Goal: Task Accomplishment & Management: Use online tool/utility

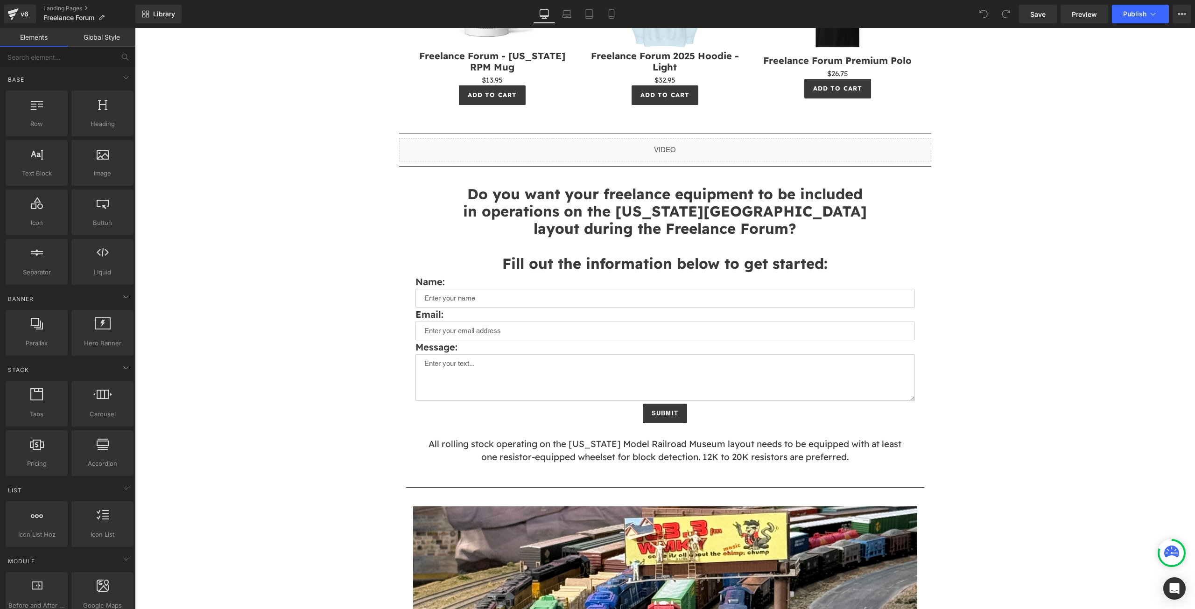
scroll to position [984, 0]
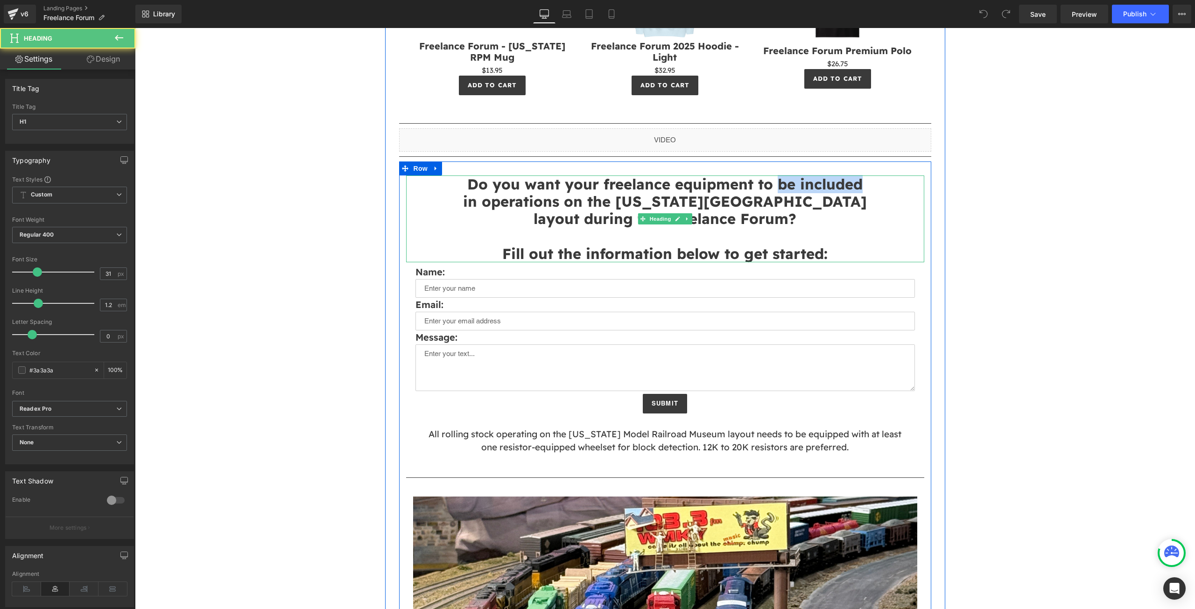
drag, startPoint x: 772, startPoint y: 183, endPoint x: 868, endPoint y: 189, distance: 96.4
click at [868, 189] on h1 "Do you want your freelance equipment to be included" at bounding box center [665, 184] width 518 height 17
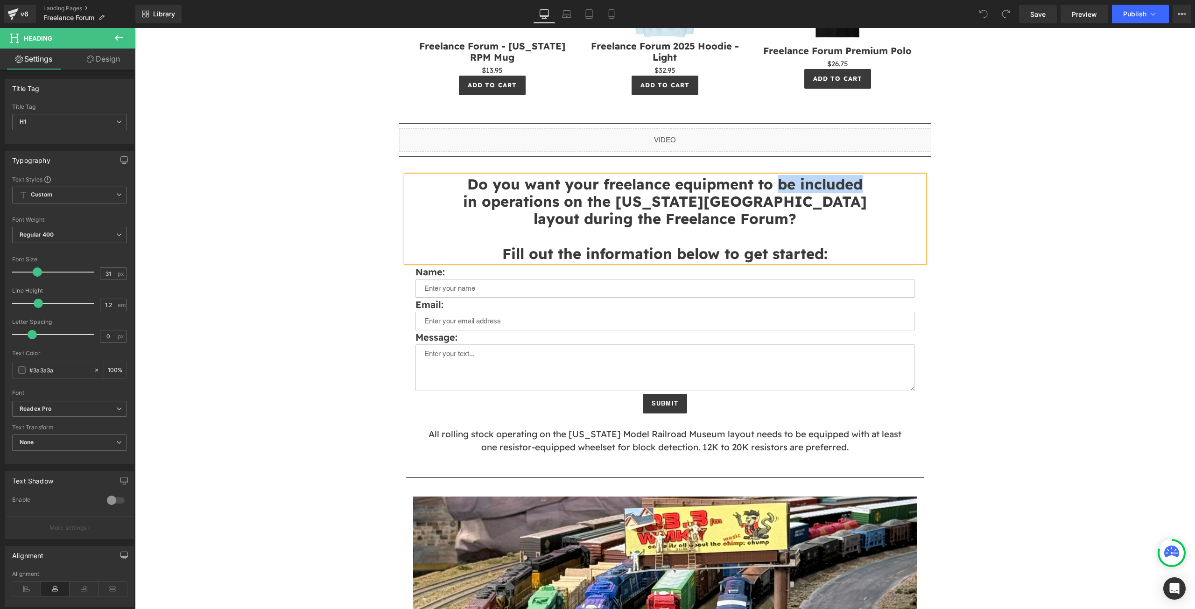
click at [830, 179] on strong "Do you want your freelance equipment to be included" at bounding box center [664, 184] width 395 height 18
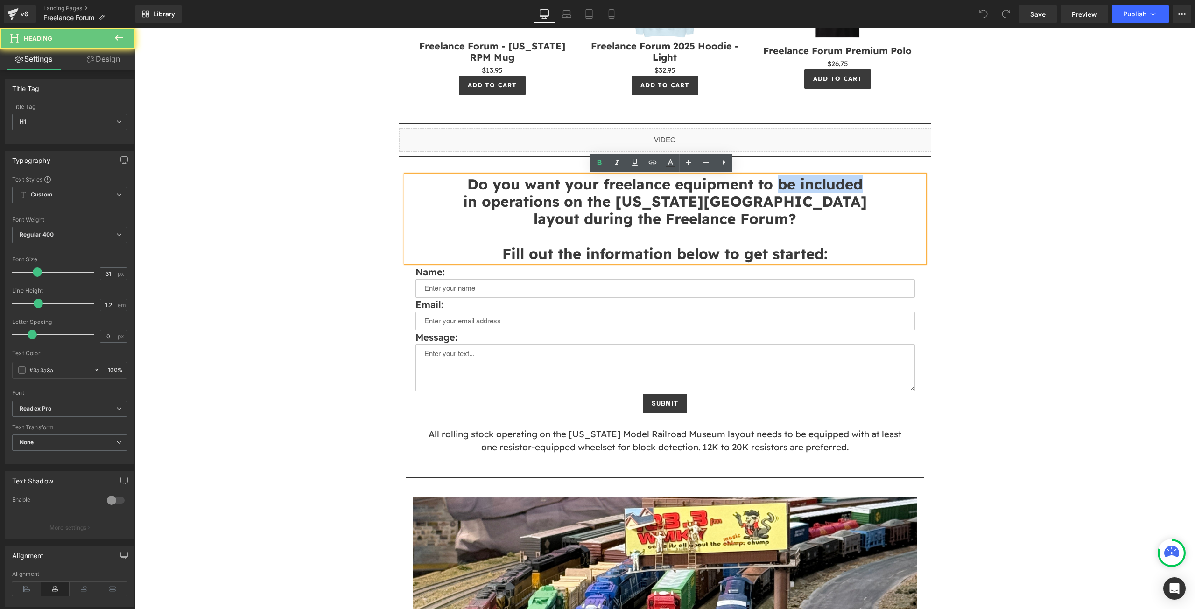
click at [781, 179] on strong "Do you want your freelance equipment to be included" at bounding box center [664, 184] width 395 height 18
drag, startPoint x: 776, startPoint y: 183, endPoint x: 863, endPoint y: 184, distance: 86.4
click at [863, 184] on h1 "Do you want your freelance equipment to be included" at bounding box center [665, 184] width 518 height 17
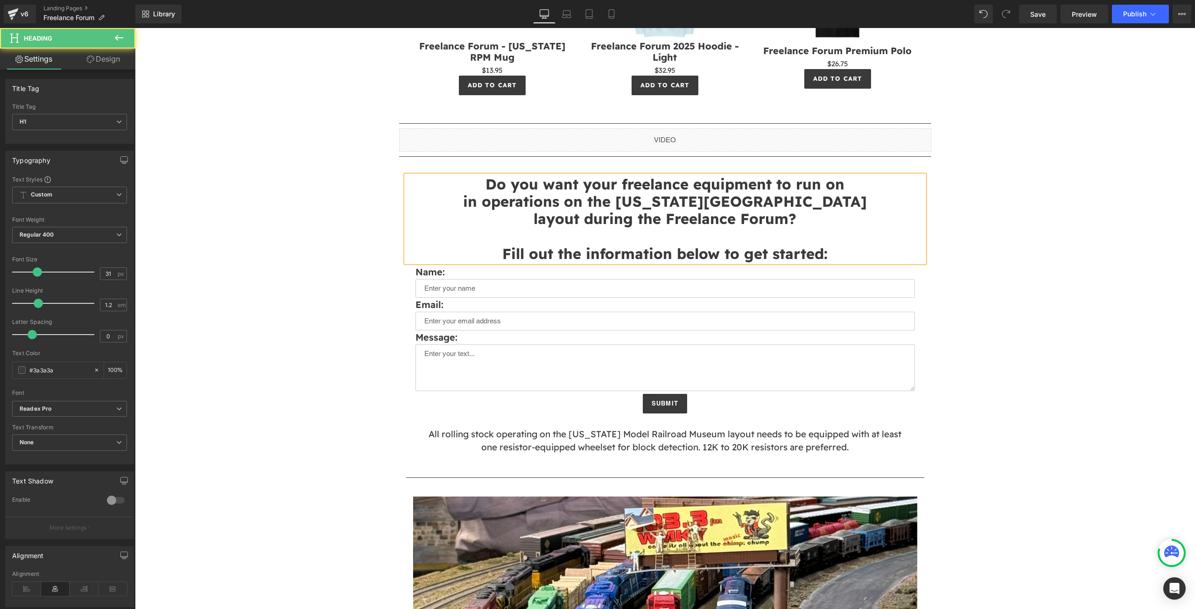
click at [586, 202] on strong "in operations on the [US_STATE][GEOGRAPHIC_DATA]" at bounding box center [665, 201] width 404 height 18
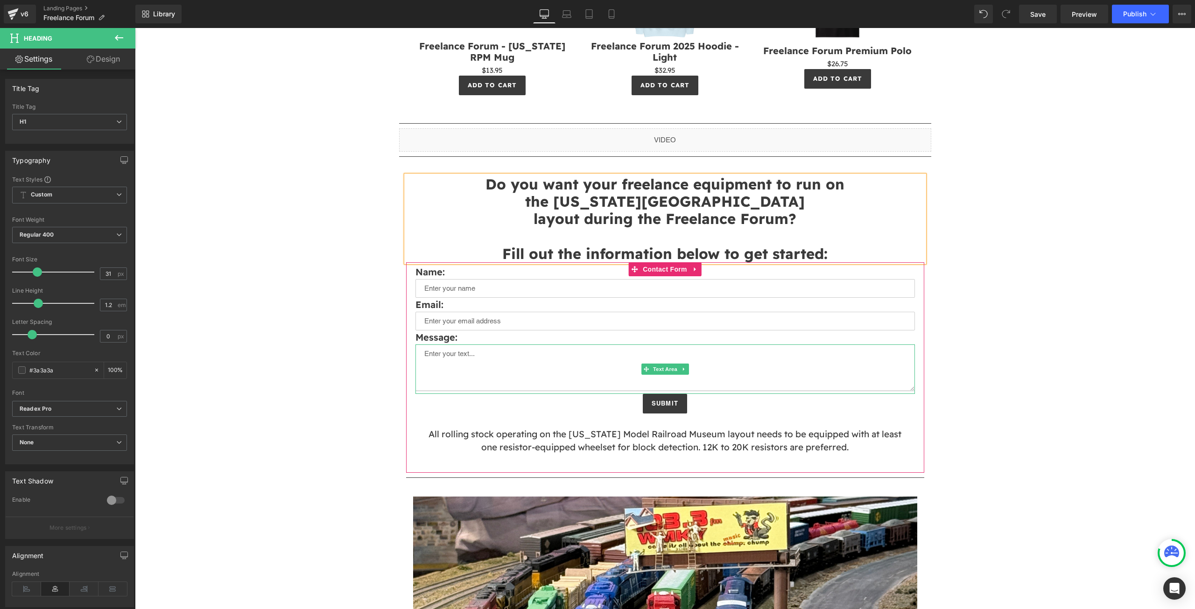
click at [481, 365] on textarea at bounding box center [665, 368] width 500 height 47
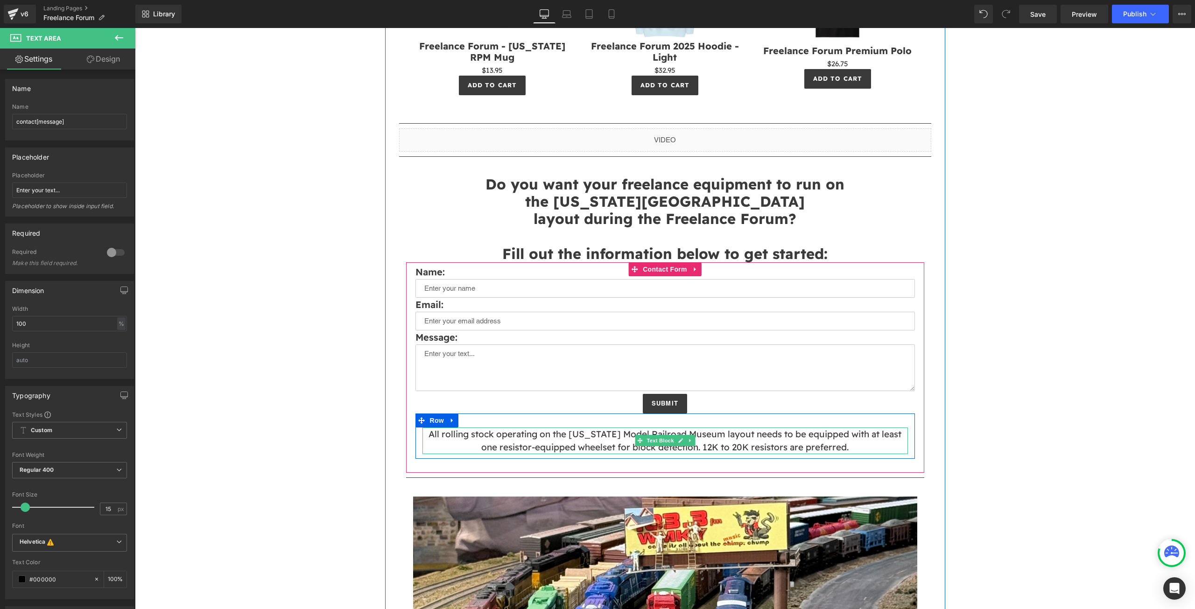
click at [855, 445] on p "All rolling stock operating on the [US_STATE] Model Railroad Museum layout need…" at bounding box center [665, 441] width 486 height 27
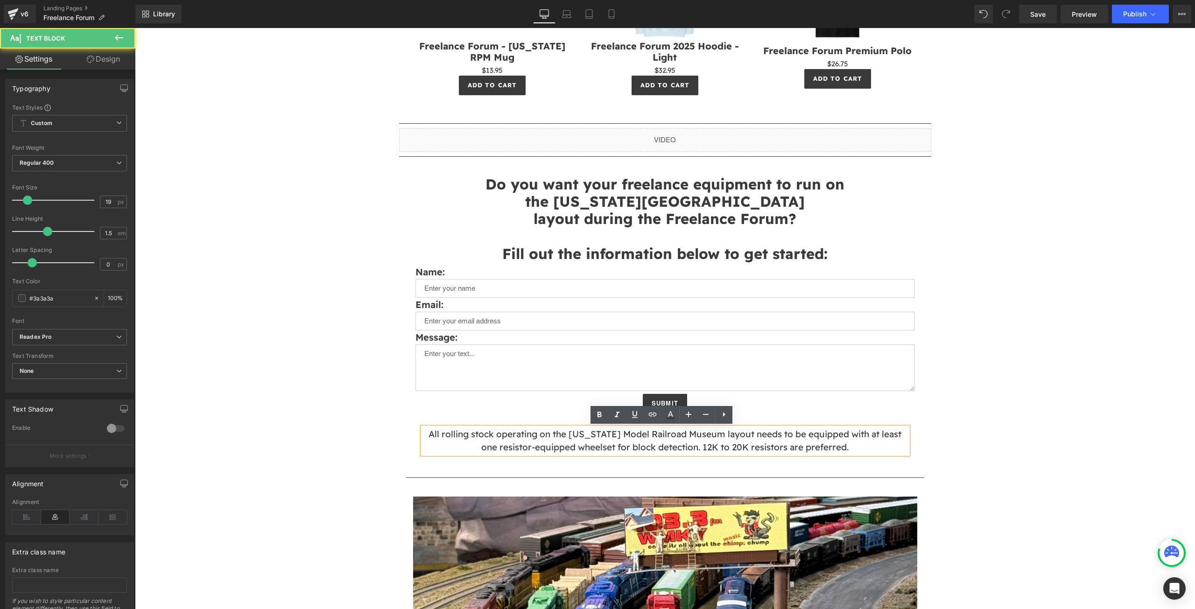
click at [844, 448] on p "All rolling stock operating on the [US_STATE] Model Railroad Museum layout need…" at bounding box center [665, 441] width 486 height 27
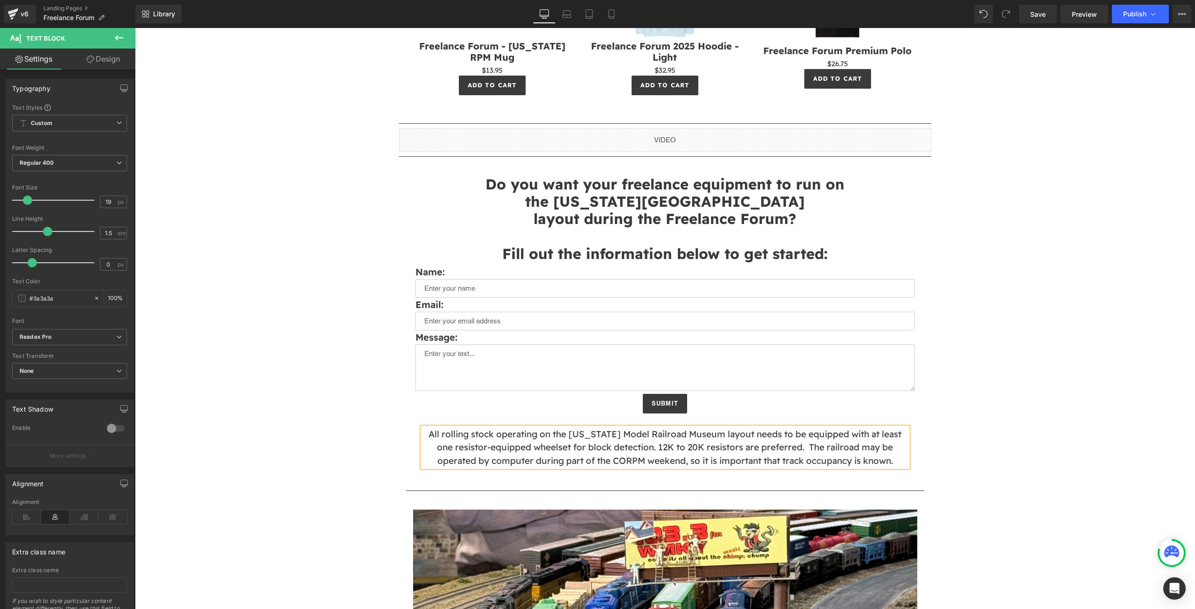
click at [1123, 512] on div "Image Separator HomeShops has partnered with the [US_STATE] RPM to bring you th…" at bounding box center [665, 452] width 1060 height 2661
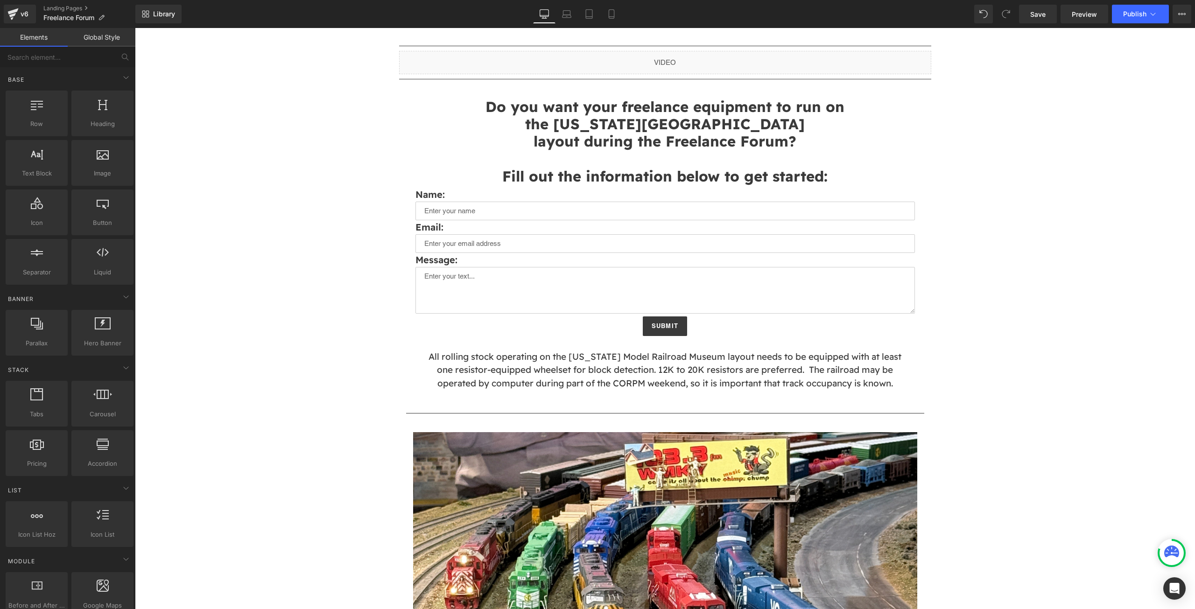
scroll to position [1058, 0]
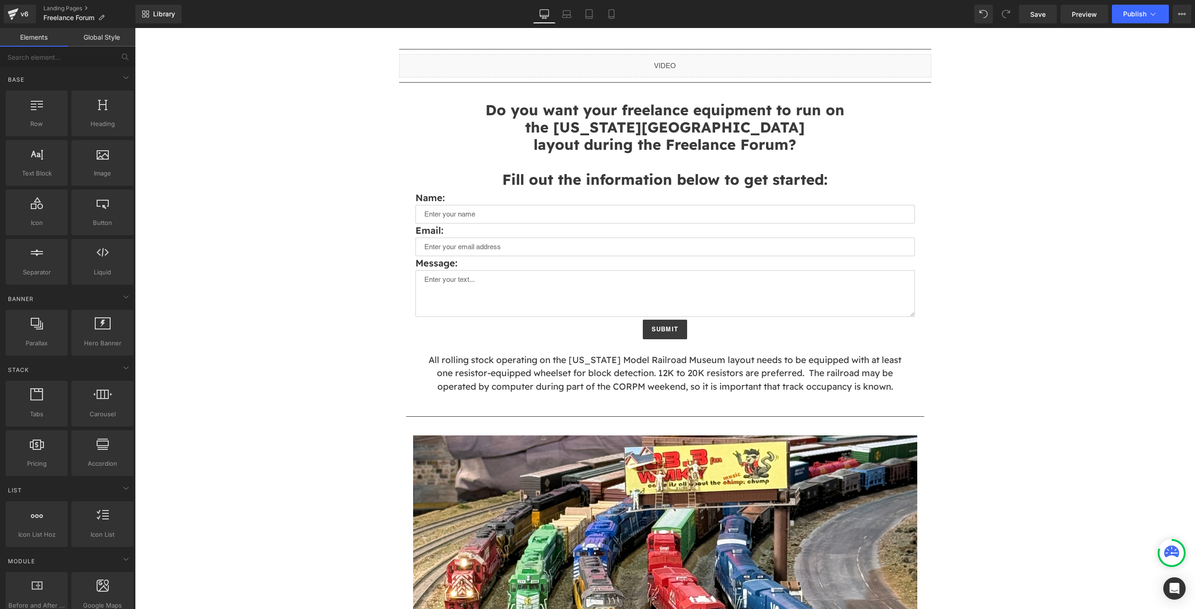
click at [959, 440] on div "Image Separator HomeShops has partnered with the [US_STATE] RPM to bring you th…" at bounding box center [665, 378] width 1060 height 2661
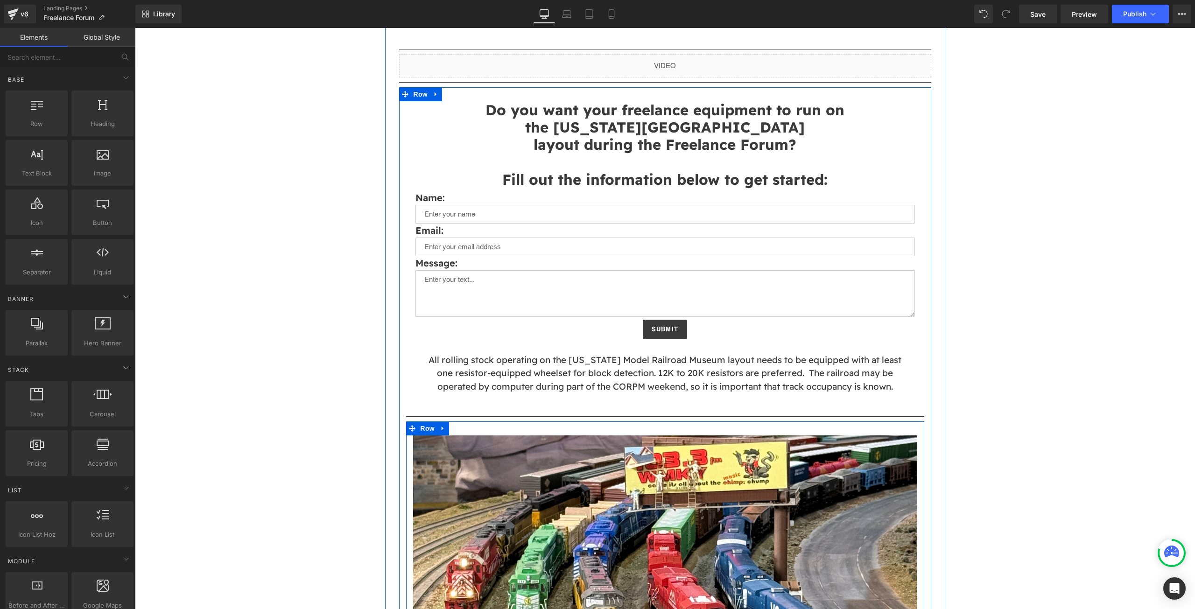
click at [847, 423] on div at bounding box center [665, 429] width 518 height 14
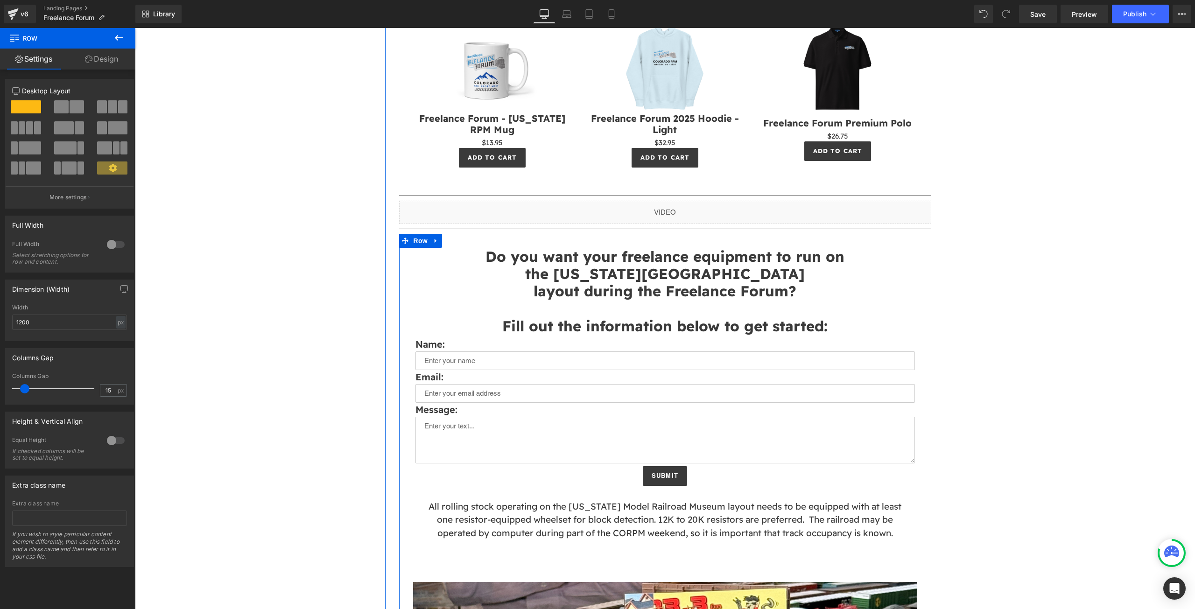
scroll to position [809, 0]
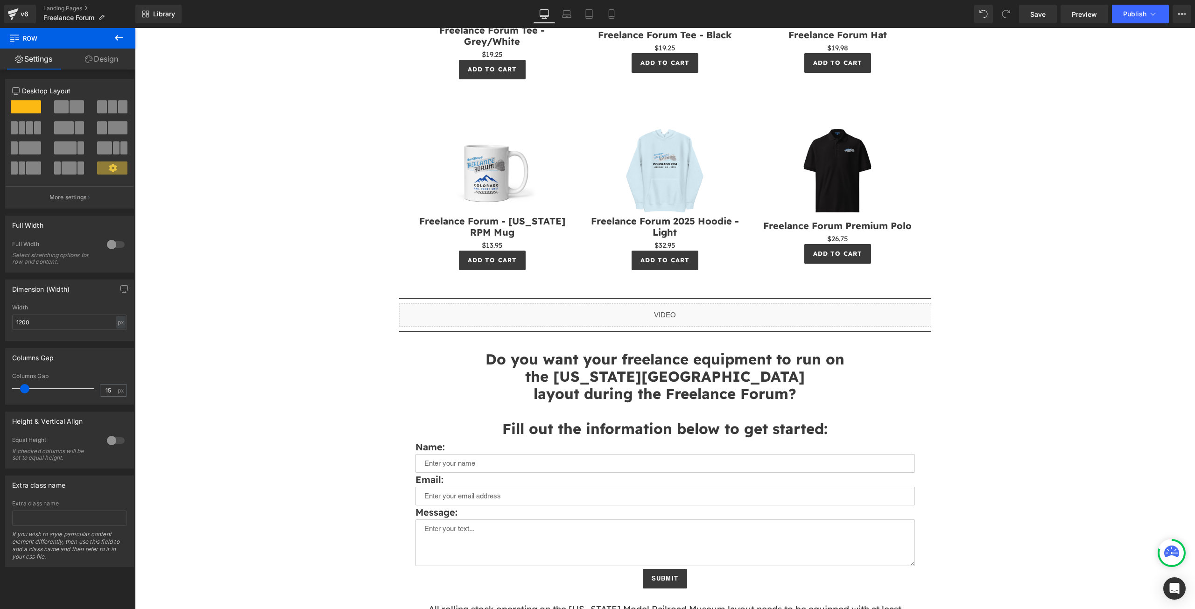
click at [123, 40] on icon at bounding box center [118, 37] width 11 height 11
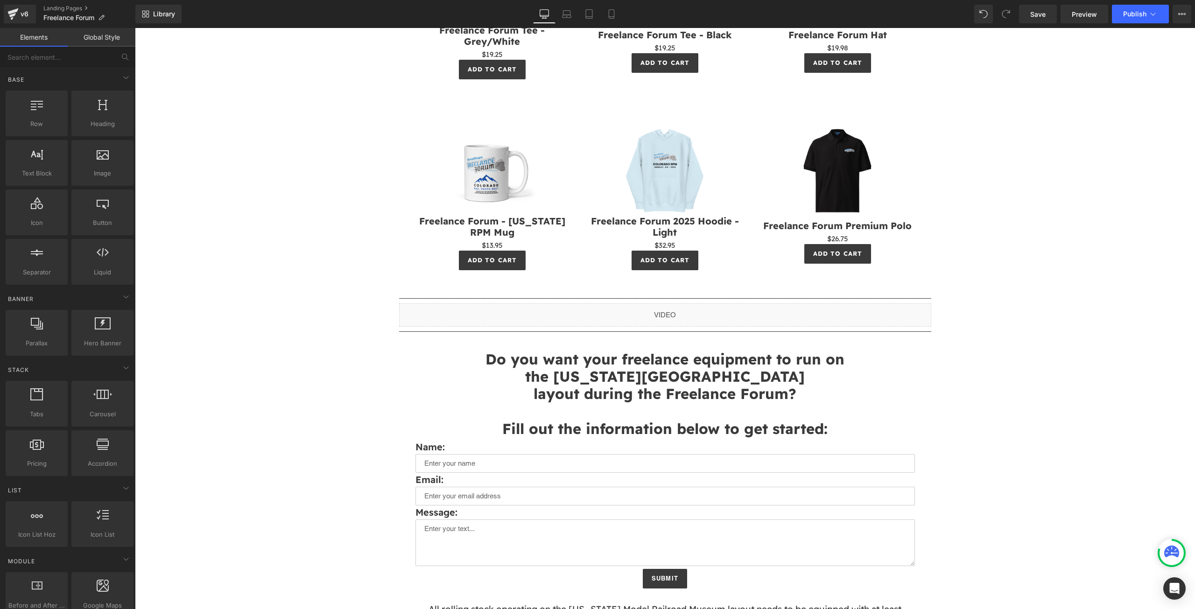
click at [123, 40] on link "Global Style" at bounding box center [102, 37] width 68 height 19
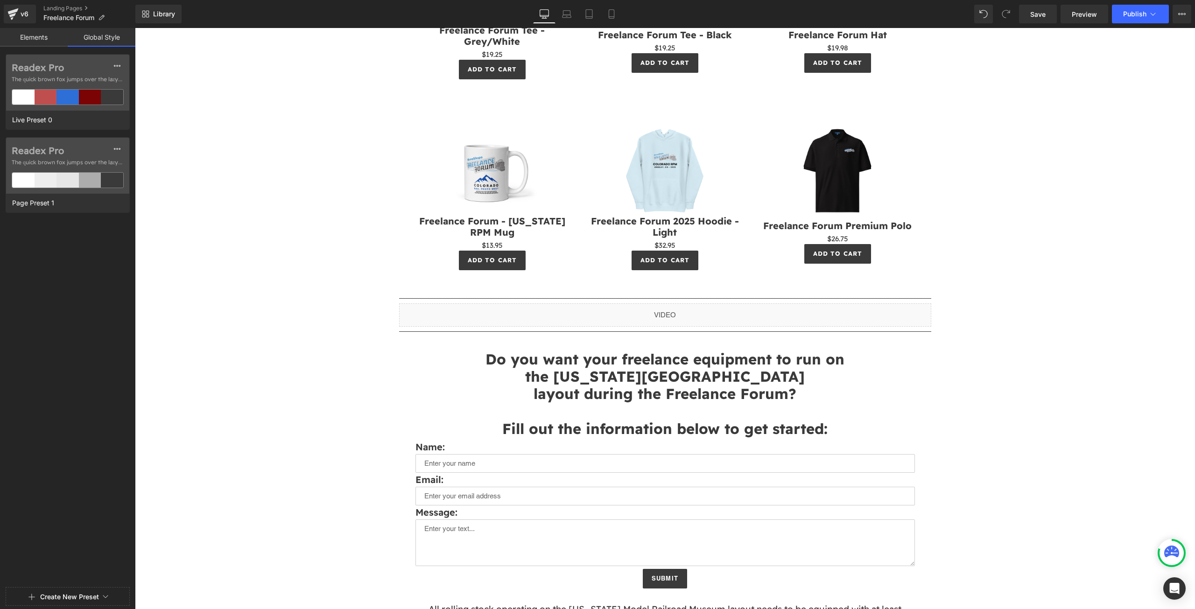
click at [35, 42] on link "Elements" at bounding box center [34, 37] width 68 height 19
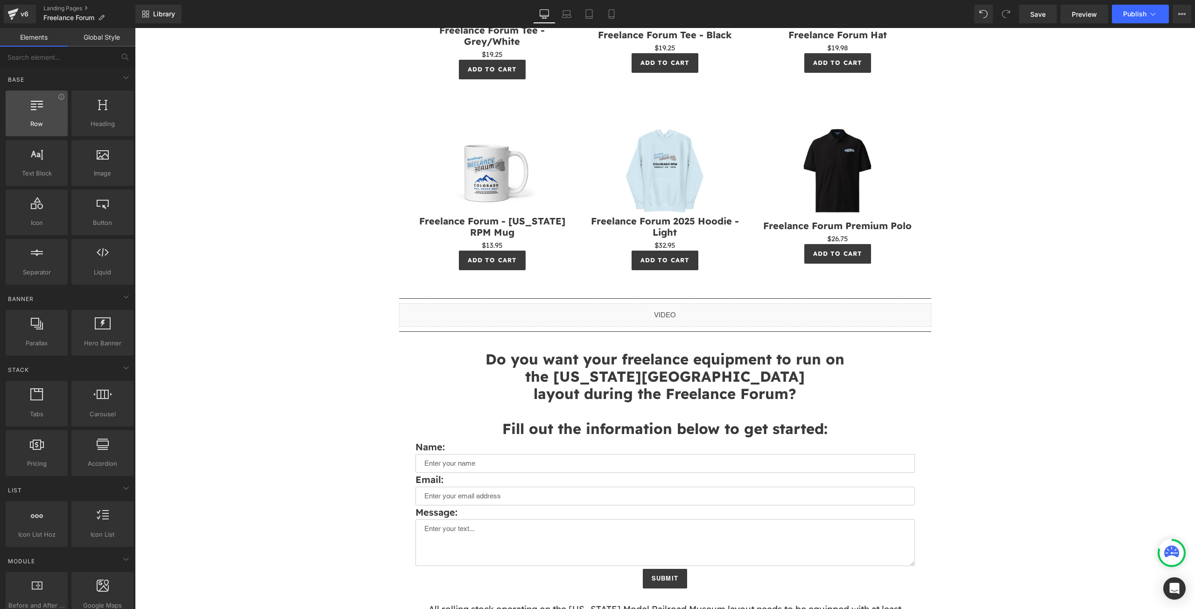
click at [25, 109] on div at bounding box center [36, 108] width 56 height 21
click at [32, 114] on div at bounding box center [36, 108] width 56 height 21
click at [40, 126] on span "Row" at bounding box center [36, 124] width 56 height 10
click at [46, 119] on span "Row" at bounding box center [36, 124] width 56 height 10
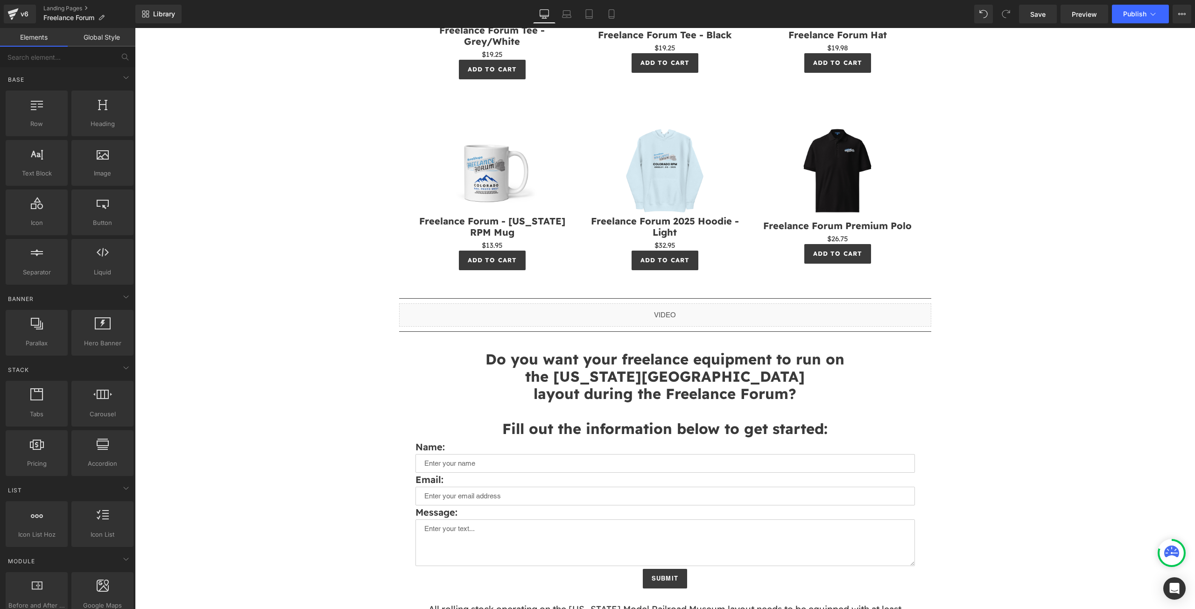
click at [96, 34] on link "Global Style" at bounding box center [102, 37] width 68 height 19
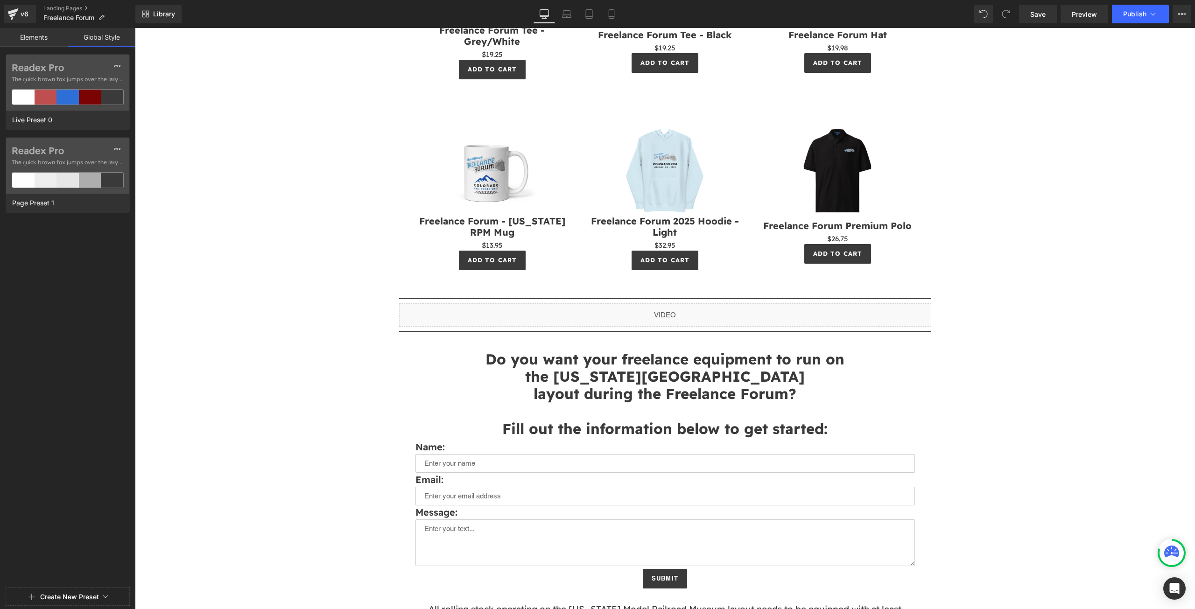
click at [43, 41] on link "Elements" at bounding box center [34, 37] width 68 height 19
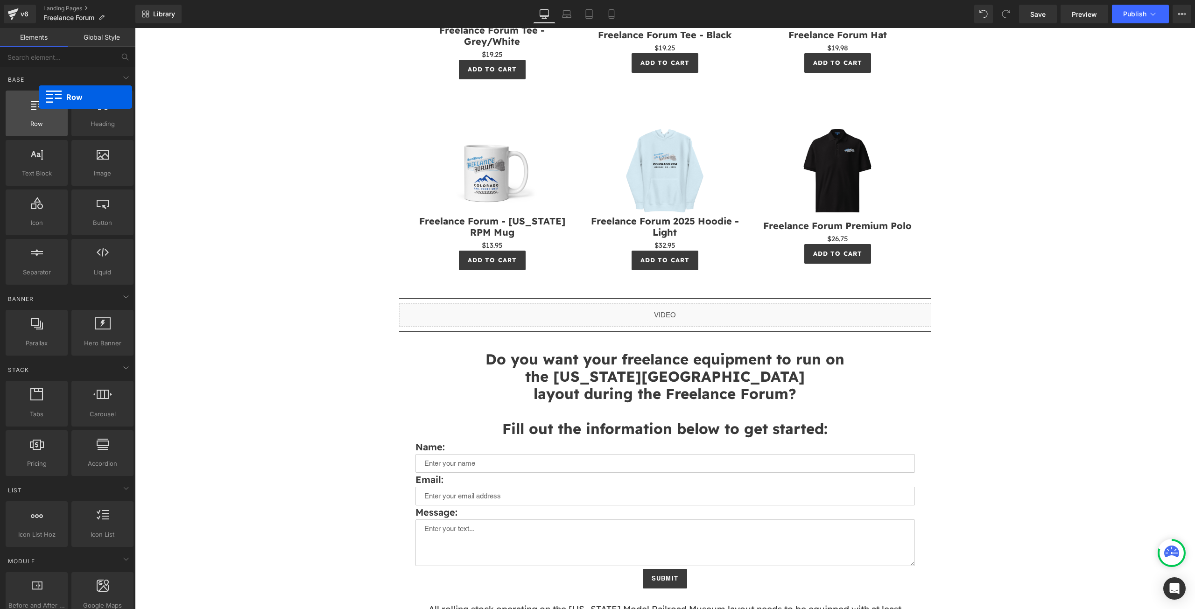
click at [39, 97] on div "Row rows, columns, layouts, div" at bounding box center [37, 114] width 62 height 46
click at [36, 112] on div at bounding box center [36, 108] width 56 height 21
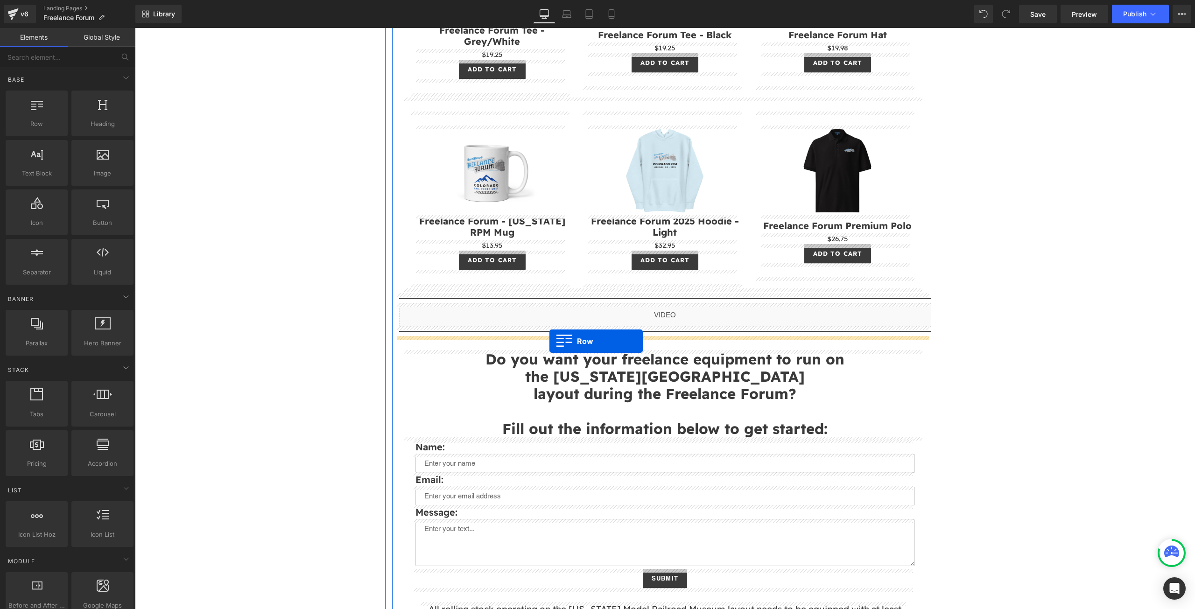
drag, startPoint x: 171, startPoint y: 141, endPoint x: 550, endPoint y: 341, distance: 428.5
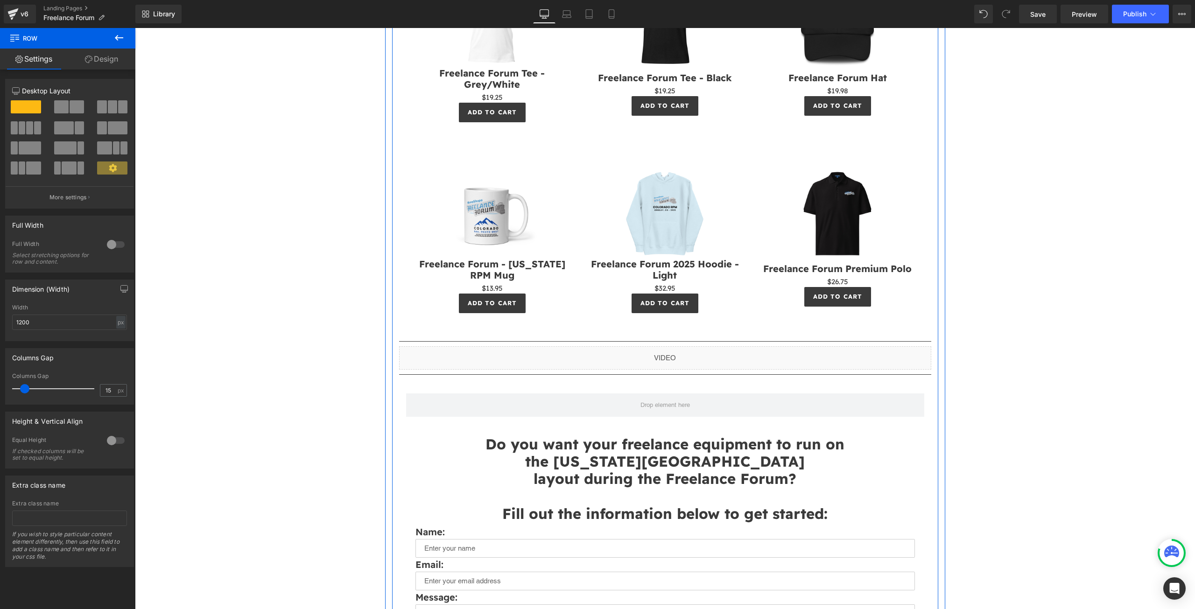
scroll to position [872, 0]
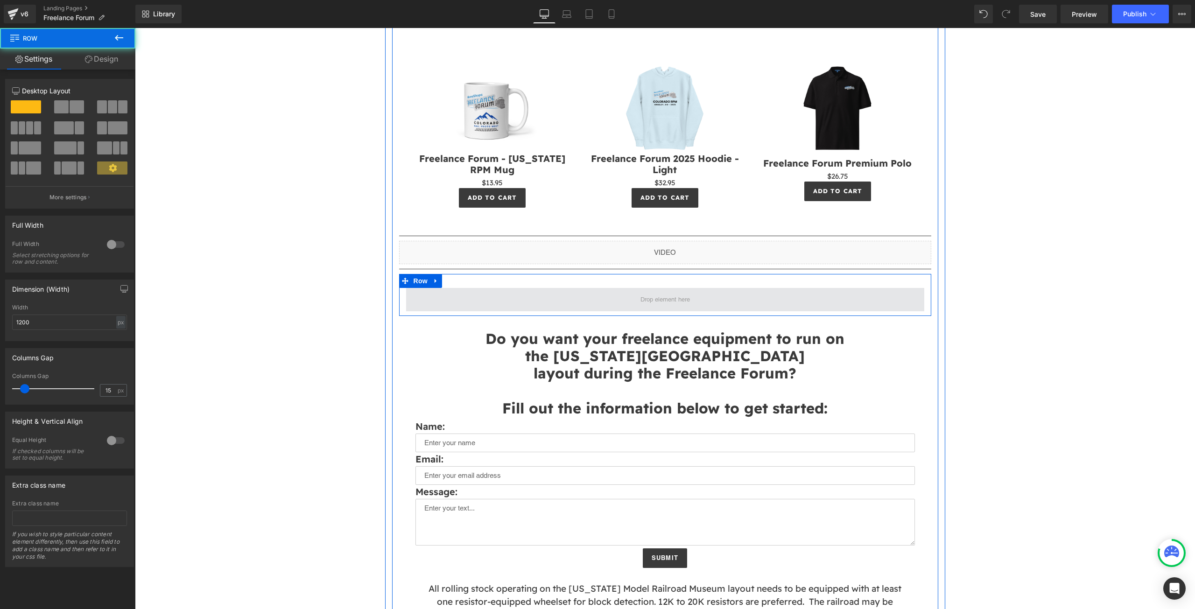
click at [601, 301] on span at bounding box center [665, 299] width 518 height 23
click at [618, 294] on span at bounding box center [665, 299] width 518 height 23
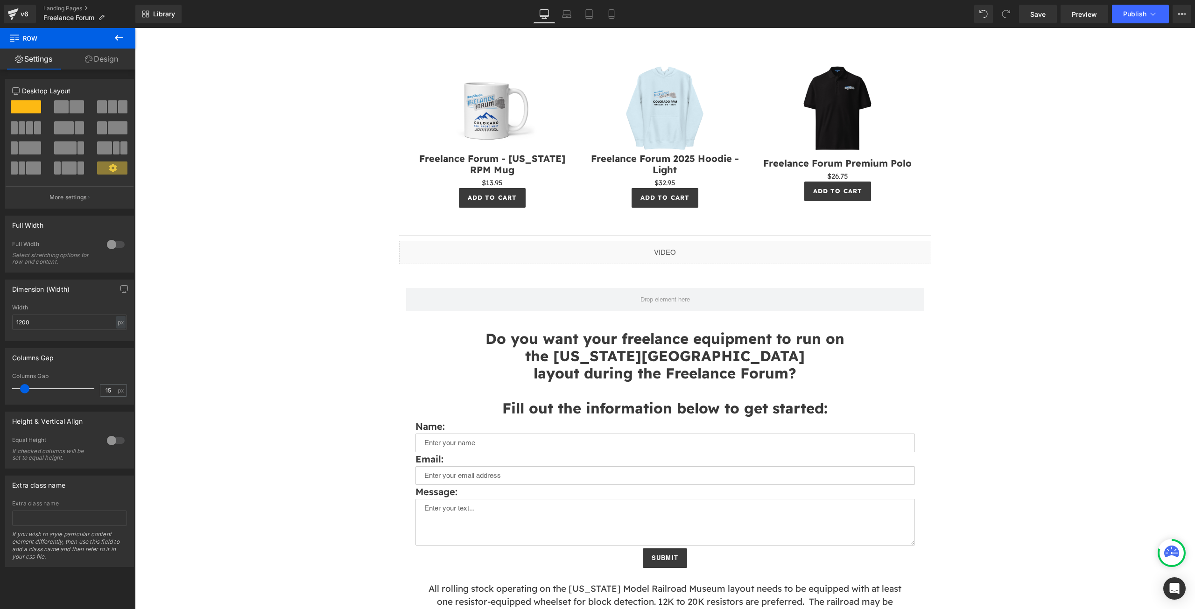
click at [122, 37] on icon at bounding box center [119, 38] width 8 height 6
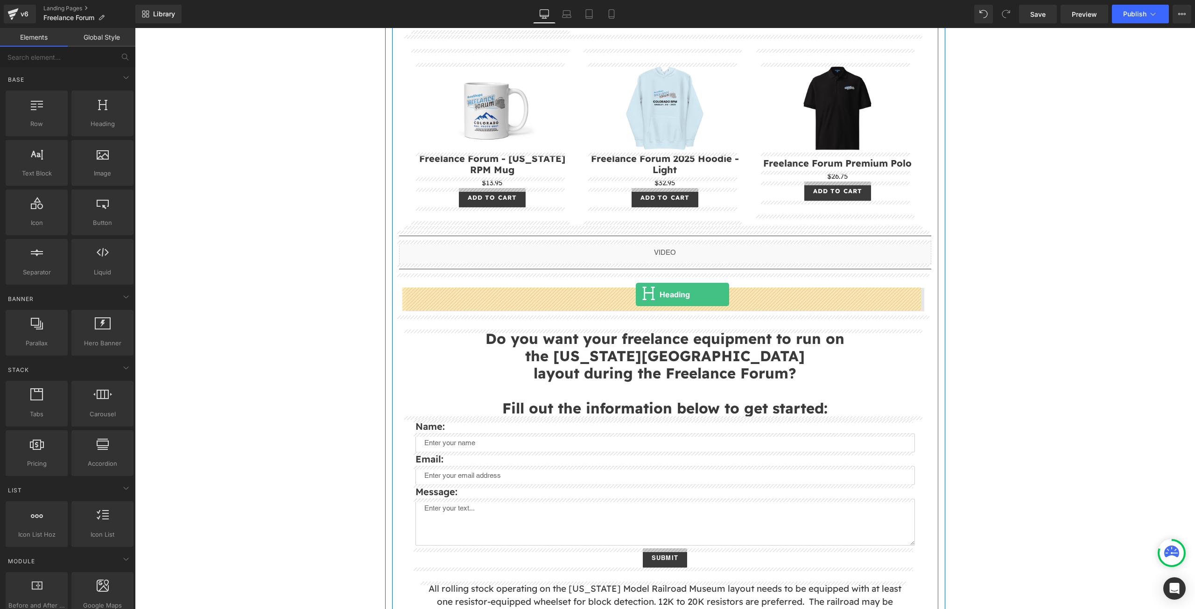
drag, startPoint x: 230, startPoint y: 139, endPoint x: 636, endPoint y: 295, distance: 434.4
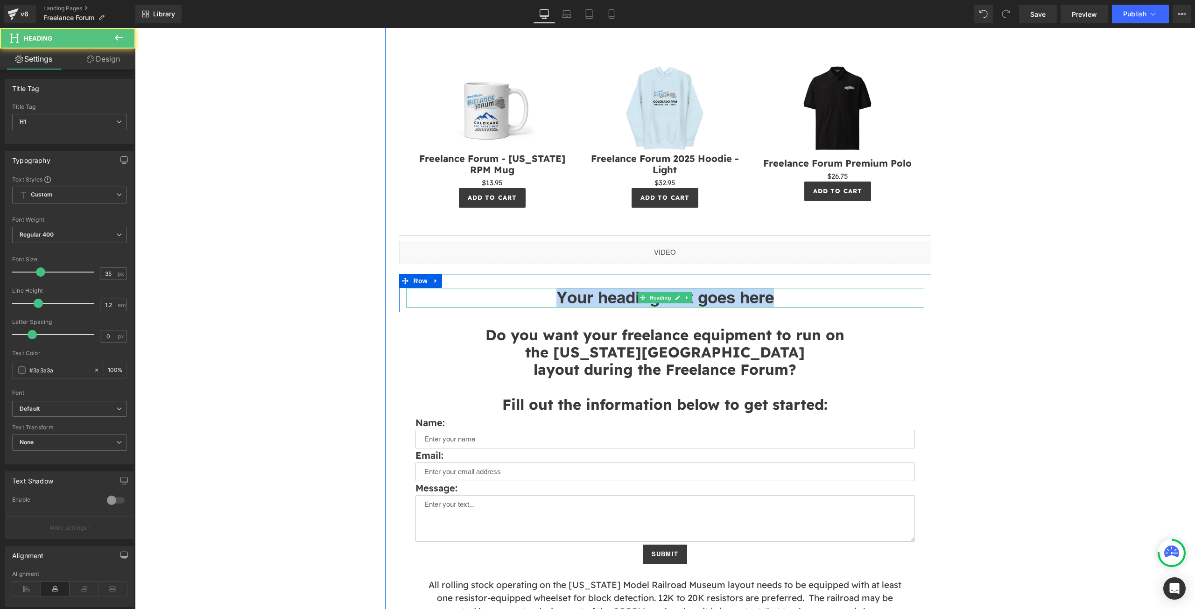
drag, startPoint x: 763, startPoint y: 299, endPoint x: 543, endPoint y: 294, distance: 219.9
click at [543, 294] on h1 "Your heading text goes here" at bounding box center [665, 298] width 518 height 20
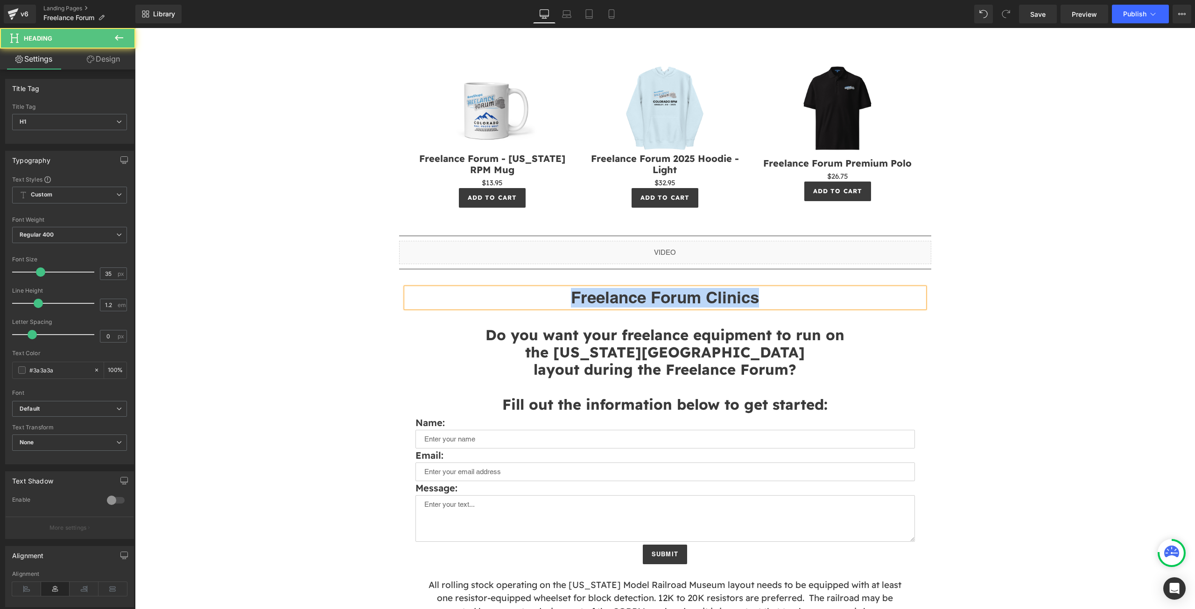
drag, startPoint x: 759, startPoint y: 290, endPoint x: 542, endPoint y: 302, distance: 217.4
click at [542, 302] on h1 "Freelance Forum Clinics" at bounding box center [665, 298] width 518 height 20
click at [99, 403] on span "Default" at bounding box center [69, 409] width 115 height 16
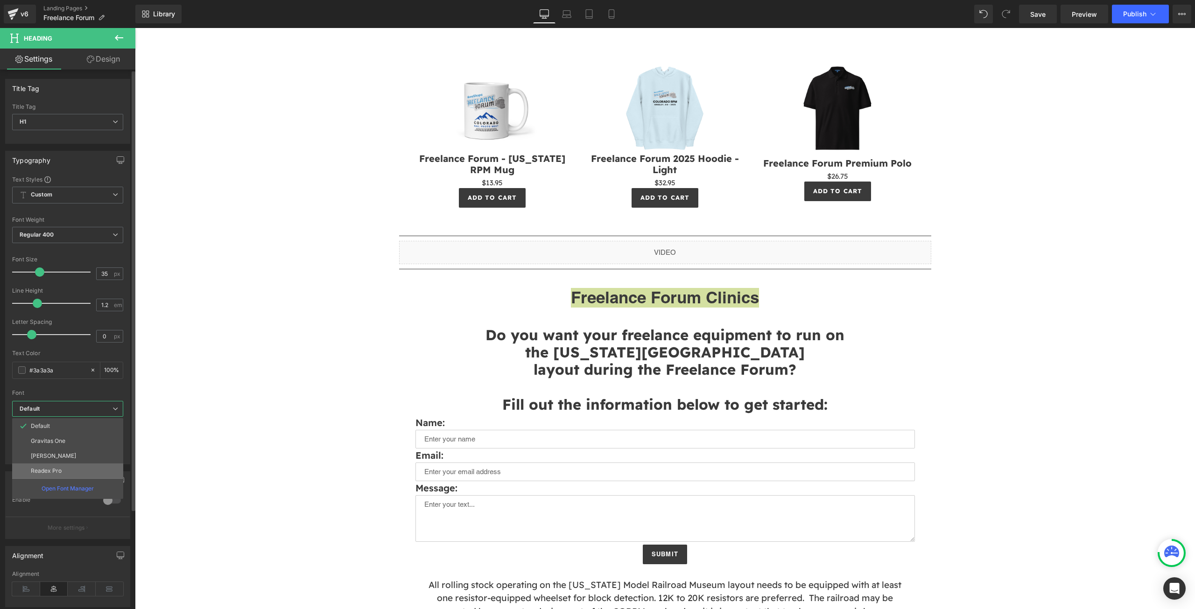
click at [62, 467] on li "Readex Pro" at bounding box center [67, 471] width 111 height 15
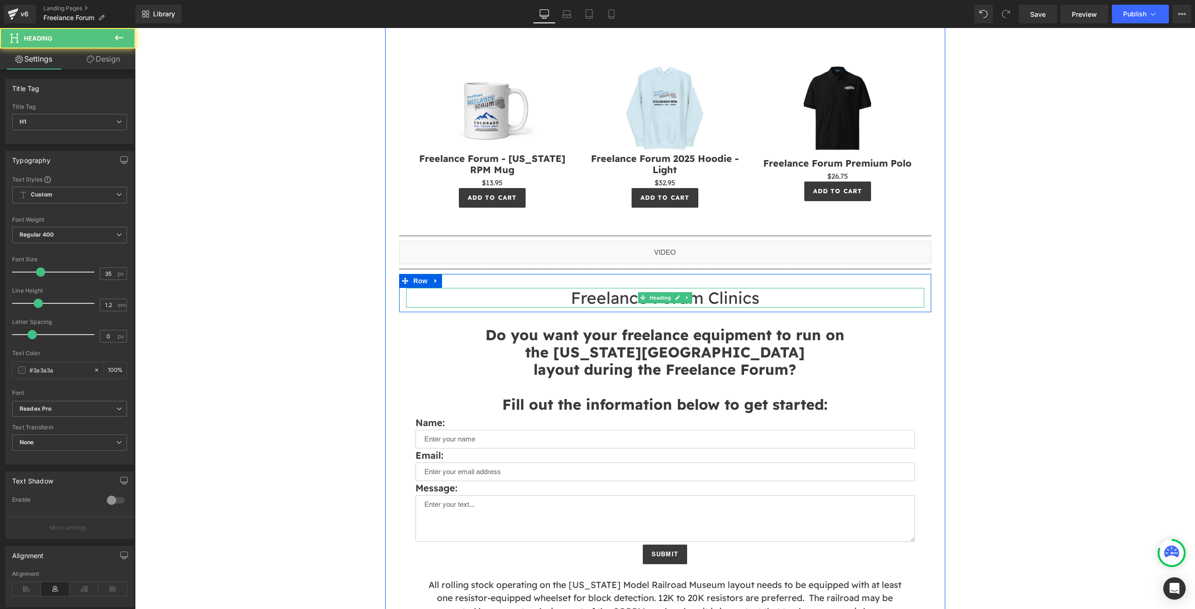
click at [626, 303] on h1 "Freelance Forum Clinics" at bounding box center [665, 298] width 518 height 20
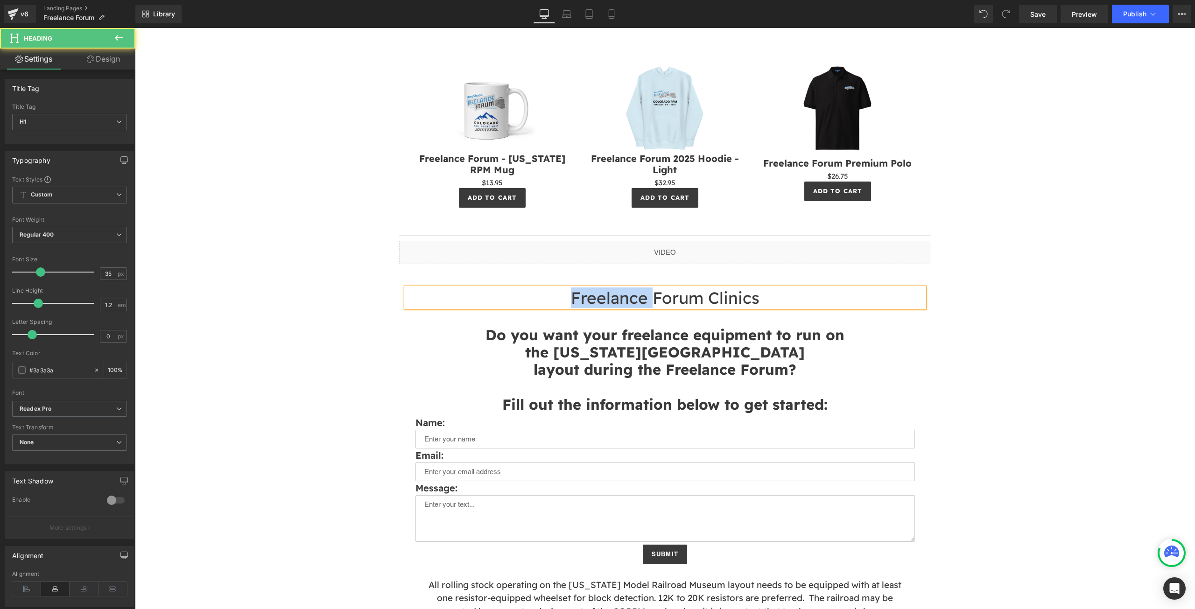
click at [626, 303] on h1 "Freelance Forum Clinics" at bounding box center [665, 298] width 518 height 20
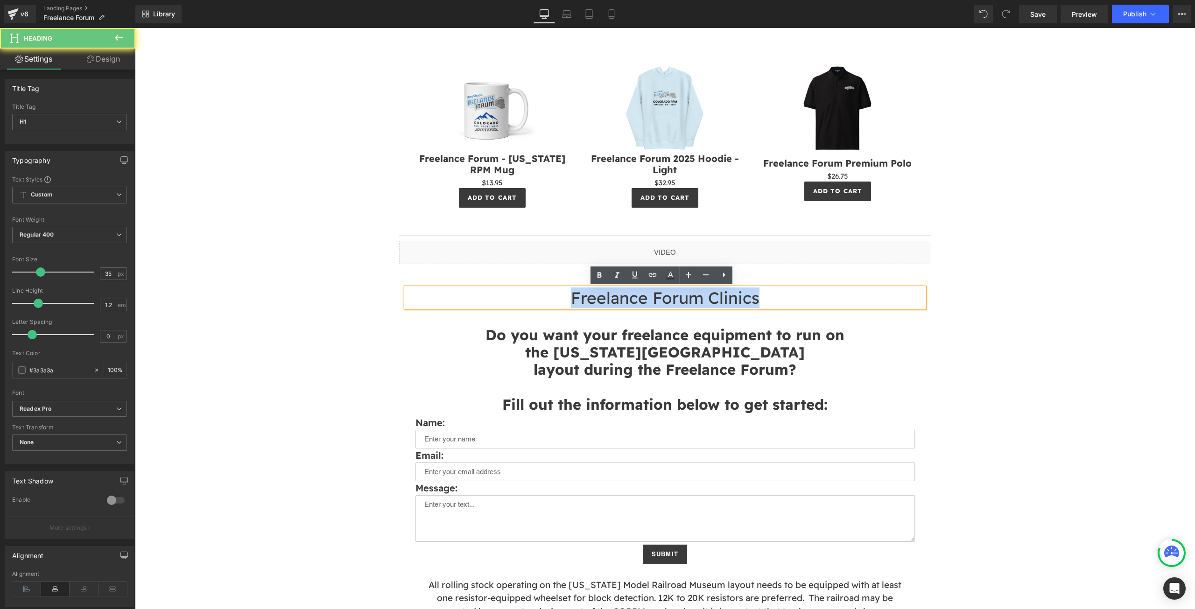
click at [626, 303] on h1 "Freelance Forum Clinics" at bounding box center [665, 298] width 518 height 20
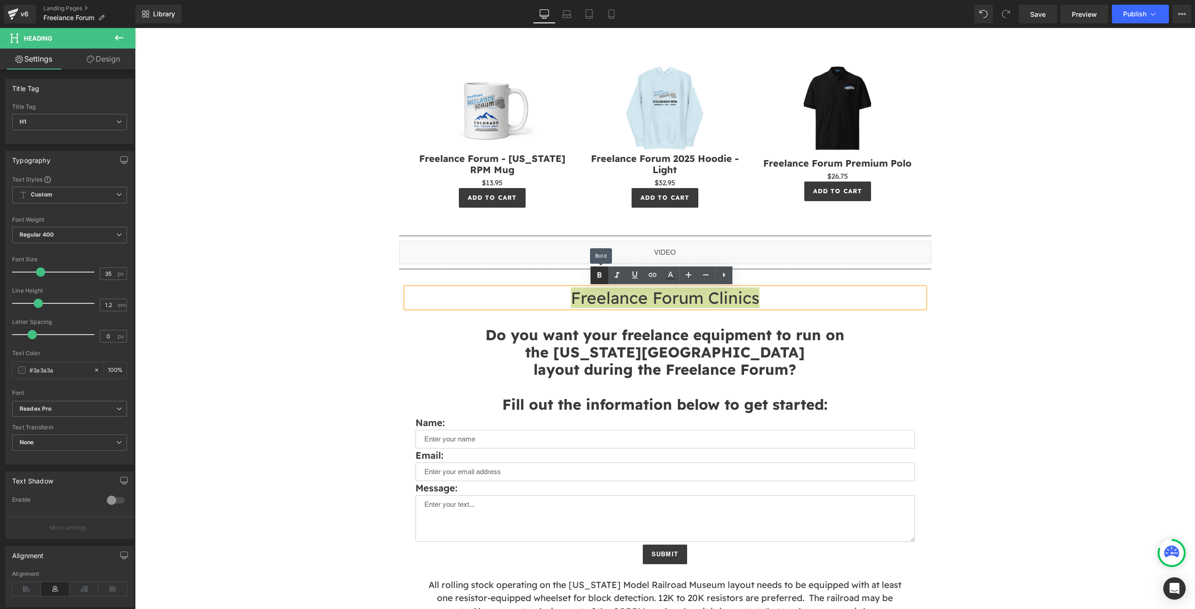
click at [598, 273] on icon at bounding box center [600, 275] width 4 height 6
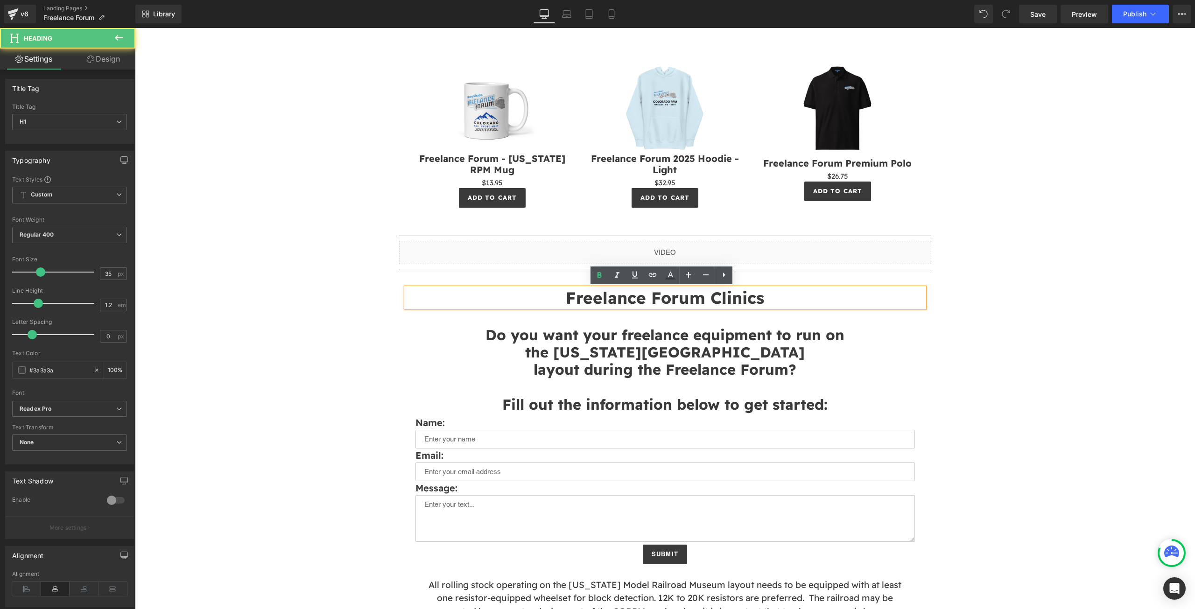
click at [761, 300] on h1 "Freelance Forum Clinics" at bounding box center [665, 298] width 518 height 20
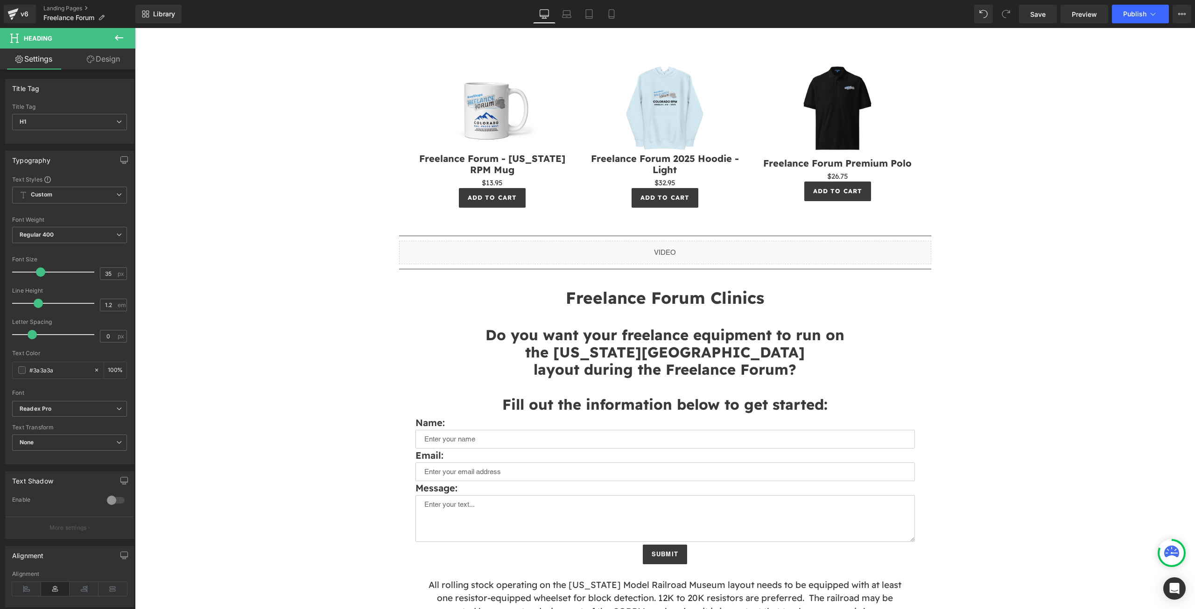
click at [123, 43] on icon at bounding box center [118, 37] width 11 height 11
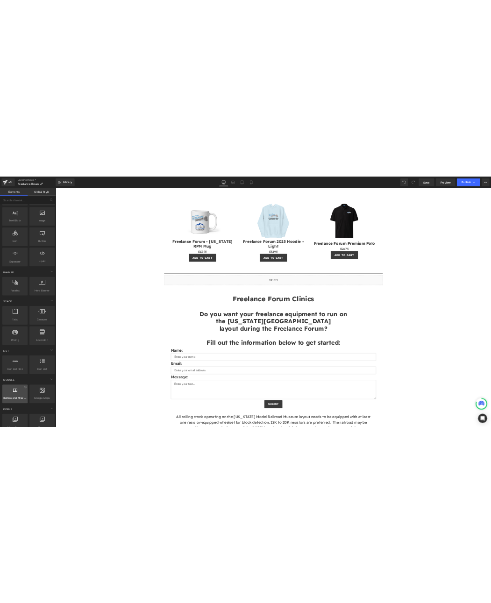
scroll to position [0, 0]
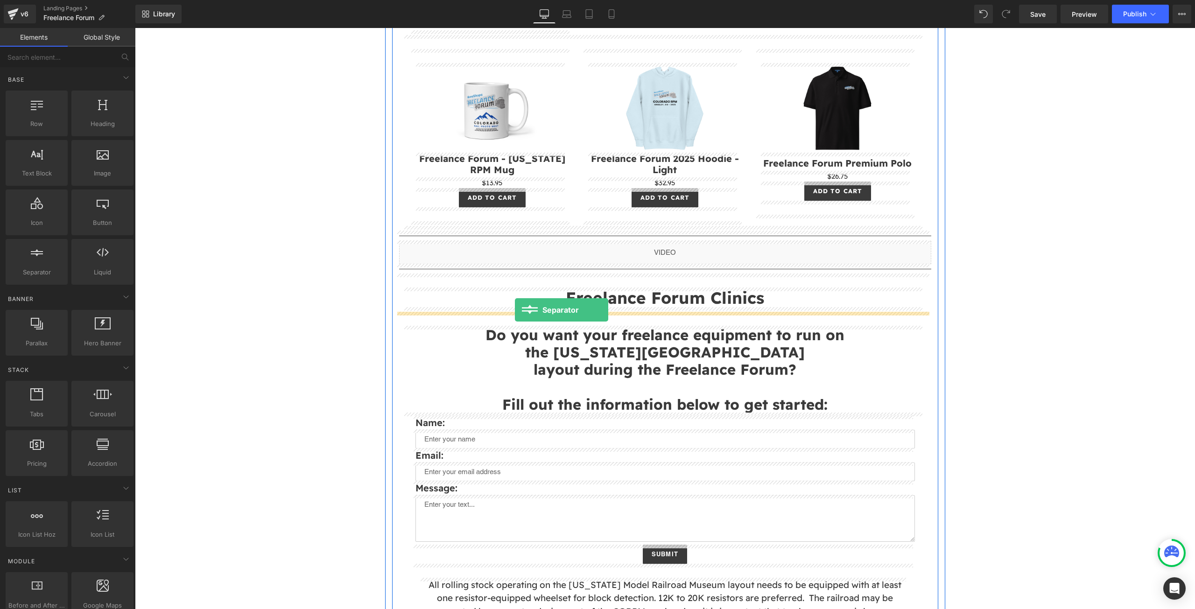
drag, startPoint x: 158, startPoint y: 304, endPoint x: 515, endPoint y: 310, distance: 357.2
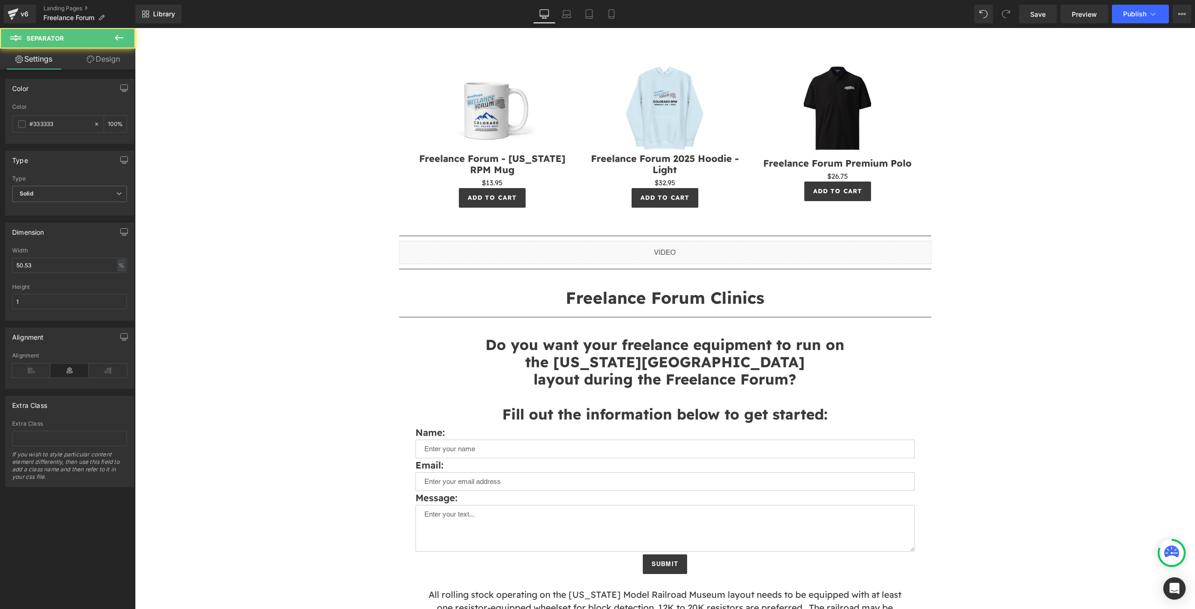
click at [297, 344] on div "Image Separator HomeShops has partnered with the [US_STATE] RPM to bring you th…" at bounding box center [665, 588] width 1060 height 2709
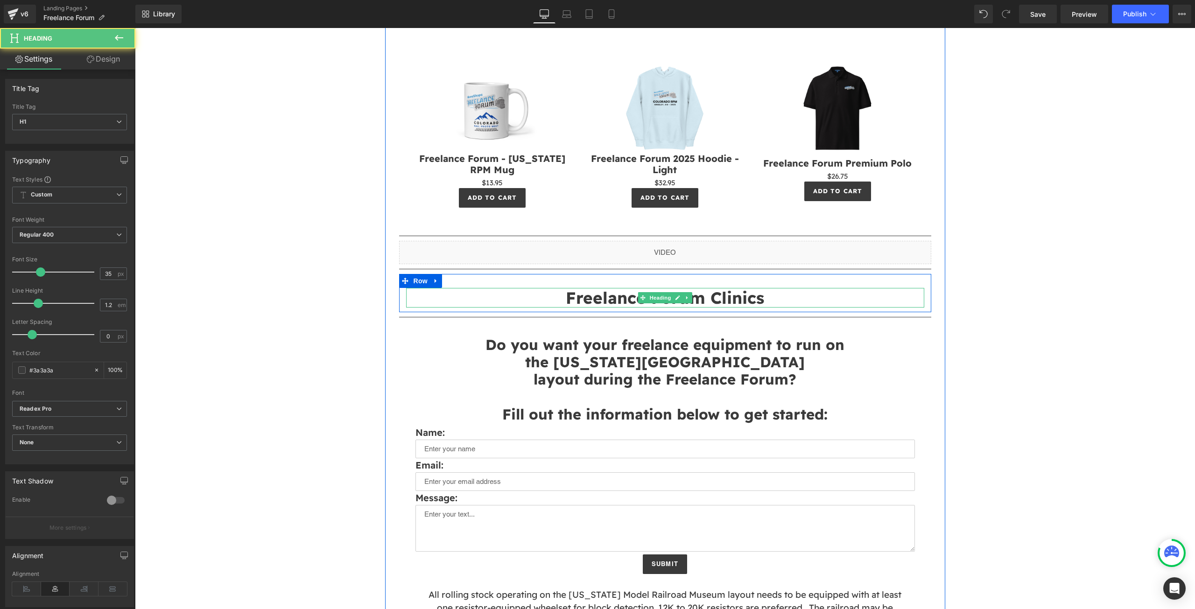
click at [535, 303] on h1 "Freelance Forum Clinics" at bounding box center [665, 298] width 518 height 20
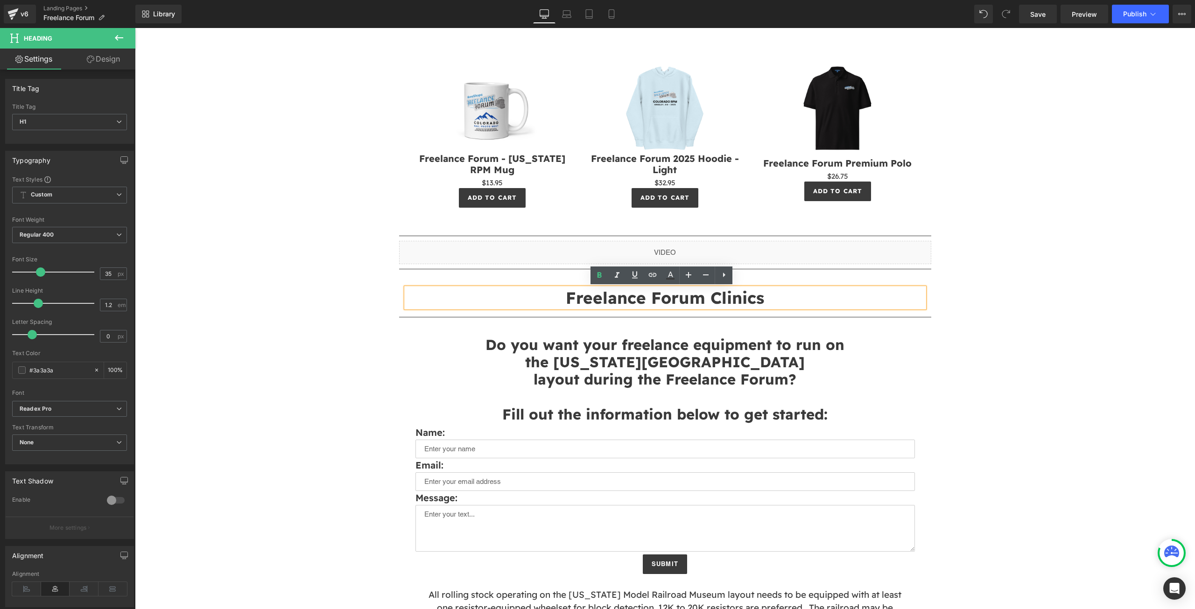
click at [477, 281] on div "Freelance Forum Clinics Heading Row" at bounding box center [665, 293] width 532 height 38
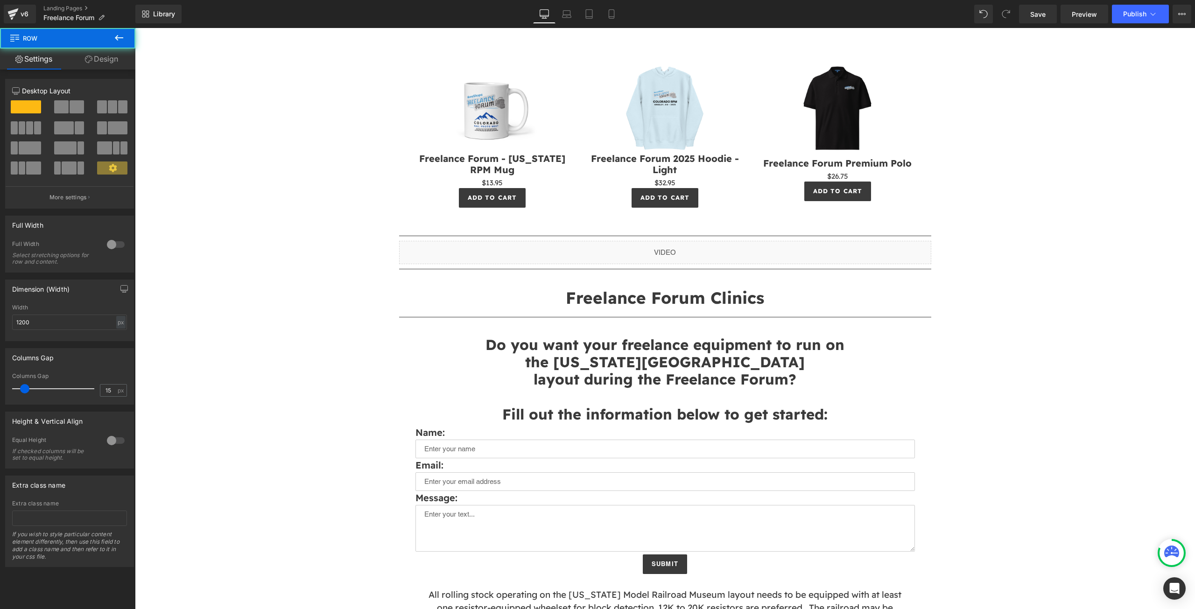
click at [455, 275] on div "Freelance Forum Clinics Heading Row" at bounding box center [665, 293] width 532 height 38
click at [104, 58] on link "Design" at bounding box center [102, 59] width 68 height 21
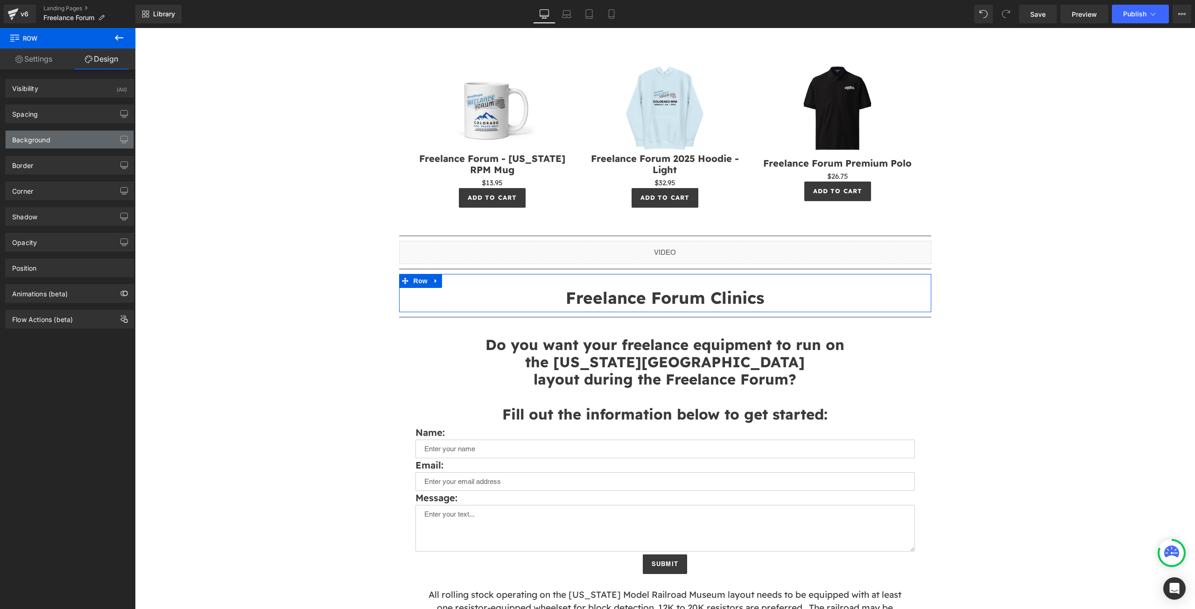
click at [64, 145] on div "Background" at bounding box center [70, 140] width 128 height 18
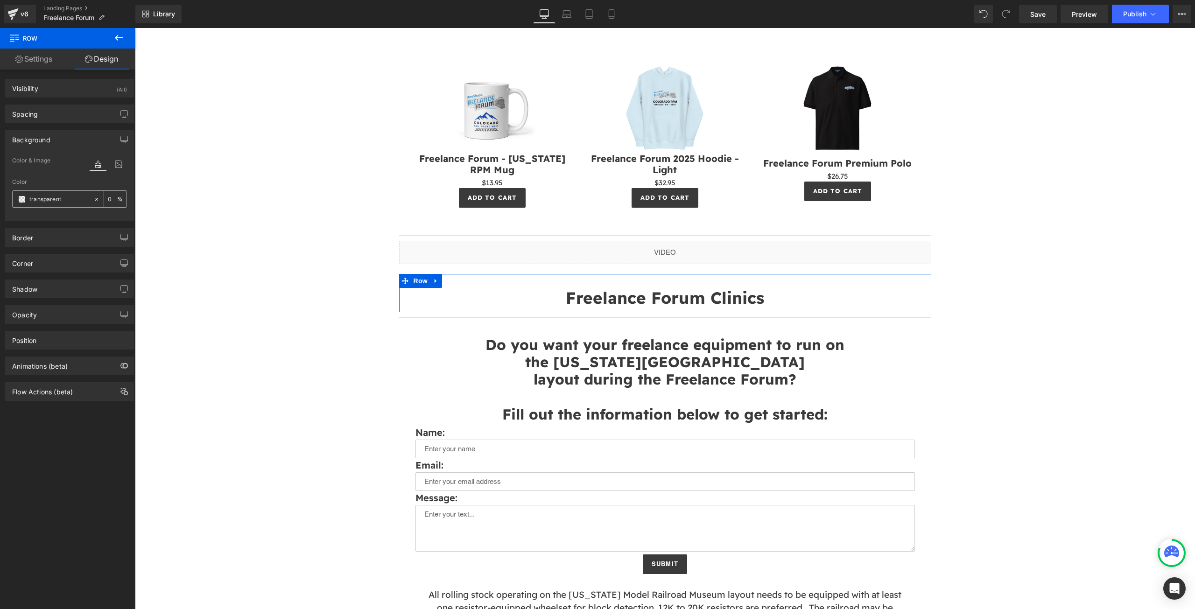
click at [96, 200] on div at bounding box center [98, 199] width 11 height 16
click at [95, 199] on icon at bounding box center [96, 198] width 3 height 3
click at [21, 197] on span at bounding box center [21, 199] width 7 height 7
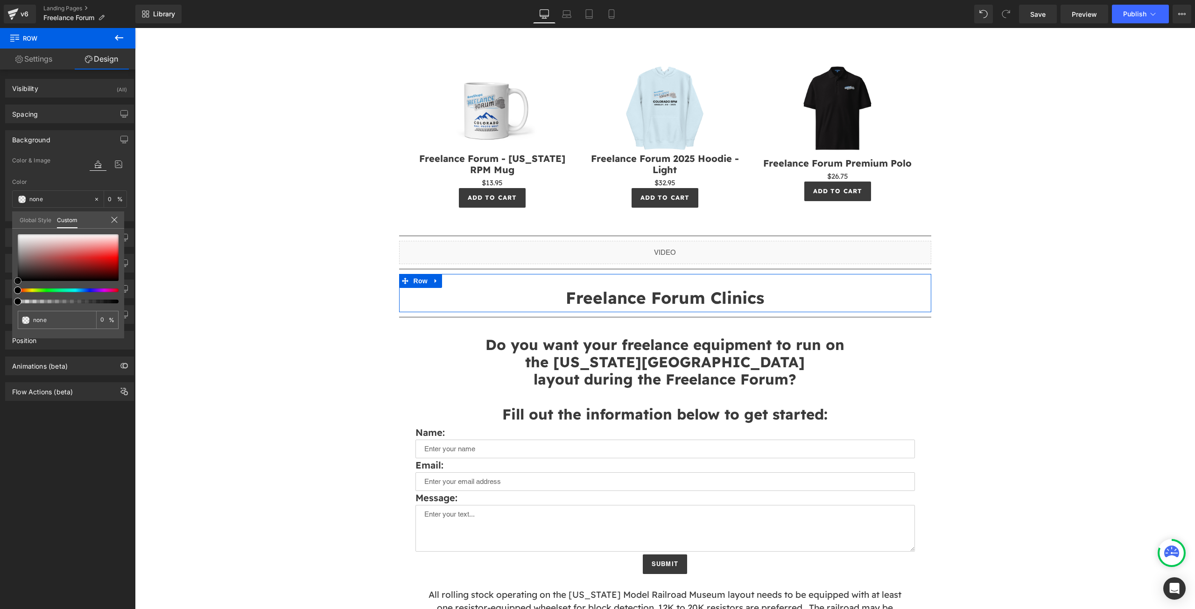
type input "#998e8e"
type input "100"
type input "#998e8e"
type input "100"
click at [22, 254] on div at bounding box center [68, 257] width 101 height 47
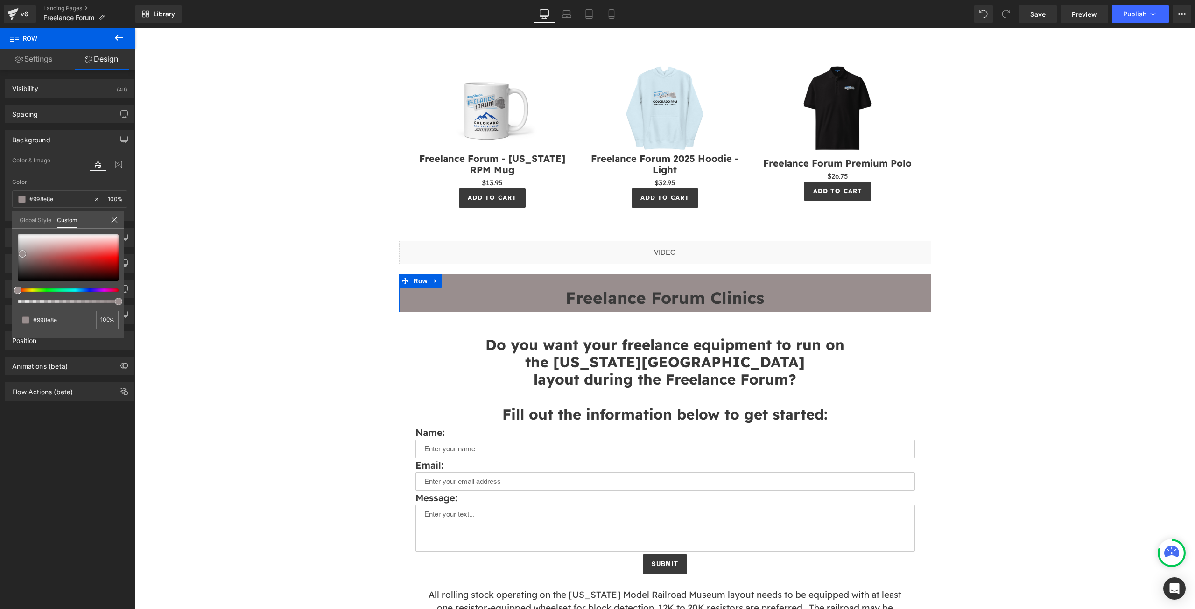
type input "#988f8f"
type input "#979090"
type input "#969191"
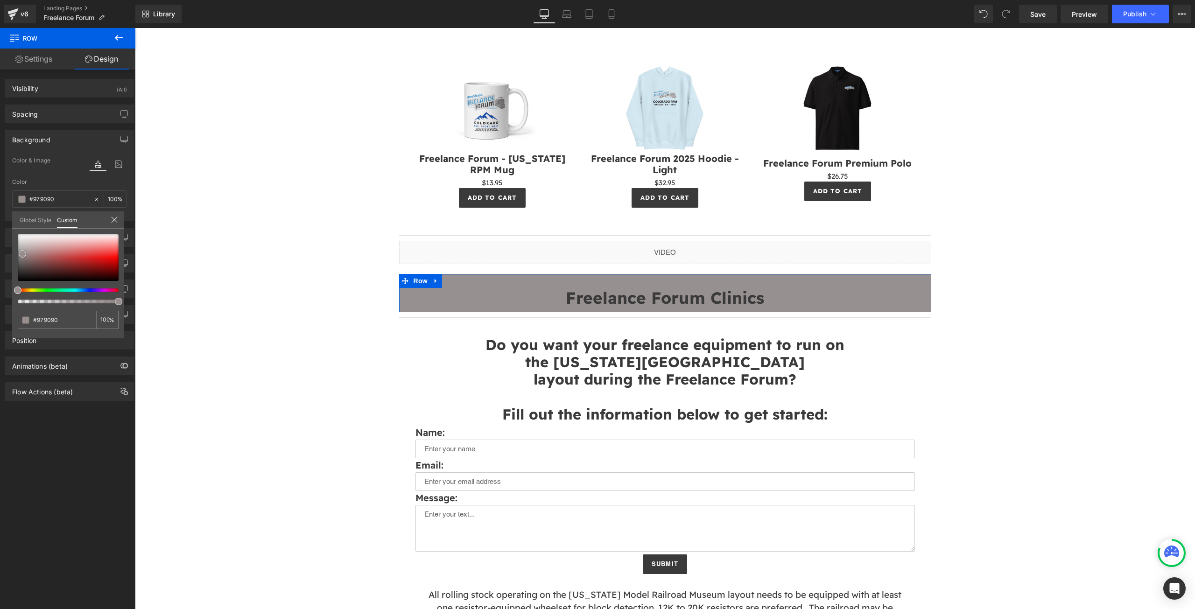
type input "#969191"
type input "#949292"
type input "#939393"
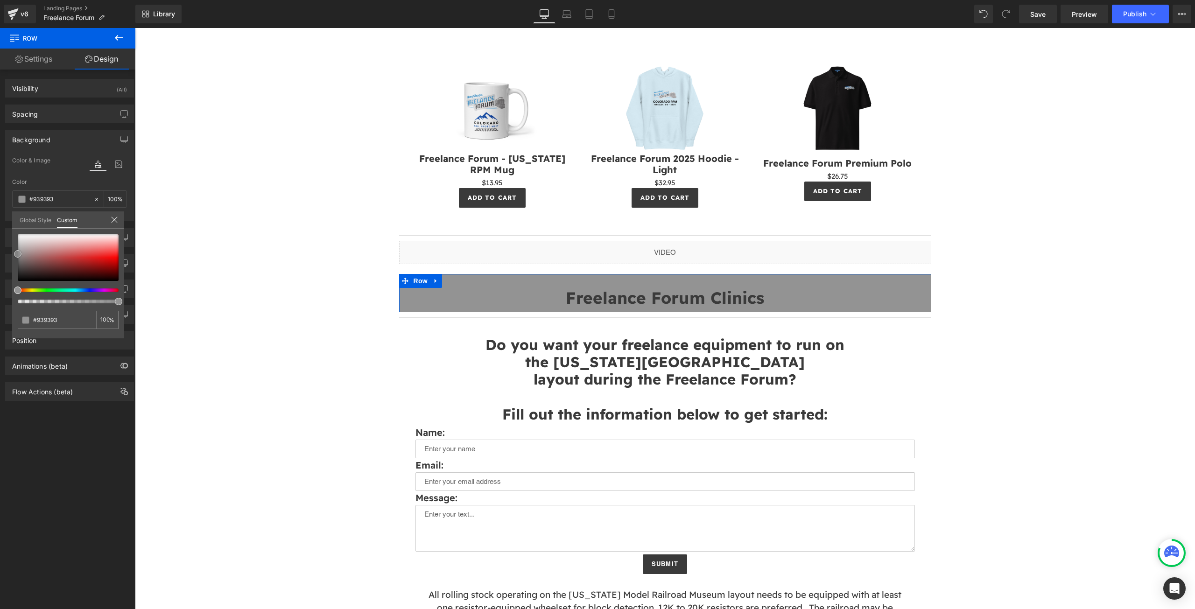
type input "#919191"
type input "#878787"
type input "#828282"
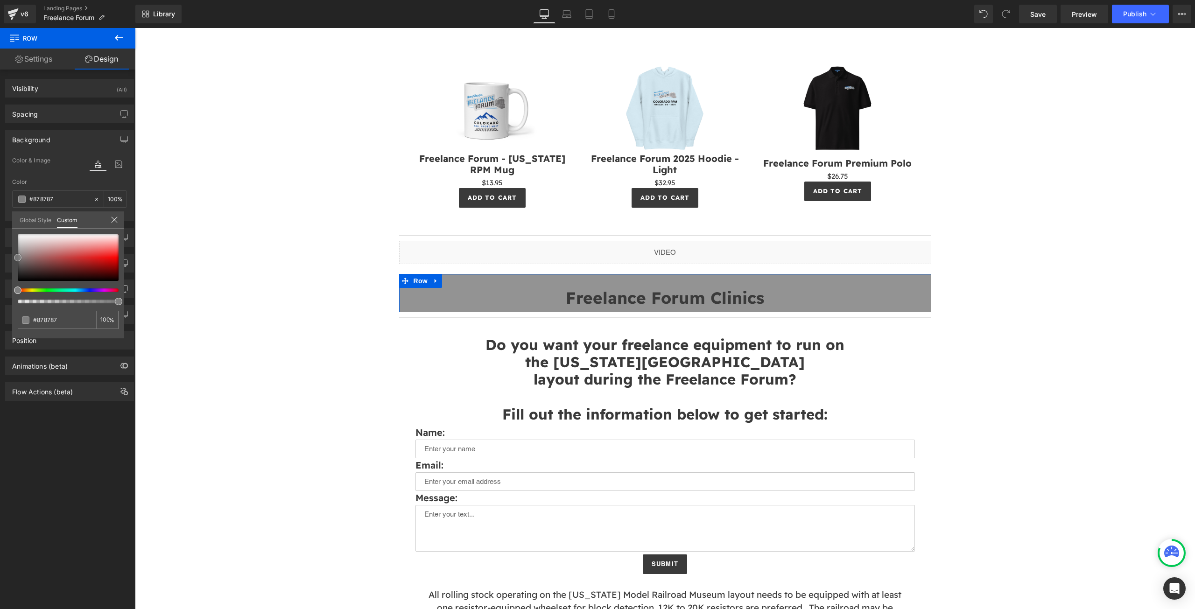
type input "#828282"
type input "#7c7c7c"
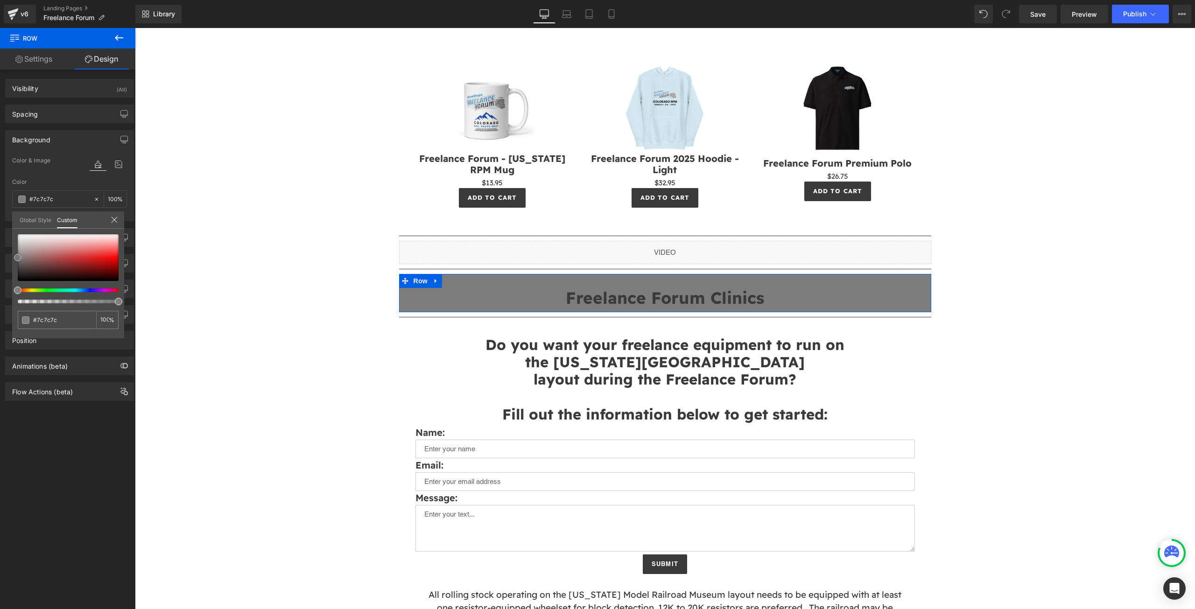
type input "#757575"
type input "#707070"
type input "#6b6b6b"
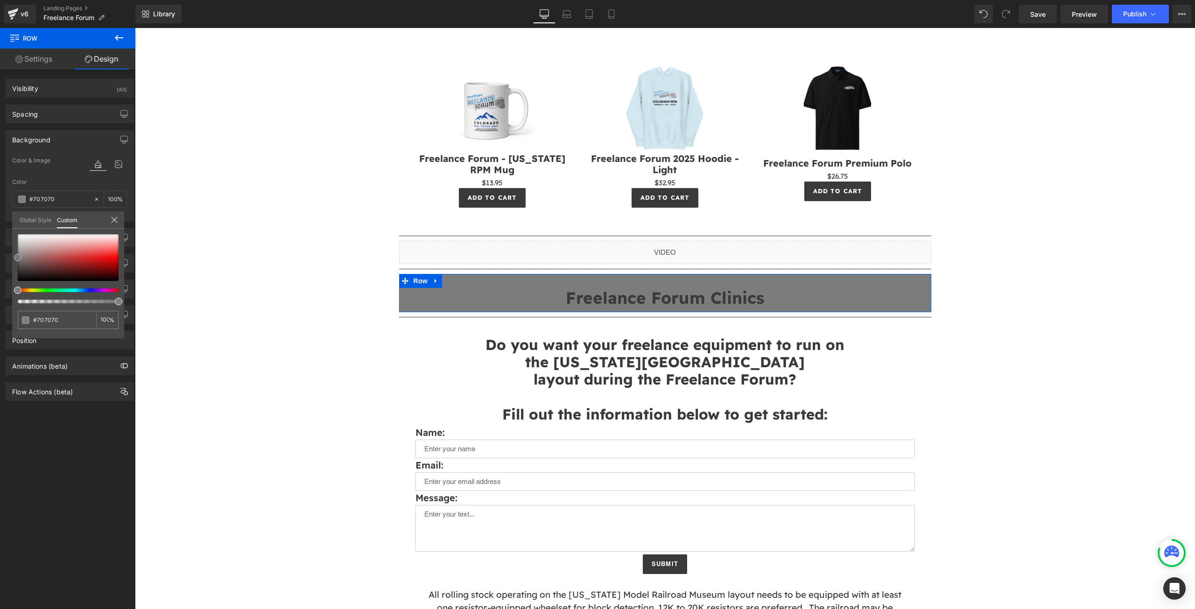
type input "#6b6b6b"
type input "#686868"
type input "#5e5e5e"
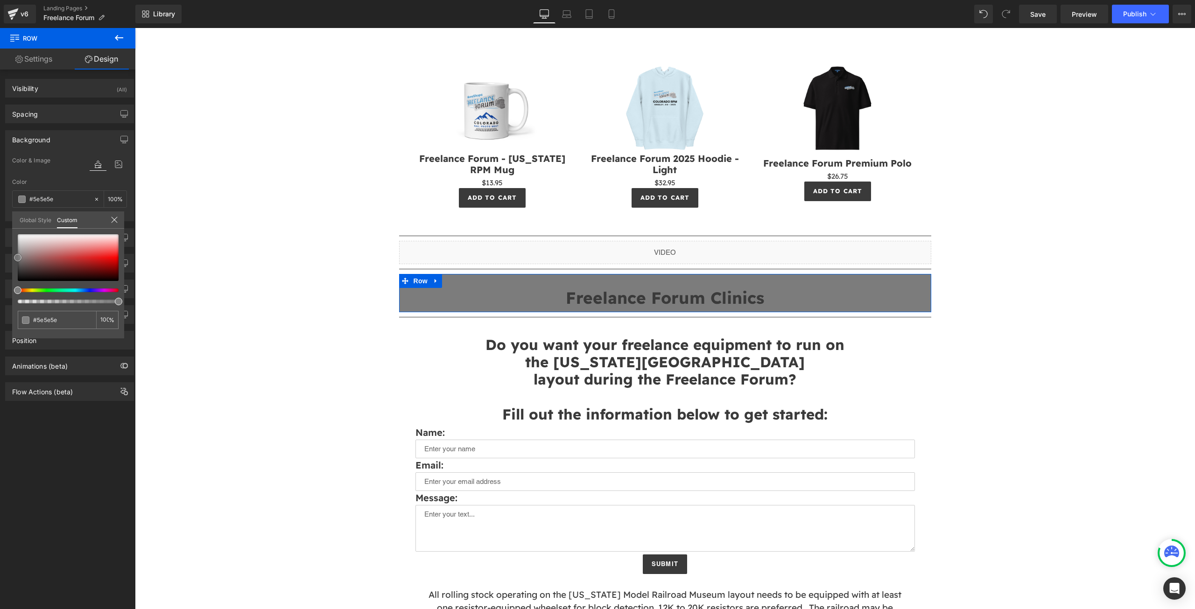
type input "#595959"
type input "#545454"
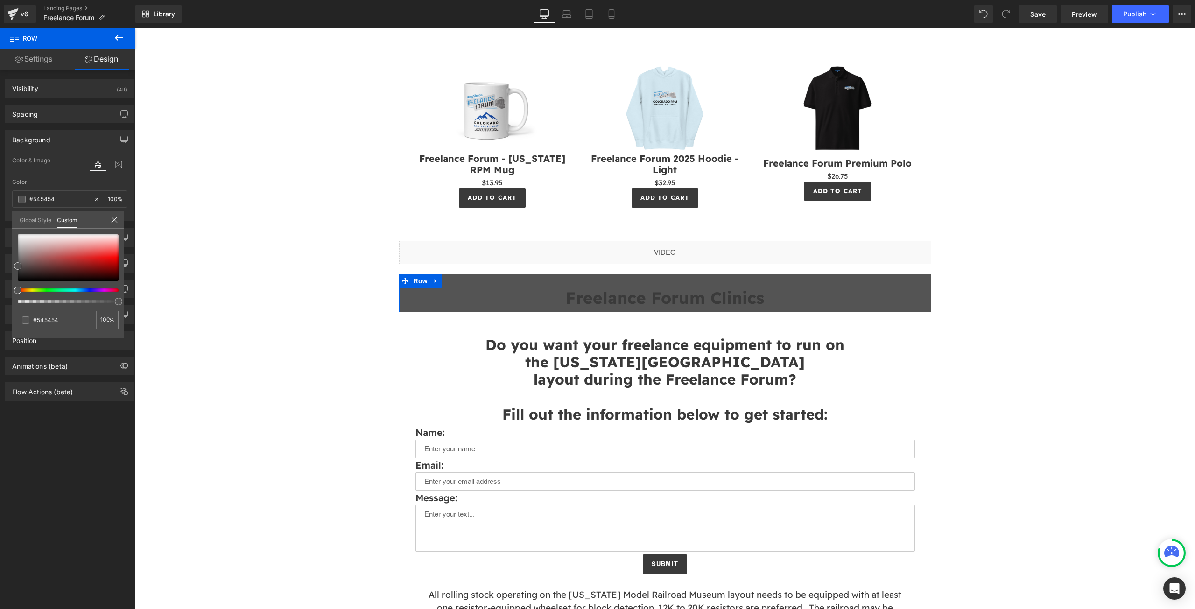
type input "#595959"
type input "#686868"
type input "#727272"
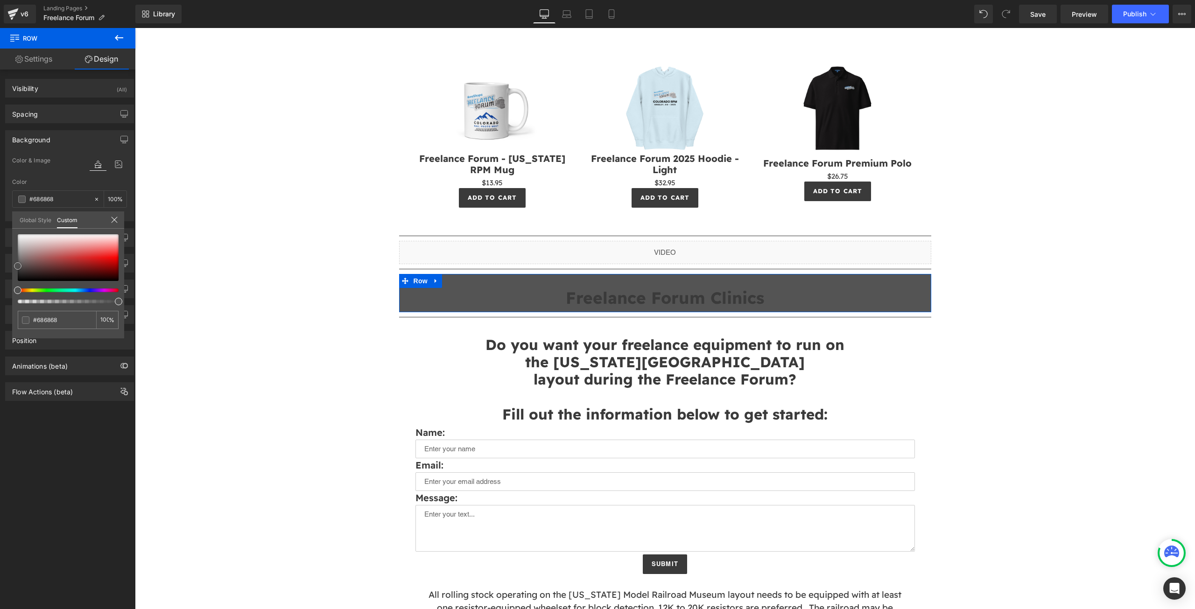
type input "#727272"
type input "#7f7f7f"
type input "#8c8c8c"
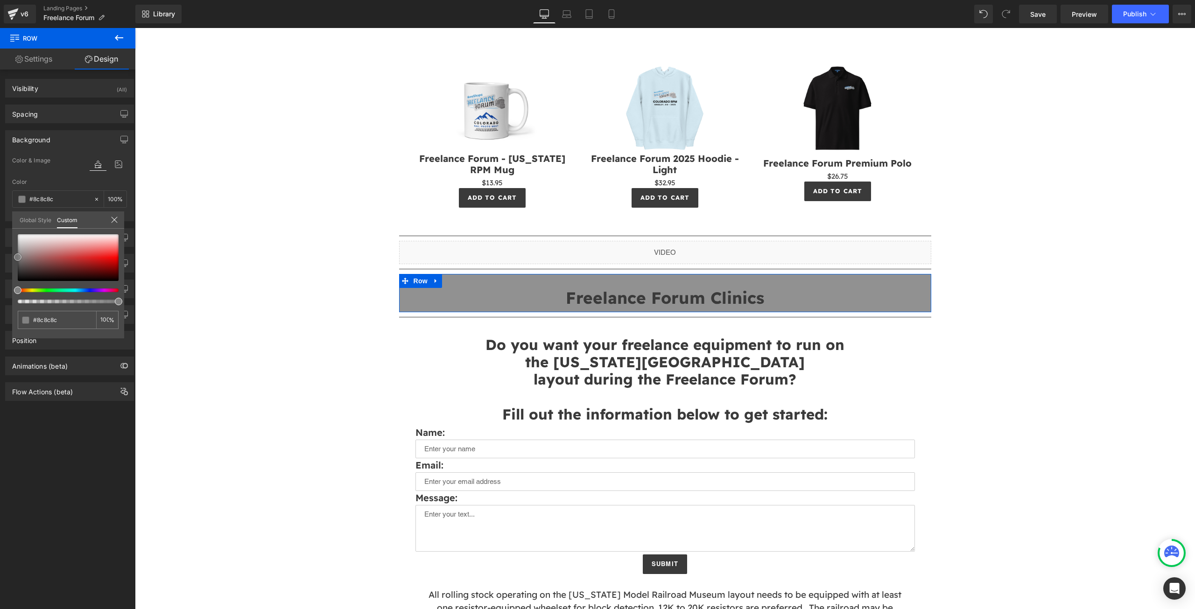
type input "#919191"
type input "#999999"
type input "#a0a0a0"
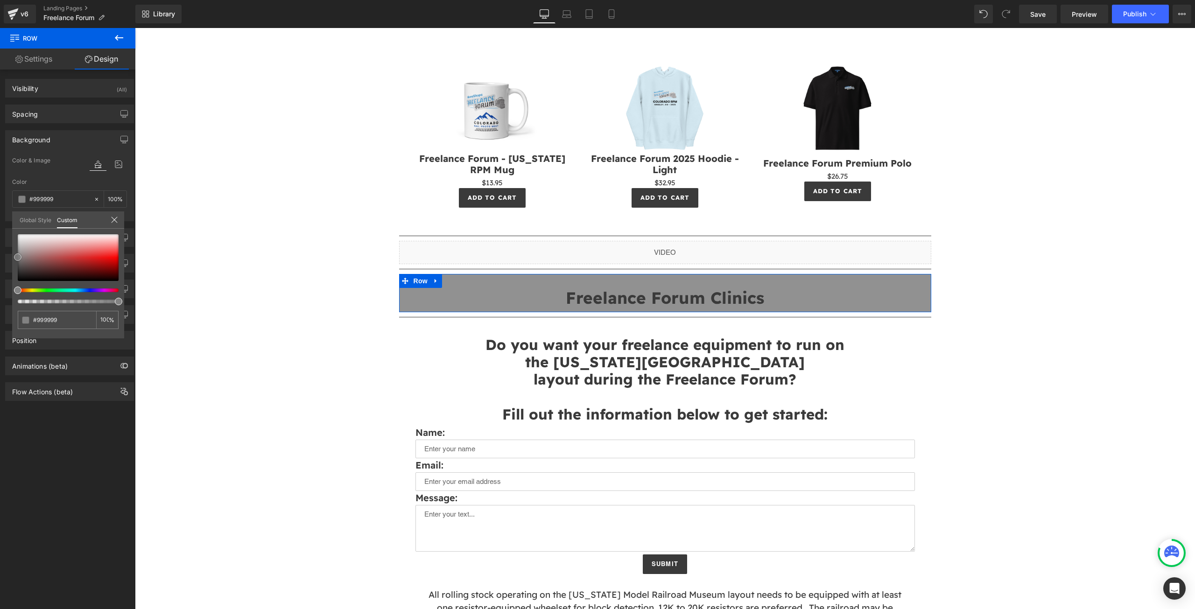
type input "#a0a0a0"
type input "#a5a5a5"
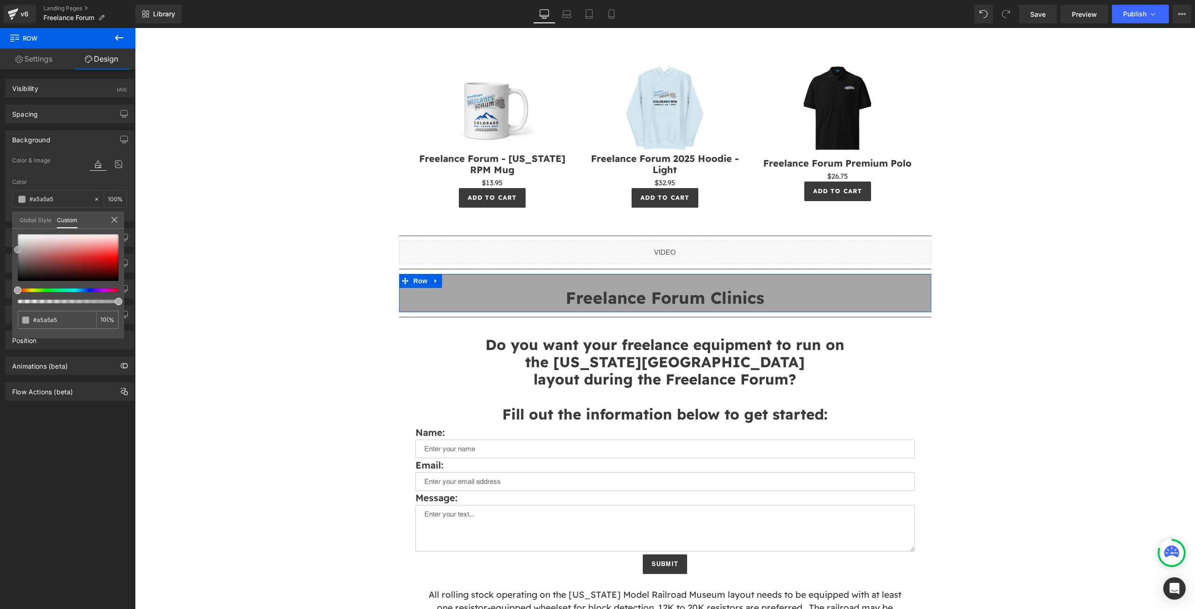
type input "#a8a8a8"
type input "#aaaaaa"
type input "#adadad"
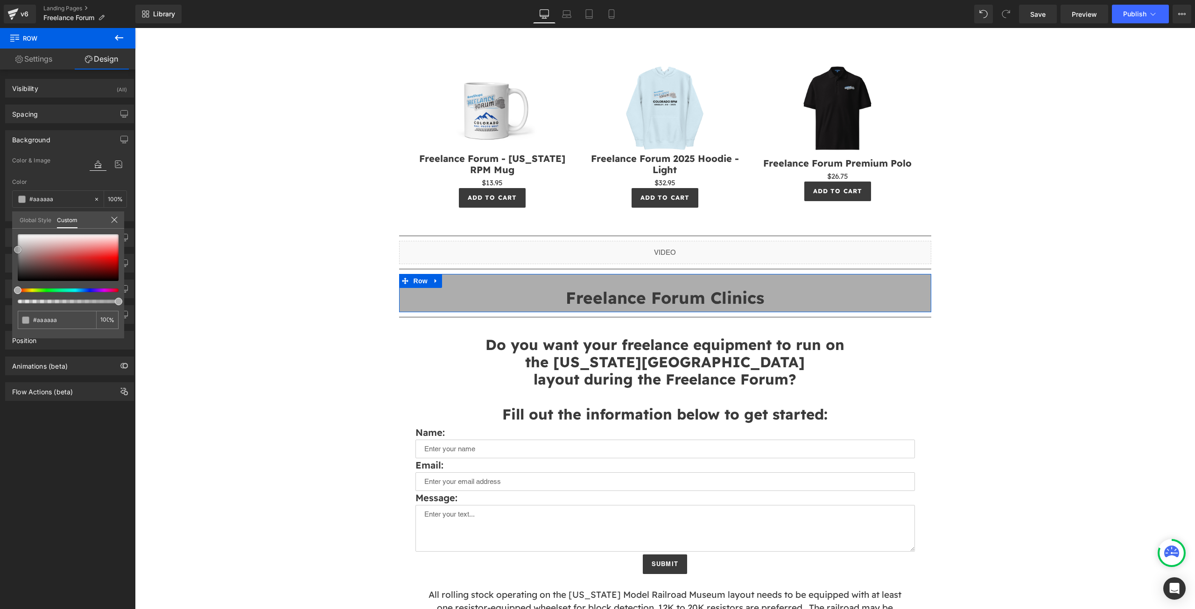
type input "#adadad"
type input "#afafaf"
type input "#b7b7b7"
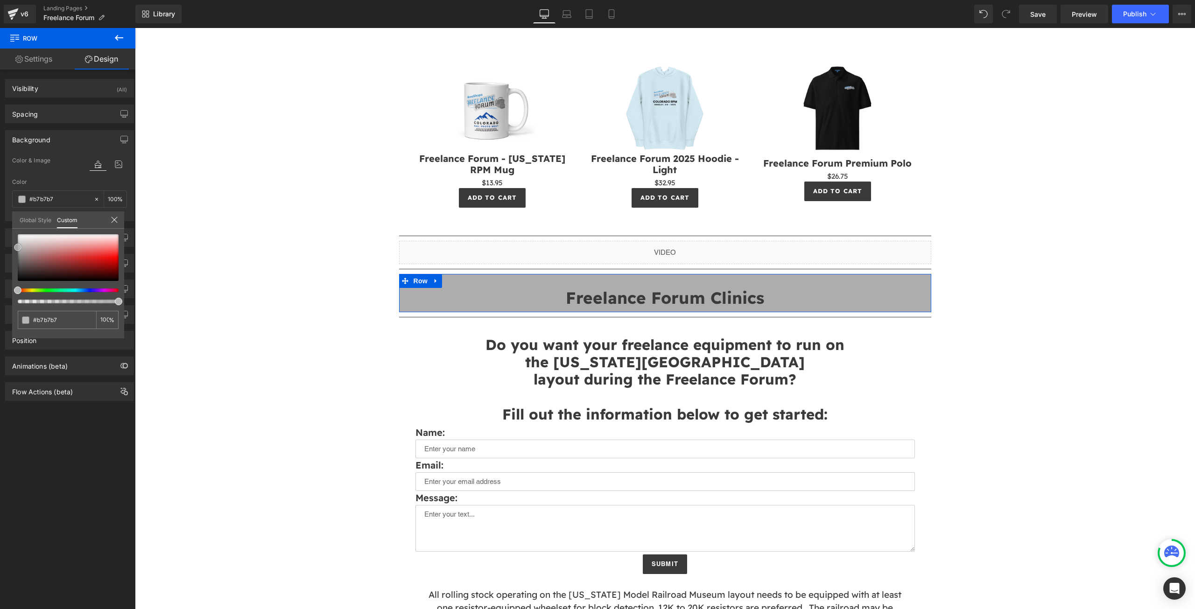
type input "#bababa"
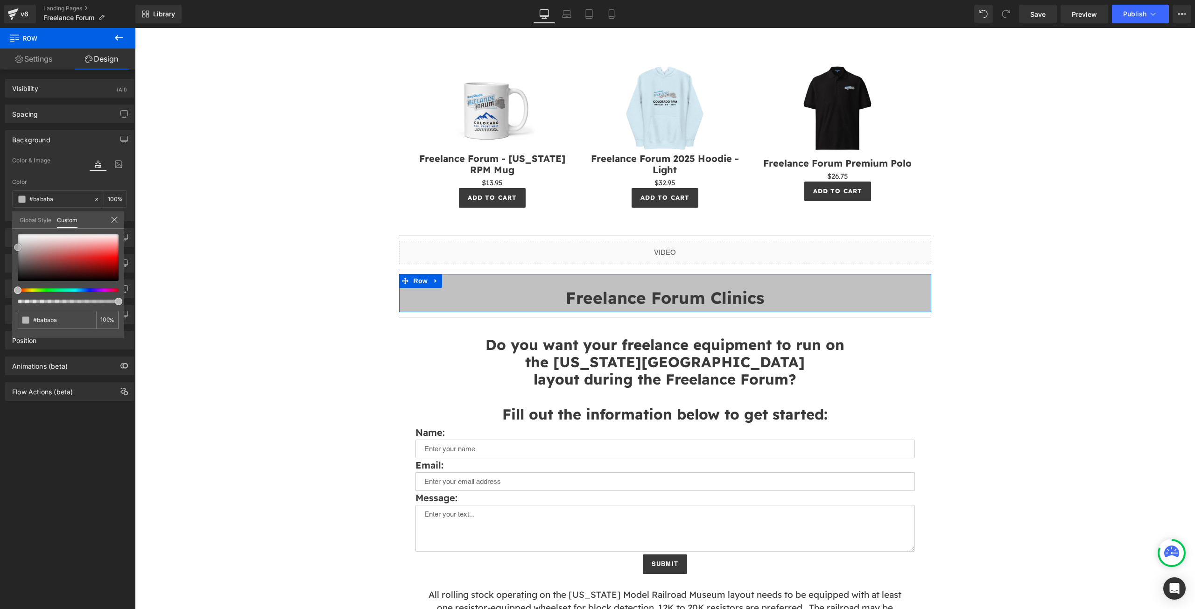
type input "#c1c1c1"
type input "#c6c6c6"
type input "#cccccc"
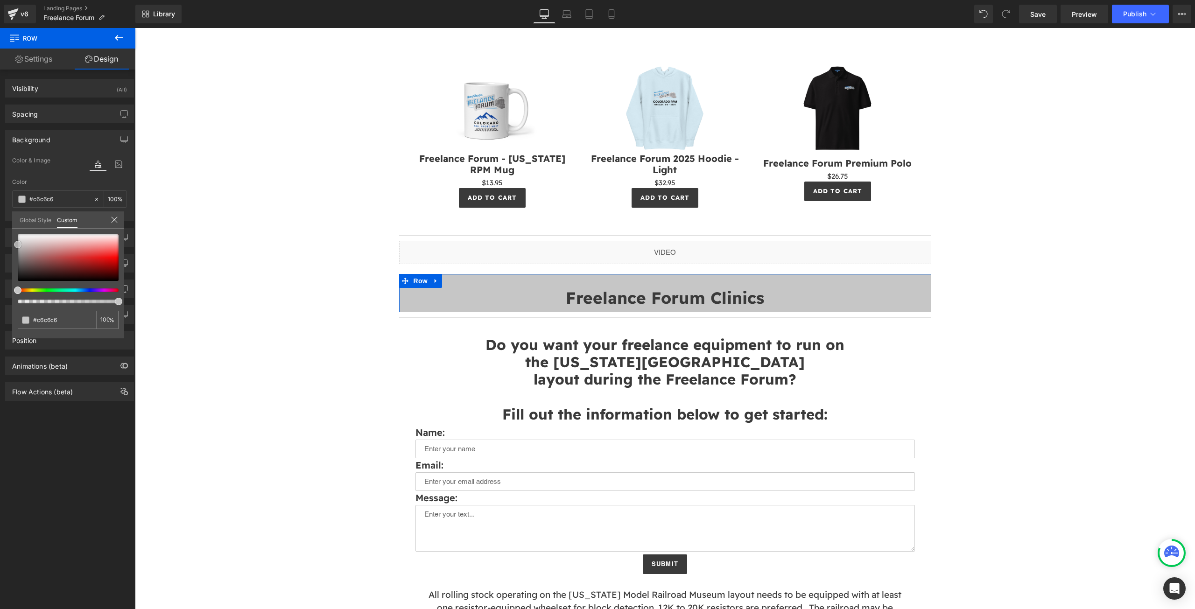
type input "#cccccc"
type input "#cecece"
type input "#d1d1d1"
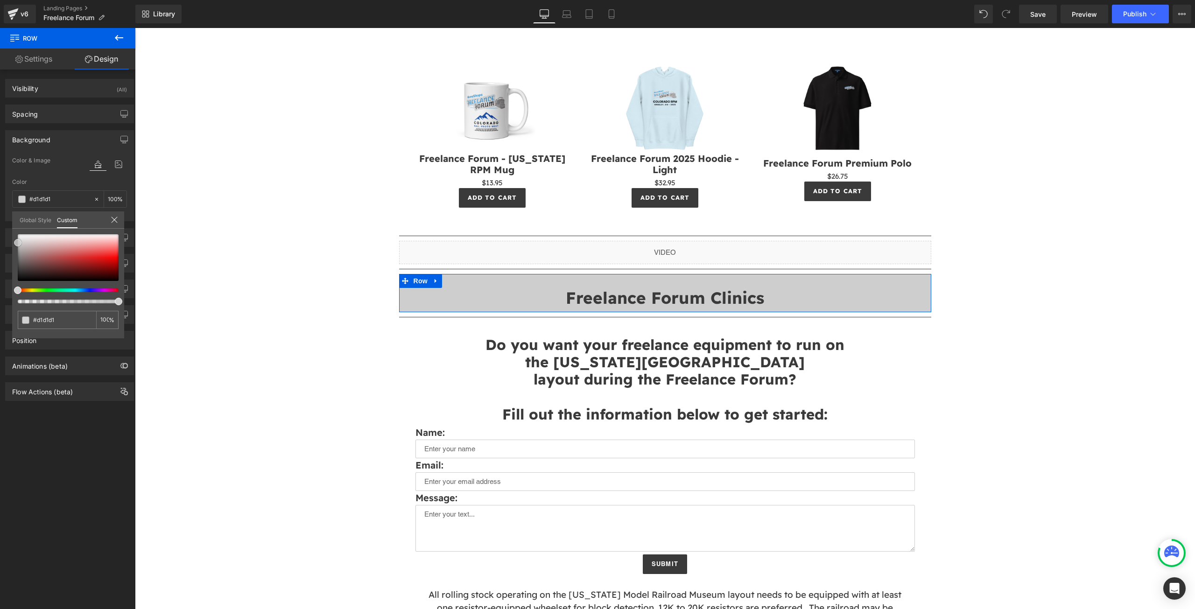
type input "#cecece"
type input "#c9c9c9"
type input "#cccccc"
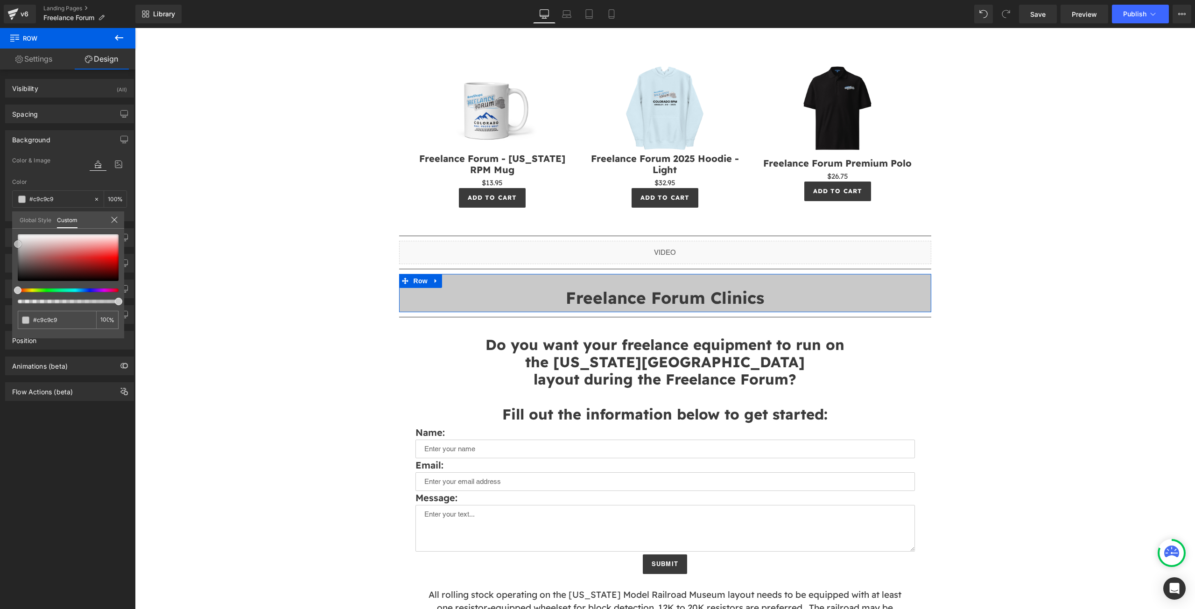
type input "#cccccc"
drag, startPoint x: 22, startPoint y: 254, endPoint x: 15, endPoint y: 244, distance: 12.4
click at [15, 244] on span at bounding box center [17, 243] width 7 height 7
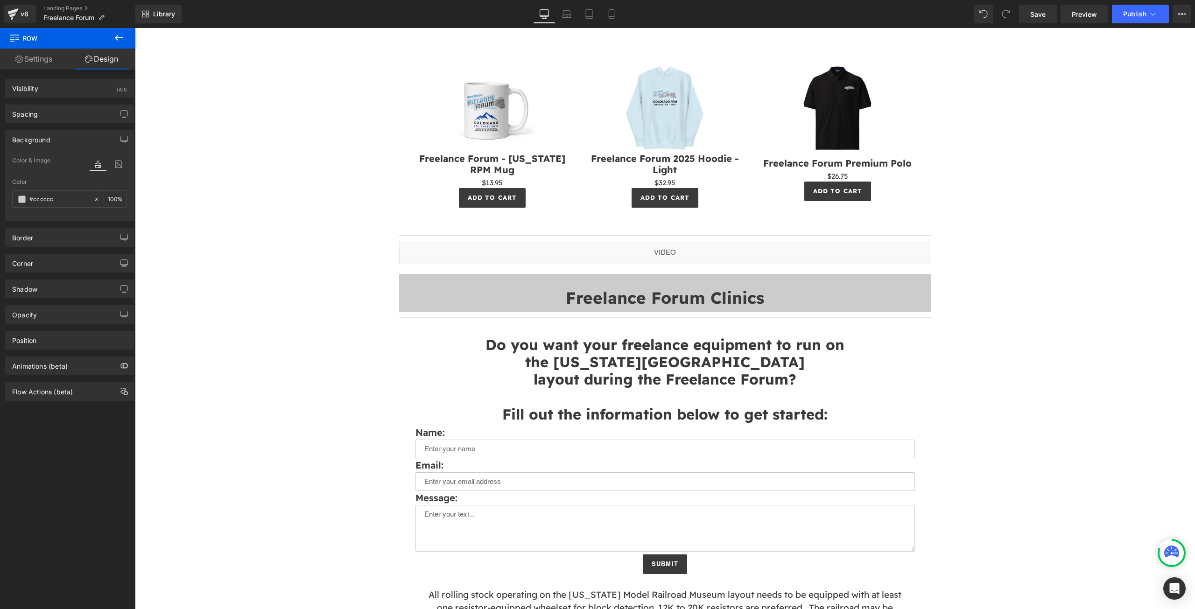
click at [113, 34] on button at bounding box center [119, 38] width 33 height 21
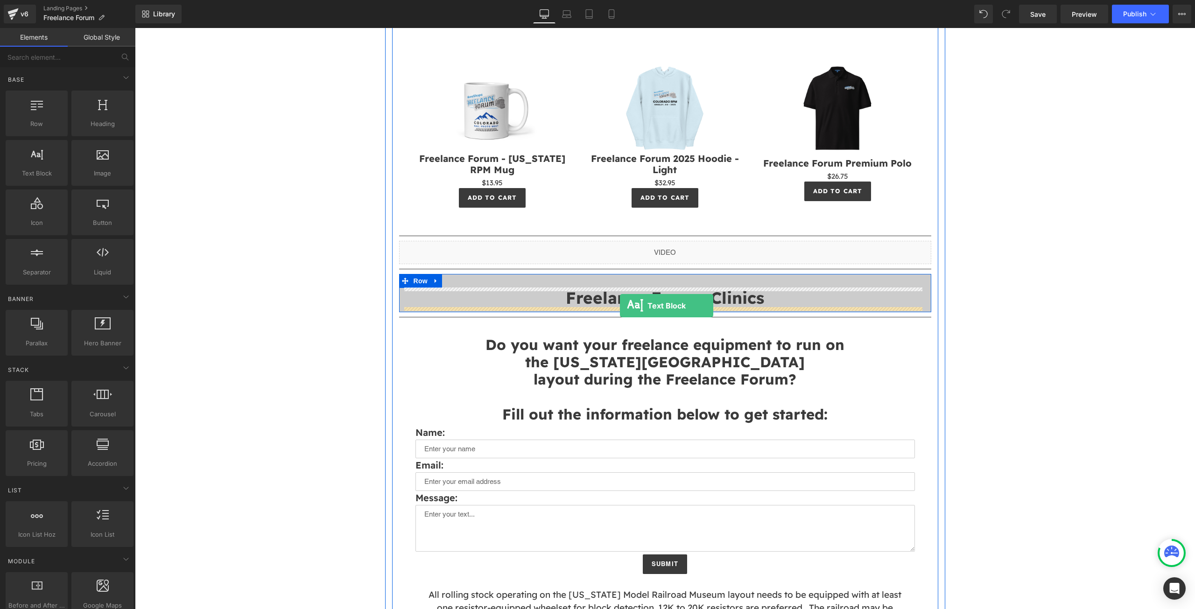
drag, startPoint x: 175, startPoint y: 199, endPoint x: 620, endPoint y: 306, distance: 458.0
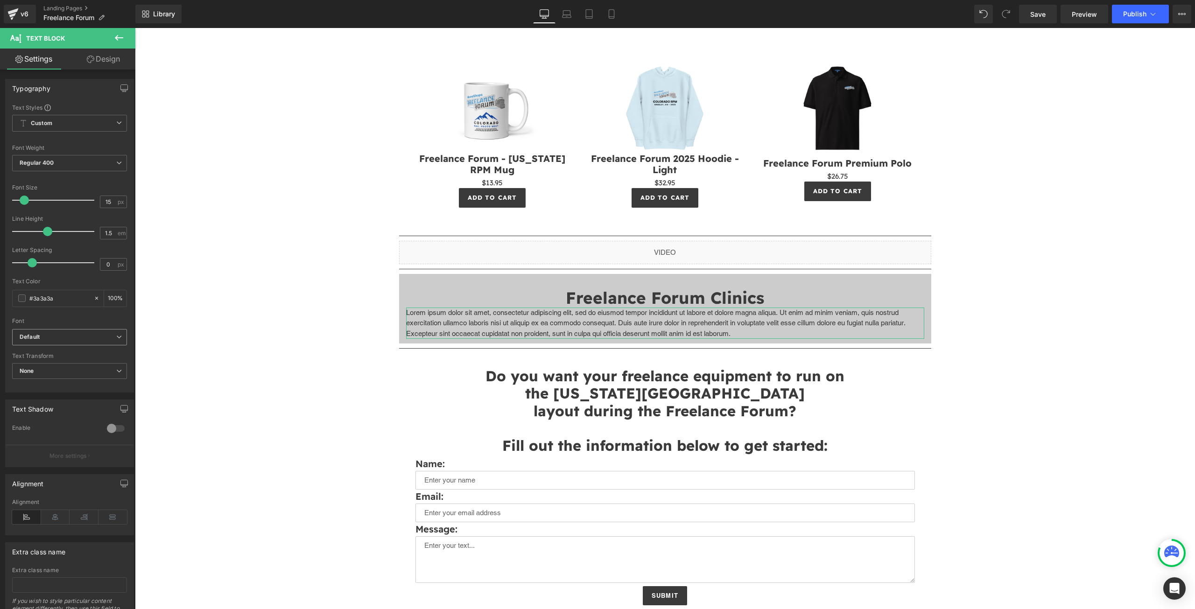
click at [116, 336] on icon at bounding box center [119, 337] width 6 height 6
click at [70, 395] on li "Readex Pro" at bounding box center [67, 399] width 111 height 15
drag, startPoint x: 866, startPoint y: 331, endPoint x: 871, endPoint y: 332, distance: 4.9
click at [868, 331] on p "Lorem ipsum dolor sit amet, consectetur adipiscing elit, sed do eiusmod tempor …" at bounding box center [665, 324] width 518 height 32
drag, startPoint x: 401, startPoint y: 316, endPoint x: 877, endPoint y: 336, distance: 476.1
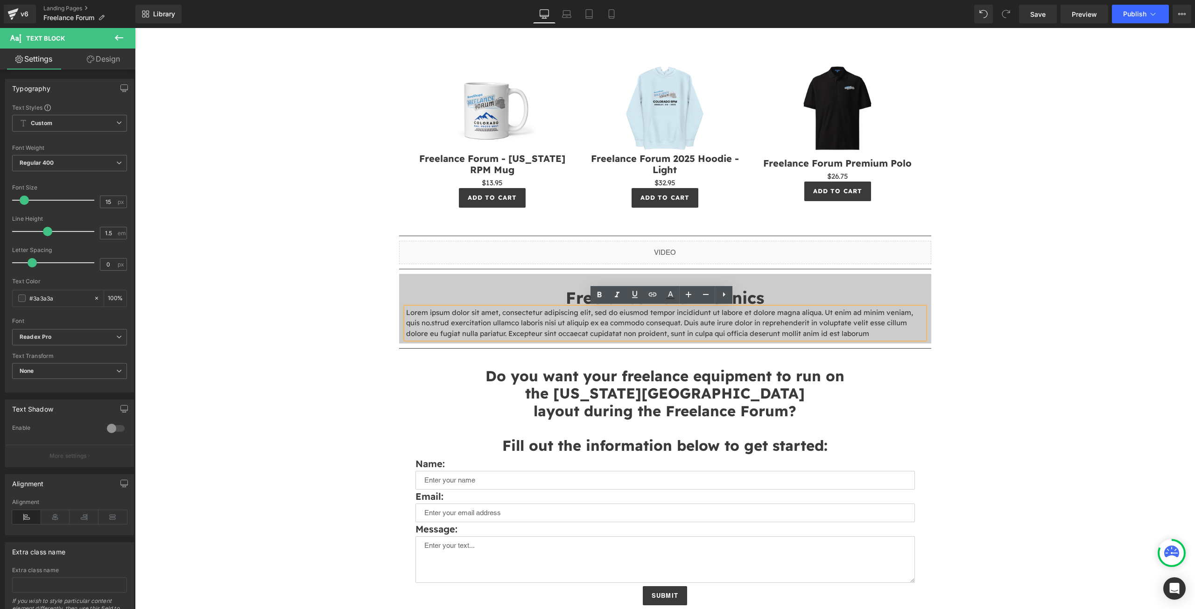
click at [877, 336] on div "Lorem ipsum dolor sit amet, consectetur adipiscing elit, sed do eiusmod tempor …" at bounding box center [665, 324] width 518 height 32
click at [871, 336] on p "Lorem ipsum dolor sit amet, consectetur adipiscing elit, sed do eiusmod tempor …" at bounding box center [665, 324] width 518 height 32
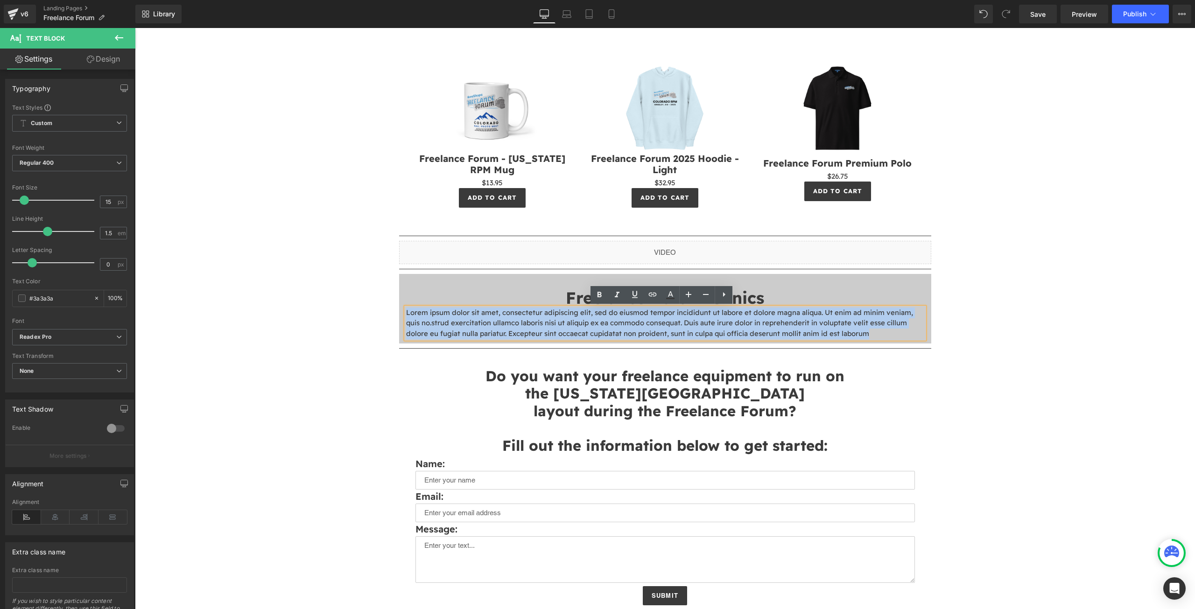
drag, startPoint x: 786, startPoint y: 334, endPoint x: 395, endPoint y: 314, distance: 391.3
click at [395, 314] on div "Separator HomeShops has partnered with the [US_STATE] RPM to bring you the firs…" at bounding box center [665, 604] width 546 height 2029
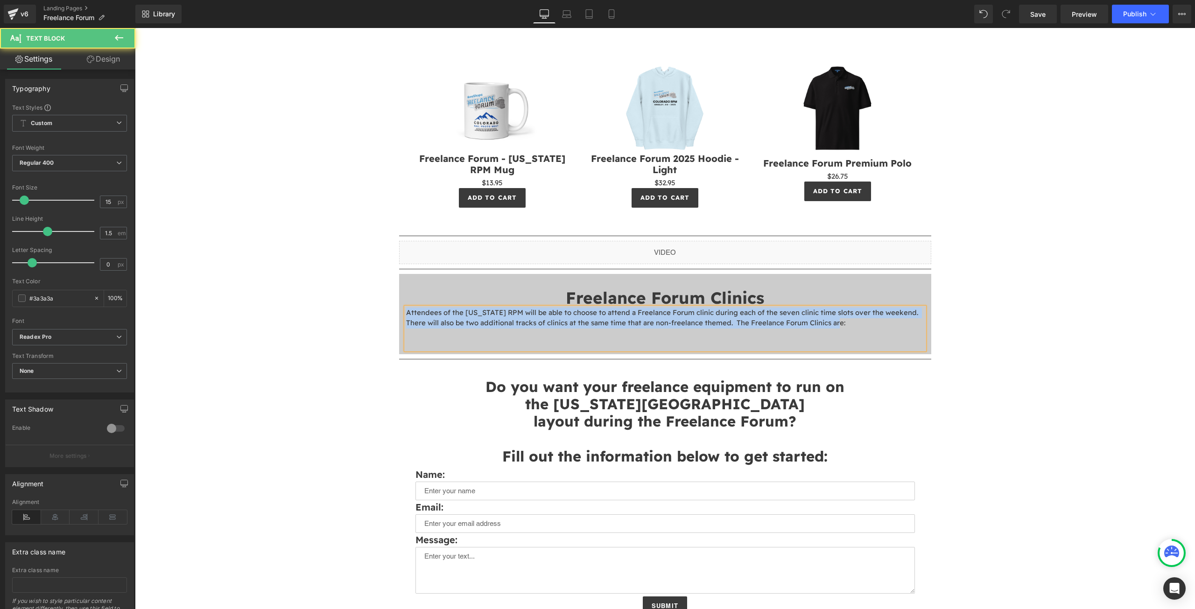
drag, startPoint x: 849, startPoint y: 322, endPoint x: 271, endPoint y: 296, distance: 578.5
click at [271, 296] on div "Image Separator HomeShops has partnered with the [US_STATE] RPM to bring you th…" at bounding box center [665, 609] width 1060 height 2751
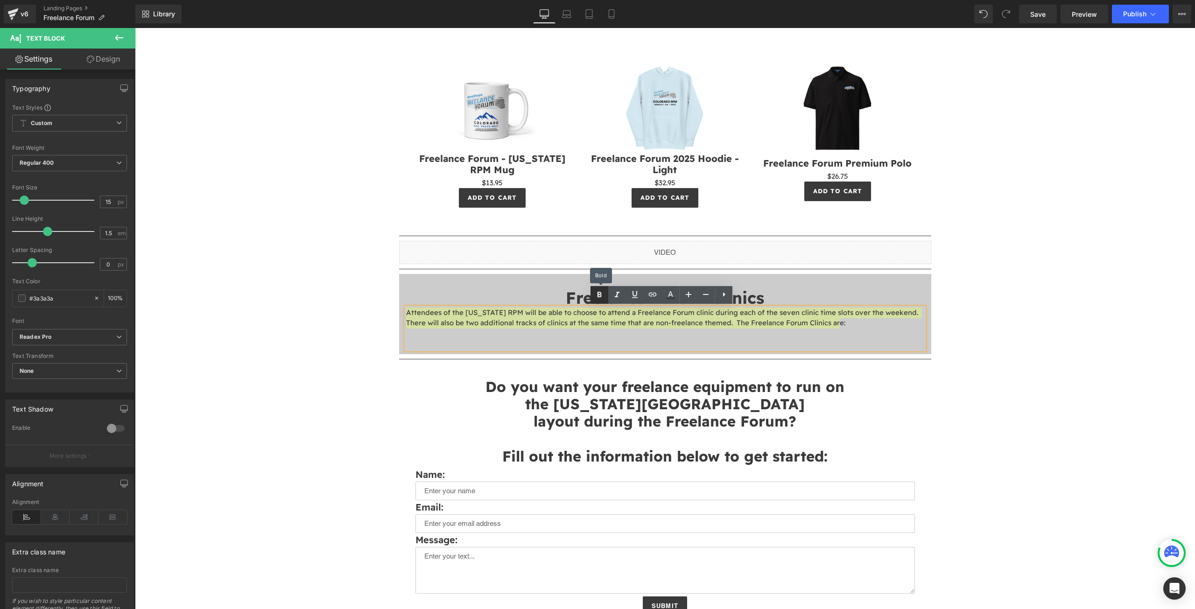
click at [605, 296] on link at bounding box center [600, 295] width 18 height 18
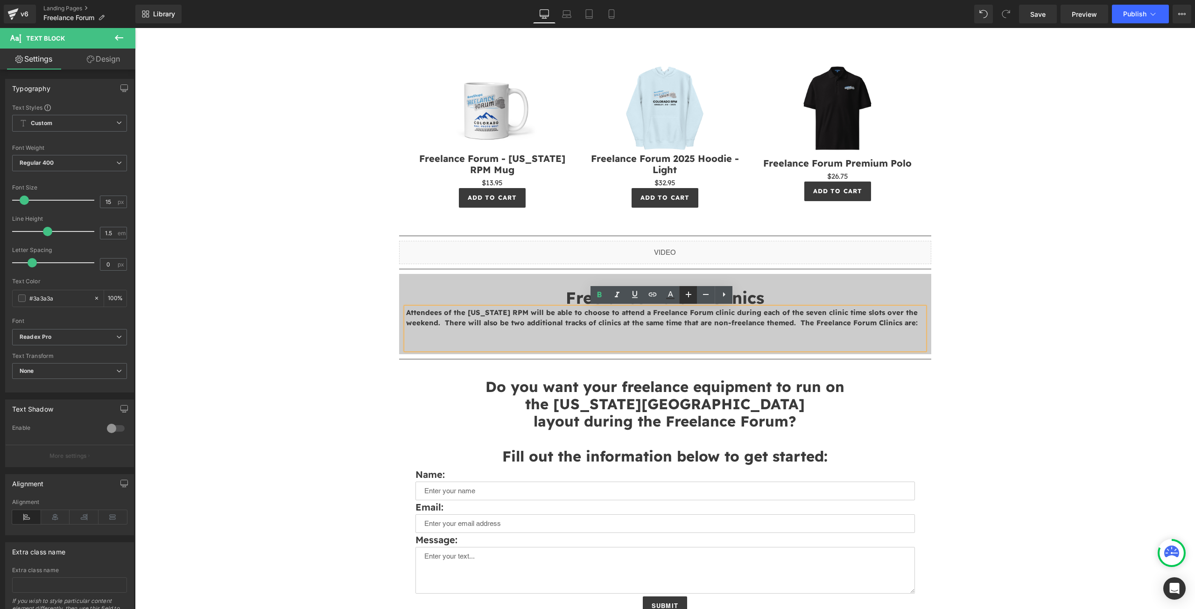
click at [689, 293] on icon at bounding box center [688, 294] width 11 height 11
type input "17"
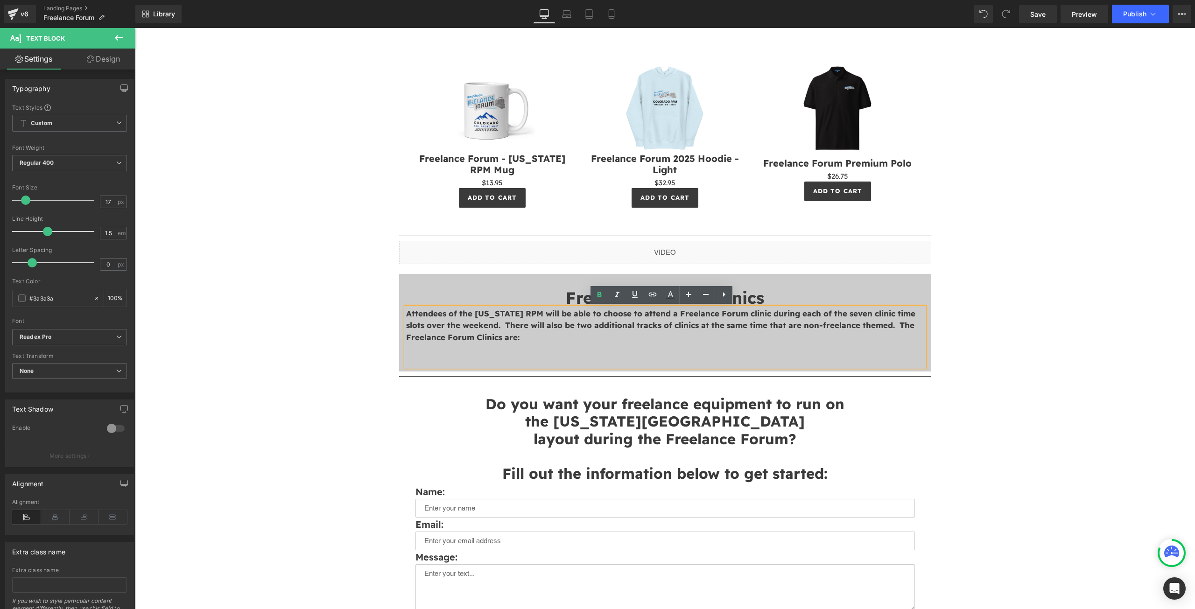
click at [590, 344] on p at bounding box center [665, 349] width 518 height 12
drag, startPoint x: 523, startPoint y: 335, endPoint x: 534, endPoint y: 338, distance: 11.0
click at [525, 335] on p "Attendees of the [US_STATE] RPM will be able to choose to attend a Freelance Fo…" at bounding box center [665, 326] width 518 height 36
click at [531, 336] on p "Attendees of the [US_STATE] RPM will be able to choose to attend a Freelance Fo…" at bounding box center [665, 326] width 518 height 36
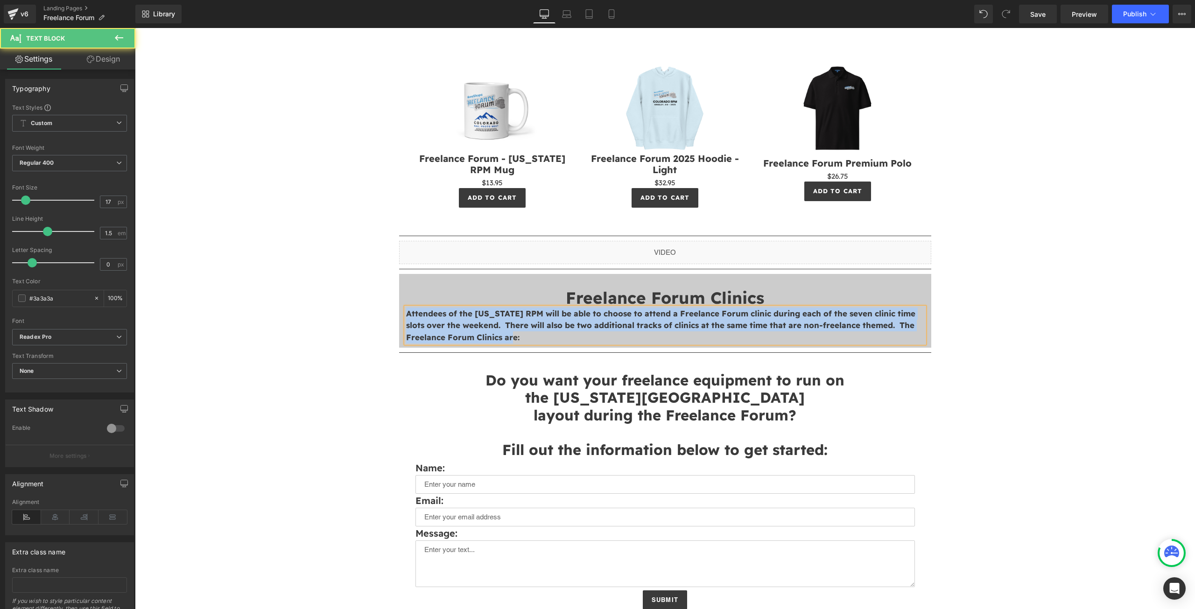
drag, startPoint x: 518, startPoint y: 333, endPoint x: 287, endPoint y: 281, distance: 236.5
click at [287, 281] on div "Image Separator HomeShops has partnered with the [US_STATE] RPM to bring you th…" at bounding box center [665, 606] width 1060 height 2744
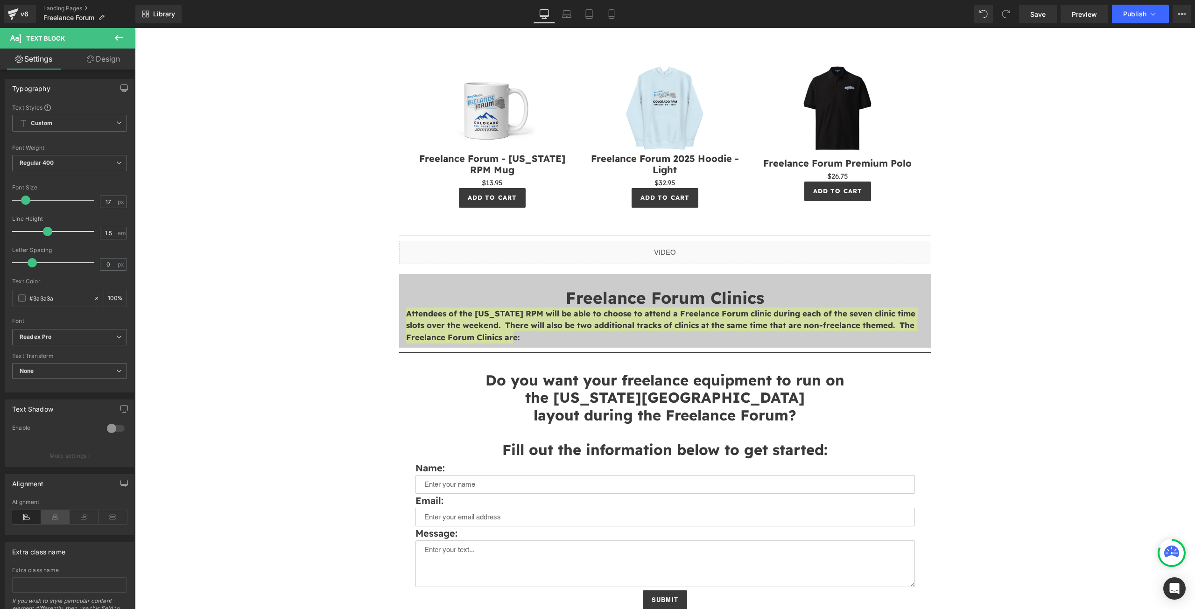
click at [62, 518] on icon at bounding box center [55, 517] width 29 height 14
click at [106, 513] on icon at bounding box center [113, 517] width 29 height 14
click at [57, 517] on icon at bounding box center [55, 517] width 29 height 14
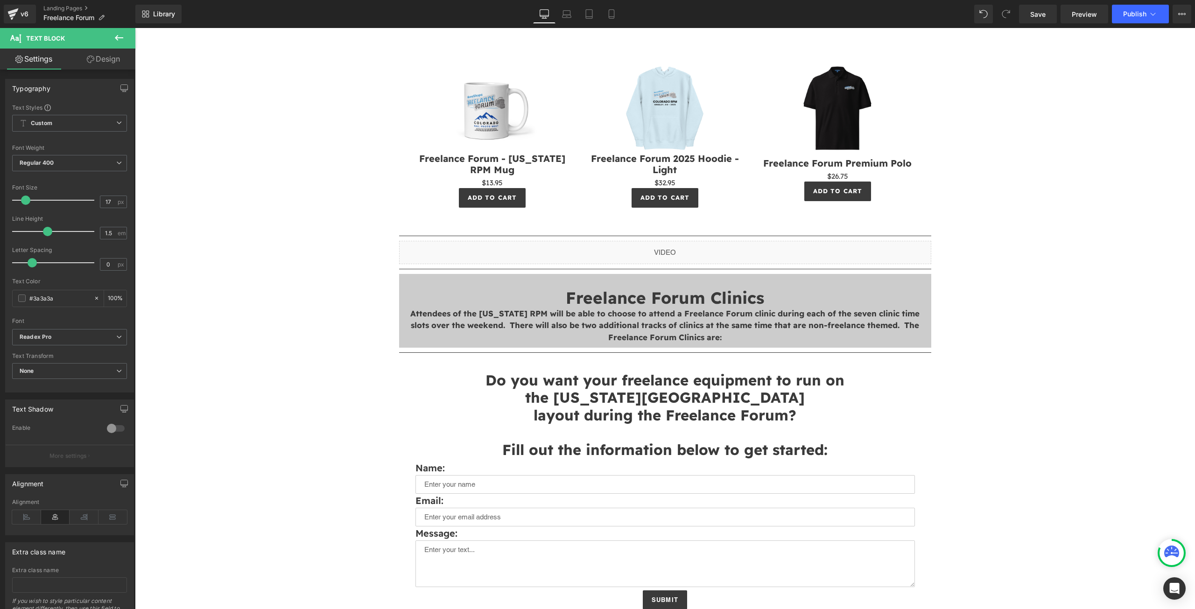
click at [318, 447] on div "Image Separator HomeShops has partnered with the [US_STATE] RPM to bring you th…" at bounding box center [665, 606] width 1060 height 2744
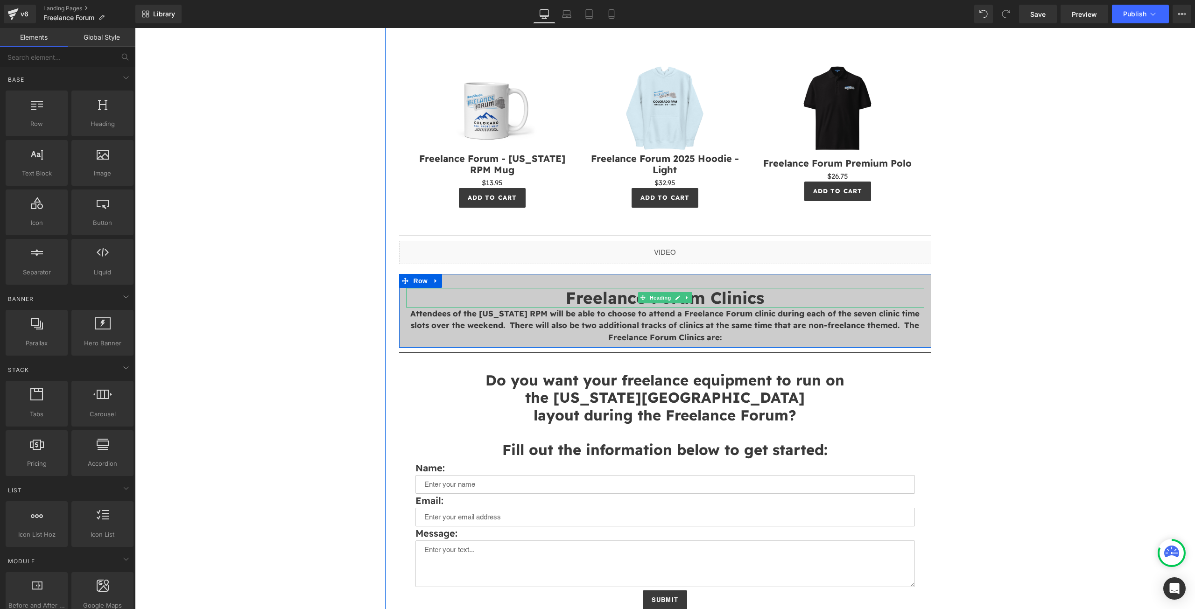
click at [766, 296] on h1 "Freelance Forum Clinics" at bounding box center [665, 298] width 518 height 20
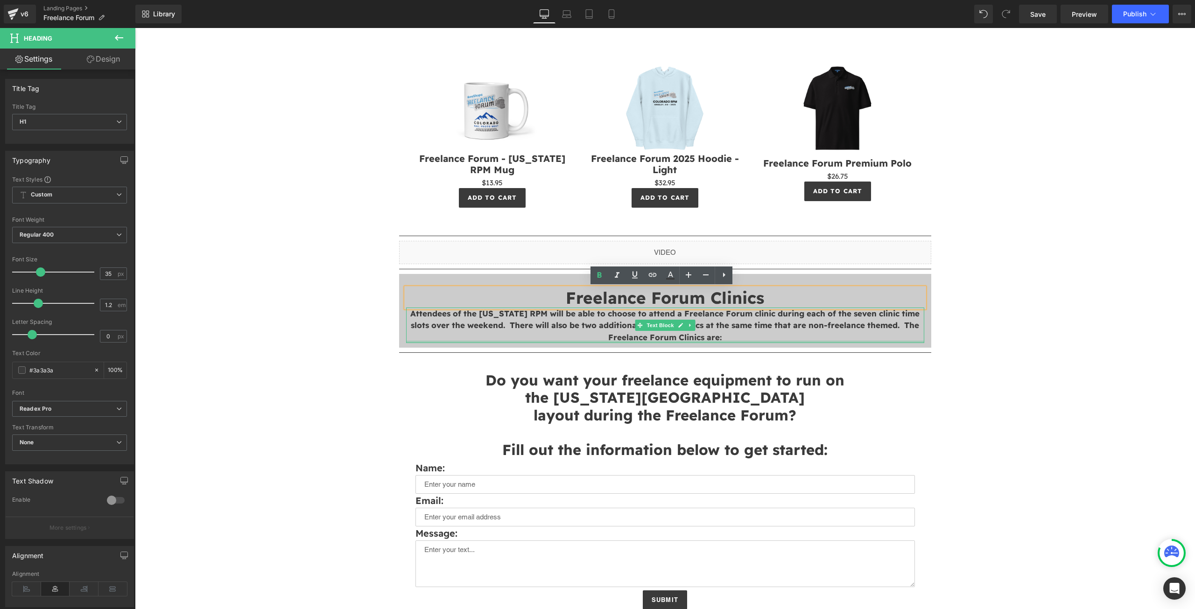
click at [733, 341] on div at bounding box center [665, 342] width 518 height 2
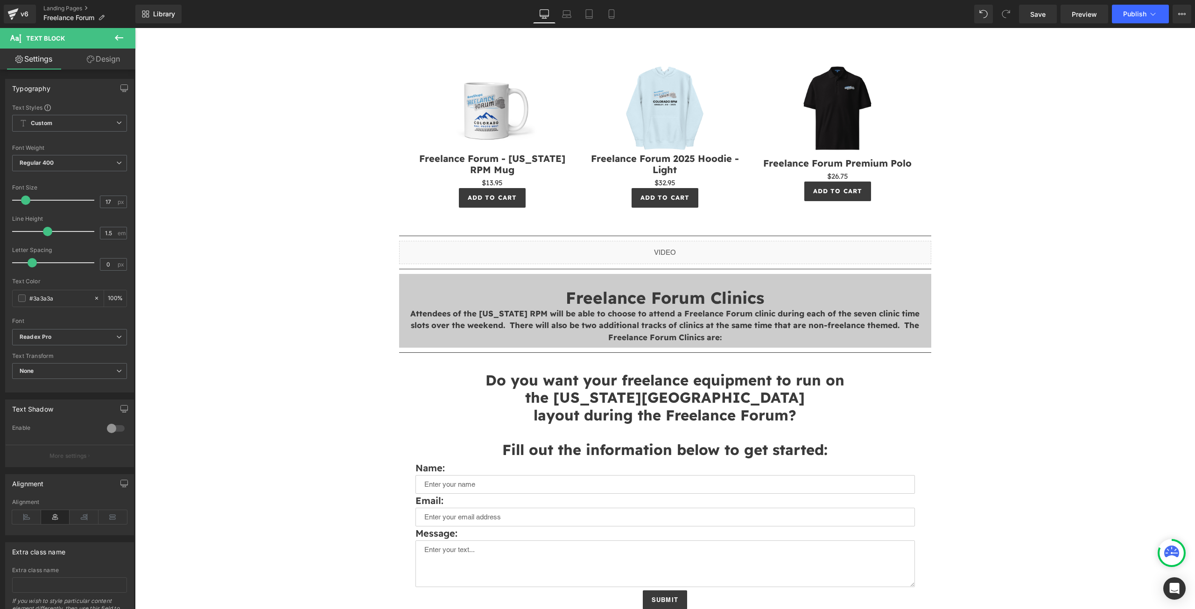
click at [124, 42] on icon at bounding box center [118, 37] width 11 height 11
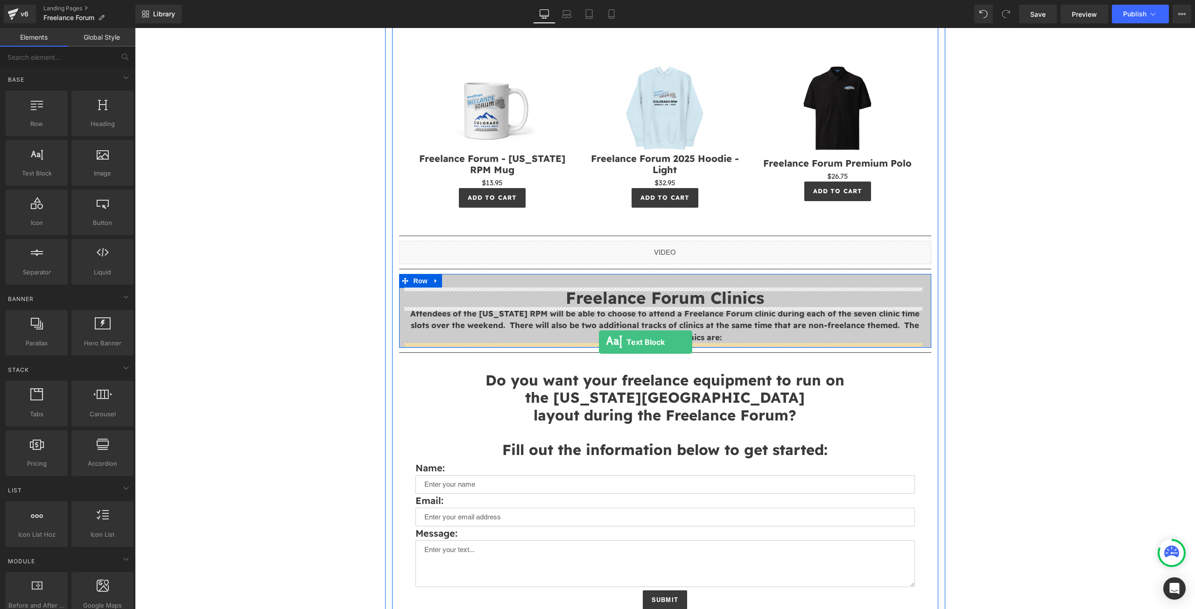
drag, startPoint x: 169, startPoint y: 207, endPoint x: 599, endPoint y: 342, distance: 451.2
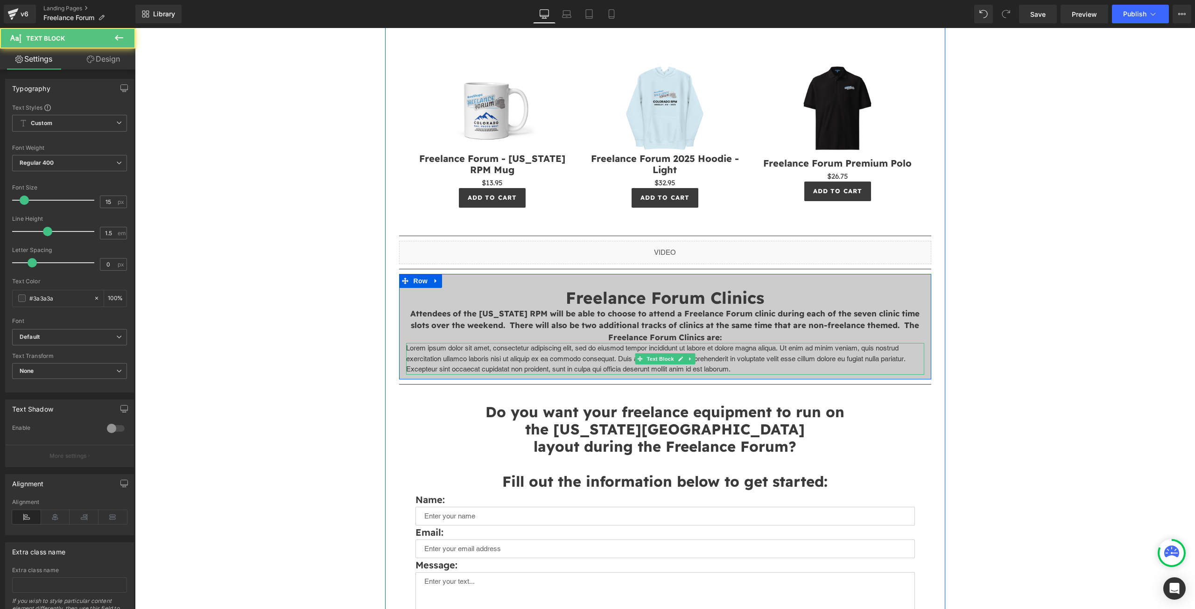
click at [745, 365] on p "Lorem ipsum dolor sit amet, consectetur adipiscing elit, sed do eiusmod tempor …" at bounding box center [665, 359] width 518 height 32
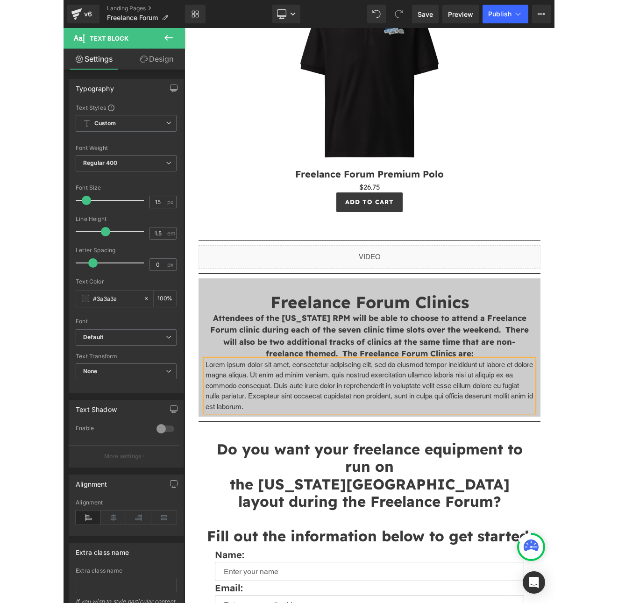
scroll to position [872, 0]
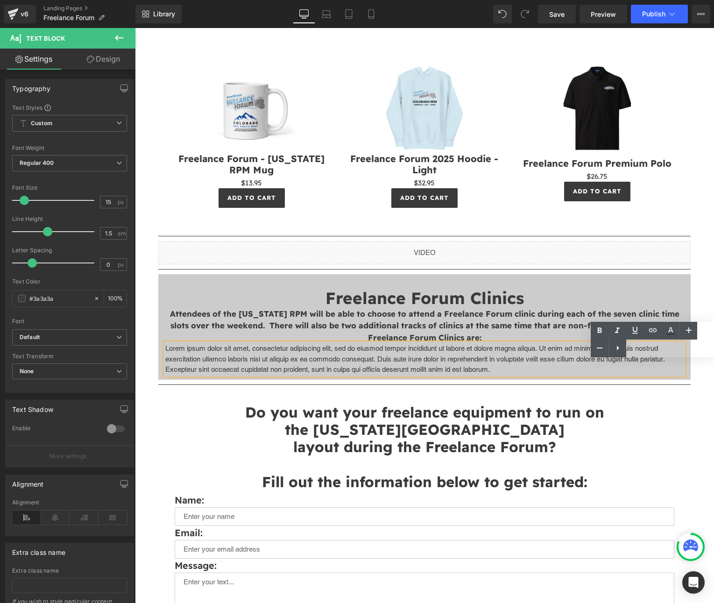
click at [519, 366] on p "Lorem ipsum dolor sit amet, consectetur adipiscing elit, sed do eiusmod tempor …" at bounding box center [424, 359] width 518 height 32
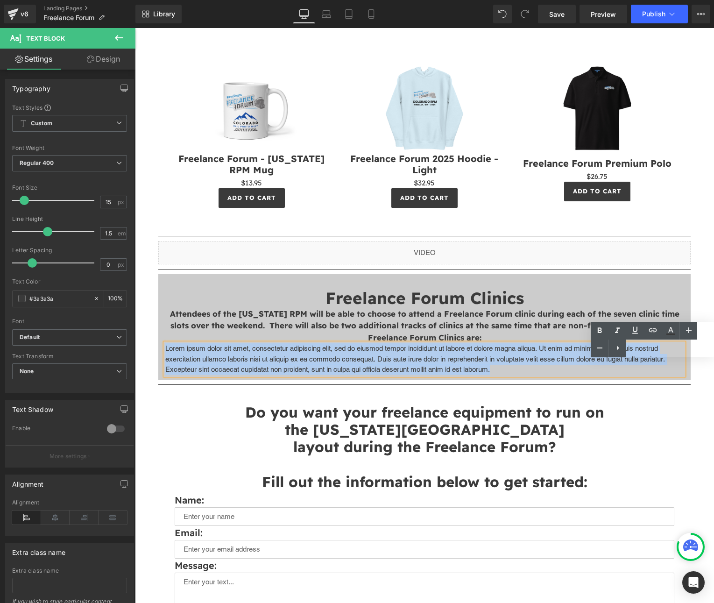
drag, startPoint x: 502, startPoint y: 369, endPoint x: 147, endPoint y: 343, distance: 355.8
click at [147, 343] on div "Image Separator HomeShops has partnered with the [US_STATE] RPM to bring you th…" at bounding box center [424, 451] width 560 height 2435
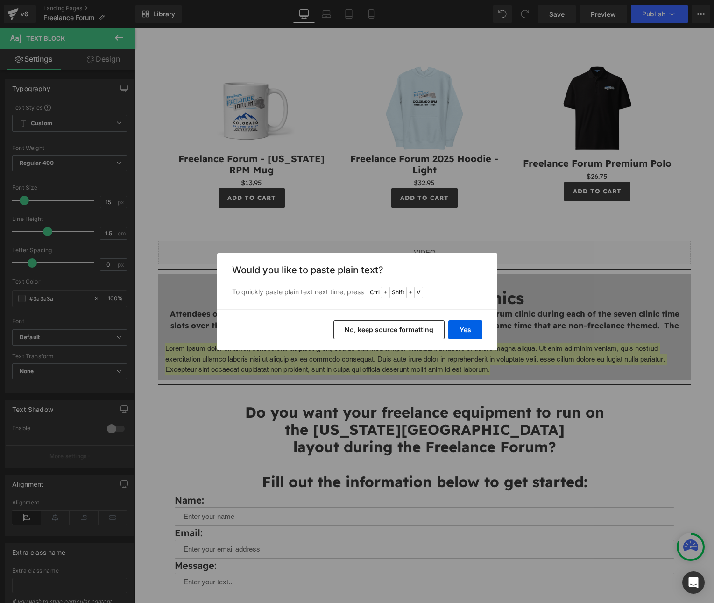
click at [418, 331] on button "No, keep source formatting" at bounding box center [388, 329] width 111 height 19
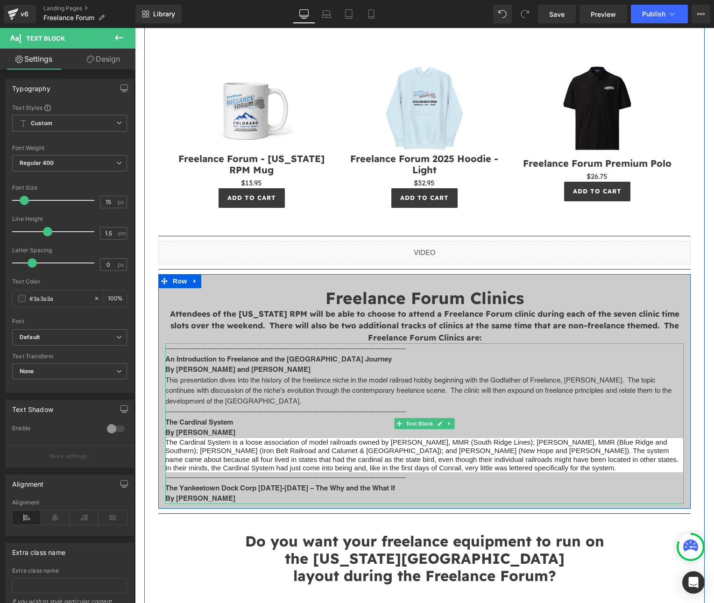
click at [429, 402] on p "This presentation dives into the history of the freelance niche in the model ra…" at bounding box center [424, 391] width 518 height 32
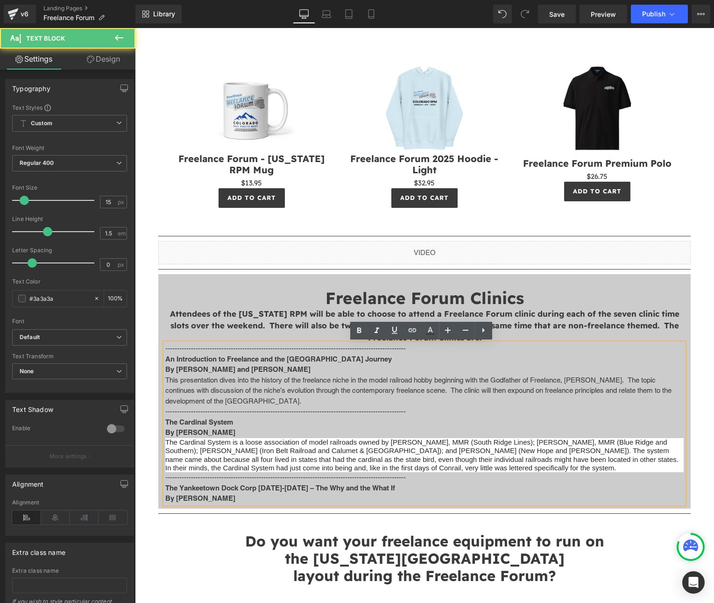
click at [325, 418] on p "The Cardinal System" at bounding box center [424, 422] width 518 height 11
drag, startPoint x: 343, startPoint y: 458, endPoint x: 366, endPoint y: 463, distance: 23.7
click at [344, 458] on span "The Cardinal System is a loose association of model railroads owned by [PERSON_…" at bounding box center [421, 455] width 513 height 34
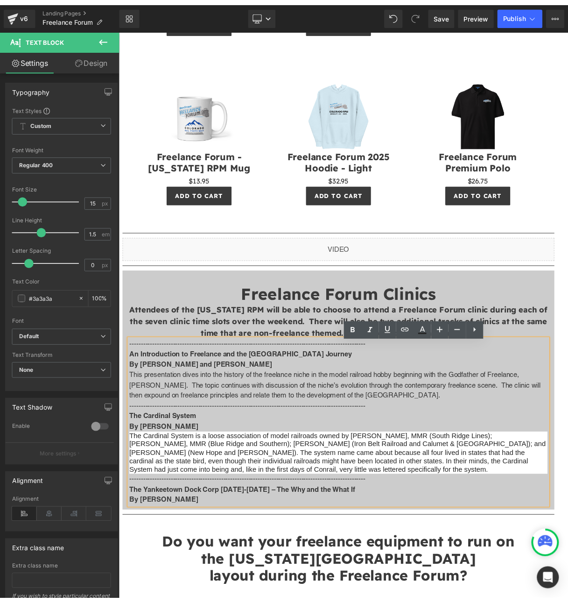
scroll to position [2309, 0]
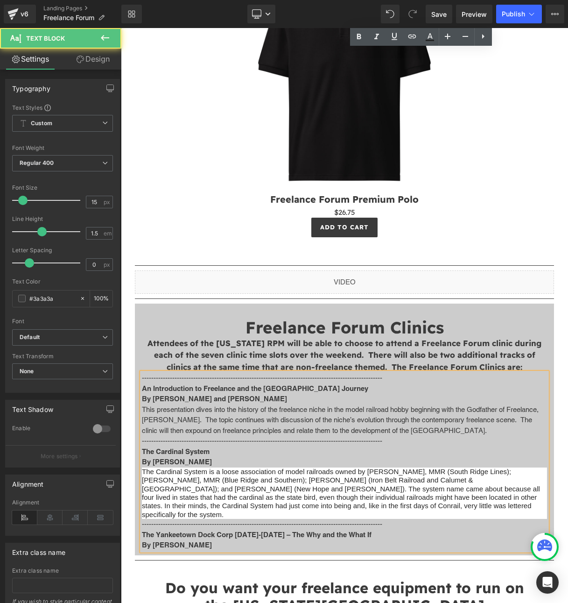
click at [458, 475] on p "The Cardinal System is a loose association of model railroads owned by [PERSON_…" at bounding box center [344, 492] width 405 height 51
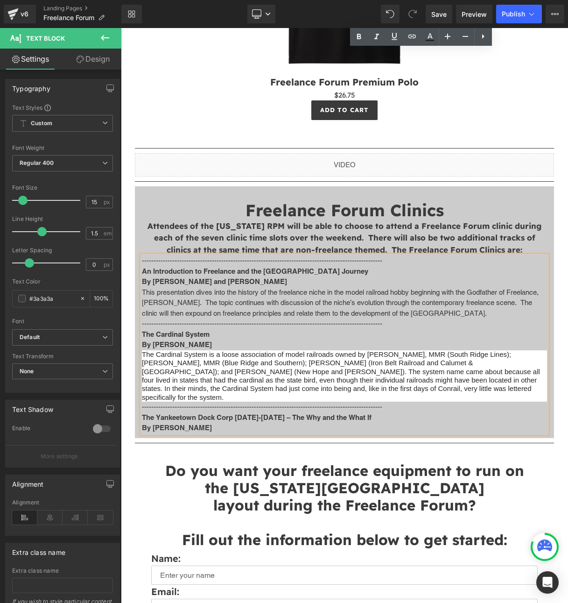
scroll to position [2434, 0]
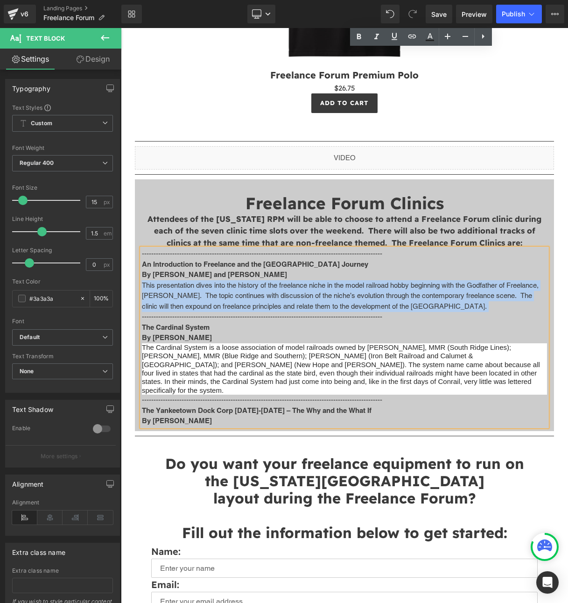
drag, startPoint x: 529, startPoint y: 279, endPoint x: 142, endPoint y: 260, distance: 387.0
click at [142, 280] on p "This presentation dives into the history of the freelance niche in the model ra…" at bounding box center [344, 296] width 405 height 32
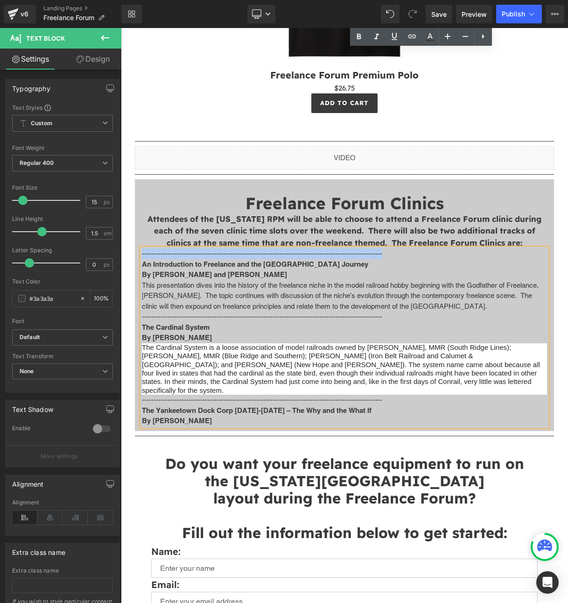
drag, startPoint x: 388, startPoint y: 224, endPoint x: 227, endPoint y: 251, distance: 163.8
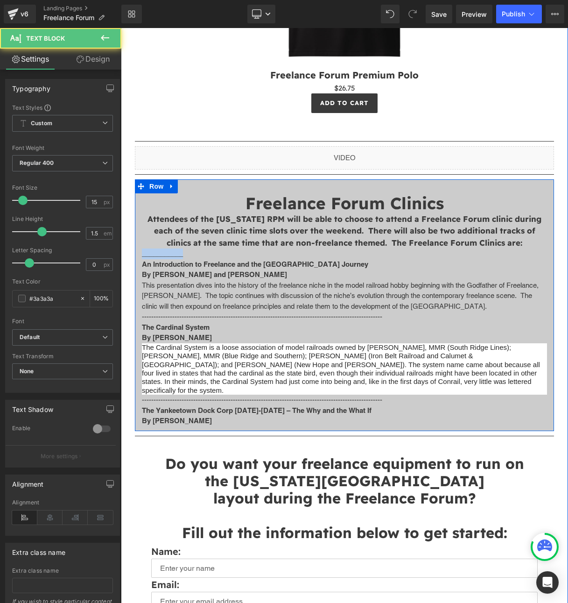
drag, startPoint x: 186, startPoint y: 229, endPoint x: 139, endPoint y: 225, distance: 47.8
click at [139, 225] on div "Freelance Forum Clinics Heading Attendees of the [US_STATE] RPM will be able to…" at bounding box center [344, 309] width 419 height 233
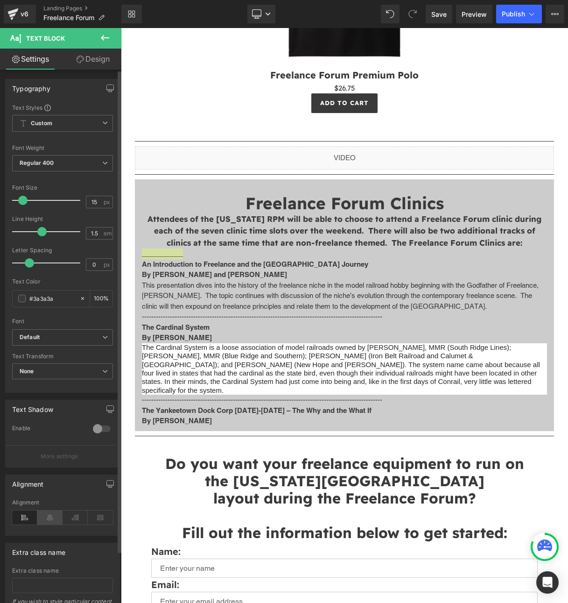
click at [49, 517] on icon at bounding box center [49, 517] width 25 height 14
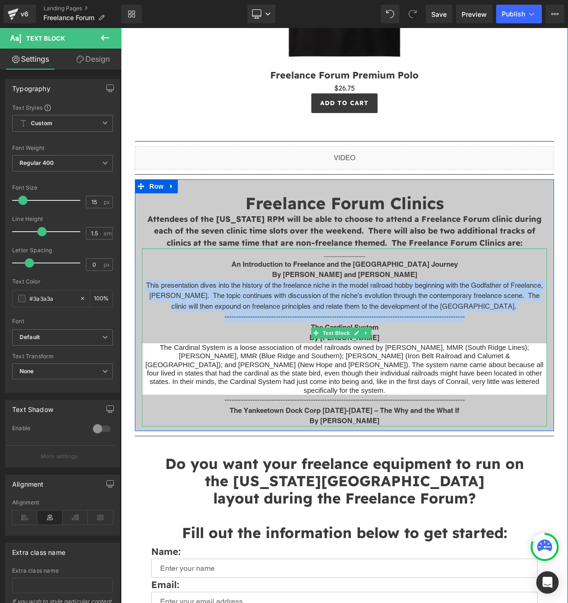
drag, startPoint x: 150, startPoint y: 256, endPoint x: 490, endPoint y: 285, distance: 340.7
click at [490, 285] on div "___________ An Introduction to Freelance and the Meridian Speedway Journey By […" at bounding box center [344, 336] width 405 height 177
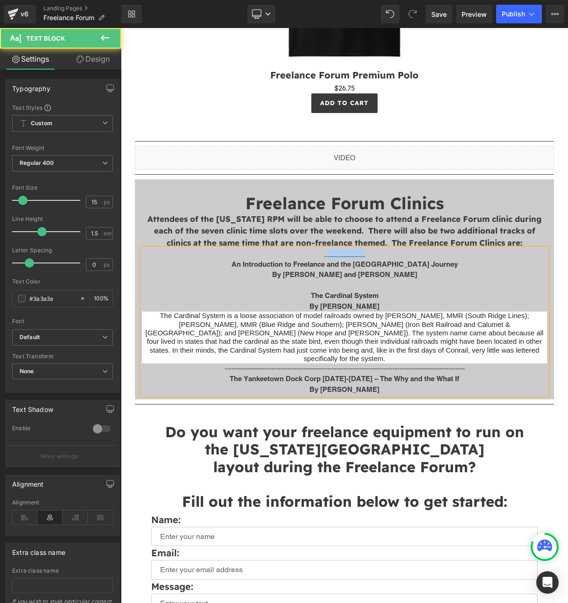
drag, startPoint x: 364, startPoint y: 222, endPoint x: 324, endPoint y: 223, distance: 39.2
click at [324, 248] on p "___________" at bounding box center [344, 253] width 405 height 11
click at [333, 248] on p "___________" at bounding box center [344, 253] width 405 height 11
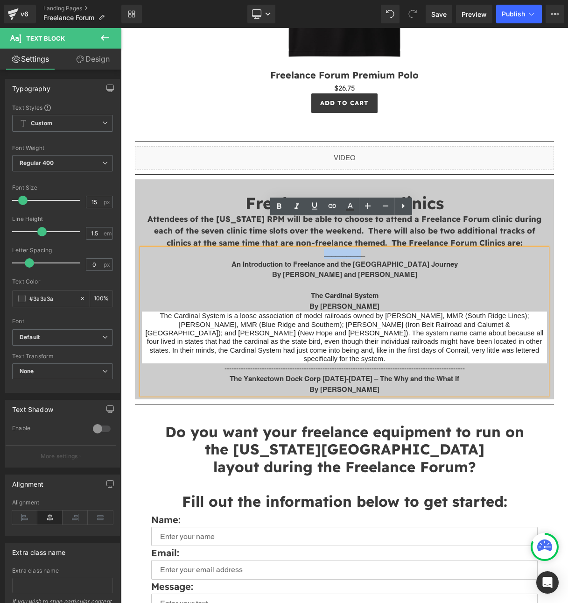
drag, startPoint x: 318, startPoint y: 223, endPoint x: 359, endPoint y: 221, distance: 40.7
click at [359, 248] on p "___________" at bounding box center [344, 253] width 405 height 11
click at [319, 248] on p "___________" at bounding box center [344, 253] width 405 height 11
drag, startPoint x: 319, startPoint y: 225, endPoint x: 377, endPoint y: 223, distance: 57.9
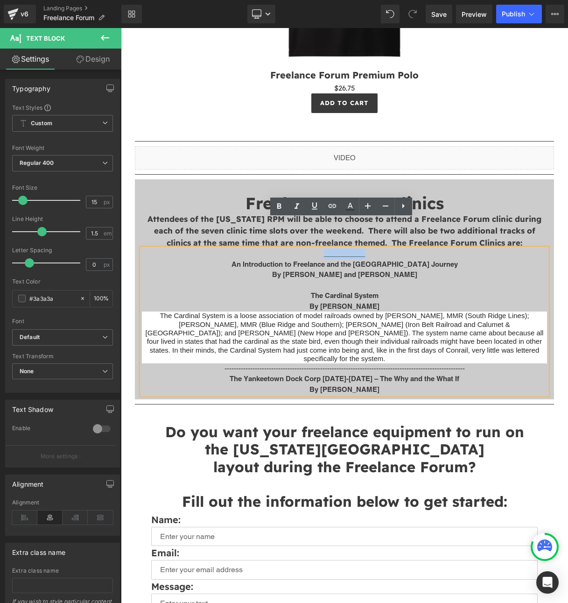
click at [368, 248] on p "___________" at bounding box center [344, 253] width 405 height 11
copy p "___________"
click at [332, 280] on p at bounding box center [344, 285] width 405 height 11
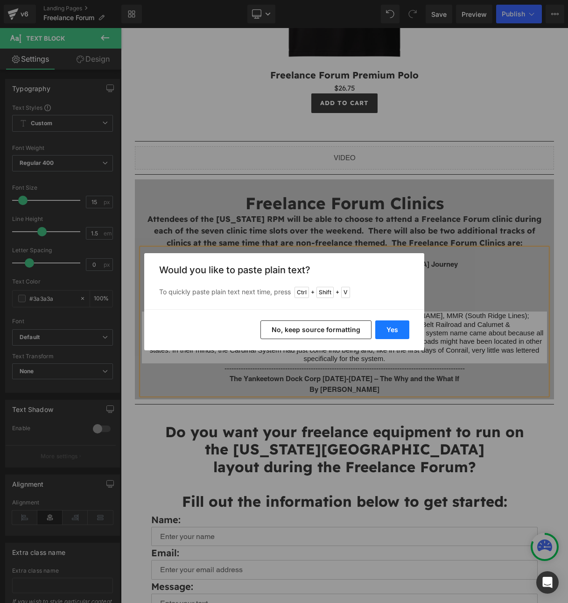
click at [391, 331] on button "Yes" at bounding box center [392, 329] width 34 height 19
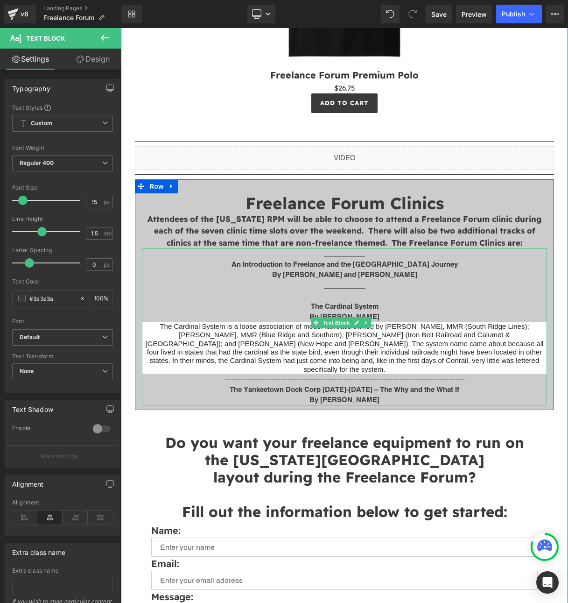
click at [333, 290] on p at bounding box center [344, 295] width 405 height 11
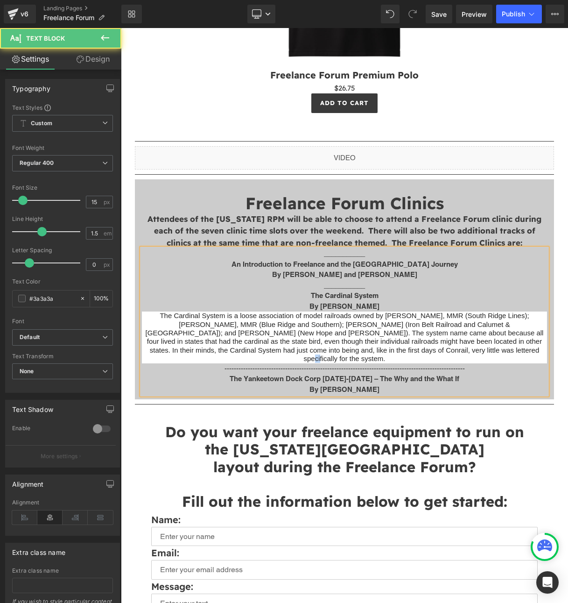
drag, startPoint x: 468, startPoint y: 317, endPoint x: 462, endPoint y: 317, distance: 6.5
click at [462, 317] on span "The Cardinal System is a loose association of model railroads owned by [PERSON_…" at bounding box center [345, 336] width 398 height 51
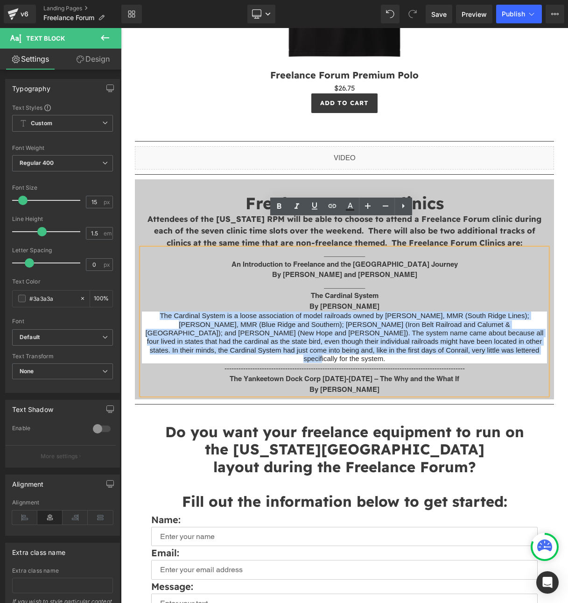
drag, startPoint x: 487, startPoint y: 317, endPoint x: 144, endPoint y: 285, distance: 344.6
click at [144, 311] on p "The Cardinal System is a loose association of model railroads owned by [PERSON_…" at bounding box center [344, 336] width 405 height 51
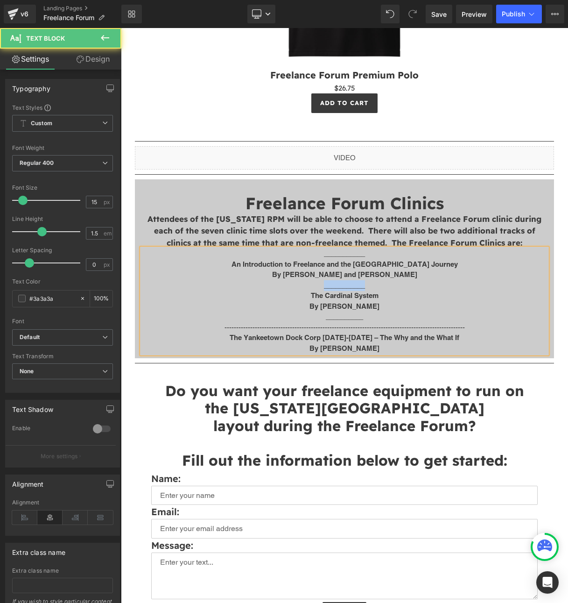
drag, startPoint x: 364, startPoint y: 259, endPoint x: 309, endPoint y: 254, distance: 55.7
click at [309, 280] on p "___________" at bounding box center [344, 285] width 405 height 11
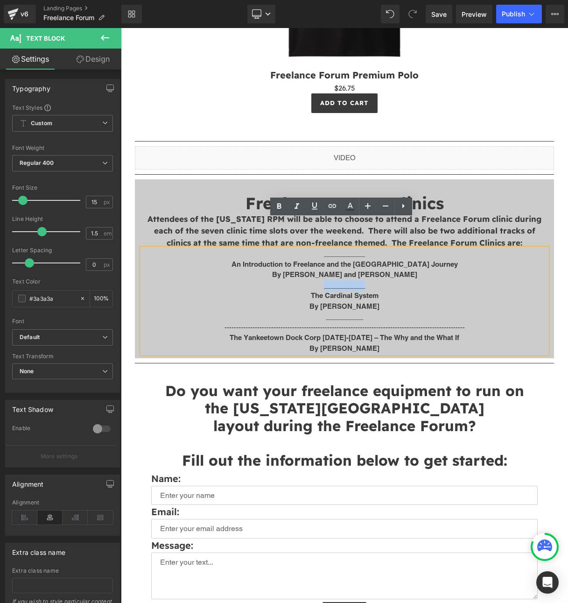
copy p "___________"
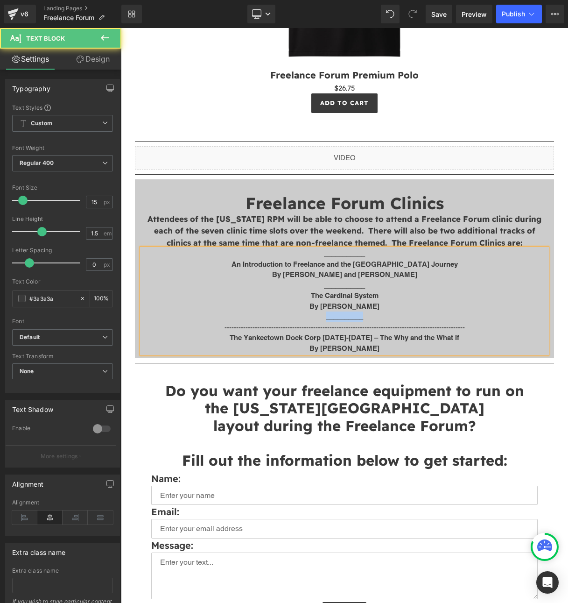
drag, startPoint x: 371, startPoint y: 290, endPoint x: 222, endPoint y: 290, distance: 149.4
click at [222, 311] on p "__________" at bounding box center [344, 316] width 405 height 11
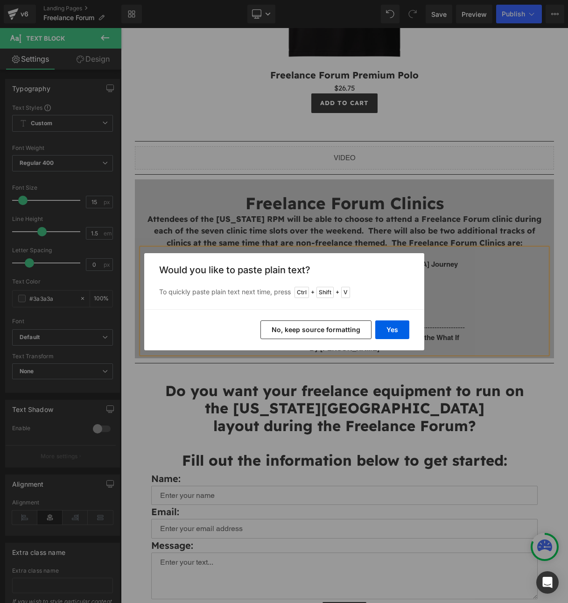
click at [307, 330] on button "No, keep source formatting" at bounding box center [315, 329] width 111 height 19
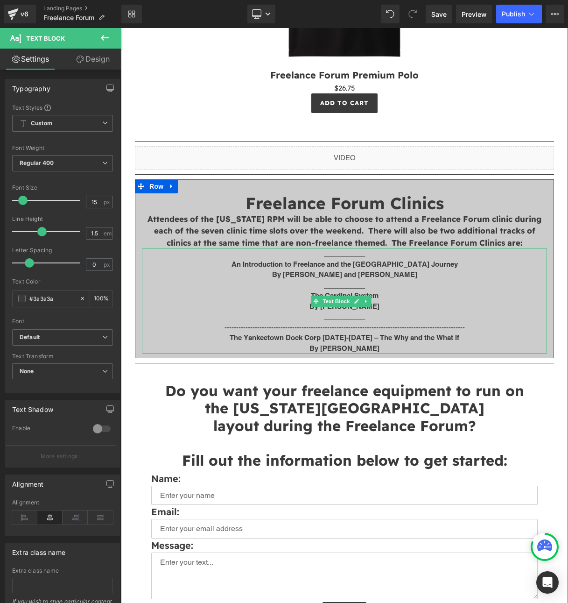
click at [406, 311] on p "___________" at bounding box center [344, 316] width 405 height 11
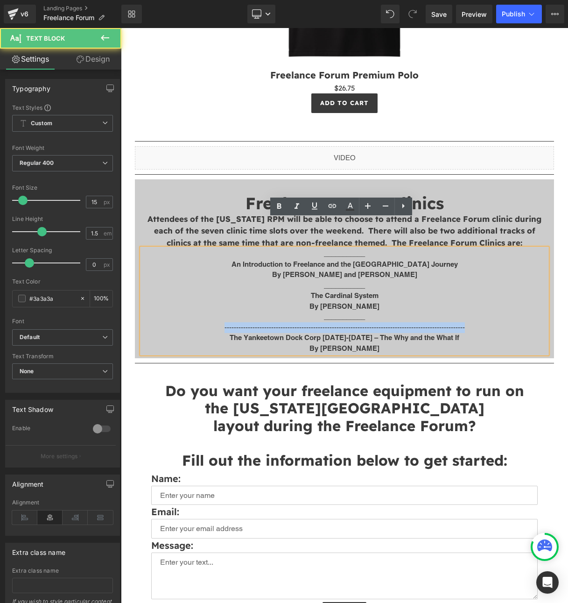
drag, startPoint x: 467, startPoint y: 297, endPoint x: 181, endPoint y: 298, distance: 286.2
click at [181, 322] on p "-------------------------------------------------------------------------------…" at bounding box center [344, 327] width 405 height 11
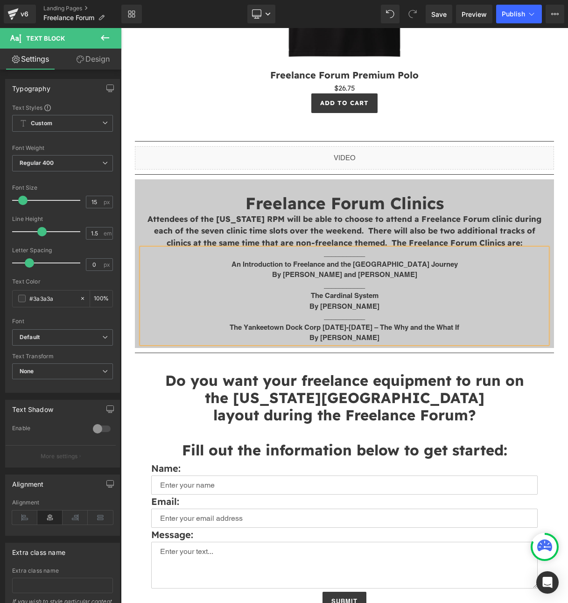
click at [375, 332] on p "By [PERSON_NAME]" at bounding box center [344, 337] width 405 height 11
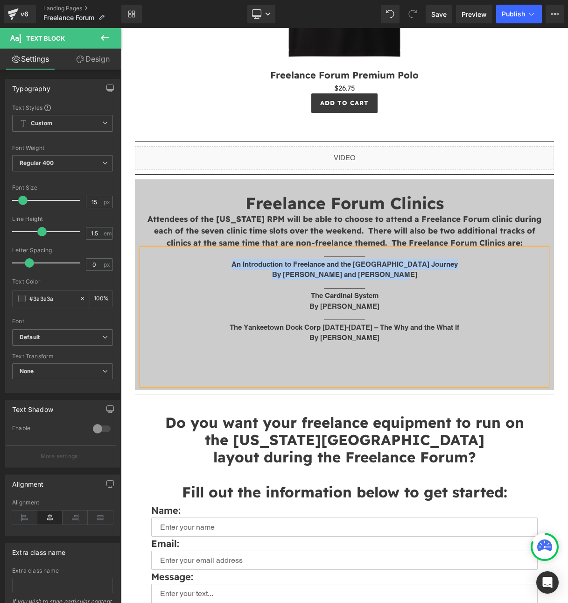
drag, startPoint x: 237, startPoint y: 231, endPoint x: 457, endPoint y: 239, distance: 219.6
click at [457, 248] on div "___________ An Introduction to Freelance and the Meridian Speedway Journey By […" at bounding box center [344, 316] width 405 height 137
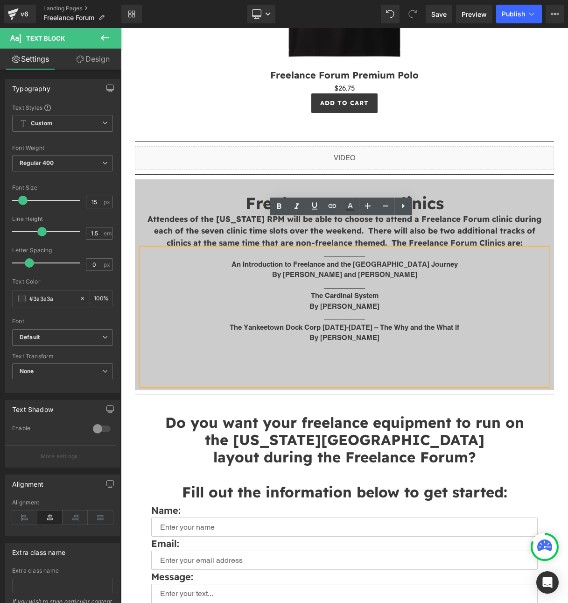
click at [303, 280] on p "___________" at bounding box center [344, 285] width 405 height 11
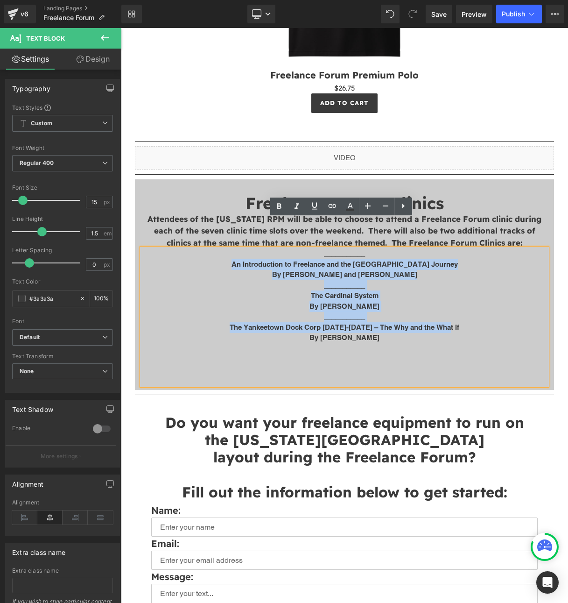
drag, startPoint x: 240, startPoint y: 237, endPoint x: 456, endPoint y: 294, distance: 223.1
click at [456, 294] on div "___________ An Introduction to Freelance and the Meridian Speedway Journey By […" at bounding box center [344, 316] width 405 height 137
click at [475, 280] on p "___________" at bounding box center [344, 285] width 405 height 11
click at [367, 311] on p "___________" at bounding box center [344, 316] width 405 height 11
click at [368, 311] on p "___________" at bounding box center [344, 316] width 405 height 11
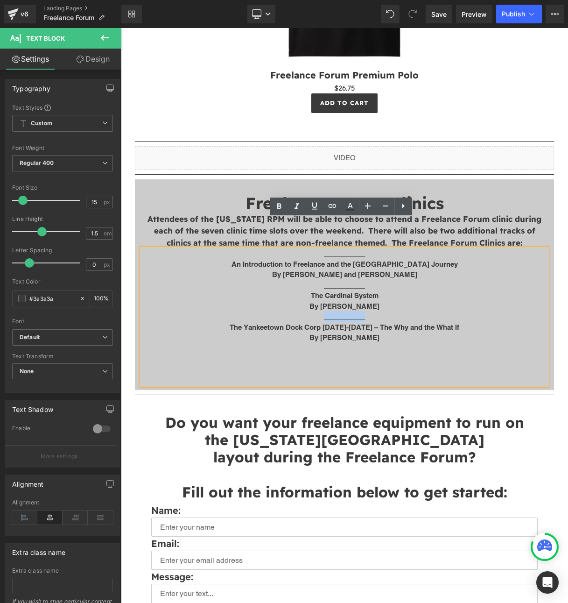
drag, startPoint x: 366, startPoint y: 288, endPoint x: 319, endPoint y: 287, distance: 46.7
click at [319, 311] on p "___________" at bounding box center [344, 316] width 405 height 11
copy p "___________"
click at [334, 353] on p at bounding box center [344, 358] width 405 height 11
click at [347, 343] on p at bounding box center [344, 348] width 405 height 11
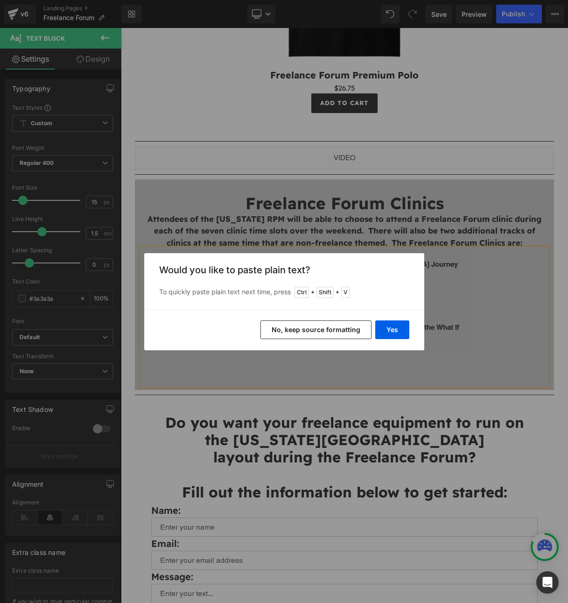
click at [339, 327] on button "No, keep source formatting" at bounding box center [315, 329] width 111 height 19
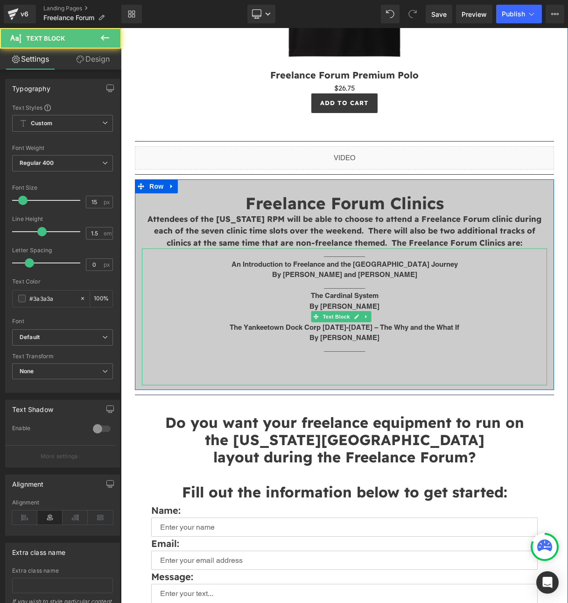
click at [456, 353] on p at bounding box center [344, 358] width 405 height 11
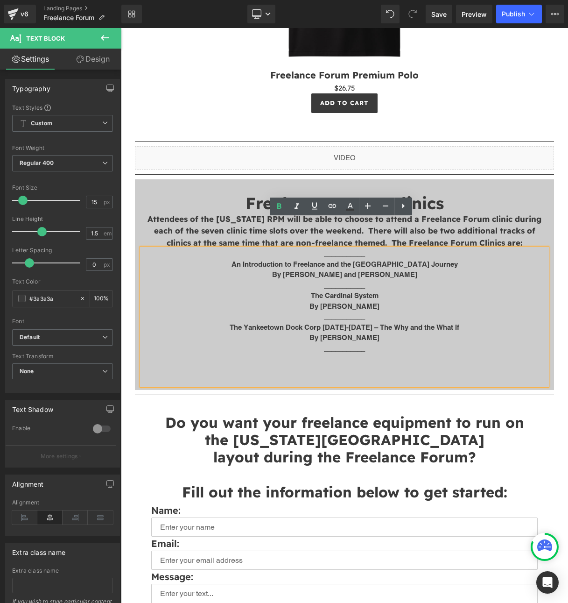
click at [345, 364] on p at bounding box center [344, 369] width 405 height 11
click at [341, 353] on p at bounding box center [344, 358] width 405 height 11
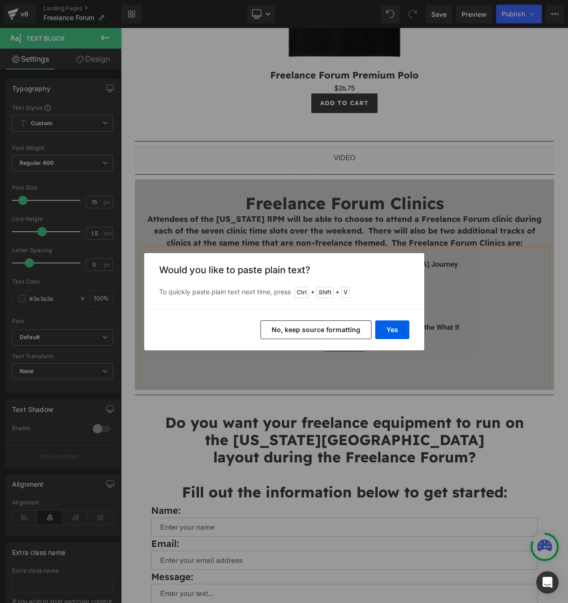
click at [348, 333] on button "No, keep source formatting" at bounding box center [315, 329] width 111 height 19
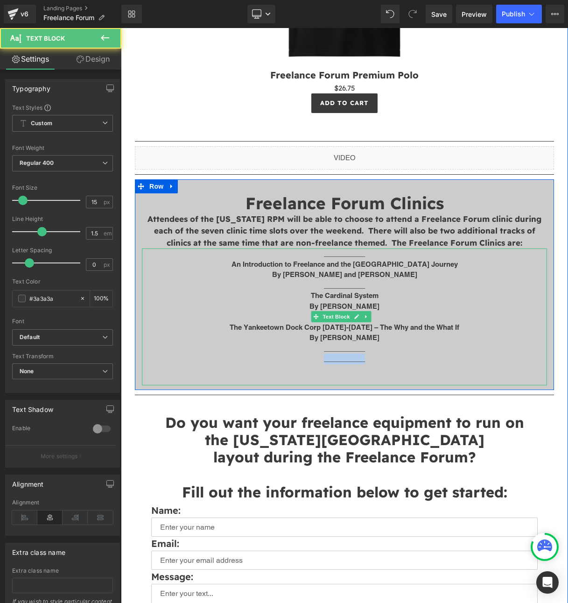
drag, startPoint x: 366, startPoint y: 331, endPoint x: 280, endPoint y: 332, distance: 85.9
click at [280, 353] on p "___________" at bounding box center [344, 358] width 405 height 11
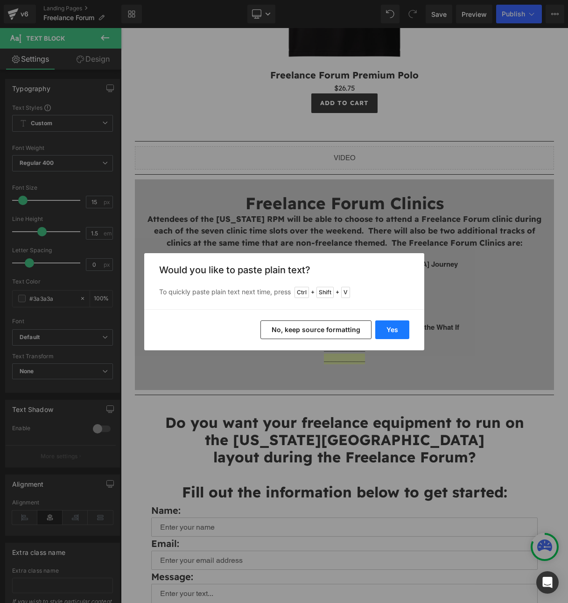
click at [385, 323] on button "Yes" at bounding box center [392, 329] width 34 height 19
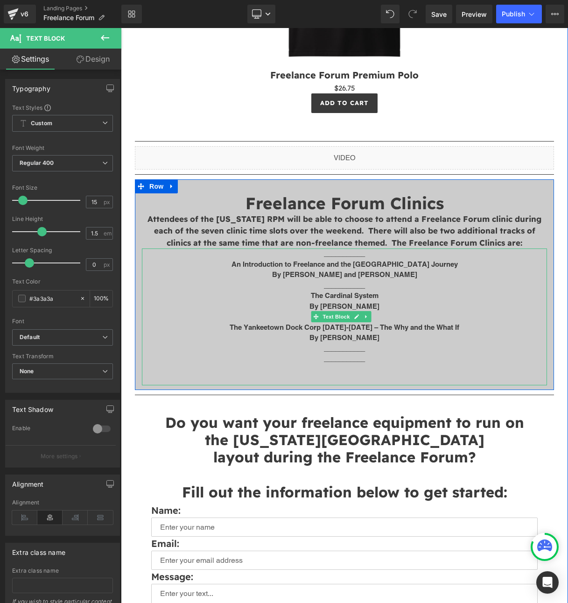
click at [368, 353] on p "___________" at bounding box center [344, 358] width 405 height 11
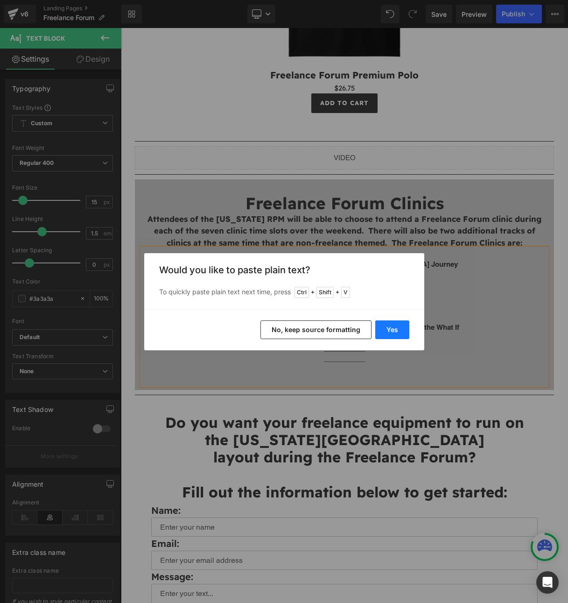
click at [387, 333] on button "Yes" at bounding box center [392, 329] width 34 height 19
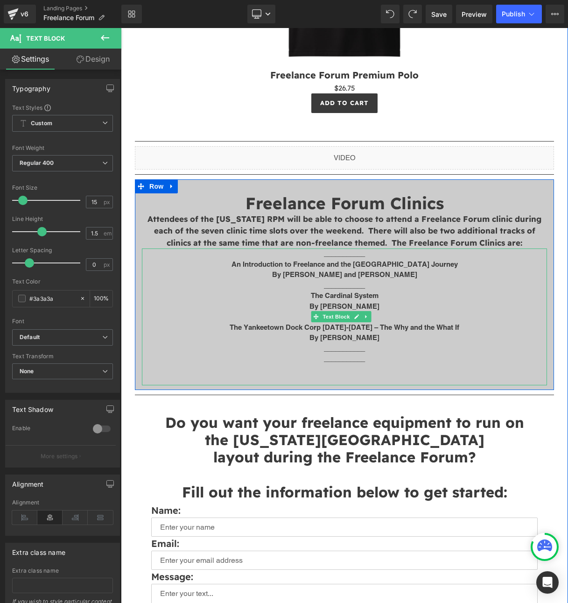
click at [353, 343] on p "___________" at bounding box center [344, 348] width 405 height 11
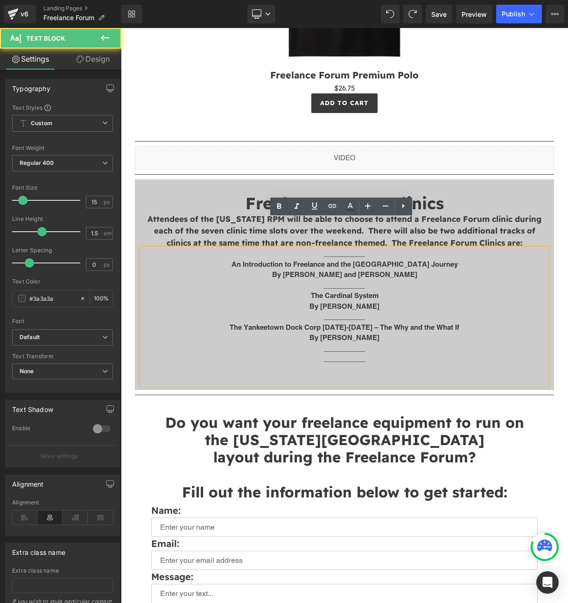
click at [376, 353] on p "___________" at bounding box center [344, 358] width 405 height 11
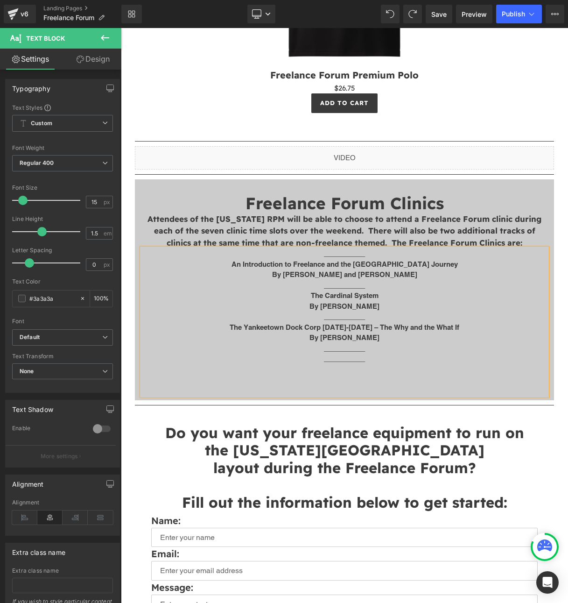
click at [352, 353] on p "___________" at bounding box center [344, 358] width 405 height 11
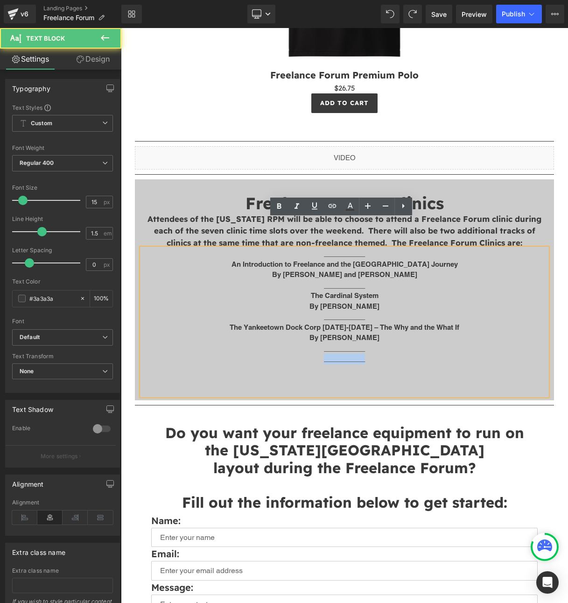
drag, startPoint x: 370, startPoint y: 333, endPoint x: 290, endPoint y: 330, distance: 79.9
click at [290, 353] on p "___________" at bounding box center [344, 358] width 405 height 11
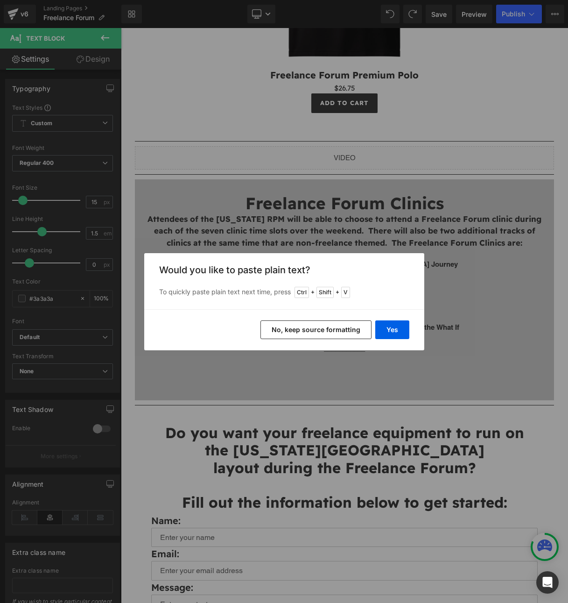
click at [328, 332] on button "No, keep source formatting" at bounding box center [315, 329] width 111 height 19
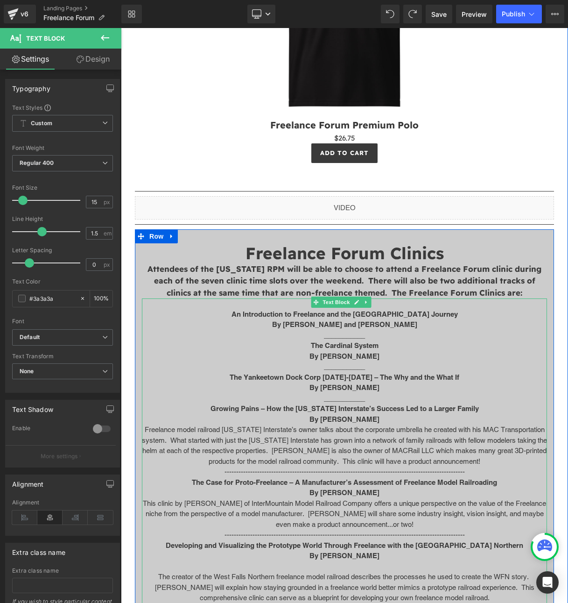
scroll to position [2371, 0]
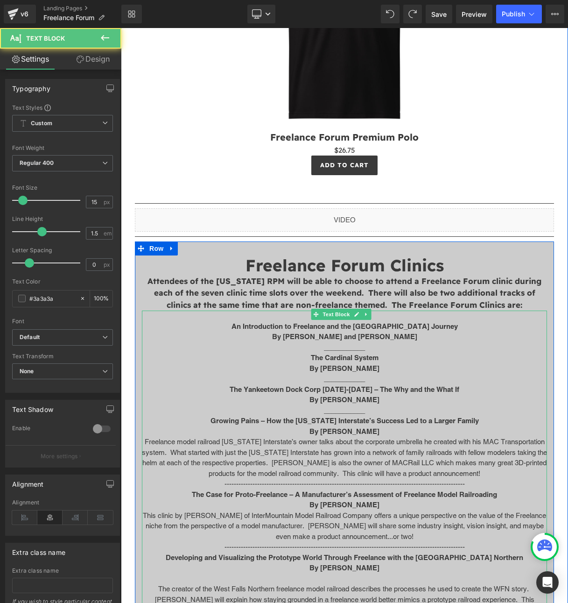
click at [339, 342] on p "___________" at bounding box center [344, 347] width 405 height 11
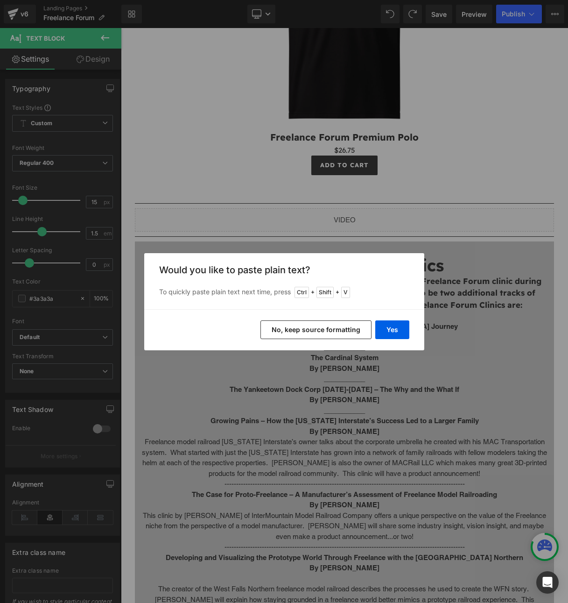
click at [341, 332] on button "No, keep source formatting" at bounding box center [315, 329] width 111 height 19
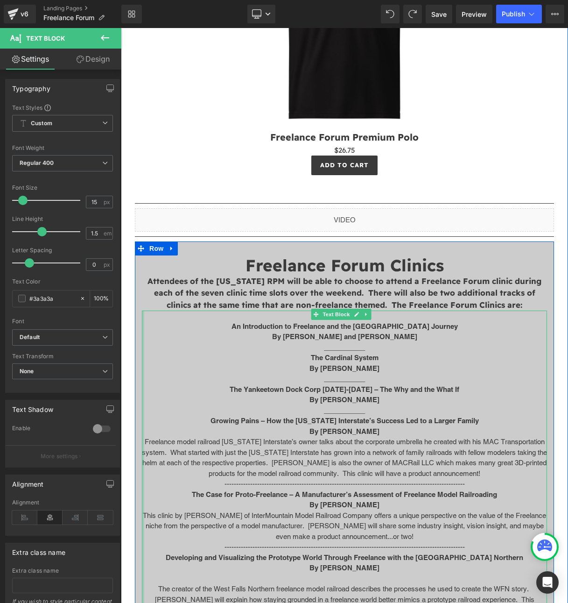
drag, startPoint x: 144, startPoint y: 411, endPoint x: 239, endPoint y: 436, distance: 99.0
click at [86, 330] on span "Default" at bounding box center [62, 337] width 101 height 16
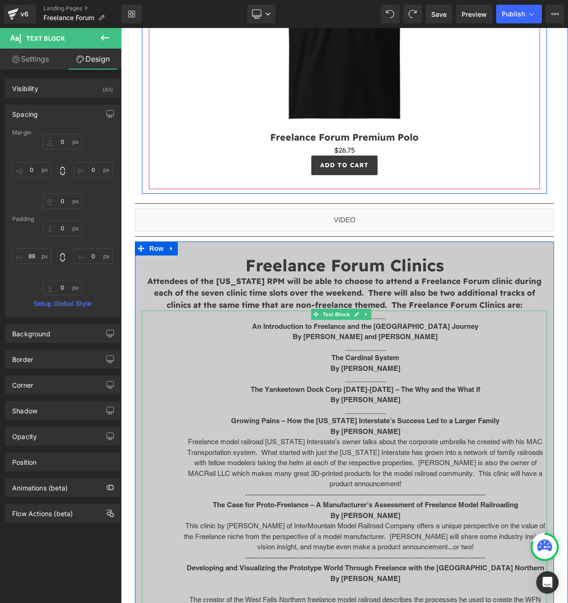
click at [295, 155] on div "Add To Cart" at bounding box center [345, 165] width 382 height 20
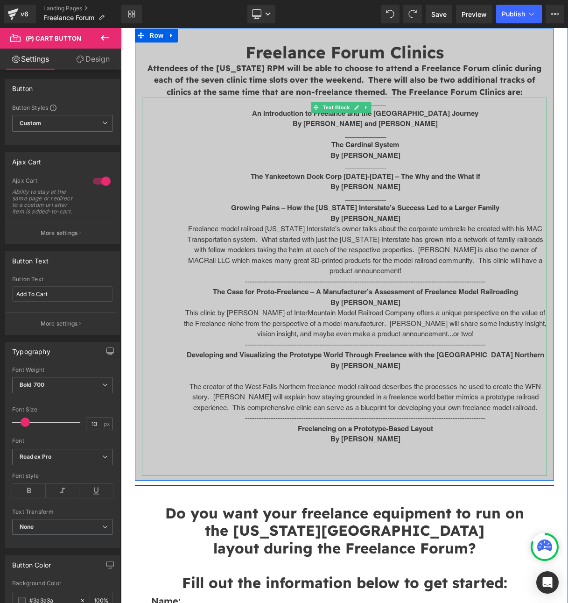
scroll to position [2683, 0]
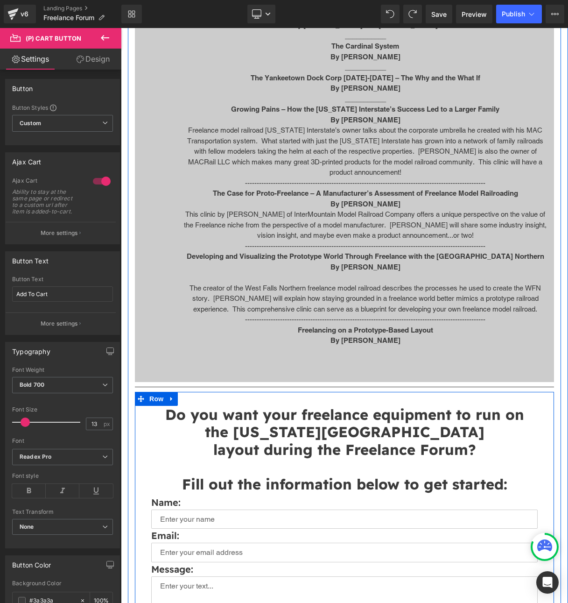
click at [525, 406] on h1 "Do you want your freelance equipment to run on" at bounding box center [344, 414] width 405 height 17
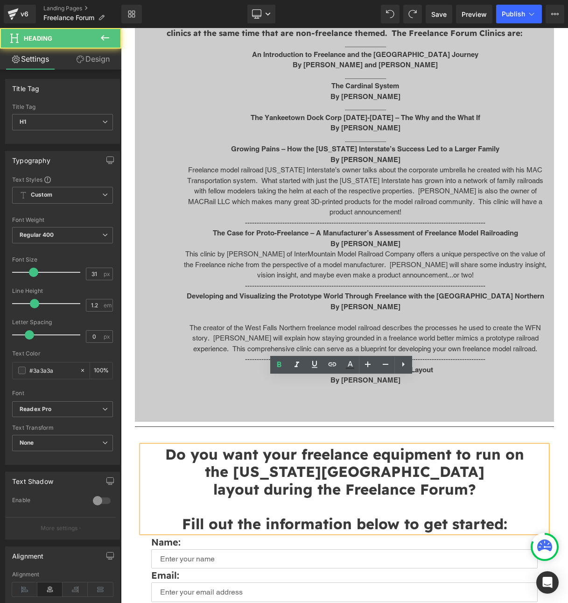
scroll to position [2496, 0]
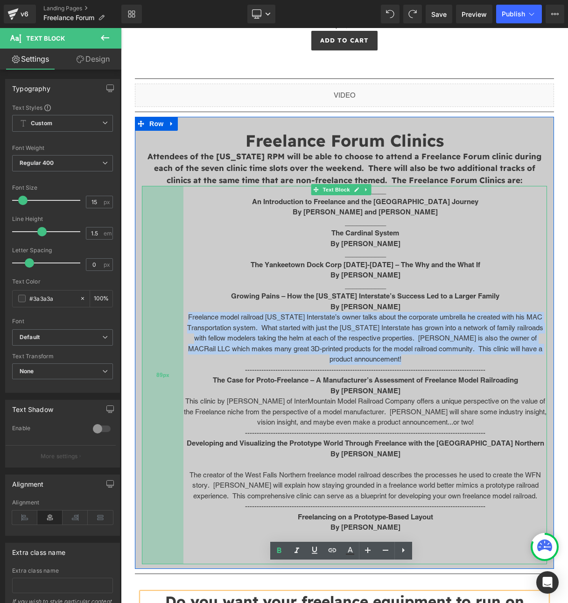
drag, startPoint x: 416, startPoint y: 326, endPoint x: 172, endPoint y: 286, distance: 247.4
click at [172, 286] on div "___________ An Introduction to Freelance and the Meridian Speedway Journey By […" at bounding box center [344, 375] width 405 height 378
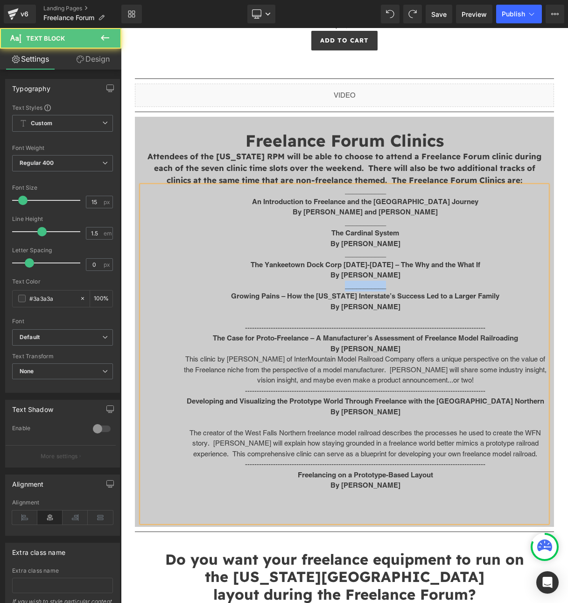
drag, startPoint x: 384, startPoint y: 256, endPoint x: 333, endPoint y: 256, distance: 50.9
click at [333, 281] on p "___________" at bounding box center [365, 286] width 364 height 11
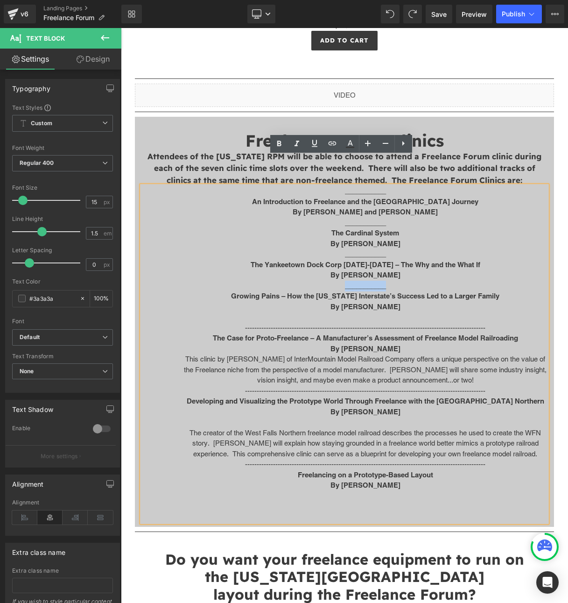
copy p "___________"
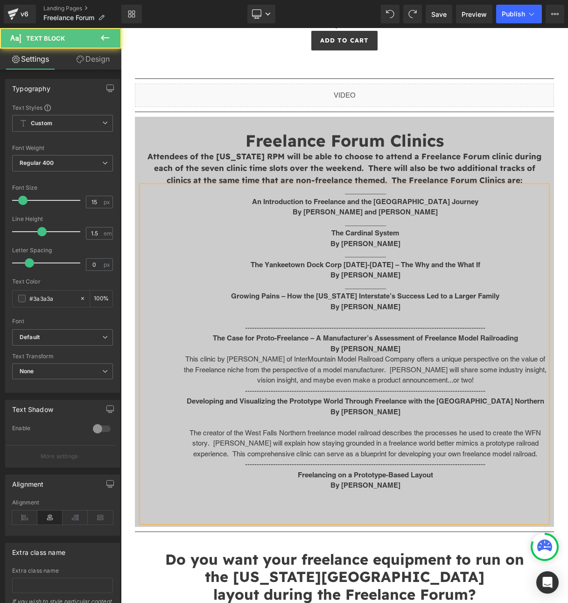
click at [359, 312] on p at bounding box center [365, 317] width 364 height 11
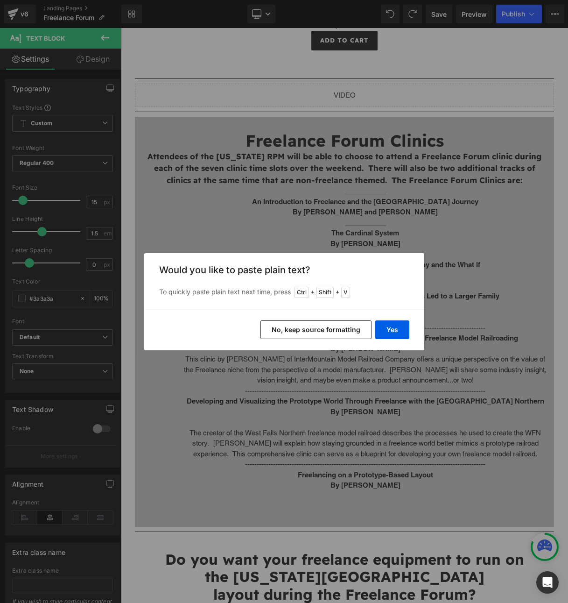
click at [325, 331] on button "No, keep source formatting" at bounding box center [315, 329] width 111 height 19
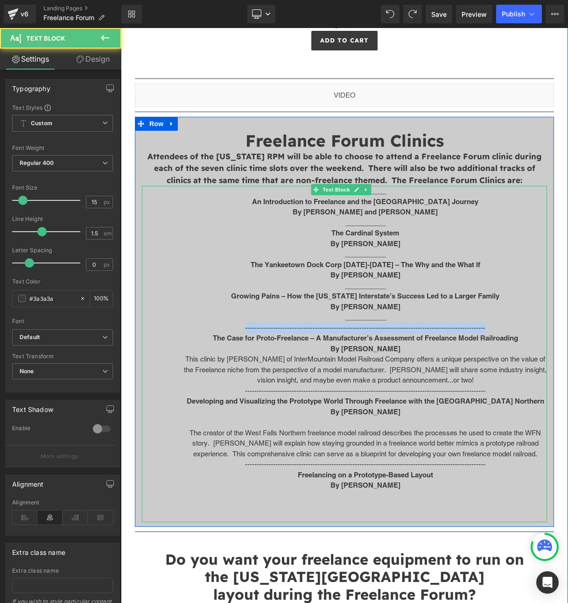
drag, startPoint x: 239, startPoint y: 300, endPoint x: 518, endPoint y: 298, distance: 279.2
click at [518, 323] on p "-------------------------------------------------------------------------------…" at bounding box center [365, 328] width 364 height 11
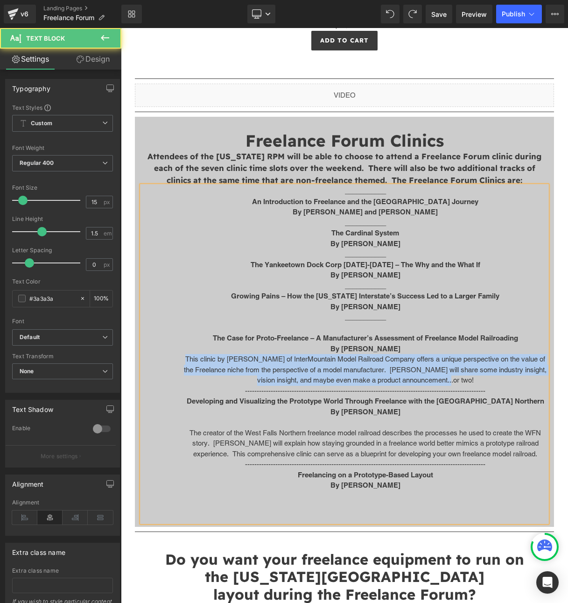
drag, startPoint x: 183, startPoint y: 328, endPoint x: 536, endPoint y: 347, distance: 353.9
click at [536, 347] on div "___________ An Introduction to Freelance and the Meridian Speedway Journey By […" at bounding box center [344, 354] width 405 height 336
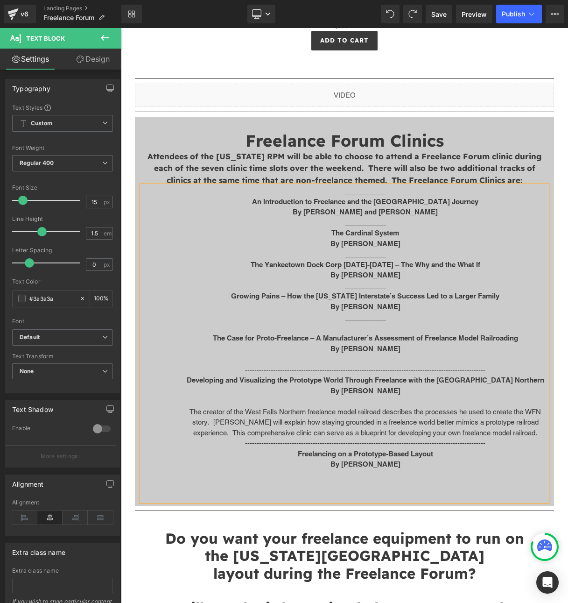
click at [359, 323] on p at bounding box center [365, 328] width 364 height 11
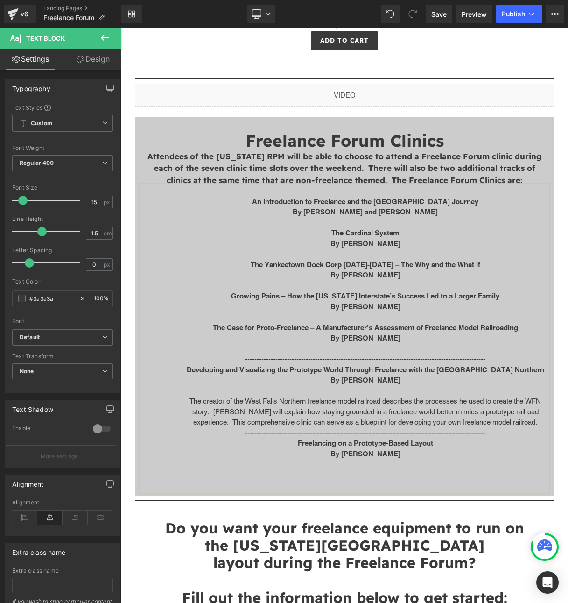
click at [317, 344] on p at bounding box center [365, 349] width 364 height 11
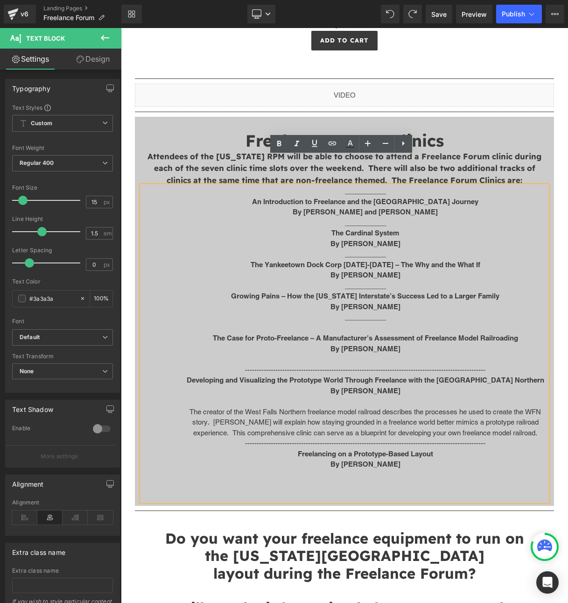
click at [376, 354] on p at bounding box center [365, 359] width 364 height 11
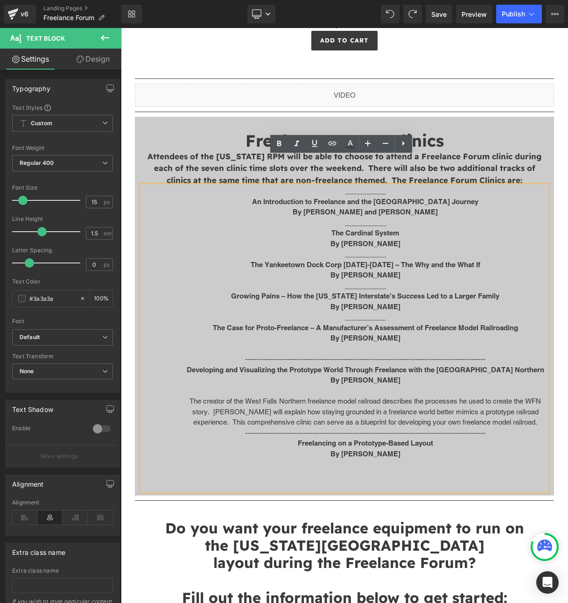
click at [366, 344] on p at bounding box center [365, 349] width 364 height 11
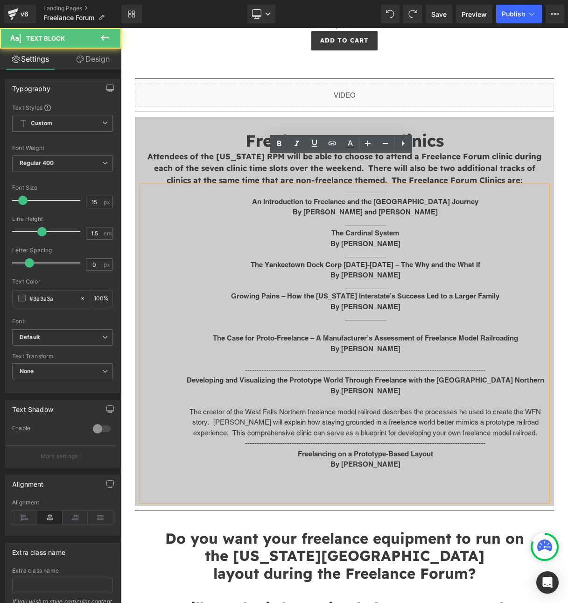
click at [383, 323] on p at bounding box center [365, 328] width 364 height 11
drag, startPoint x: 382, startPoint y: 289, endPoint x: 313, endPoint y: 289, distance: 69.1
click at [313, 312] on p "___________" at bounding box center [365, 317] width 364 height 11
copy p "___________"
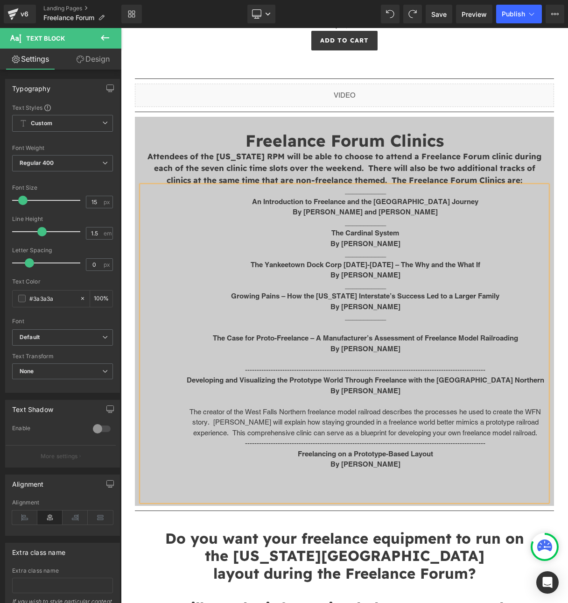
click at [332, 354] on p at bounding box center [365, 359] width 364 height 11
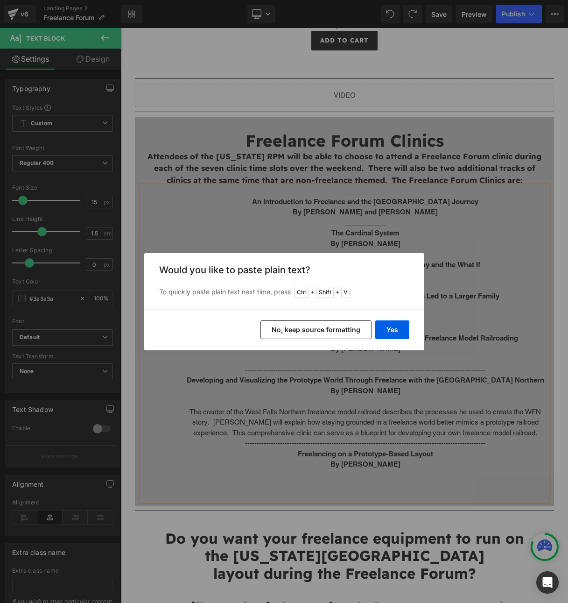
drag, startPoint x: 328, startPoint y: 328, endPoint x: 226, endPoint y: 299, distance: 106.4
click at [328, 328] on button "No, keep source formatting" at bounding box center [315, 329] width 111 height 19
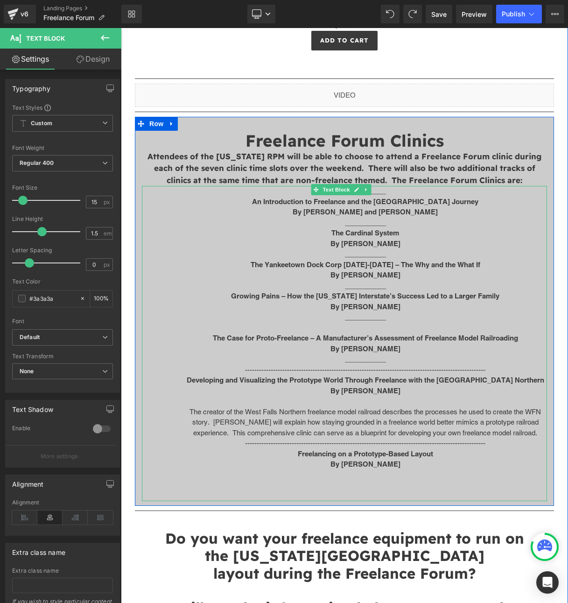
click at [386, 323] on p at bounding box center [365, 328] width 364 height 11
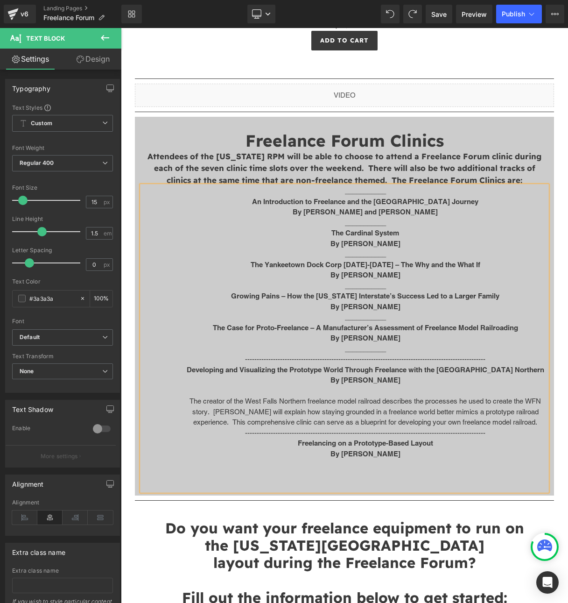
click at [374, 303] on b "By [PERSON_NAME]" at bounding box center [366, 307] width 70 height 8
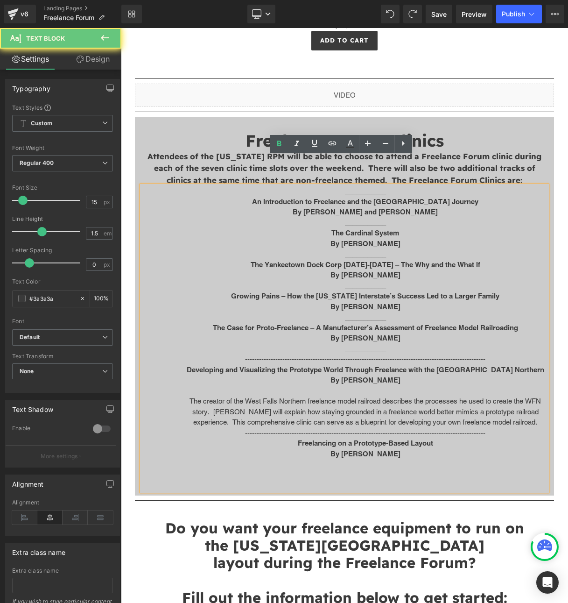
click at [370, 312] on p "___________" at bounding box center [365, 317] width 364 height 11
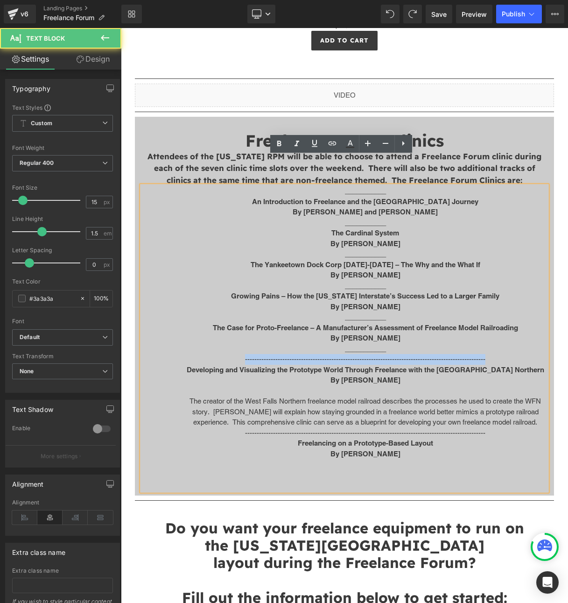
drag, startPoint x: 237, startPoint y: 331, endPoint x: 522, endPoint y: 326, distance: 284.8
click at [522, 354] on p "-------------------------------------------------------------------------------…" at bounding box center [365, 359] width 364 height 11
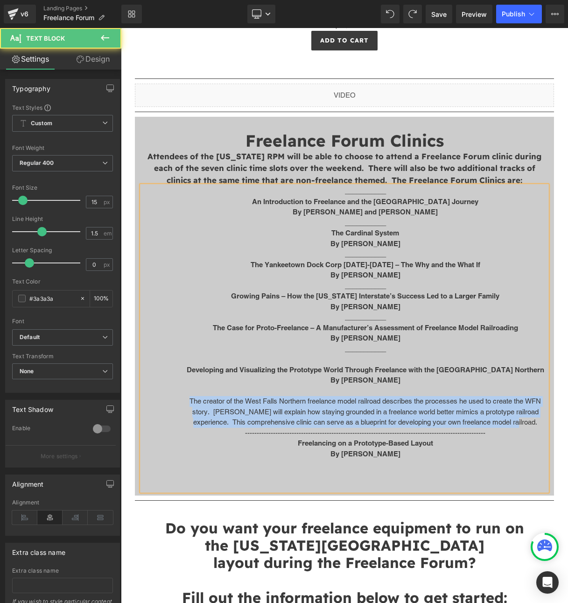
drag, startPoint x: 187, startPoint y: 372, endPoint x: 517, endPoint y: 392, distance: 331.1
click at [517, 396] on p "The creator of the West Falls Northern freelance model railroad describes the p…" at bounding box center [365, 412] width 364 height 32
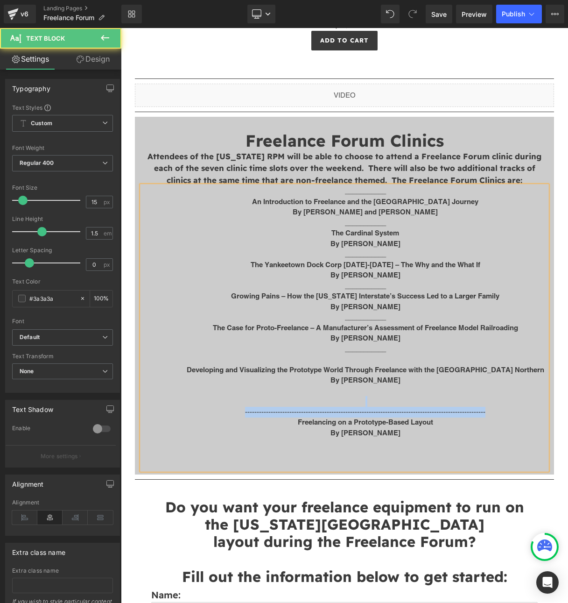
drag, startPoint x: 368, startPoint y: 360, endPoint x: 524, endPoint y: 384, distance: 158.1
click at [524, 384] on div "___________ An Introduction to Freelance and the Meridian Speedway Journey By […" at bounding box center [344, 328] width 405 height 284
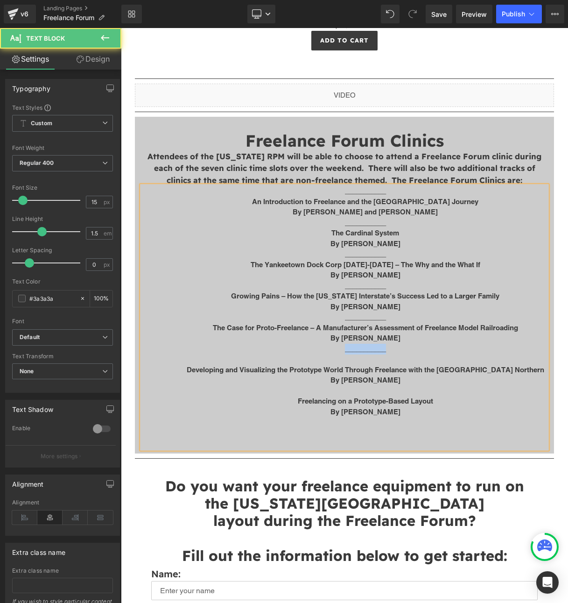
drag, startPoint x: 383, startPoint y: 322, endPoint x: 331, endPoint y: 319, distance: 52.3
click at [331, 344] on p "___________" at bounding box center [365, 349] width 364 height 11
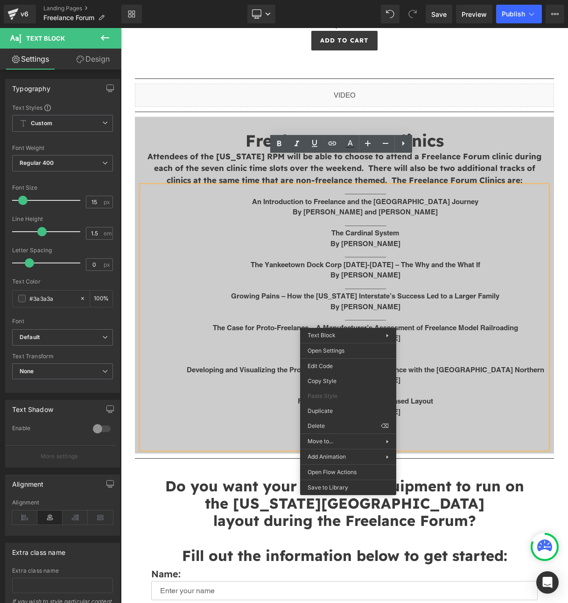
click at [420, 344] on p "___________" at bounding box center [365, 349] width 364 height 11
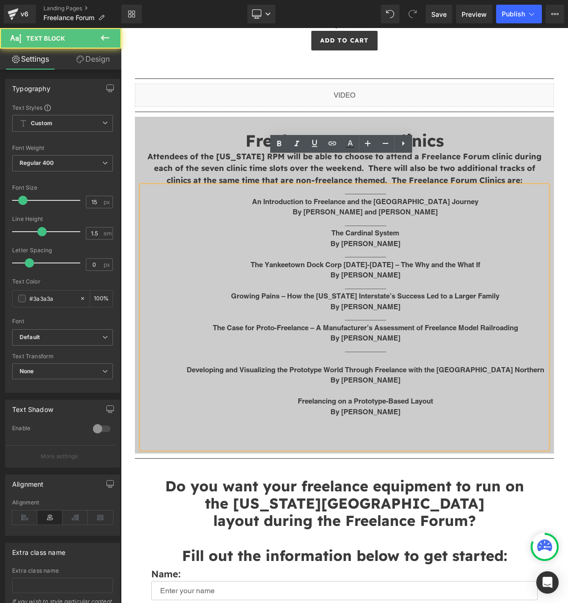
click at [358, 386] on p at bounding box center [365, 391] width 364 height 11
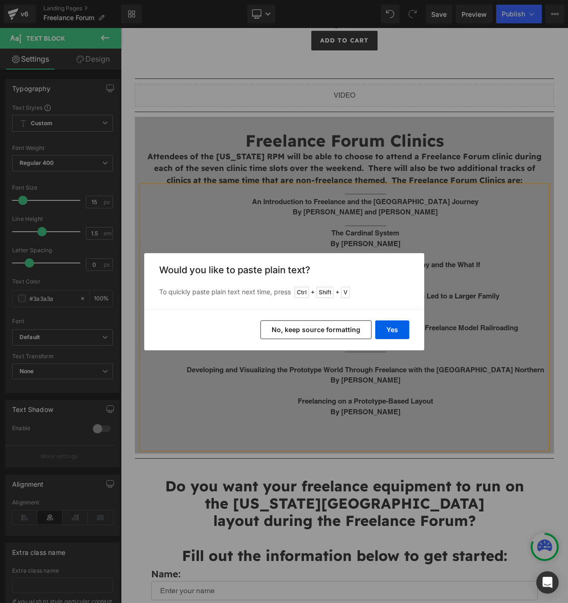
click at [327, 331] on button "No, keep source formatting" at bounding box center [315, 329] width 111 height 19
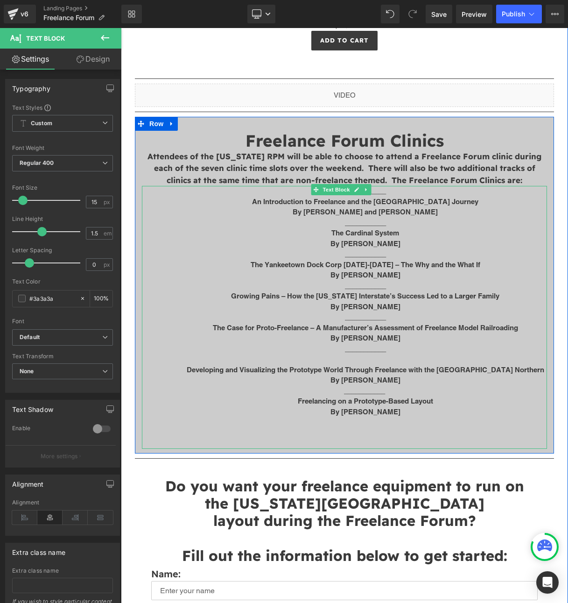
click at [349, 354] on p at bounding box center [365, 359] width 364 height 11
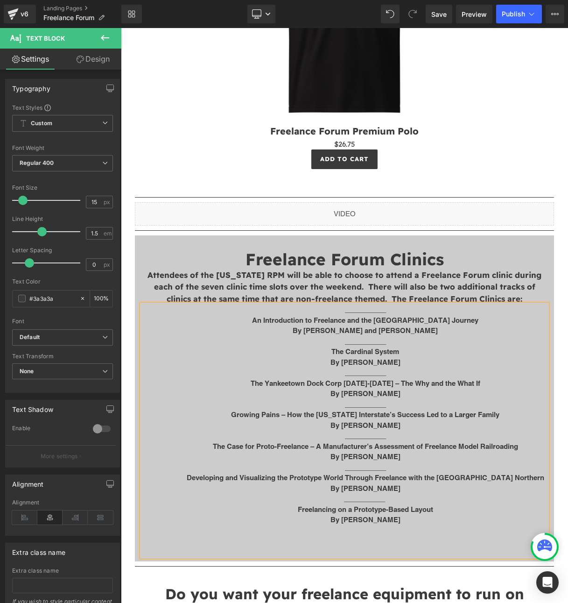
scroll to position [2434, 0]
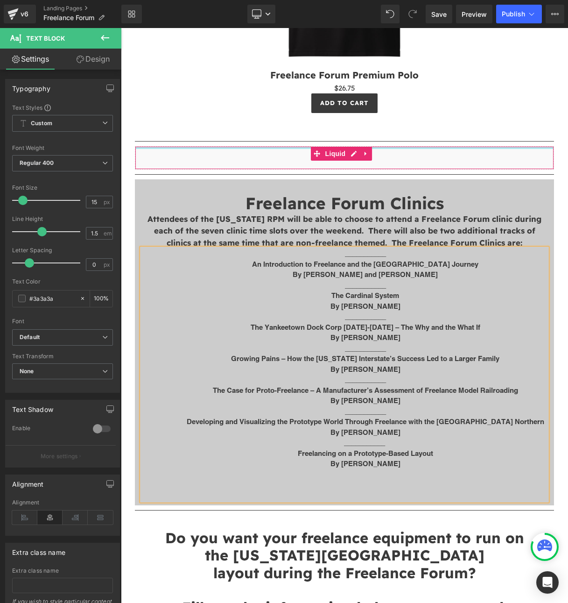
click at [471, 147] on div at bounding box center [344, 148] width 418 height 2
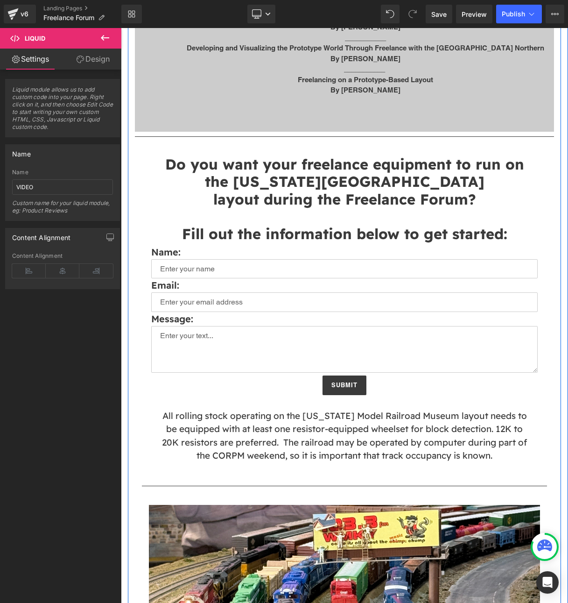
scroll to position [2496, 0]
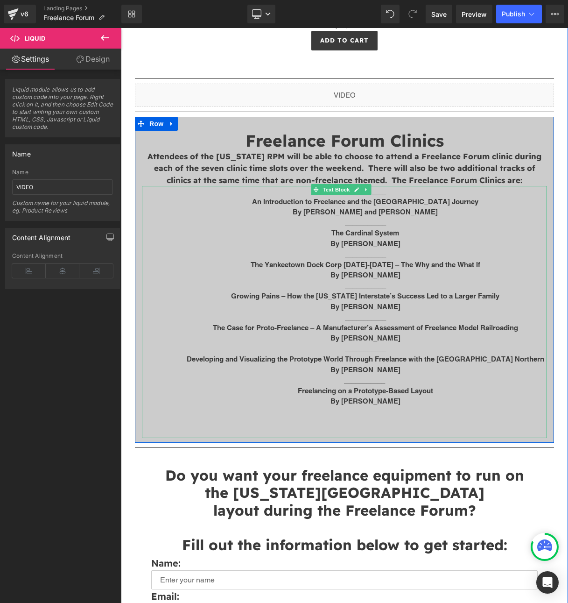
click at [359, 417] on p at bounding box center [365, 422] width 364 height 11
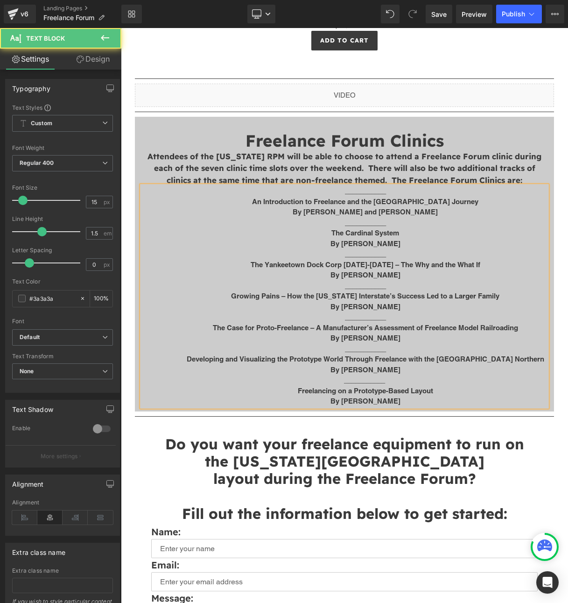
click at [265, 207] on p "By [PERSON_NAME] and [PERSON_NAME]" at bounding box center [365, 212] width 364 height 11
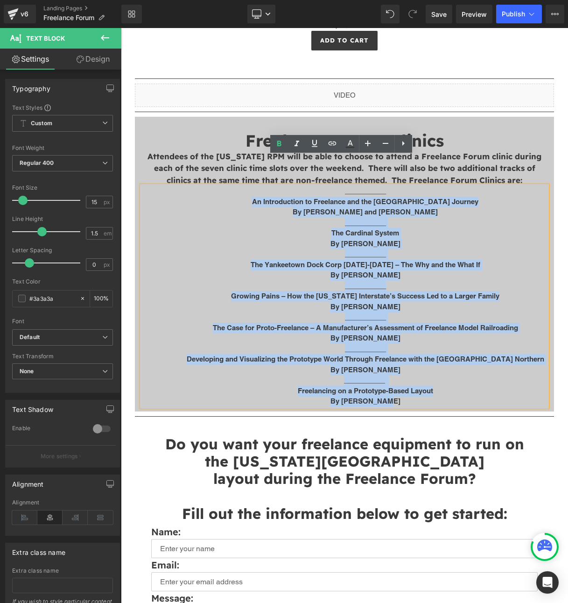
drag, startPoint x: 254, startPoint y: 173, endPoint x: 523, endPoint y: 374, distance: 335.5
click at [523, 374] on div "___________ An Introduction to Freelance and the Meridian Speedway Journey By […" at bounding box center [344, 296] width 405 height 221
drag, startPoint x: 336, startPoint y: 164, endPoint x: 514, endPoint y: 372, distance: 273.8
click at [517, 373] on div "___________ An Introduction to Freelance and the Meridian Speedway Journey By […" at bounding box center [344, 296] width 405 height 221
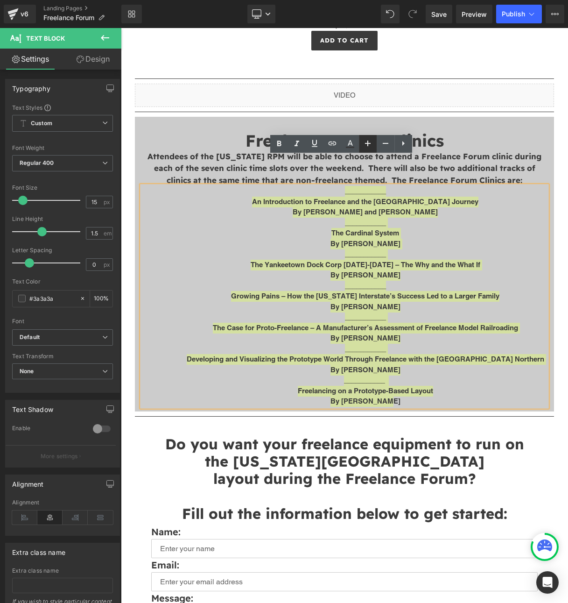
click at [365, 144] on icon at bounding box center [367, 143] width 11 height 11
type input "17"
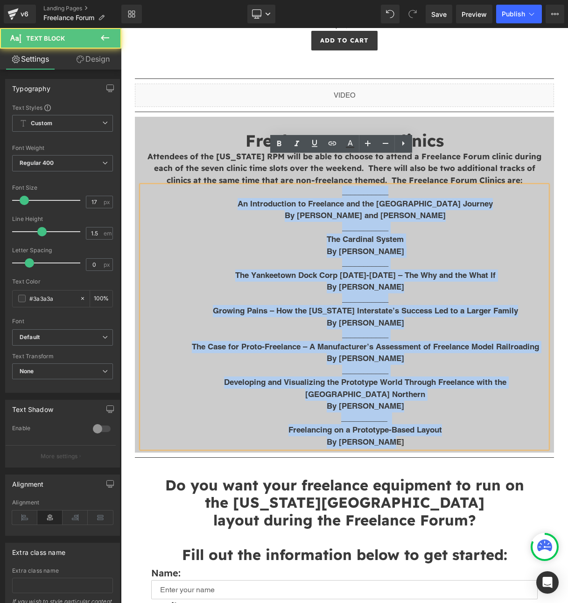
click at [485, 233] on p "The Cardinal System" at bounding box center [365, 239] width 364 height 12
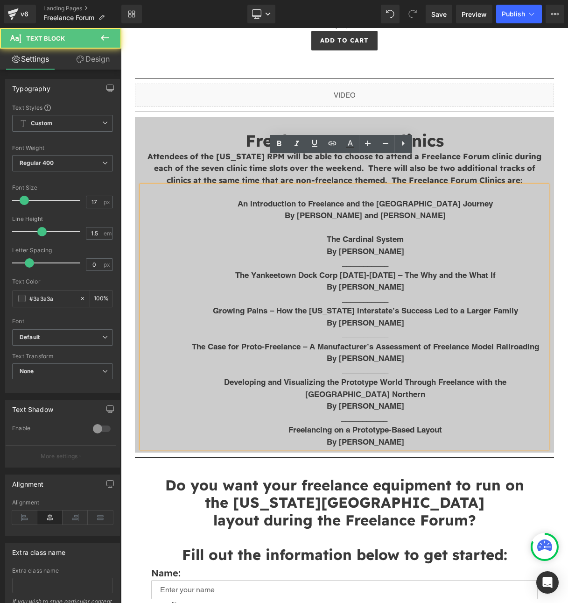
click at [463, 117] on div "Freelance Forum Clinics Heading Attendees of the [US_STATE] RPM will be able to…" at bounding box center [344, 285] width 419 height 336
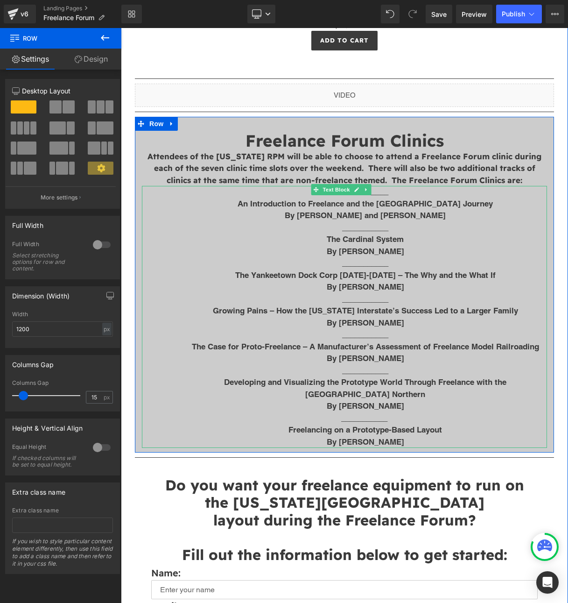
click at [229, 281] on p "By [PERSON_NAME]" at bounding box center [365, 287] width 364 height 12
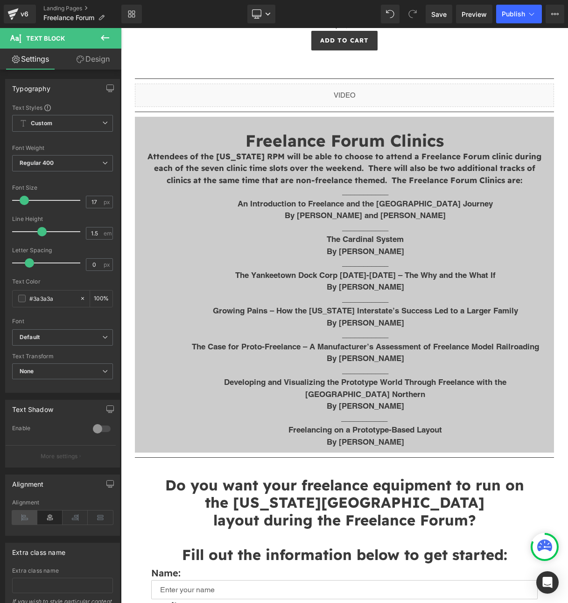
click at [31, 520] on icon at bounding box center [24, 517] width 25 height 14
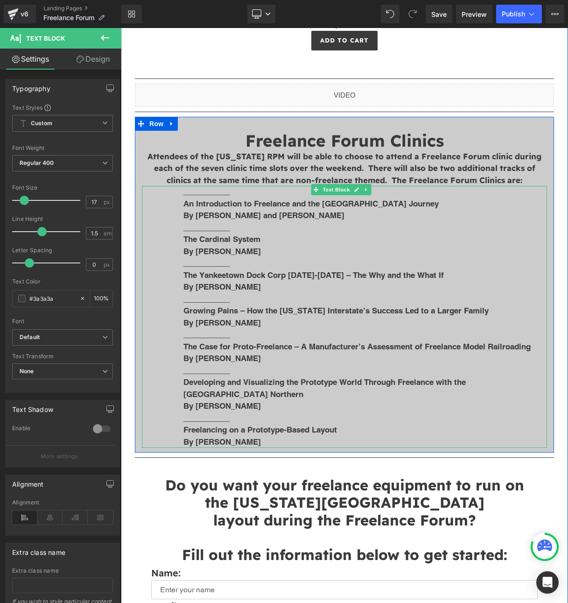
click at [410, 257] on p "___________" at bounding box center [365, 263] width 364 height 12
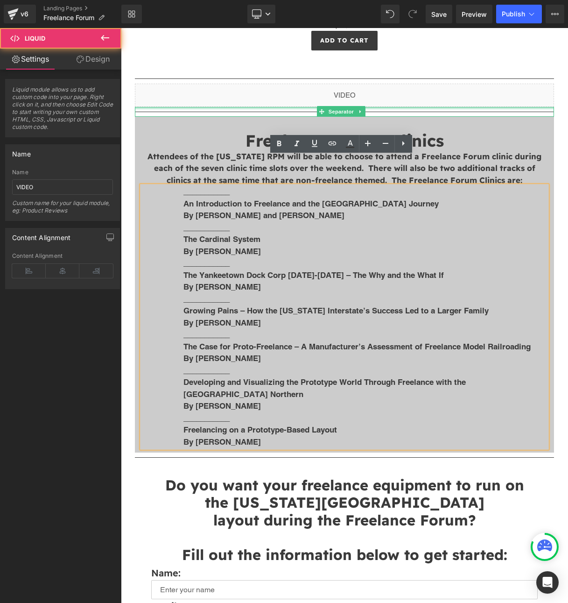
click at [121, 28] on div at bounding box center [121, 28] width 0 height 0
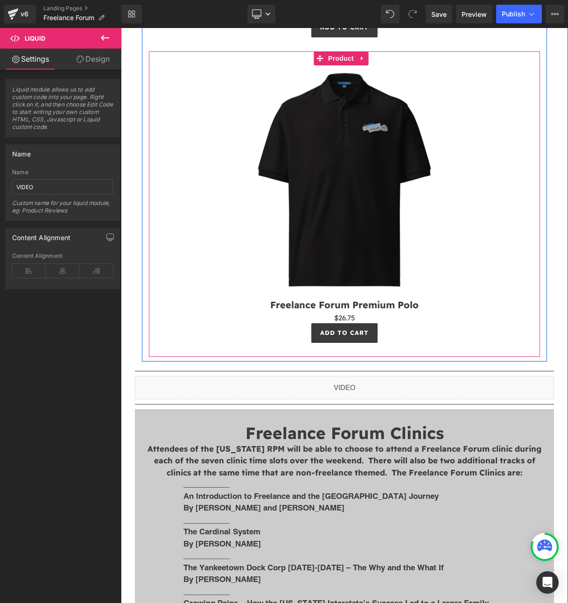
scroll to position [2247, 0]
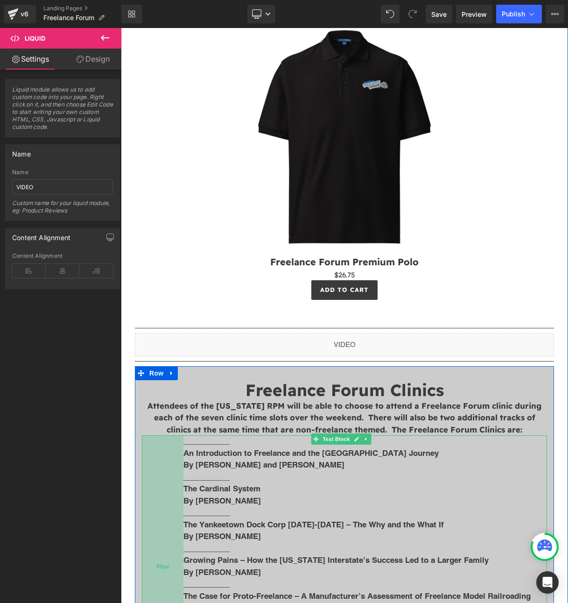
click at [171, 435] on div "89px" at bounding box center [163, 566] width 42 height 262
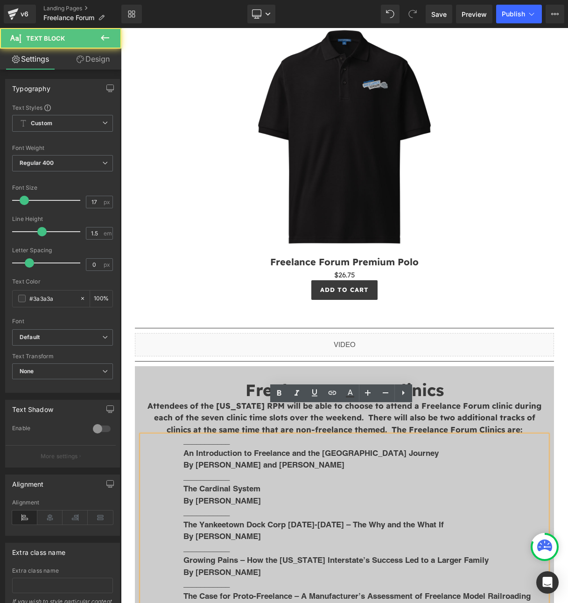
click at [168, 435] on div "___________ An Introduction to Freelance and the Meridian Speedway Journey By […" at bounding box center [344, 566] width 405 height 262
click at [276, 395] on icon at bounding box center [279, 392] width 11 height 11
click at [460, 252] on h3 "Freelance Forum Premium Polo" at bounding box center [345, 261] width 382 height 18
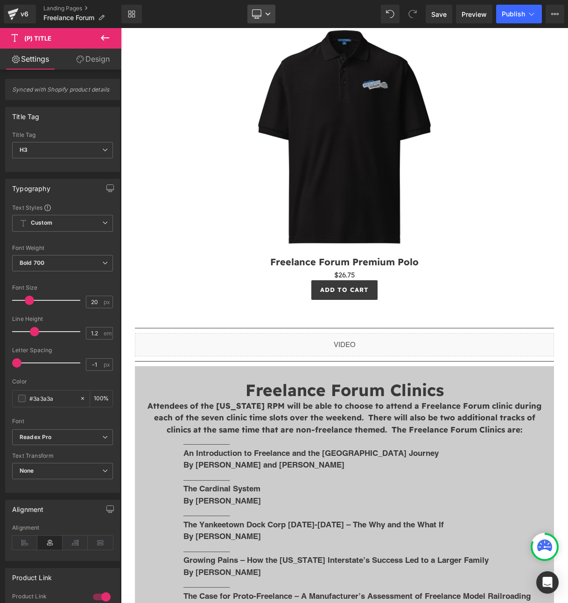
click at [260, 14] on icon at bounding box center [256, 13] width 9 height 9
click at [252, 99] on link "Mobile" at bounding box center [261, 100] width 52 height 19
type input "100"
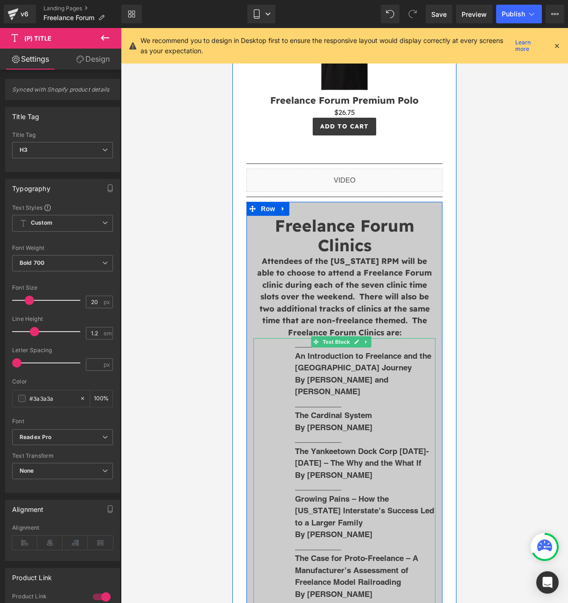
scroll to position [1517, 0]
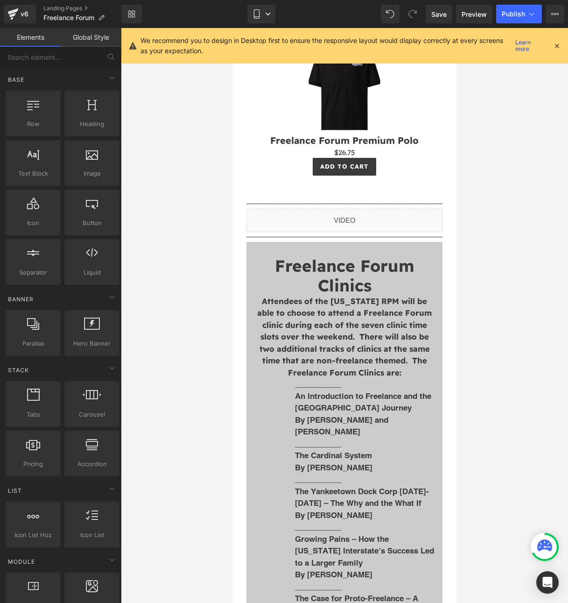
click at [544, 221] on div at bounding box center [344, 315] width 447 height 575
click at [267, 14] on icon at bounding box center [268, 14] width 6 height 6
click at [555, 49] on icon at bounding box center [557, 46] width 8 height 8
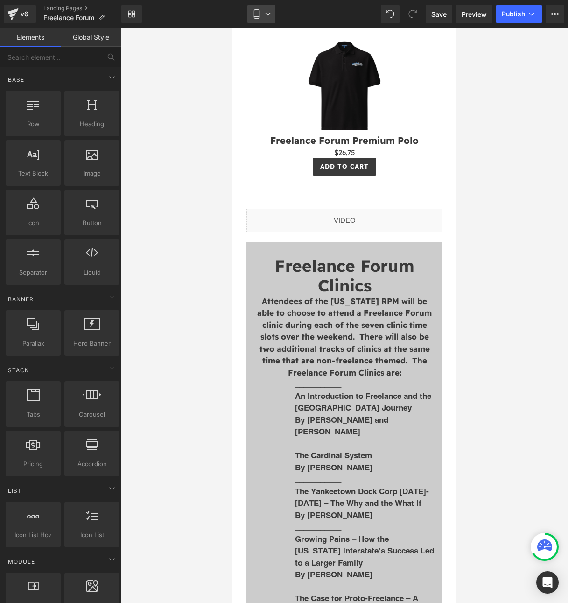
click at [263, 14] on link "Mobile" at bounding box center [261, 14] width 28 height 19
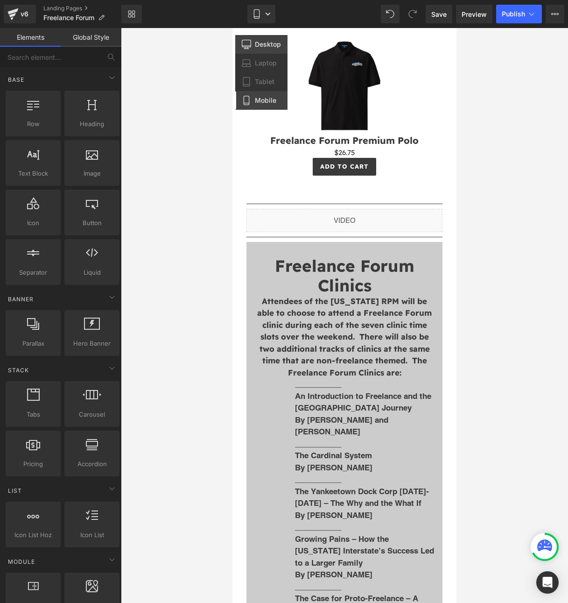
drag, startPoint x: 264, startPoint y: 42, endPoint x: 563, endPoint y: 78, distance: 301.3
click at [264, 42] on span "Desktop" at bounding box center [268, 44] width 26 height 8
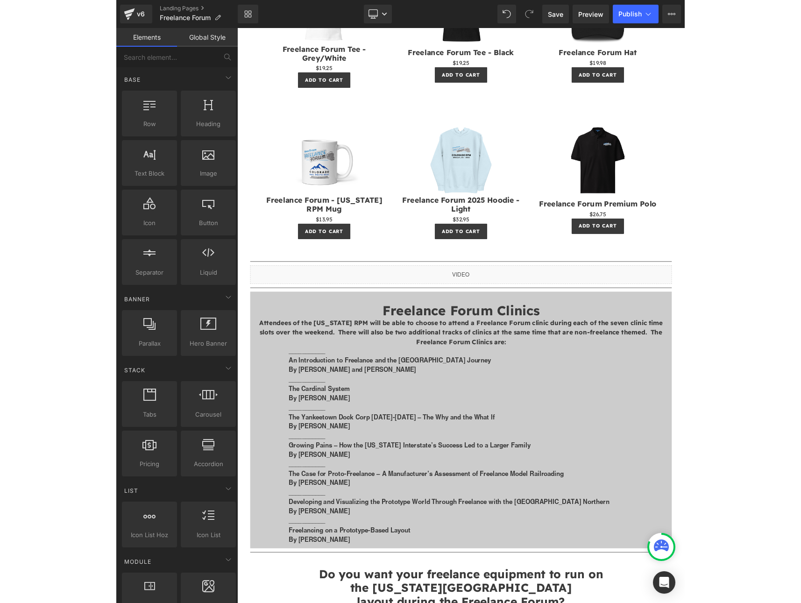
scroll to position [863, 0]
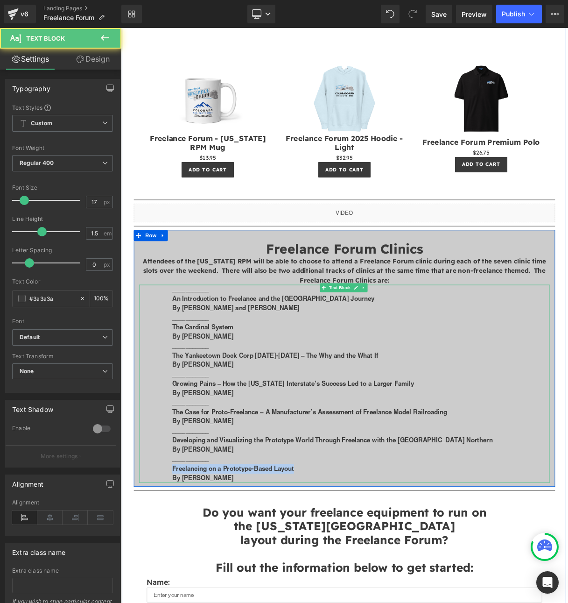
drag, startPoint x: 333, startPoint y: 584, endPoint x: 308, endPoint y: 571, distance: 28.0
click at [312, 575] on div "___________ An Introduction to Freelance and the Meridian Speedway Journey By […" at bounding box center [403, 477] width 518 height 250
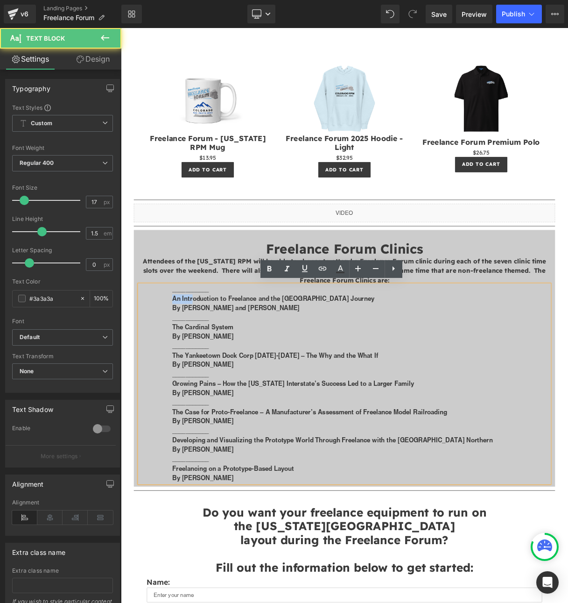
drag, startPoint x: 177, startPoint y: 362, endPoint x: 204, endPoint y: 370, distance: 28.2
click at [207, 370] on div "___________ An Introduction to Freelance and the Meridian Speedway Journey By […" at bounding box center [403, 477] width 518 height 250
click at [182, 356] on div "___________ An Introduction to Freelance and the Meridian Speedway Journey By […" at bounding box center [403, 477] width 518 height 250
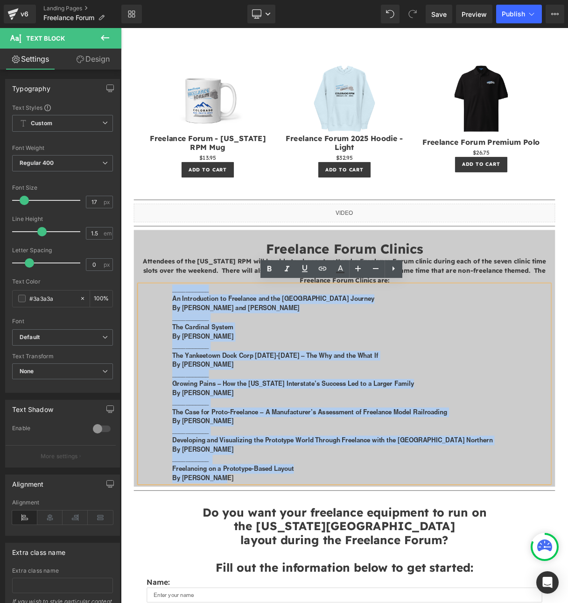
drag, startPoint x: 182, startPoint y: 356, endPoint x: 422, endPoint y: 598, distance: 340.7
click at [422, 598] on div "___________ An Introduction to Freelance and the Meridian Speedway Journey By […" at bounding box center [403, 477] width 518 height 250
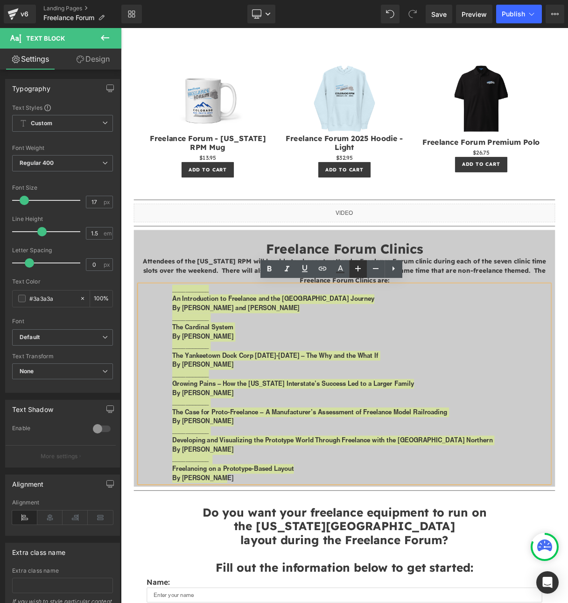
click at [354, 271] on icon at bounding box center [357, 268] width 11 height 11
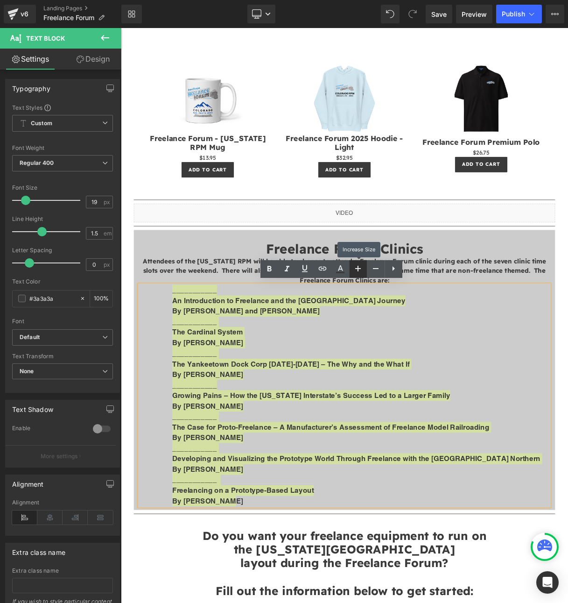
click at [354, 271] on icon at bounding box center [357, 268] width 11 height 11
type input "21"
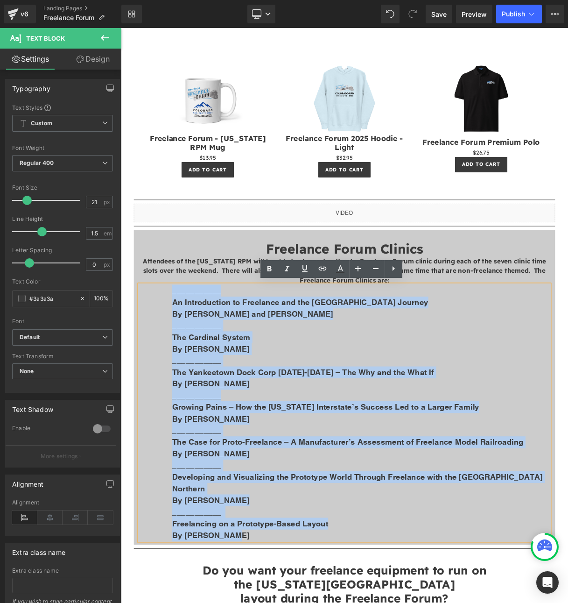
click at [512, 455] on p "The Yankeetown Dock Corp [DATE]-[DATE] – The Why and the What If" at bounding box center [424, 462] width 477 height 15
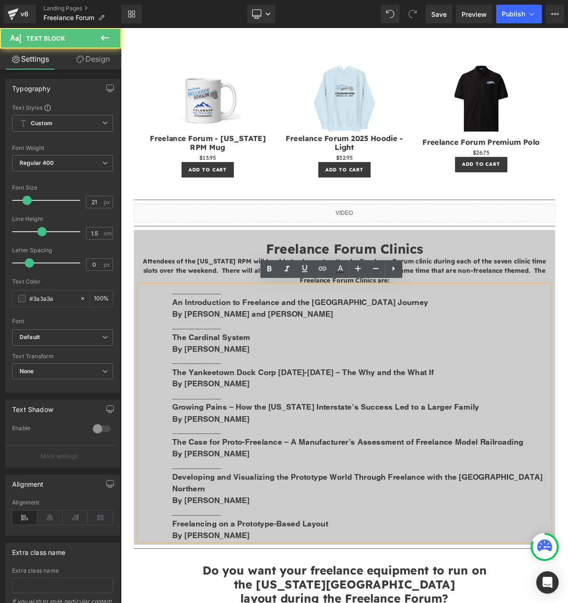
click at [550, 381] on p "By [PERSON_NAME] and [PERSON_NAME]" at bounding box center [424, 388] width 477 height 15
click at [509, 298] on h1 "Freelance Forum Clinics" at bounding box center [403, 307] width 518 height 20
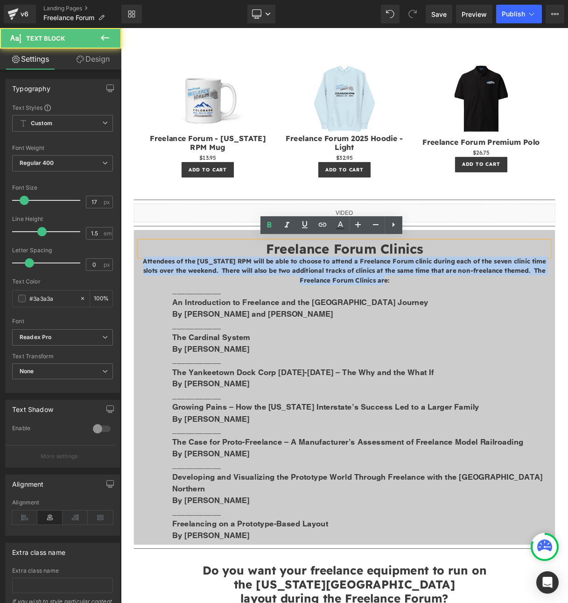
drag, startPoint x: 476, startPoint y: 342, endPoint x: 86, endPoint y: 311, distance: 391.0
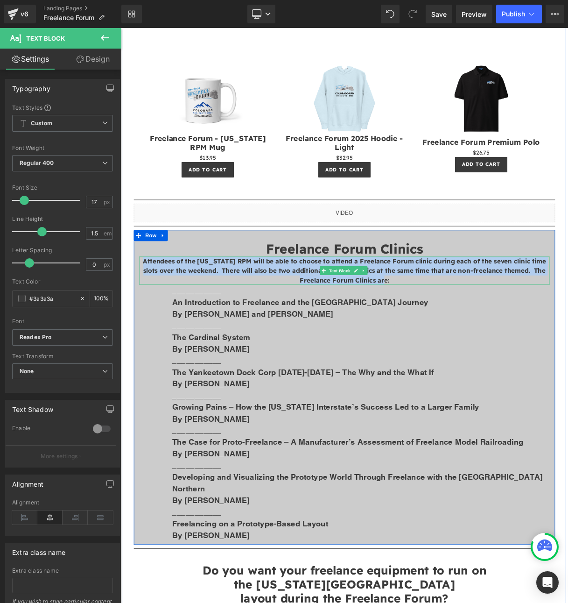
click at [402, 337] on span "Text Block" at bounding box center [397, 334] width 31 height 11
click at [415, 332] on icon at bounding box center [417, 334] width 5 height 5
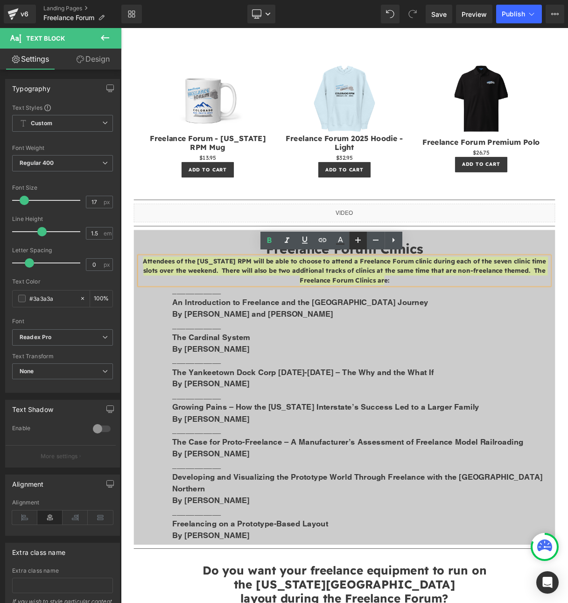
click at [355, 240] on icon at bounding box center [357, 239] width 11 height 11
type input "19"
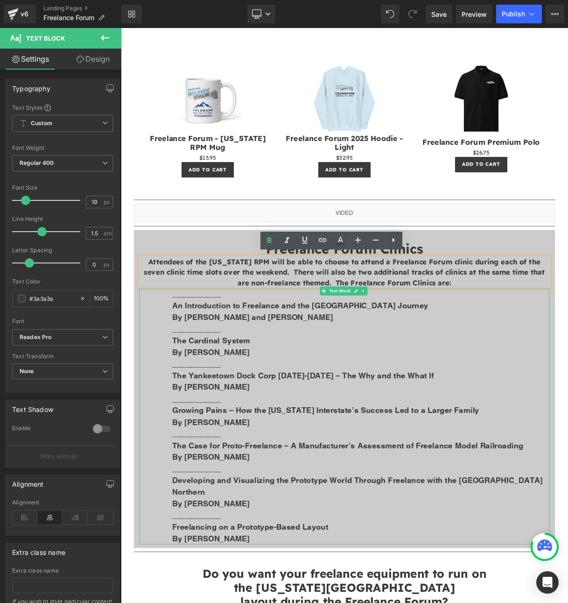
drag, startPoint x: 476, startPoint y: 358, endPoint x: 496, endPoint y: 354, distance: 20.9
click at [476, 358] on p "___________" at bounding box center [424, 363] width 477 height 15
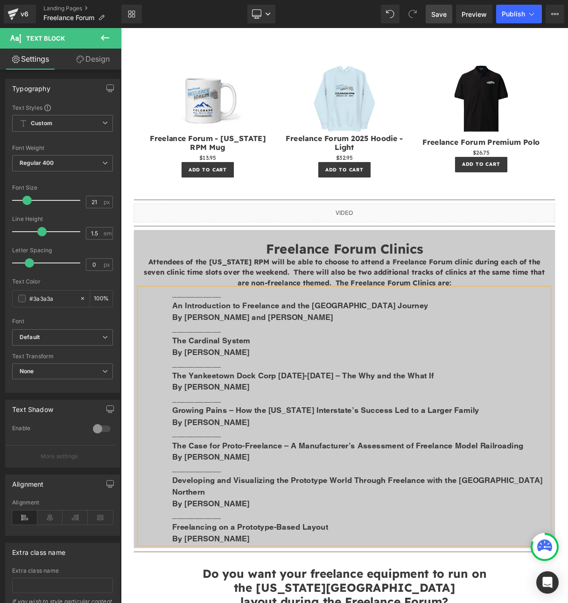
drag, startPoint x: 442, startPoint y: 10, endPoint x: 558, endPoint y: 64, distance: 128.9
click at [442, 10] on span "Save" at bounding box center [438, 14] width 15 height 10
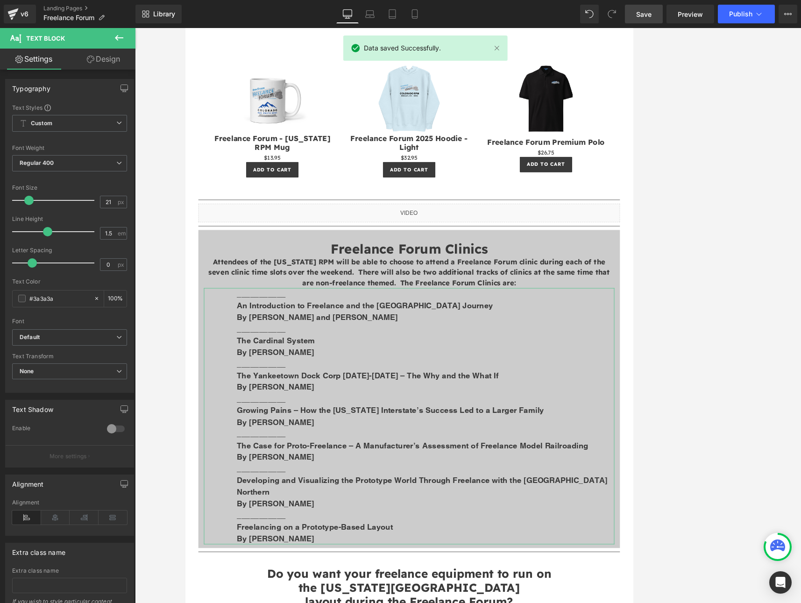
click at [91, 58] on icon at bounding box center [90, 59] width 7 height 7
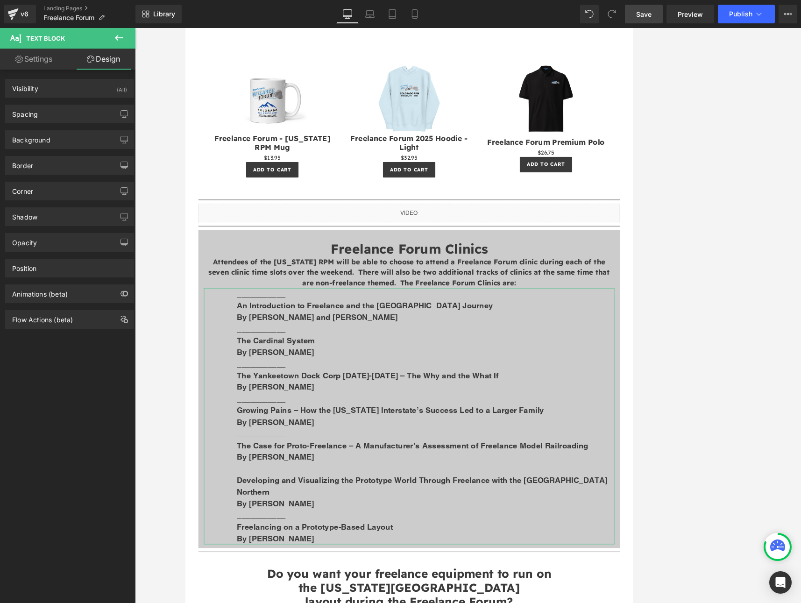
type input "#3a3a3a"
type input "100"
type input "0"
click at [38, 170] on div "Border" at bounding box center [70, 165] width 128 height 18
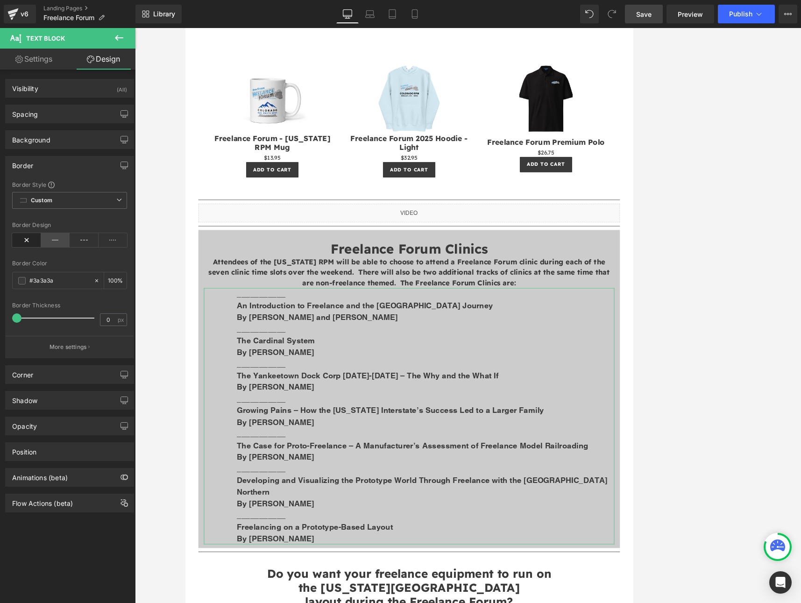
click at [57, 244] on icon at bounding box center [55, 240] width 29 height 14
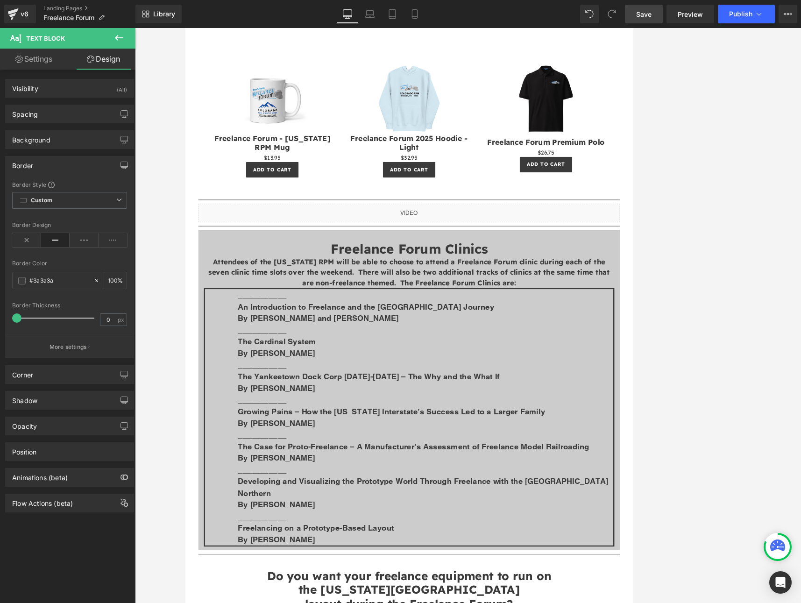
type input "100"
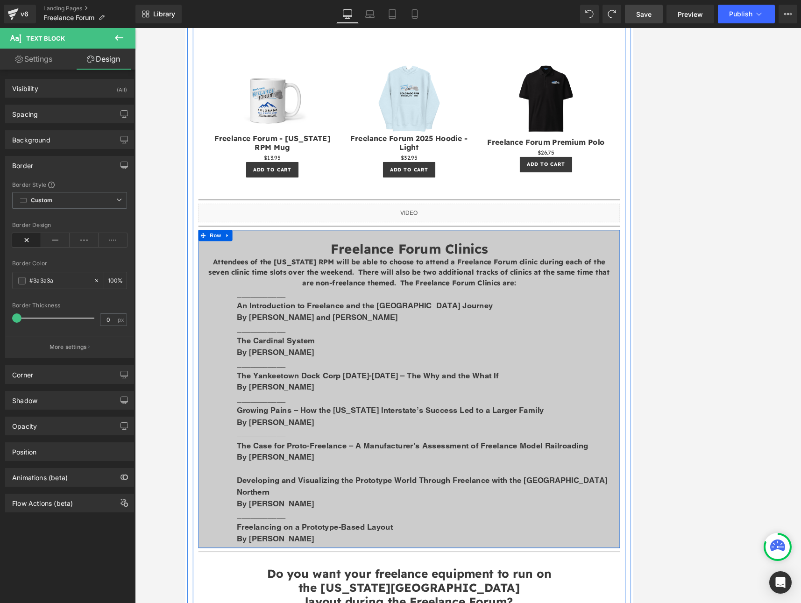
click at [218, 287] on span "Row" at bounding box center [223, 290] width 19 height 14
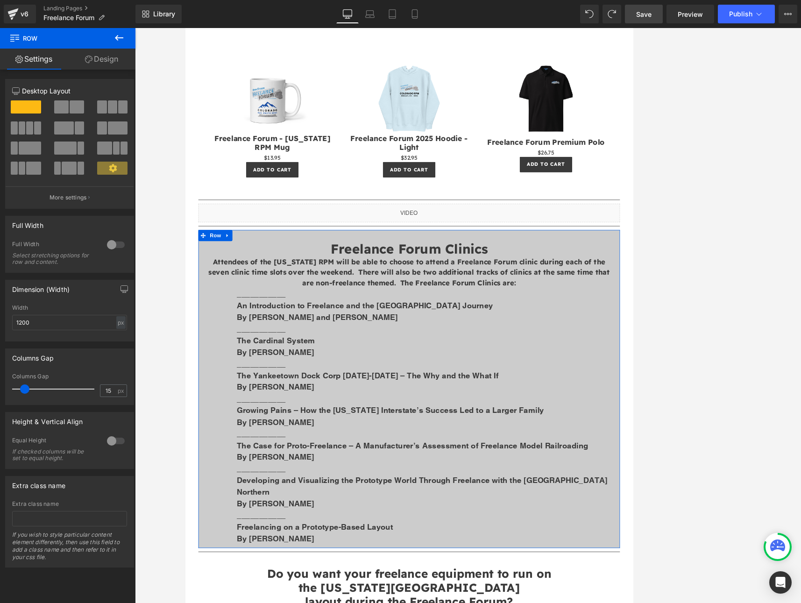
click at [107, 62] on link "Design" at bounding box center [102, 59] width 68 height 21
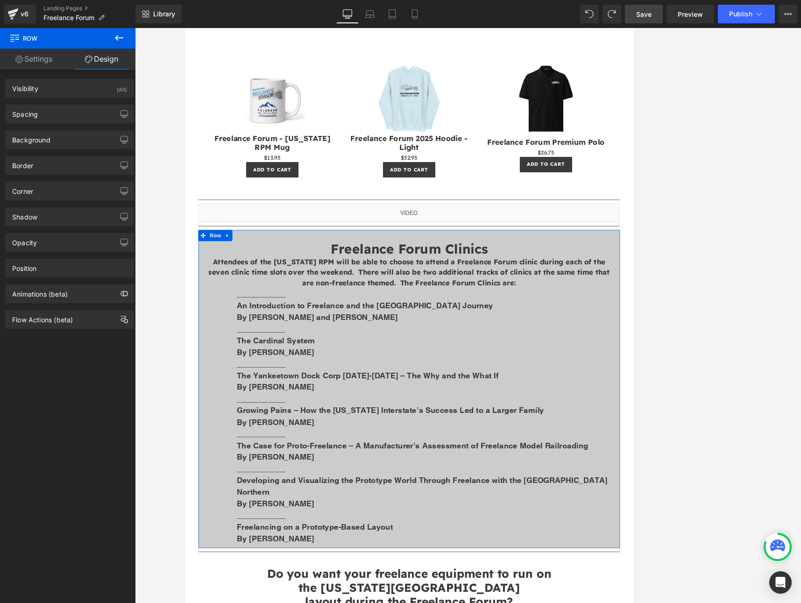
type input "#3a3a3a"
type input "100"
click at [38, 168] on div "Border" at bounding box center [70, 165] width 128 height 18
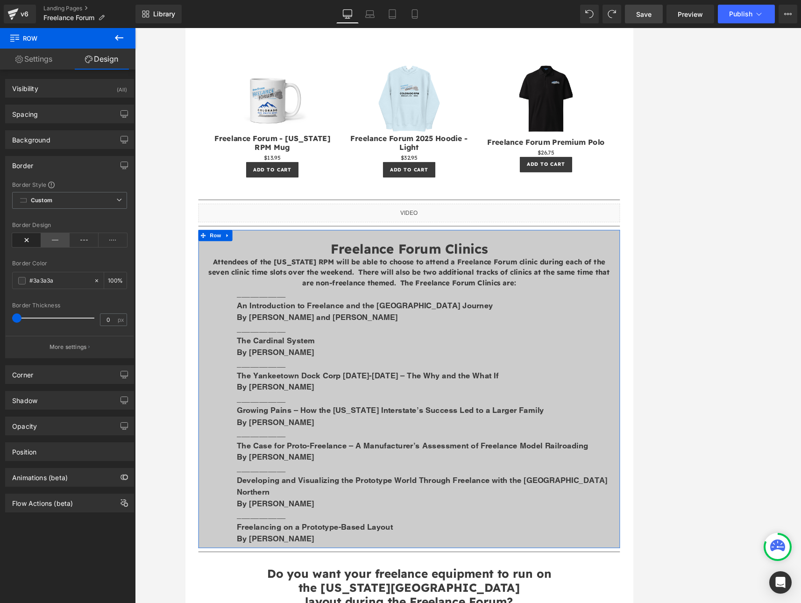
click at [58, 243] on icon at bounding box center [55, 240] width 29 height 14
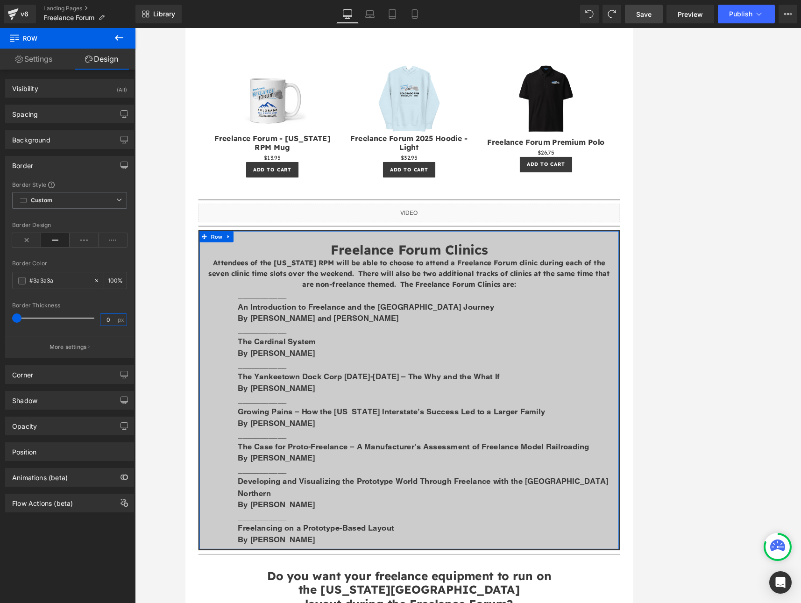
click at [105, 321] on input "0" at bounding box center [108, 320] width 16 height 12
type input "1"
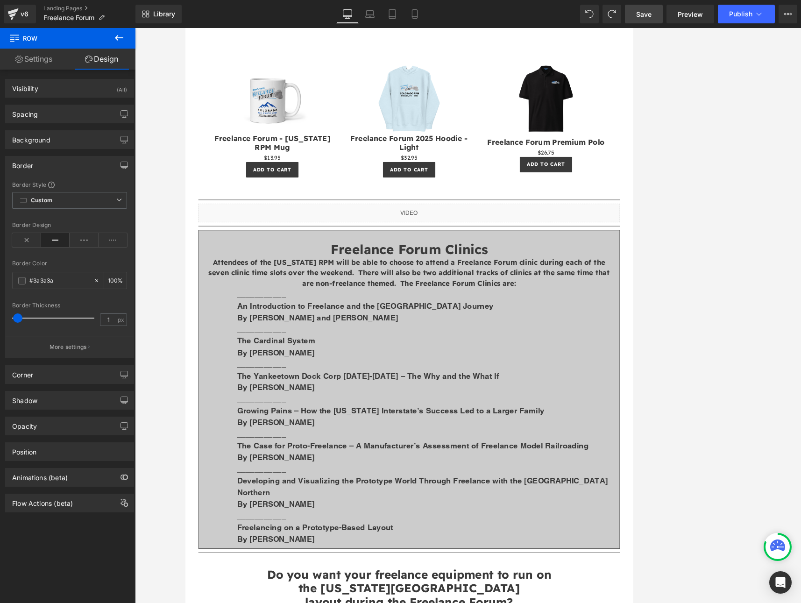
click at [151, 337] on div at bounding box center [468, 315] width 666 height 575
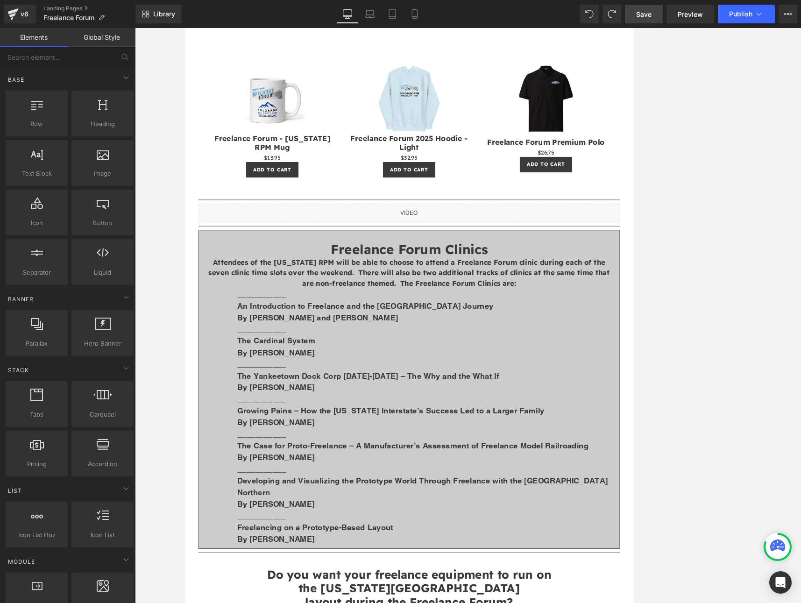
click at [27, 31] on link "Elements" at bounding box center [34, 37] width 68 height 19
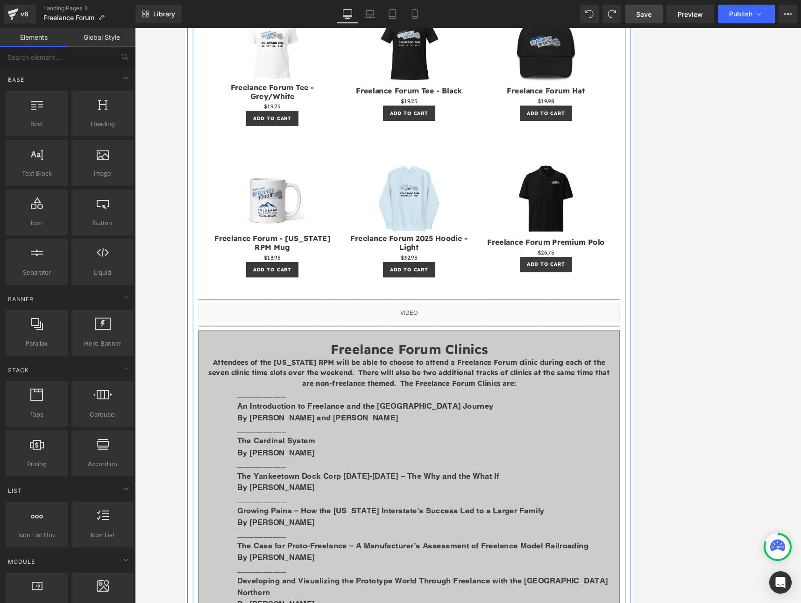
scroll to position [738, 0]
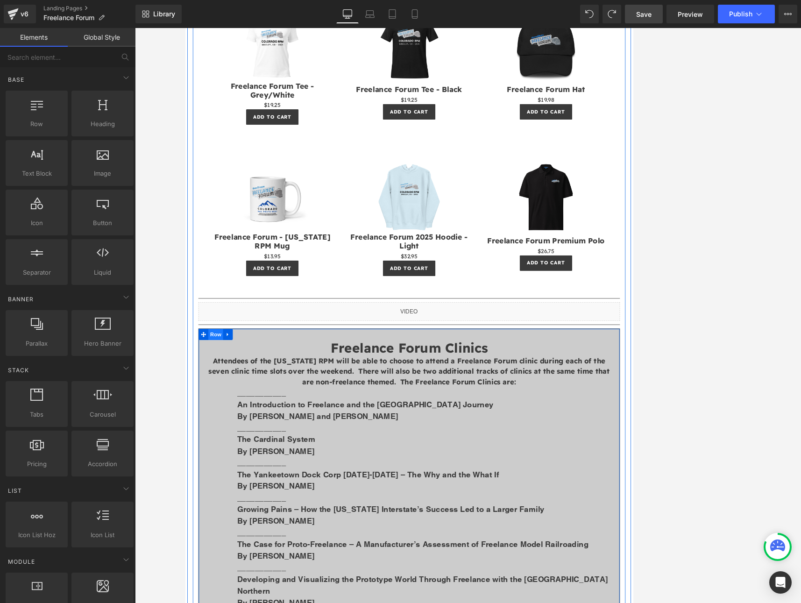
click at [226, 416] on span "Row" at bounding box center [223, 415] width 19 height 14
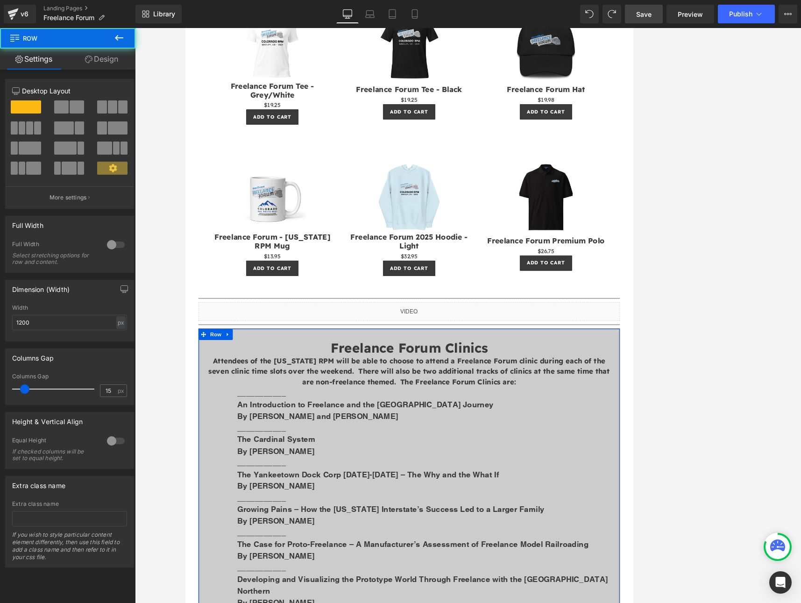
click at [99, 56] on link "Design" at bounding box center [102, 59] width 68 height 21
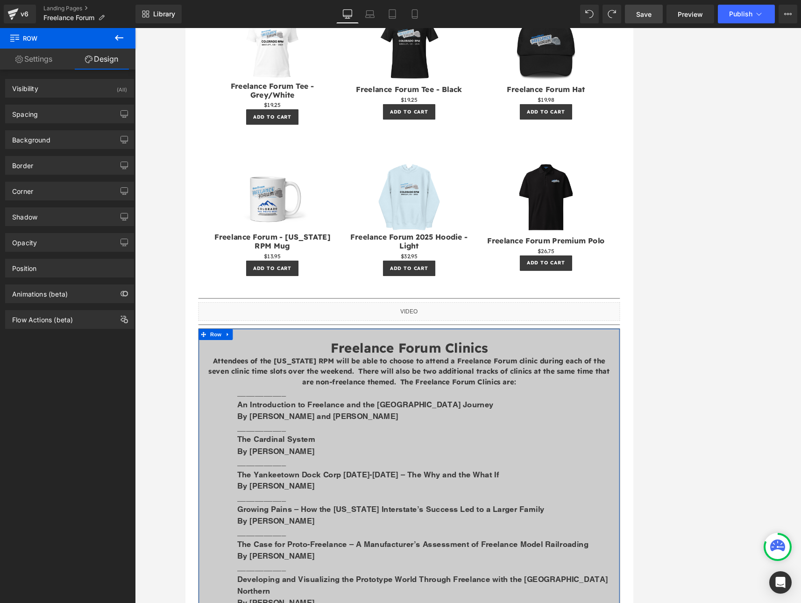
type input "#3a3a3a"
type input "100"
click at [30, 169] on div "Border" at bounding box center [22, 162] width 21 height 13
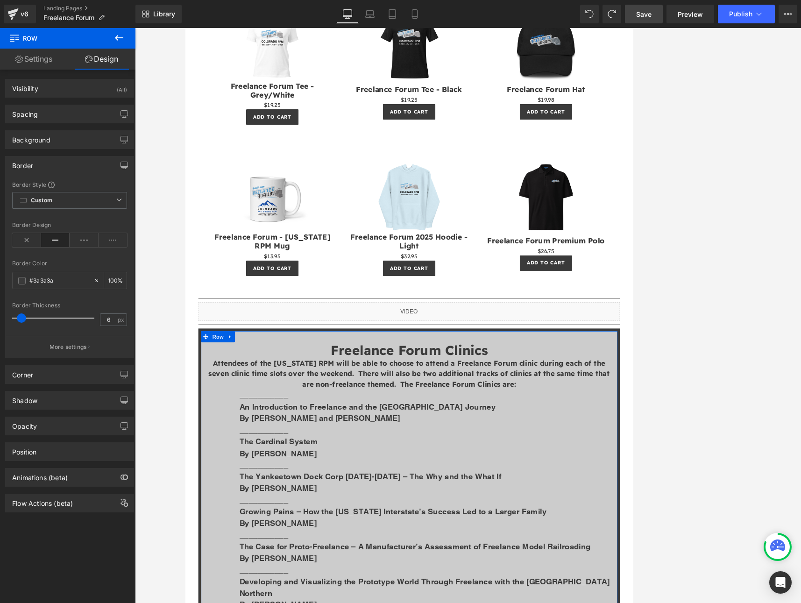
type input "5"
click at [21, 315] on span at bounding box center [20, 317] width 9 height 9
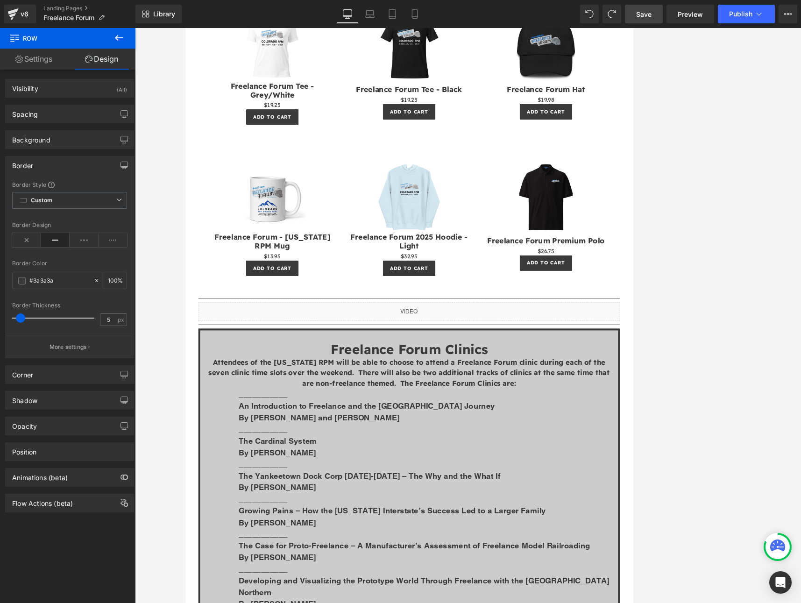
click at [162, 286] on div at bounding box center [468, 315] width 666 height 575
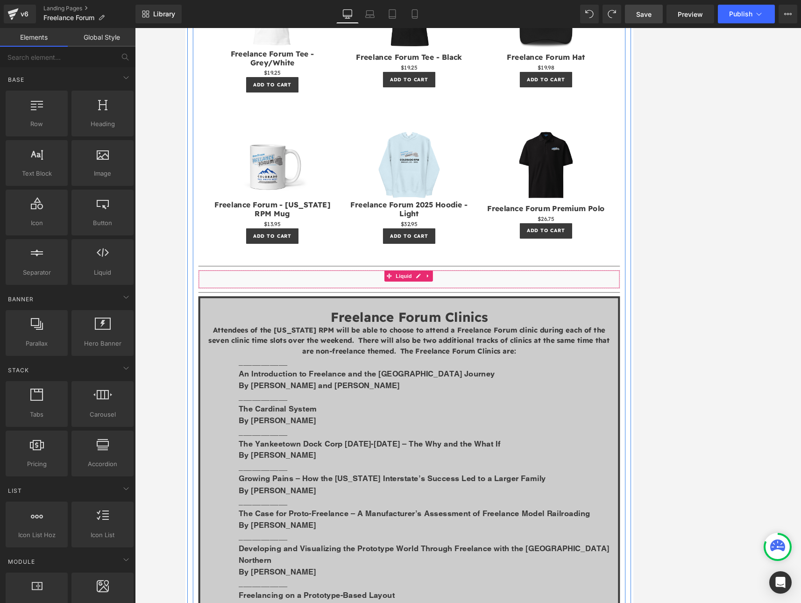
scroll to position [987, 0]
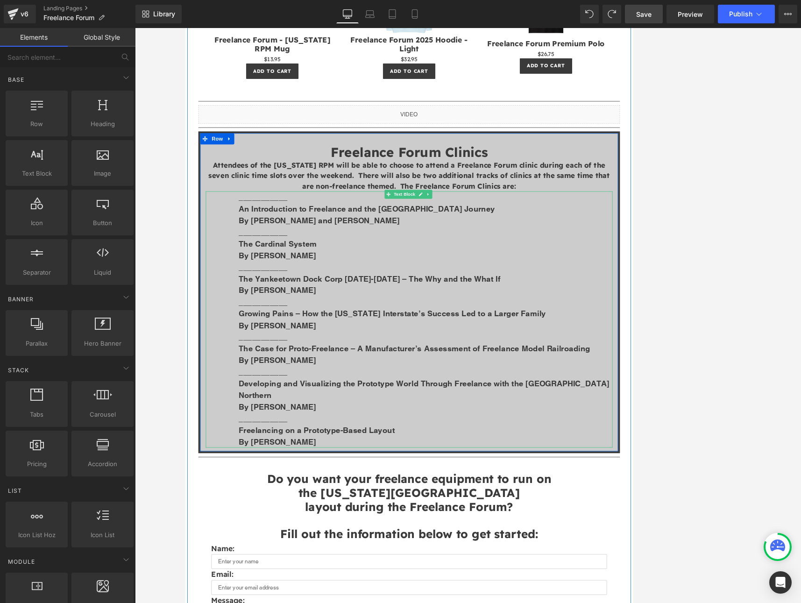
click at [535, 343] on b "The Yankeetown Dock Corp [DATE]-[DATE] – The Why and the What If" at bounding box center [418, 345] width 331 height 12
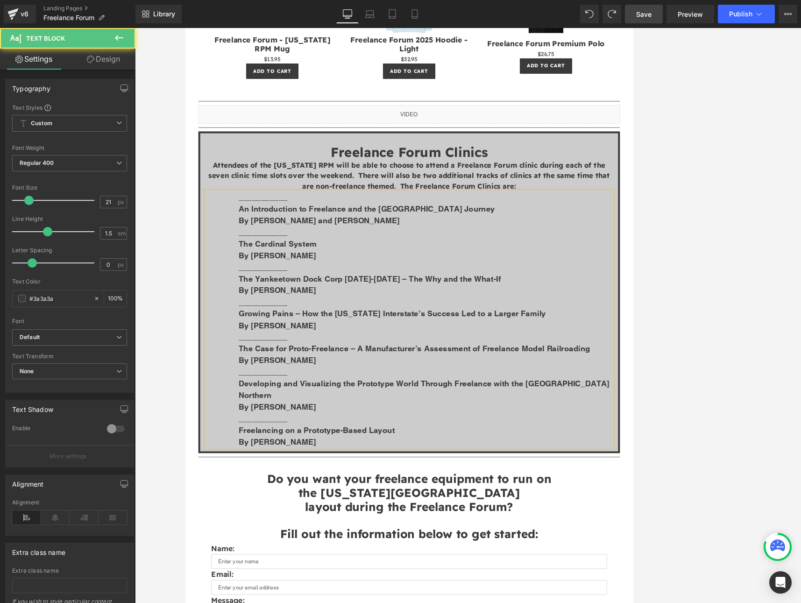
click at [326, 449] on b "By [PERSON_NAME]" at bounding box center [302, 448] width 98 height 12
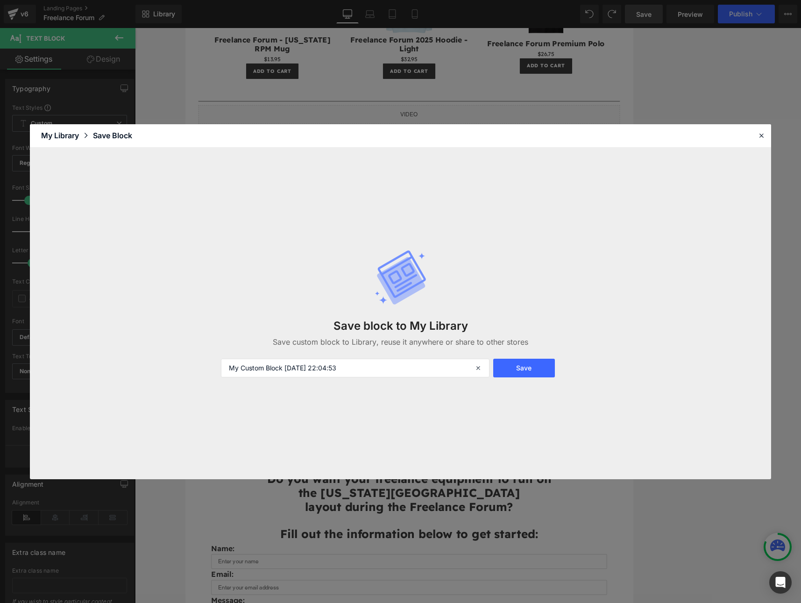
click at [759, 135] on icon at bounding box center [761, 135] width 8 height 8
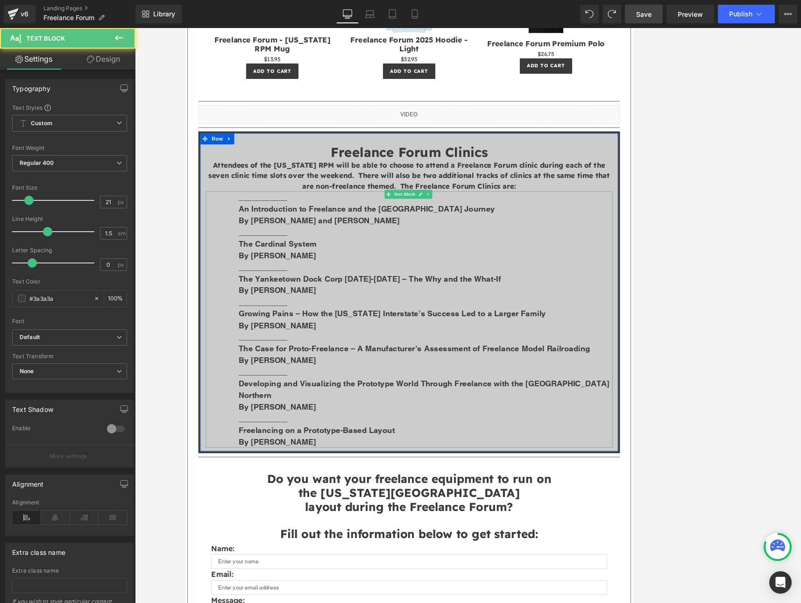
click at [324, 443] on b "By [PERSON_NAME]" at bounding box center [302, 448] width 98 height 12
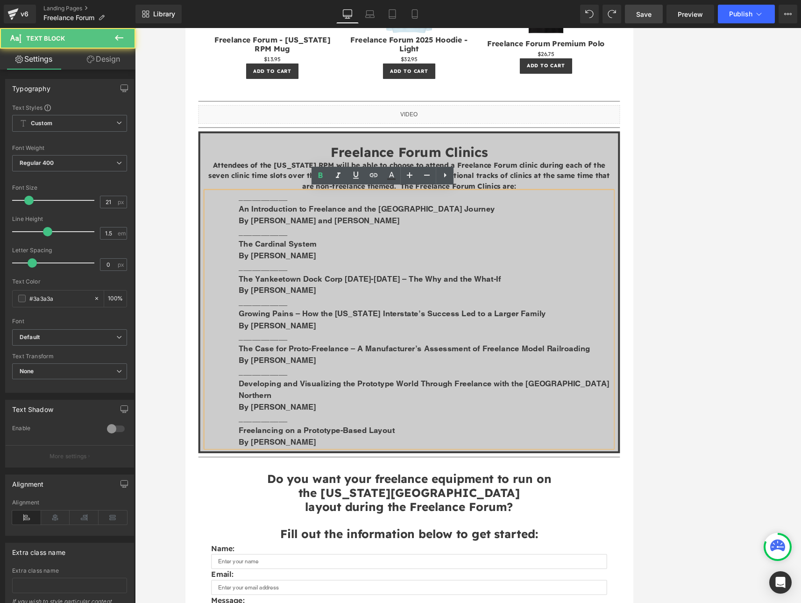
click at [324, 443] on b "By [PERSON_NAME]" at bounding box center [302, 448] width 98 height 12
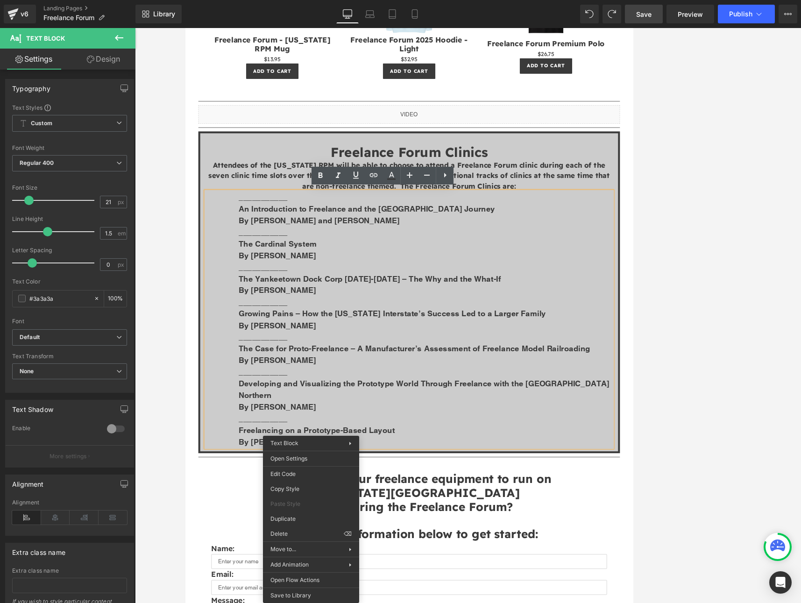
click at [305, 450] on b "By [PERSON_NAME]" at bounding box center [302, 448] width 98 height 12
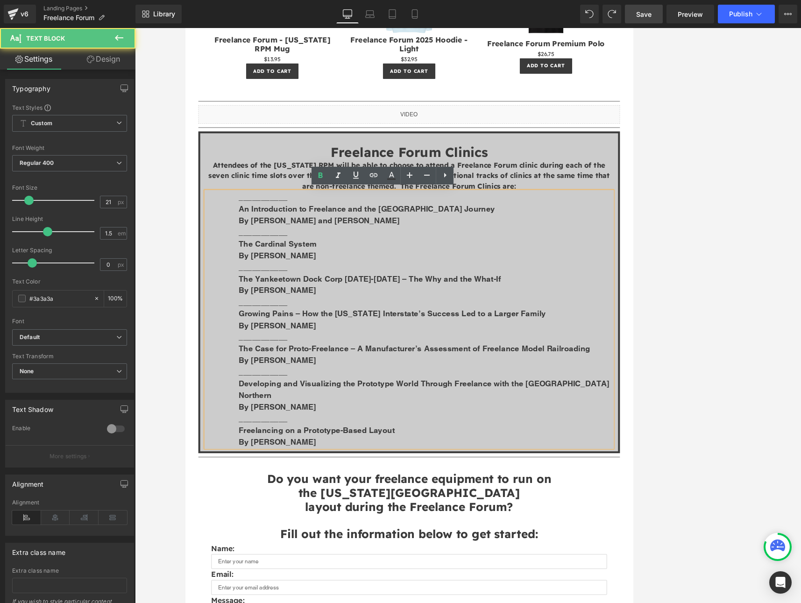
drag, startPoint x: 289, startPoint y: 448, endPoint x: 348, endPoint y: 447, distance: 59.3
click at [350, 447] on p "By [PERSON_NAME]" at bounding box center [489, 447] width 472 height 15
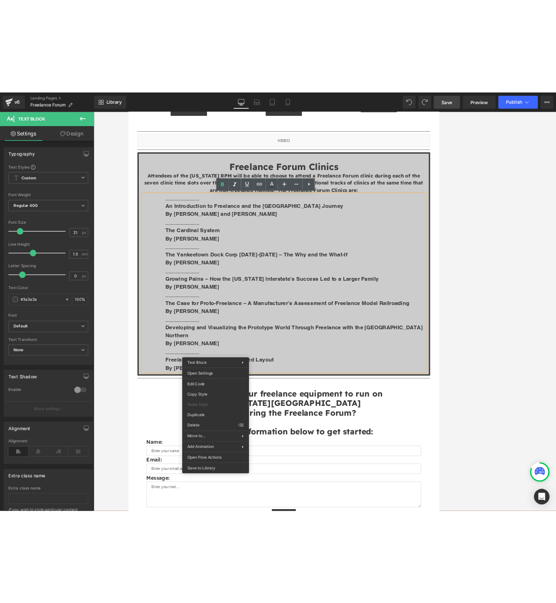
scroll to position [1049, 0]
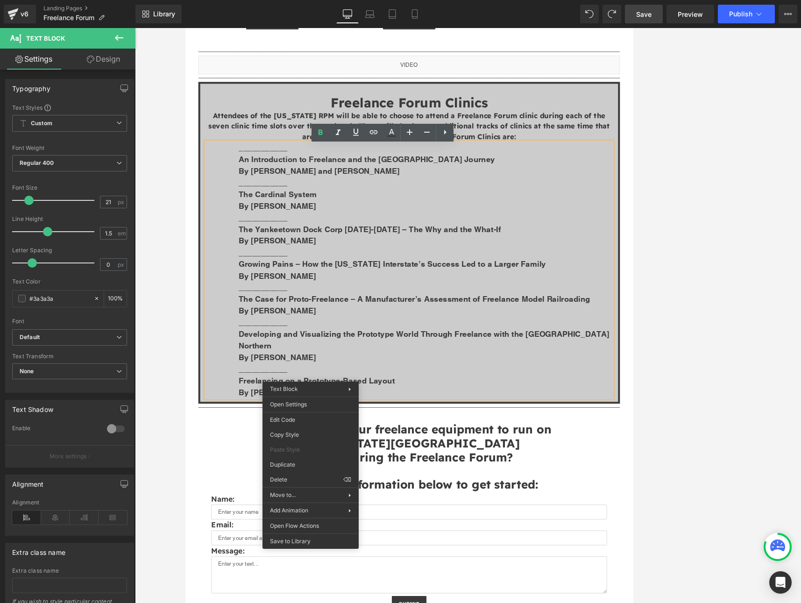
click at [733, 335] on div at bounding box center [468, 315] width 666 height 575
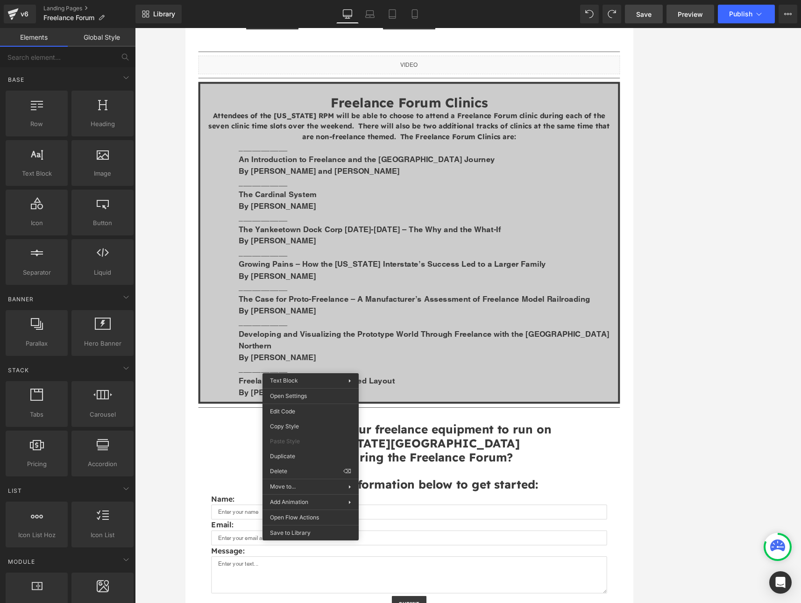
click at [684, 12] on span "Preview" at bounding box center [689, 14] width 25 height 10
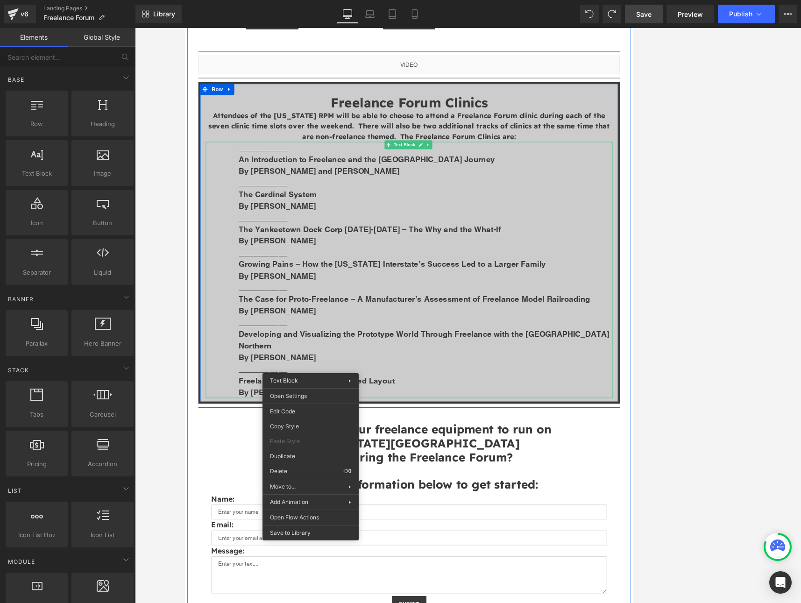
click at [410, 237] on p "The Cardinal System" at bounding box center [489, 238] width 472 height 15
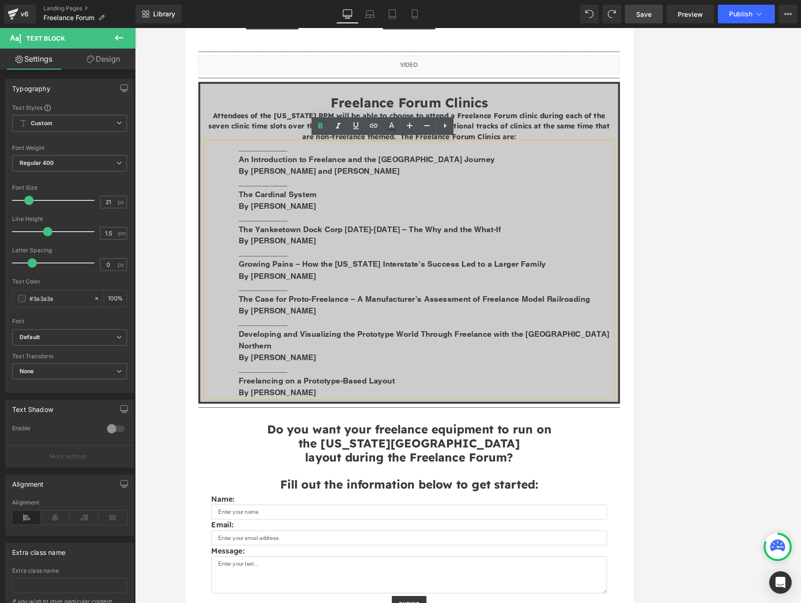
click at [468, 267] on p "___________" at bounding box center [489, 267] width 472 height 15
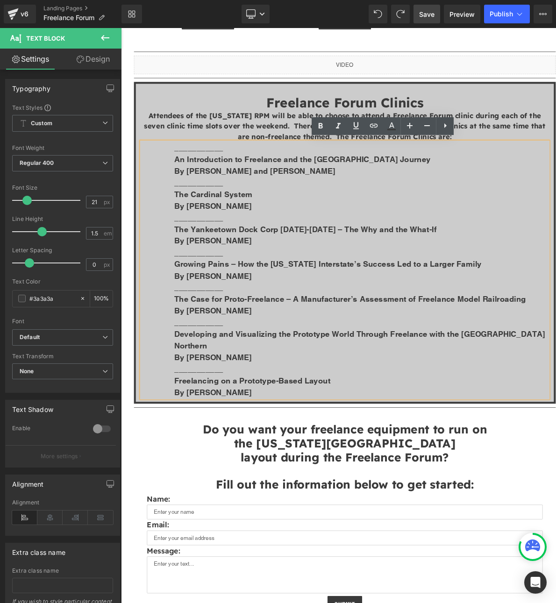
click at [265, 190] on b "An Introduction to Freelance and the [GEOGRAPHIC_DATA] Journey" at bounding box center [350, 194] width 324 height 12
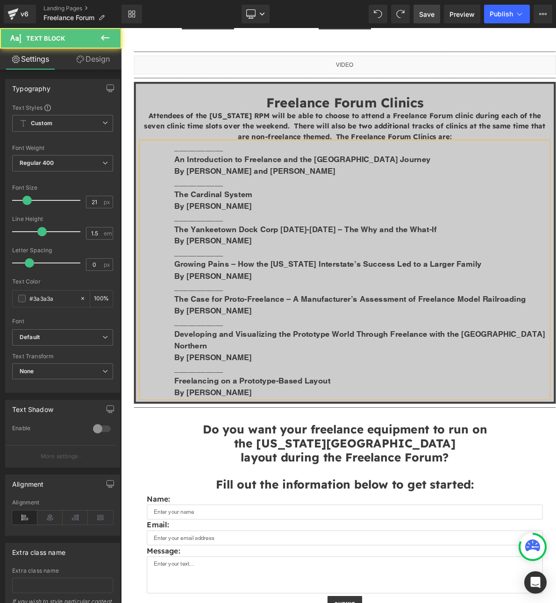
click at [268, 204] on strong "By [PERSON_NAME] and [PERSON_NAME]" at bounding box center [289, 209] width 203 height 12
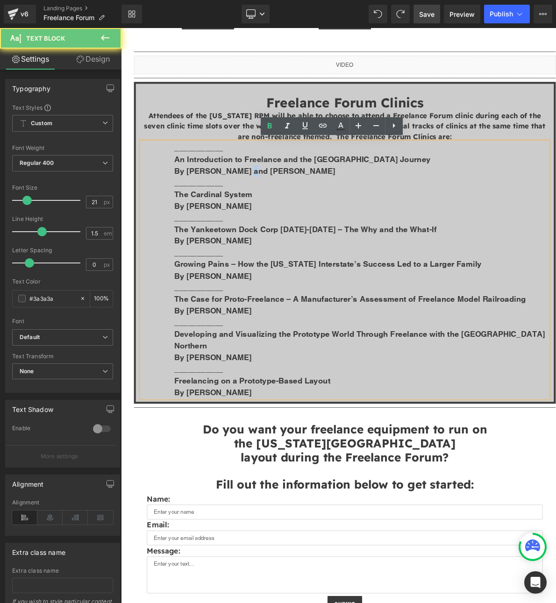
drag, startPoint x: 261, startPoint y: 206, endPoint x: 267, endPoint y: 206, distance: 6.1
click at [266, 206] on strong "By [PERSON_NAME] and [PERSON_NAME]" at bounding box center [289, 209] width 203 height 12
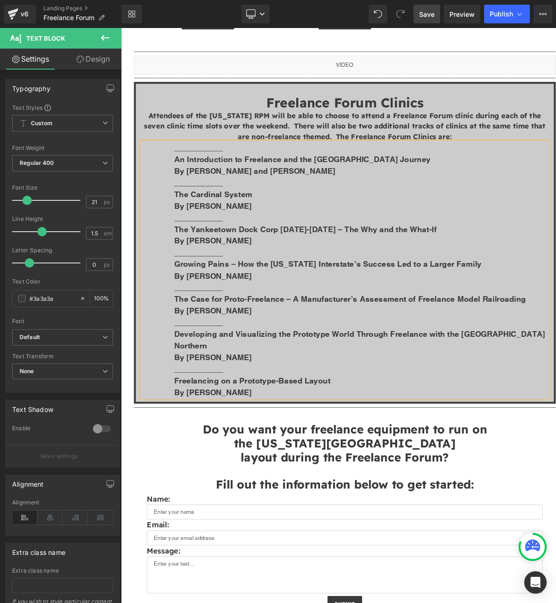
click at [241, 237] on b "The Cardinal System" at bounding box center [237, 238] width 99 height 12
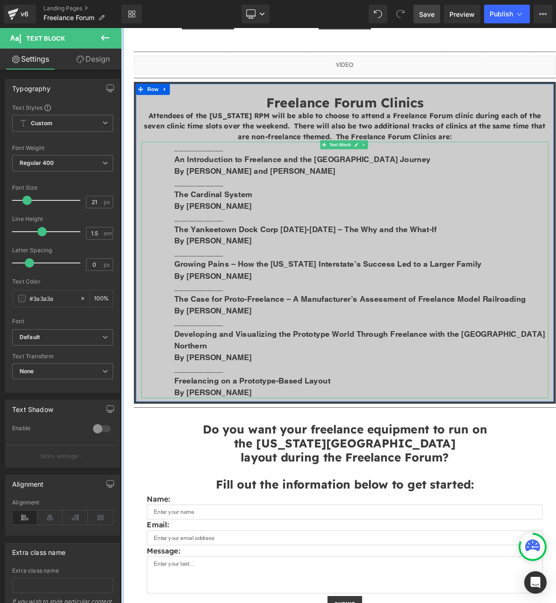
drag, startPoint x: 261, startPoint y: 277, endPoint x: 293, endPoint y: 290, distance: 34.5
click at [261, 277] on b "The Yankeetown Dock Corp [DATE]-[DATE] – The Why and the What-If" at bounding box center [353, 282] width 331 height 12
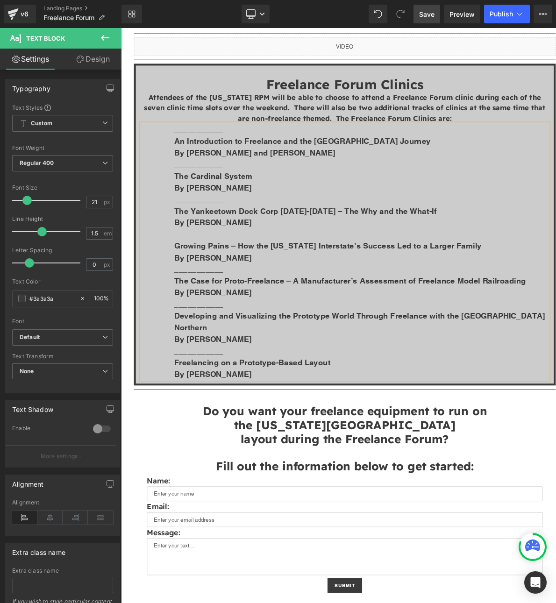
scroll to position [1112, 0]
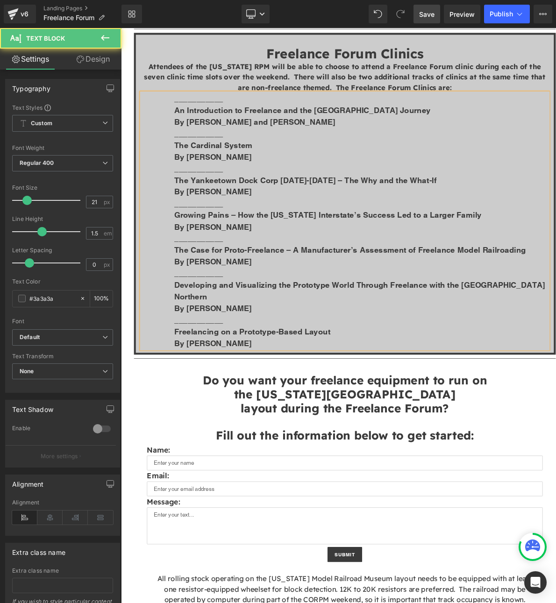
drag, startPoint x: 261, startPoint y: 262, endPoint x: 283, endPoint y: 273, distance: 24.2
click at [262, 263] on b "Growing Pains – How the [US_STATE] Interstate’s Success Led to a Larger Family" at bounding box center [382, 264] width 388 height 12
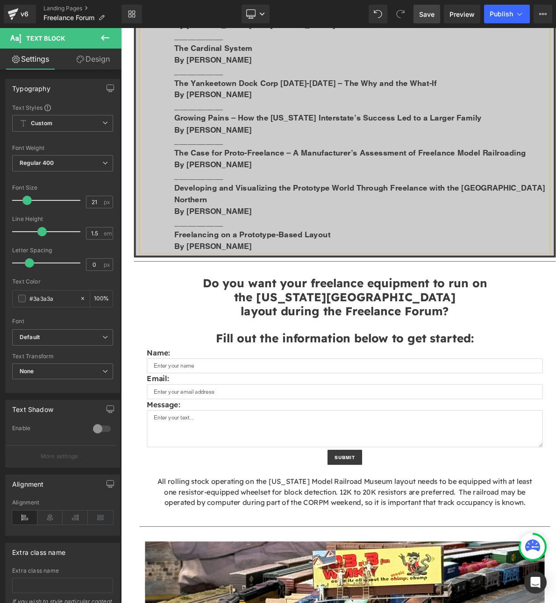
scroll to position [1236, 0]
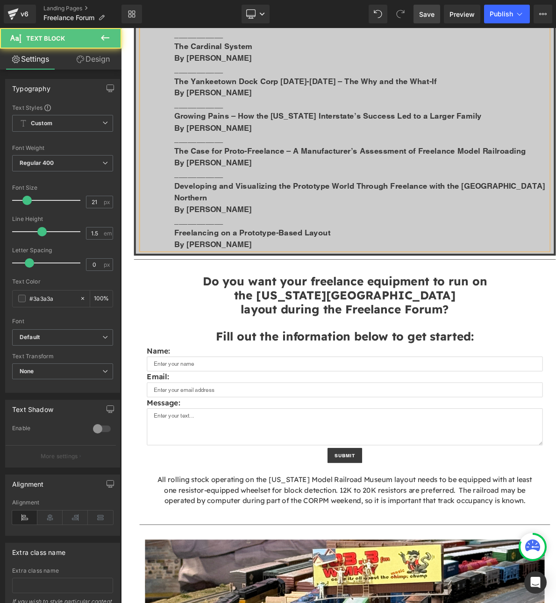
click at [247, 182] on b "The Case for Proto-Freelance – A Manufacturer’s Assessment of Freelance Model R…" at bounding box center [409, 184] width 443 height 12
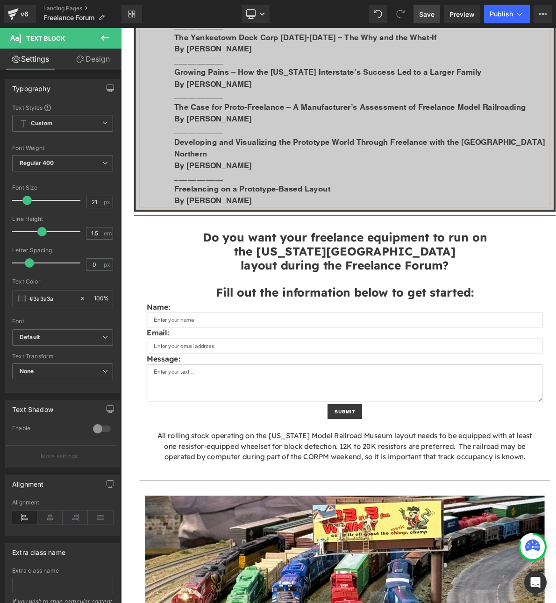
scroll to position [1298, 0]
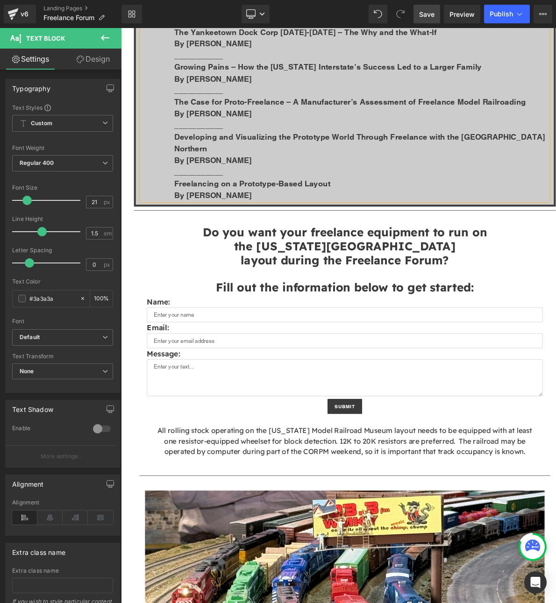
click at [259, 167] on b "Developing and Visualizing the Prototype World Through Freelance with the [GEOG…" at bounding box center [422, 173] width 468 height 27
click at [265, 218] on b "Freelancing on a Prototype-Based Layout" at bounding box center [286, 224] width 197 height 12
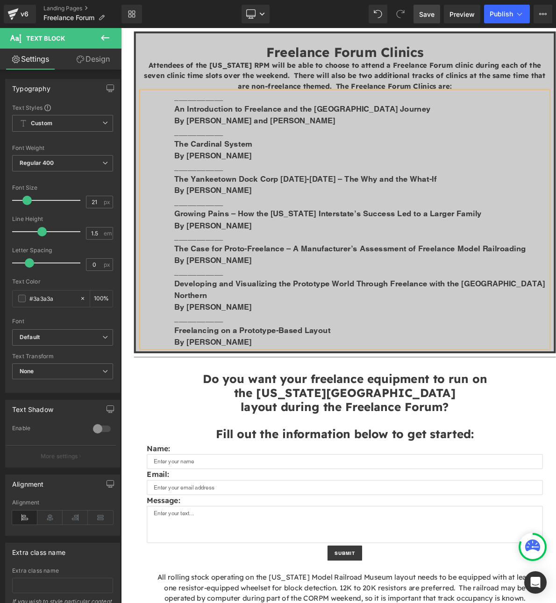
scroll to position [1112, 0]
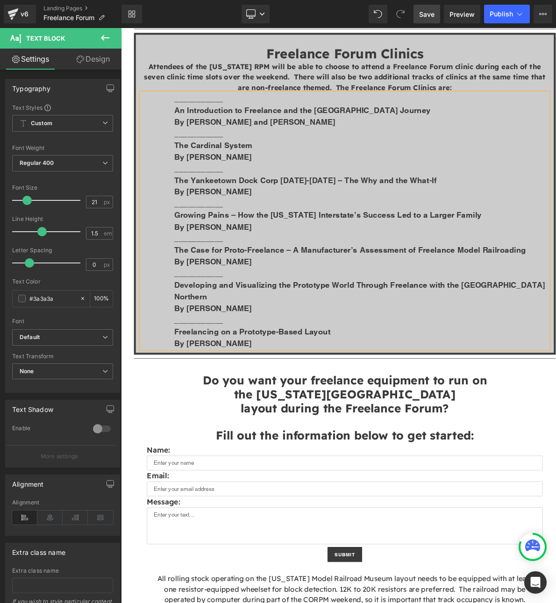
click at [432, 14] on span "Save" at bounding box center [426, 14] width 15 height 10
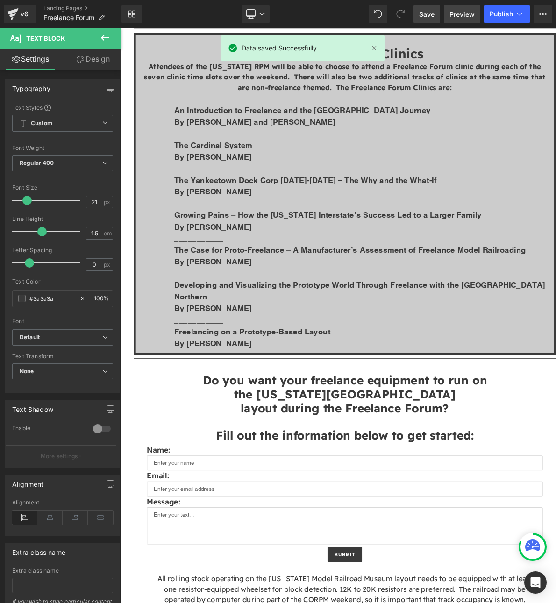
click at [459, 18] on span "Preview" at bounding box center [461, 14] width 25 height 10
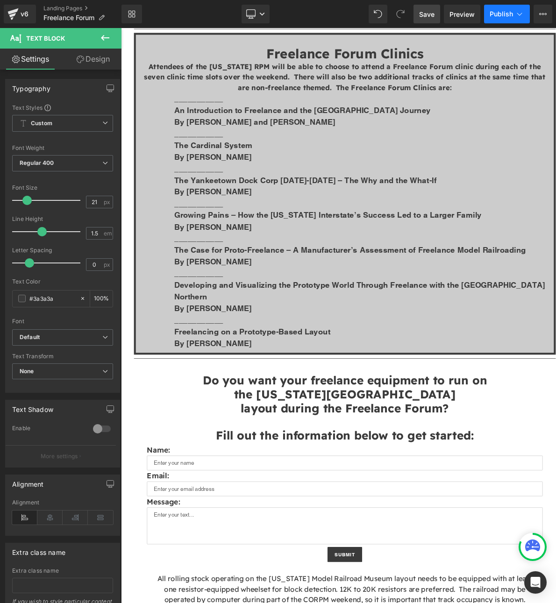
click at [501, 13] on span "Publish" at bounding box center [500, 13] width 23 height 7
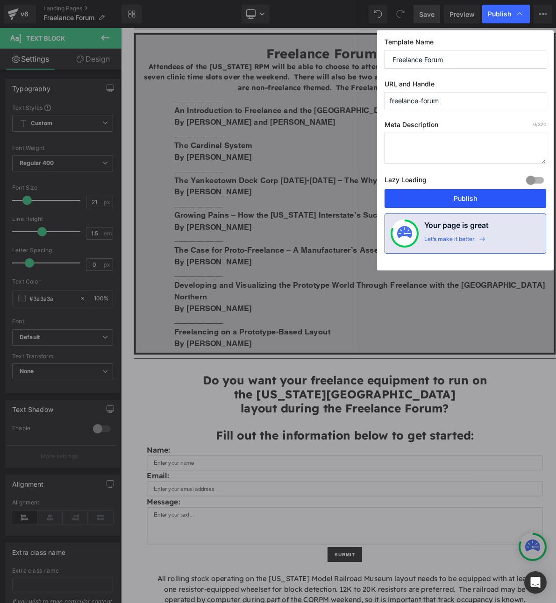
drag, startPoint x: 472, startPoint y: 198, endPoint x: 444, endPoint y: 216, distance: 32.8
click at [472, 198] on button "Publish" at bounding box center [465, 198] width 162 height 19
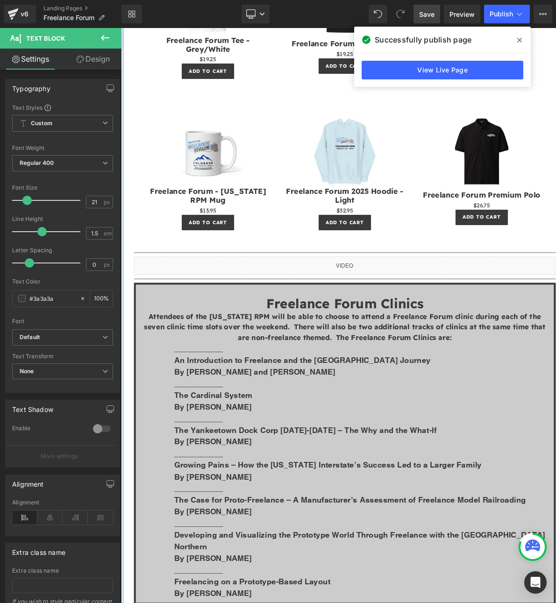
scroll to position [809, 0]
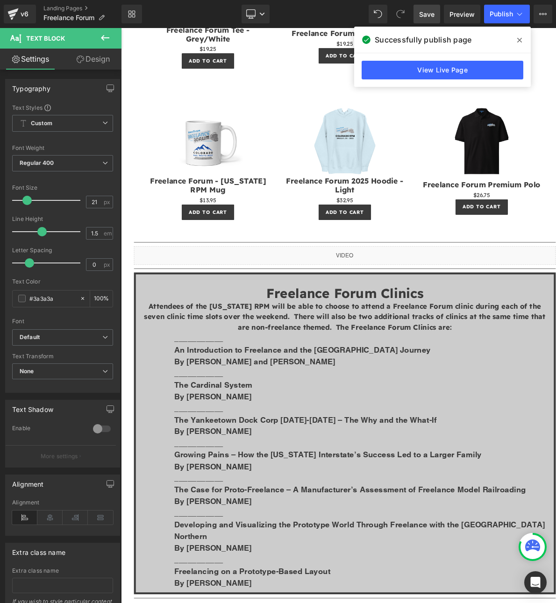
click at [109, 34] on icon at bounding box center [104, 37] width 11 height 11
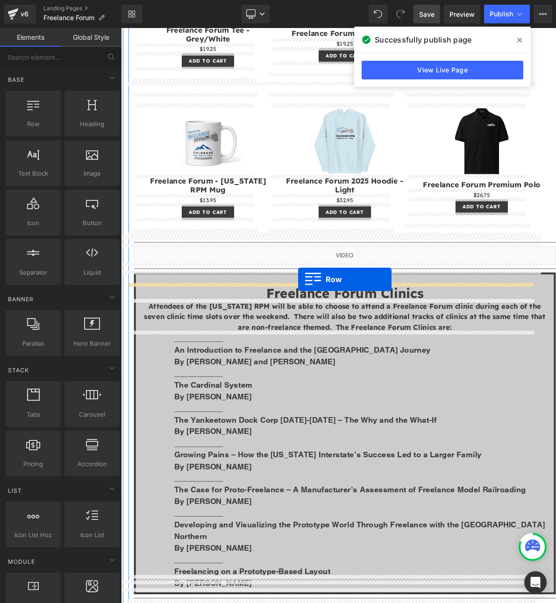
drag, startPoint x: 152, startPoint y: 131, endPoint x: 345, endPoint y: 345, distance: 287.6
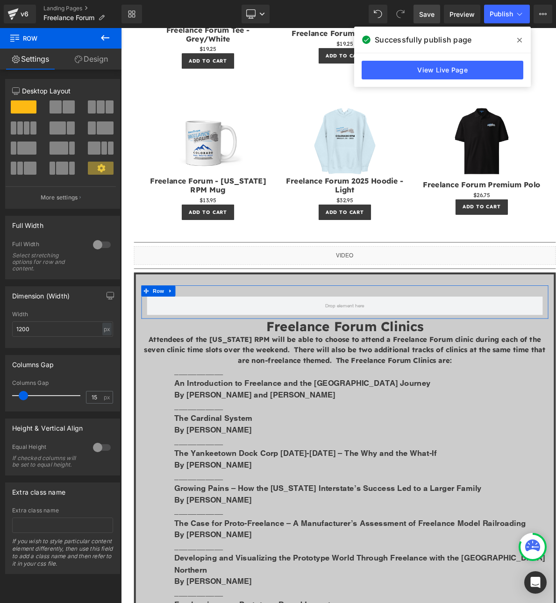
click at [57, 166] on span at bounding box center [62, 168] width 12 height 13
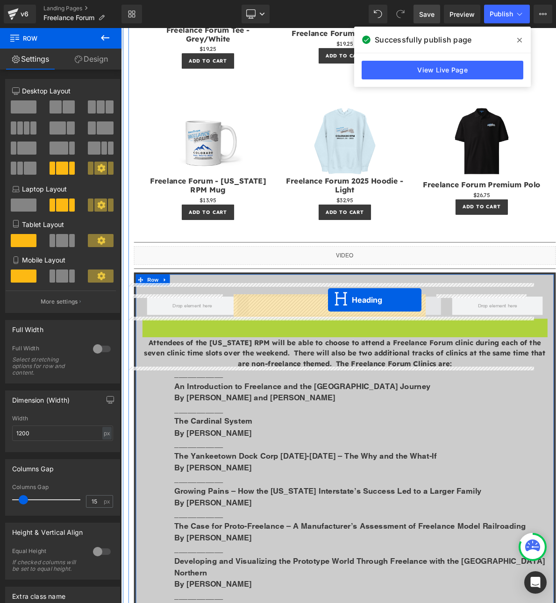
drag, startPoint x: 379, startPoint y: 403, endPoint x: 382, endPoint y: 371, distance: 31.9
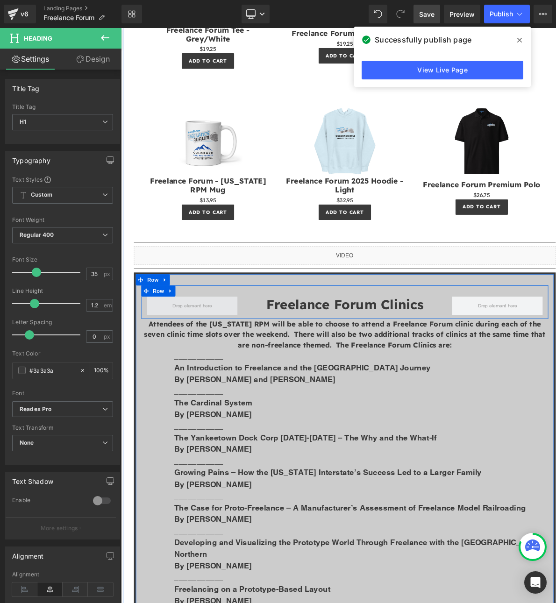
click at [183, 379] on span at bounding box center [211, 379] width 56 height 14
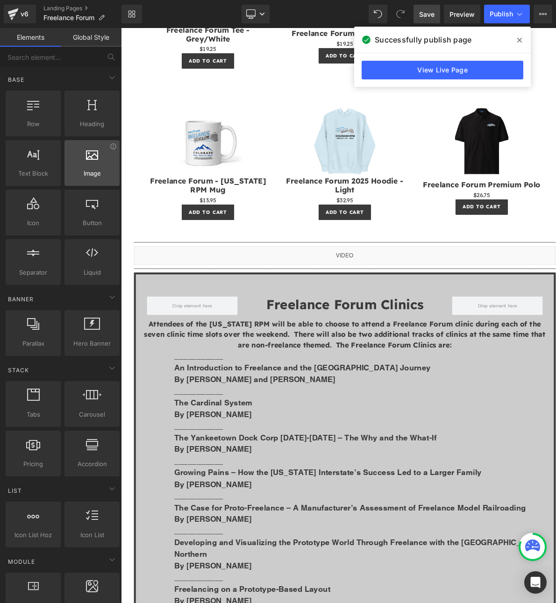
click at [78, 171] on span "Image" at bounding box center [91, 174] width 49 height 10
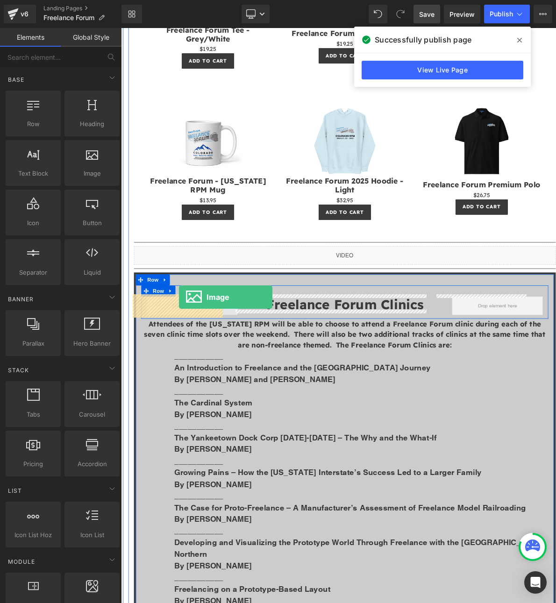
drag, startPoint x: 208, startPoint y: 195, endPoint x: 194, endPoint y: 368, distance: 173.7
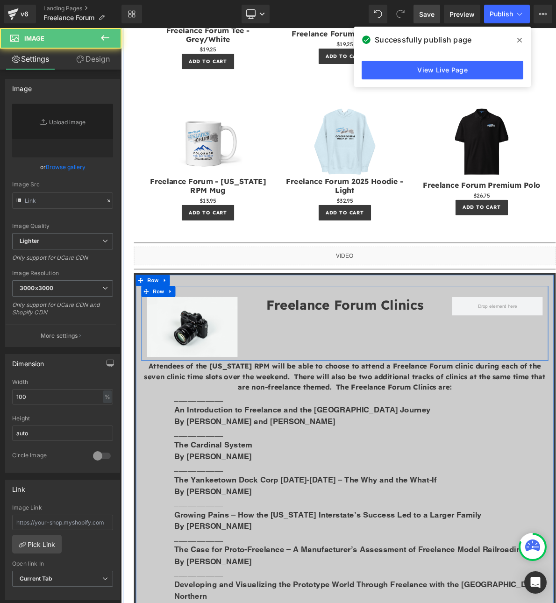
type input "//[DOMAIN_NAME][URL]"
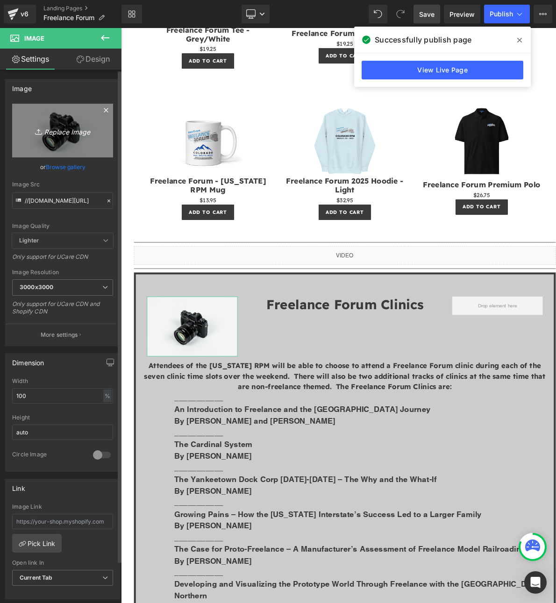
click at [56, 129] on icon "Replace Image" at bounding box center [62, 131] width 75 height 12
type input "C:\fakepath\Freelance_Forum.png"
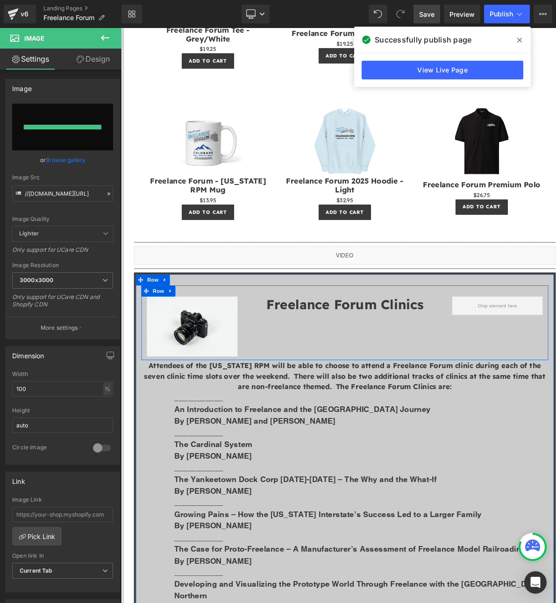
type input "[URL][DOMAIN_NAME]"
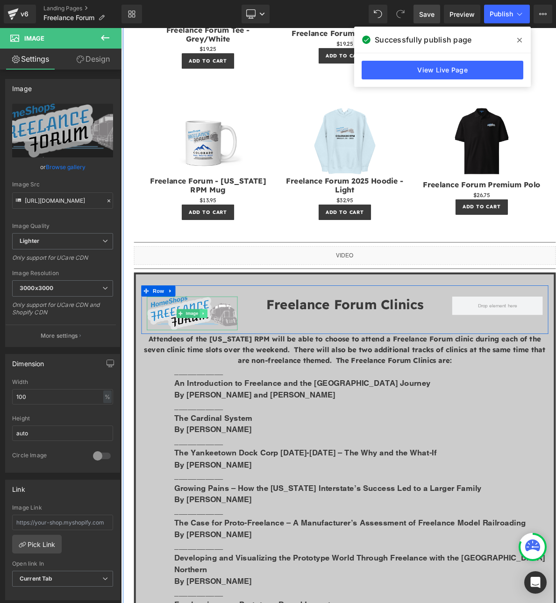
click at [223, 387] on icon at bounding box center [224, 389] width 5 height 6
click at [218, 386] on icon at bounding box center [220, 388] width 5 height 5
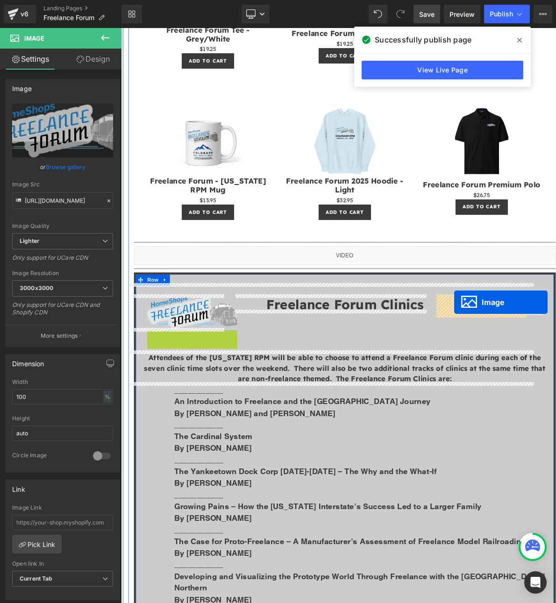
drag, startPoint x: 193, startPoint y: 423, endPoint x: 542, endPoint y: 374, distance: 351.7
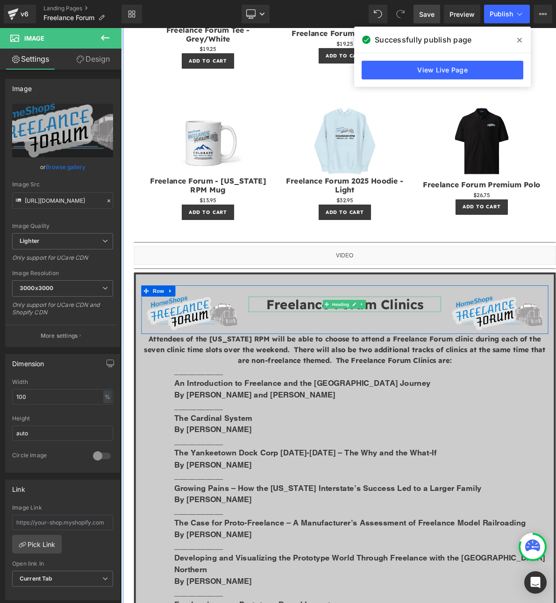
click at [427, 372] on strong "Freelance Forum Clinics" at bounding box center [403, 376] width 198 height 21
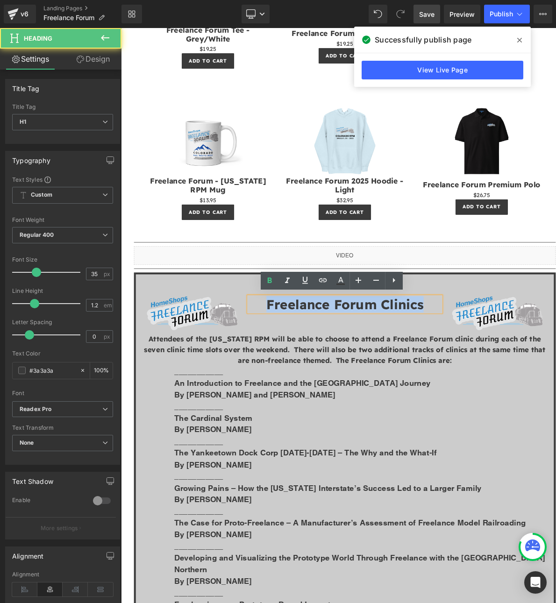
drag, startPoint x: 507, startPoint y: 372, endPoint x: 282, endPoint y: 367, distance: 224.1
click at [282, 367] on h1 "Freelance Forum Clinics" at bounding box center [403, 377] width 243 height 20
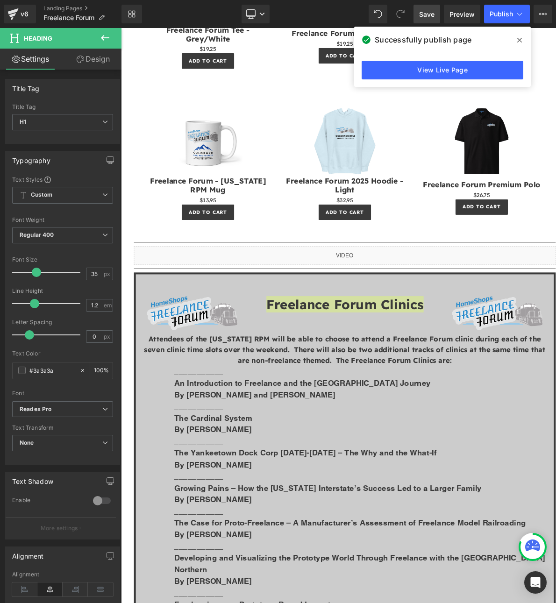
click at [90, 63] on link "Design" at bounding box center [93, 59] width 61 height 21
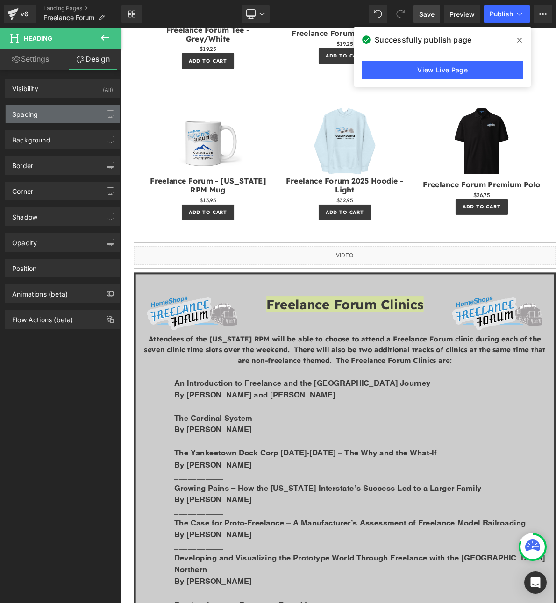
type input "0"
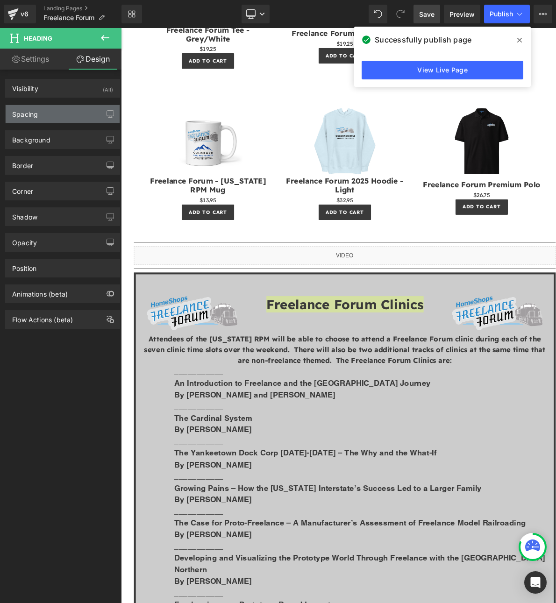
type input "0"
click at [74, 117] on div "Spacing" at bounding box center [63, 114] width 114 height 18
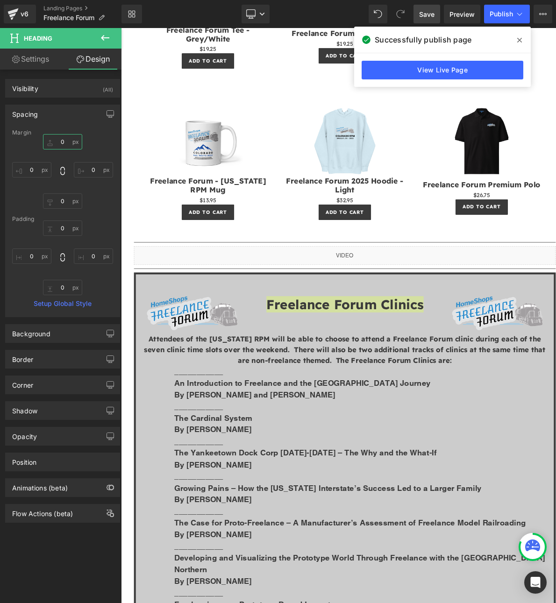
click at [70, 141] on input "0" at bounding box center [62, 141] width 39 height 15
type input "10"
click at [65, 232] on input "0" at bounding box center [62, 227] width 39 height 15
type input "10"
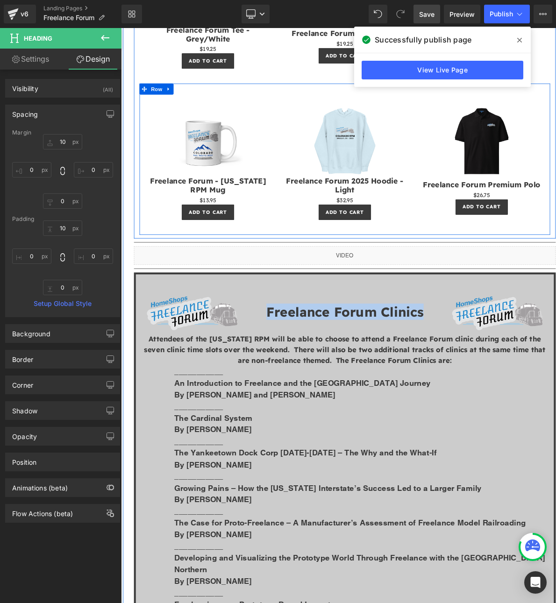
click at [317, 263] on div "Sale Off (P) Image Freelance Forum 2025 Hoodie - Light (P) Title $0 $32.95 (P) …" at bounding box center [403, 198] width 173 height 172
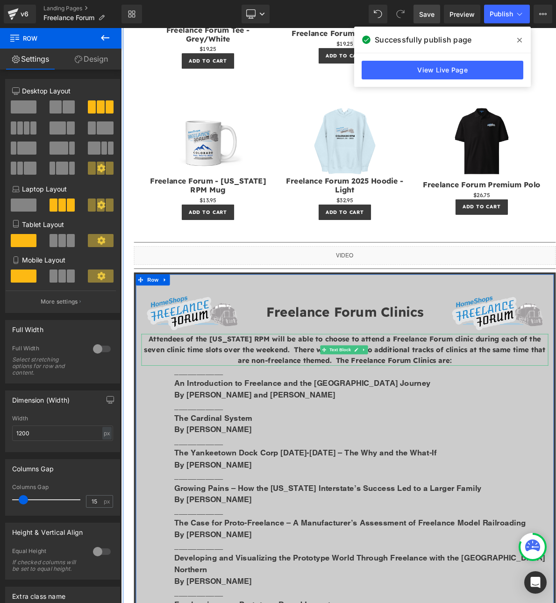
click at [263, 426] on strong "Attendees of the [US_STATE] RPM will be able to choose to attend a Freelance Fo…" at bounding box center [403, 434] width 507 height 38
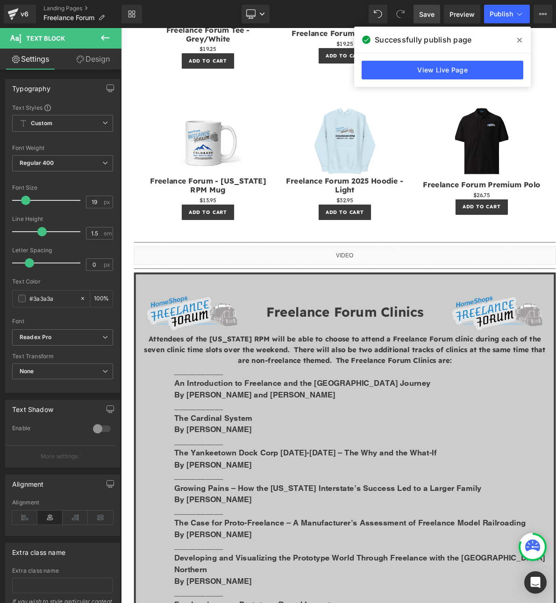
click at [97, 59] on link "Design" at bounding box center [93, 59] width 61 height 21
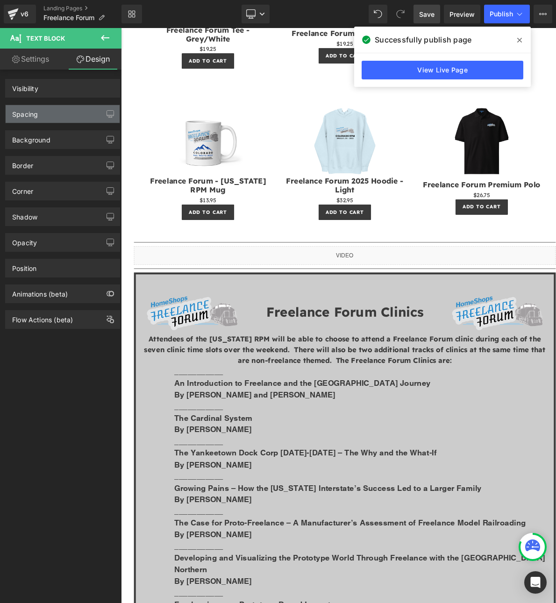
click at [45, 109] on div "Spacing" at bounding box center [63, 114] width 114 height 18
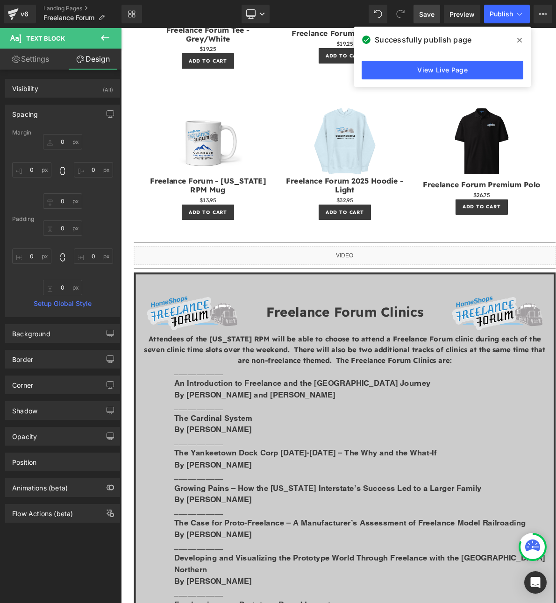
type input "0"
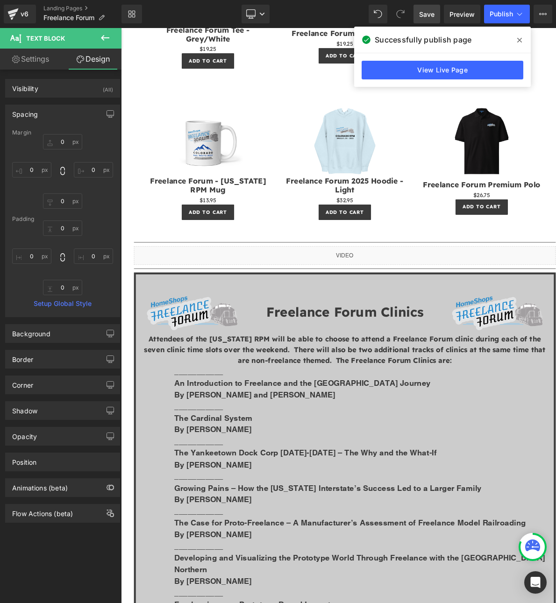
type input "0"
click at [70, 142] on input "0" at bounding box center [62, 141] width 39 height 15
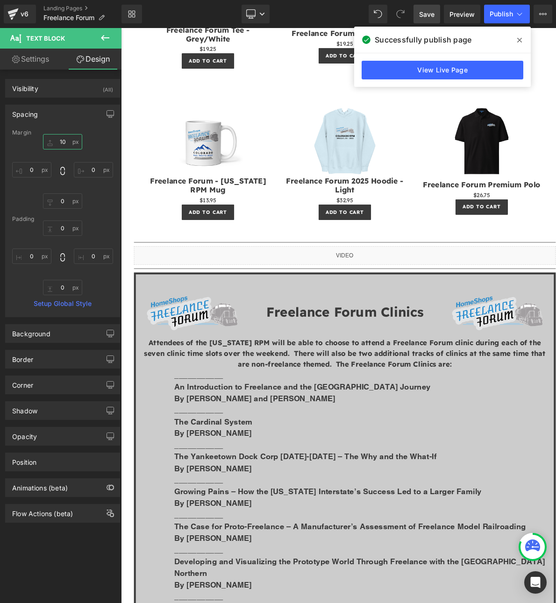
type input "1"
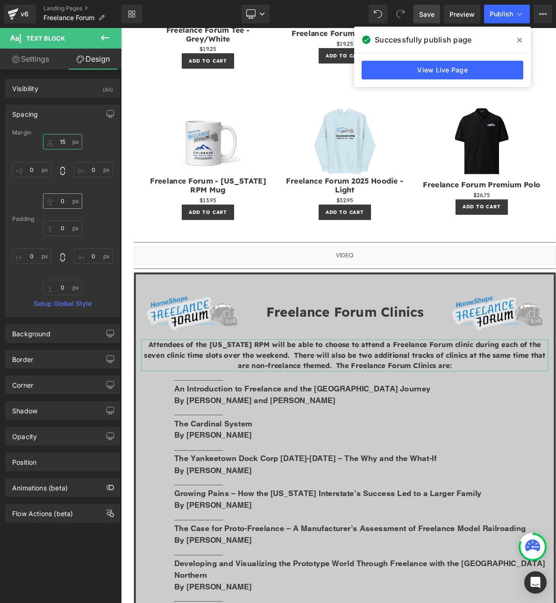
type input "15"
click at [67, 203] on input "0" at bounding box center [62, 200] width 39 height 15
type input "10"
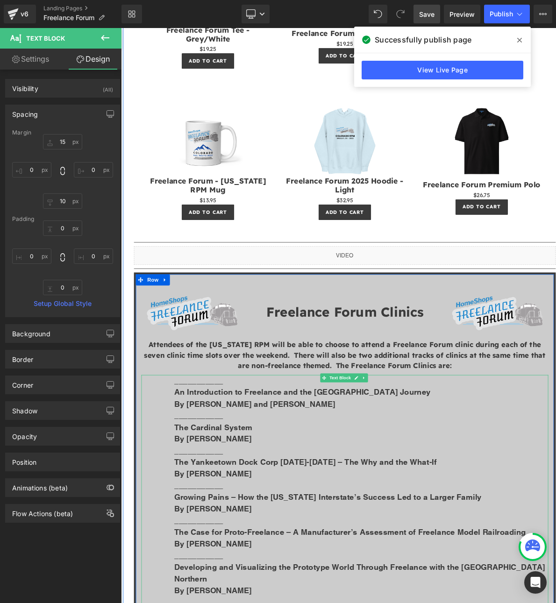
click at [579, 502] on p "By [PERSON_NAME] and [PERSON_NAME]" at bounding box center [424, 502] width 472 height 15
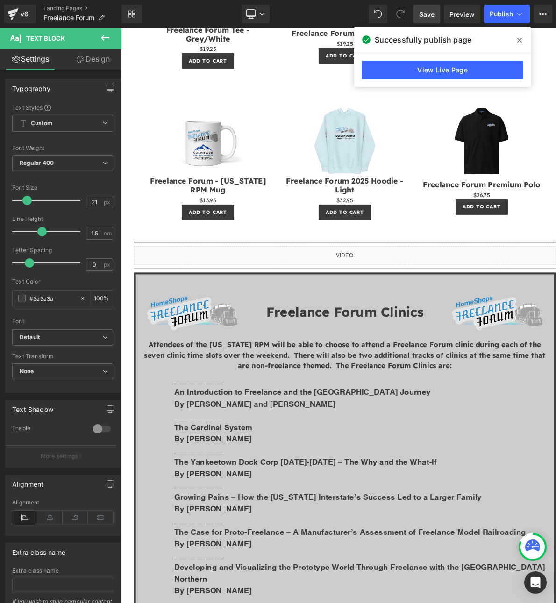
click at [436, 21] on link "Save" at bounding box center [426, 14] width 27 height 19
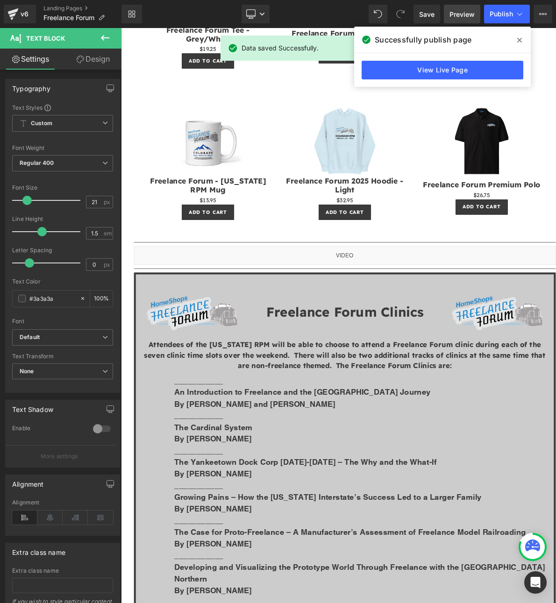
click at [469, 14] on span "Preview" at bounding box center [461, 14] width 25 height 10
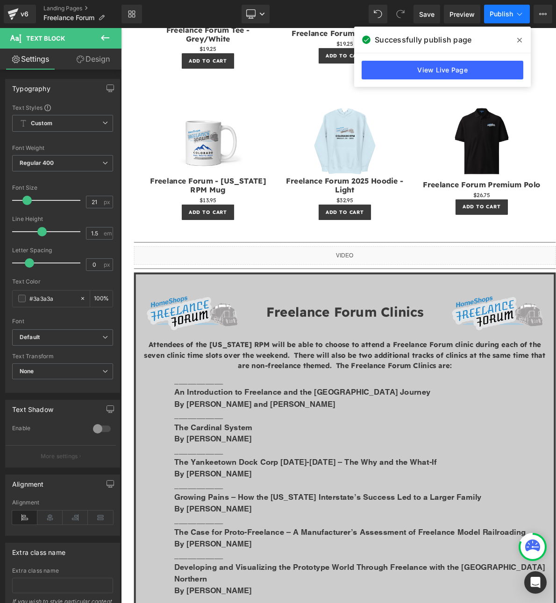
click at [508, 14] on span "Publish" at bounding box center [500, 13] width 23 height 7
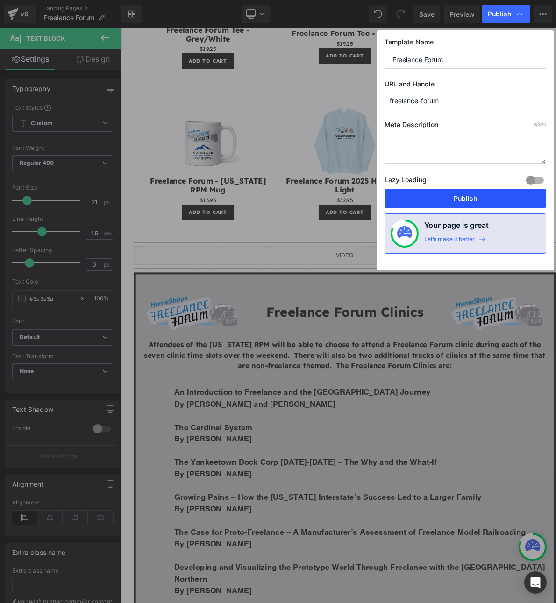
click at [482, 191] on button "Publish" at bounding box center [465, 198] width 162 height 19
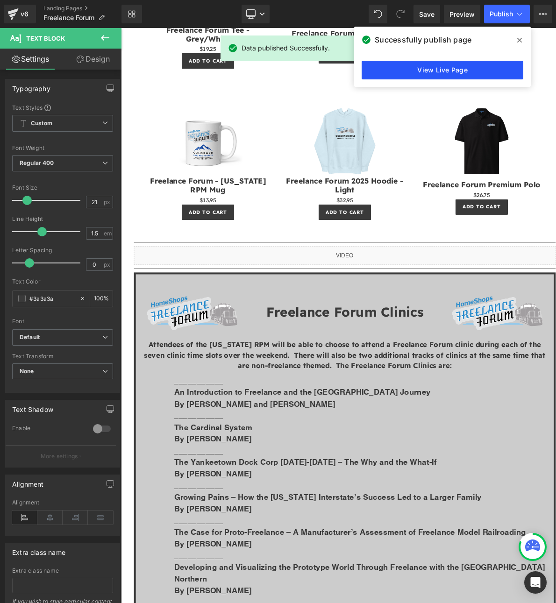
click at [435, 66] on link "View Live Page" at bounding box center [442, 70] width 162 height 19
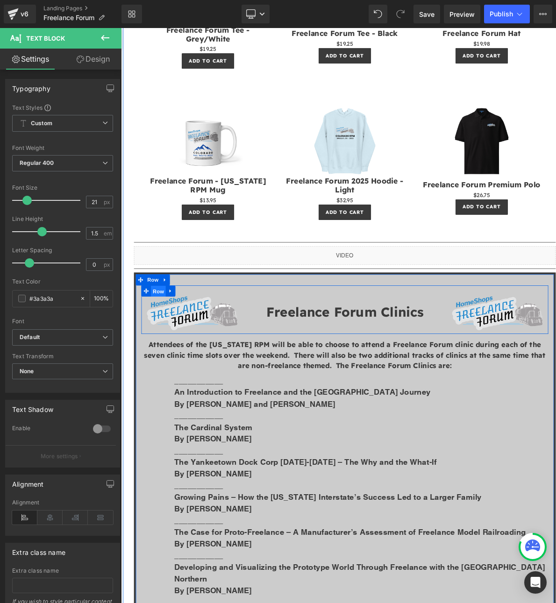
click at [169, 355] on span "Row" at bounding box center [168, 360] width 19 height 14
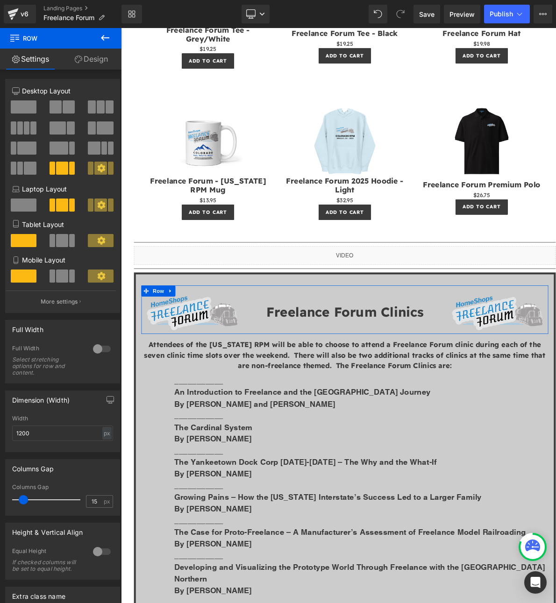
click at [92, 55] on link "Design" at bounding box center [91, 59] width 61 height 21
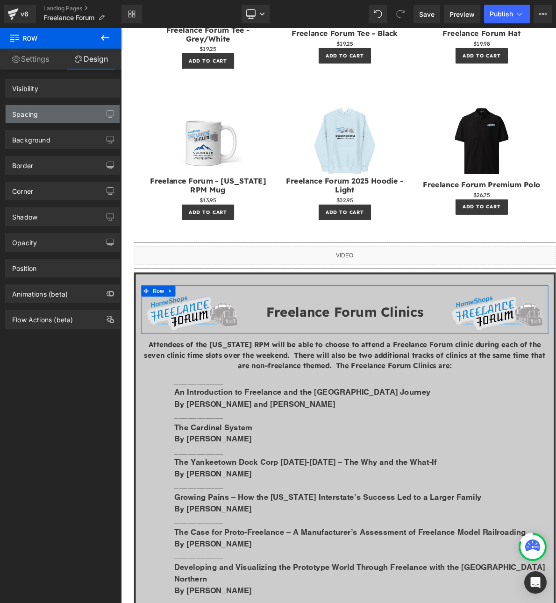
click at [41, 109] on div "Spacing" at bounding box center [63, 114] width 114 height 18
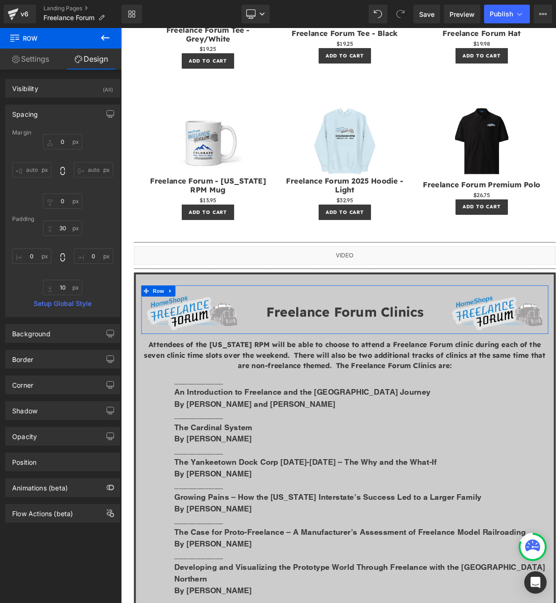
type input "0"
type input "30"
type input "0"
type input "10"
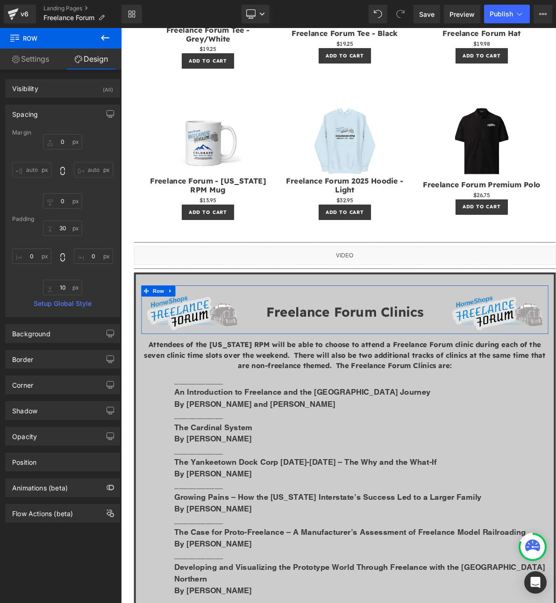
type input "0"
click at [64, 231] on input "30" at bounding box center [62, 227] width 39 height 15
type input "0"
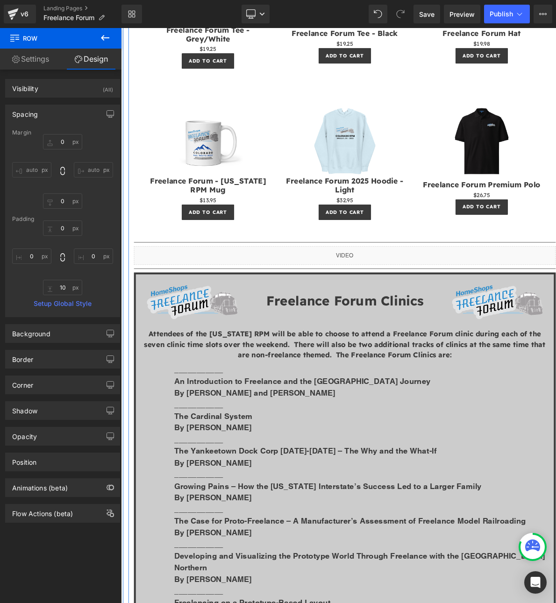
drag, startPoint x: 575, startPoint y: 469, endPoint x: 575, endPoint y: 474, distance: 5.6
click at [576, 469] on p "An Introduction to Freelance and the [GEOGRAPHIC_DATA] Journey" at bounding box center [424, 473] width 472 height 15
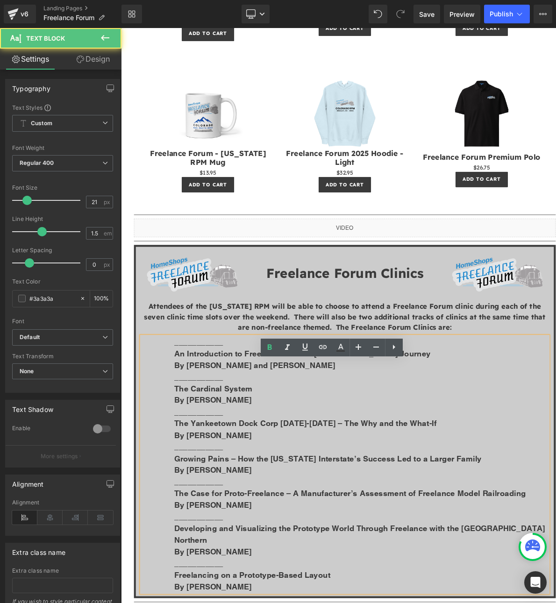
scroll to position [1058, 0]
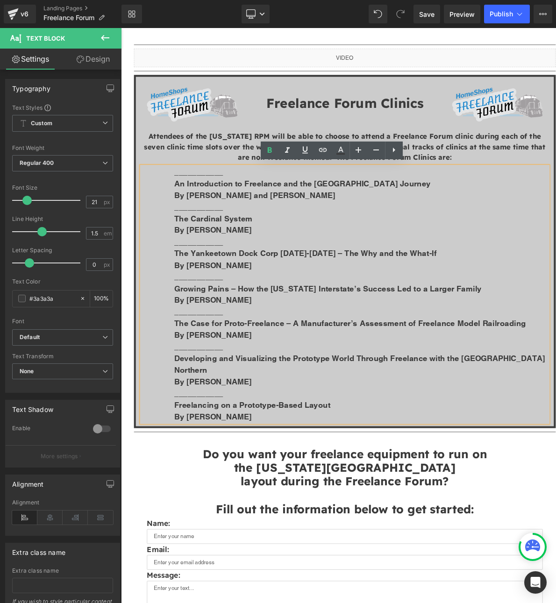
click at [355, 217] on p "An Introduction to Freelance and the [GEOGRAPHIC_DATA] Journey" at bounding box center [424, 224] width 472 height 15
click at [293, 511] on p "By [PERSON_NAME]" at bounding box center [424, 518] width 472 height 15
click at [174, 305] on div "___________ An Introduction to Freelance and the Meridian Speedway Journey By […" at bounding box center [404, 365] width 514 height 324
click at [184, 185] on p "Attendees of the [US_STATE] RPM will be able to choose to attend a Freelance Fo…" at bounding box center [404, 178] width 514 height 40
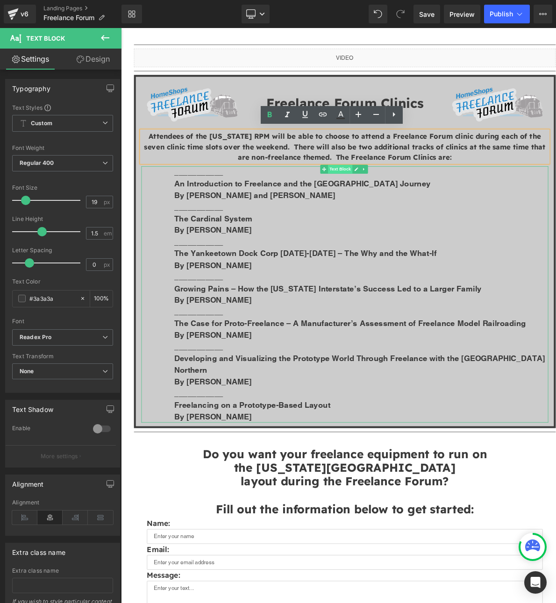
click at [400, 204] on span "Text Block" at bounding box center [397, 206] width 31 height 11
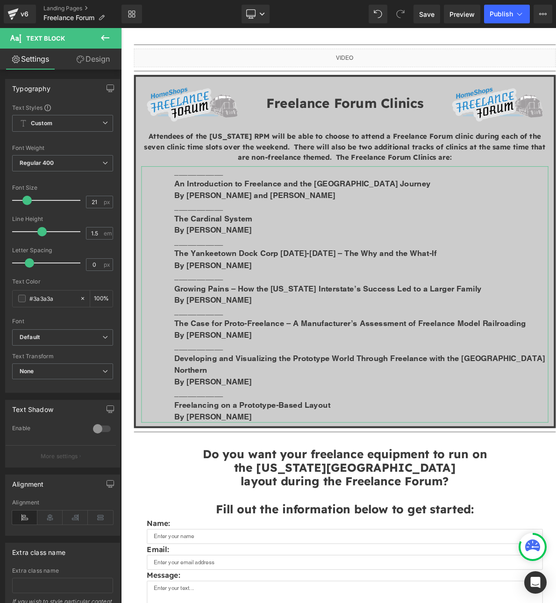
click at [107, 62] on link "Design" at bounding box center [93, 59] width 61 height 21
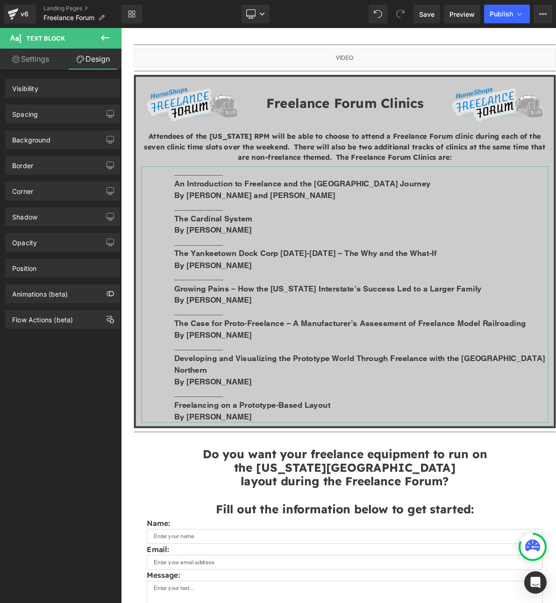
click at [59, 113] on div "Spacing" at bounding box center [63, 114] width 114 height 18
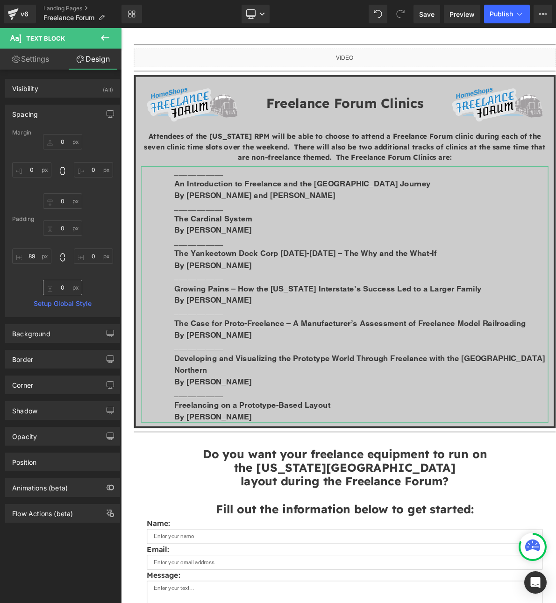
type input "0"
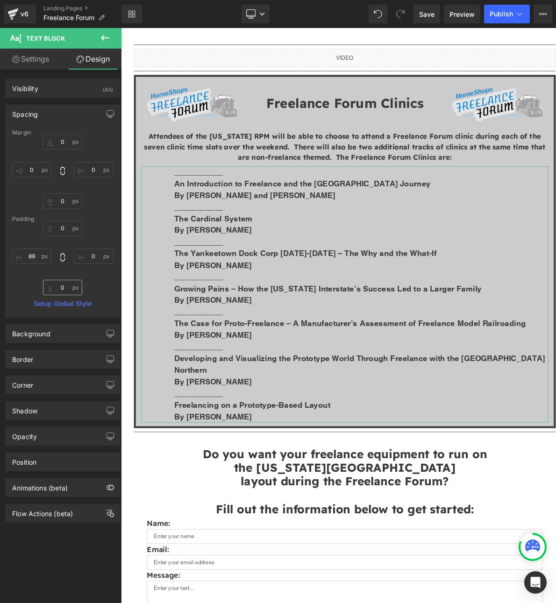
type input "0"
type input "89"
click at [66, 289] on input "0" at bounding box center [62, 287] width 39 height 15
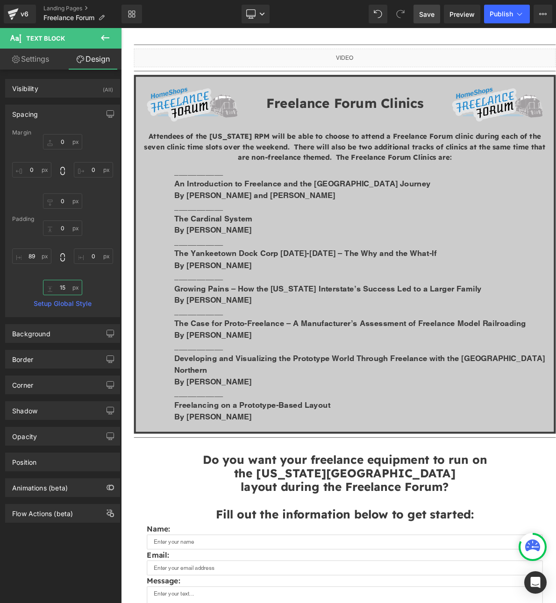
type input "15"
click at [424, 18] on span "Save" at bounding box center [426, 14] width 15 height 10
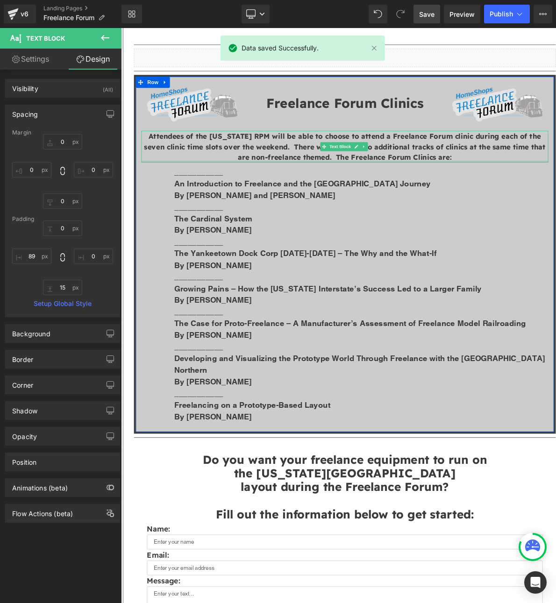
click at [543, 196] on div at bounding box center [404, 197] width 514 height 2
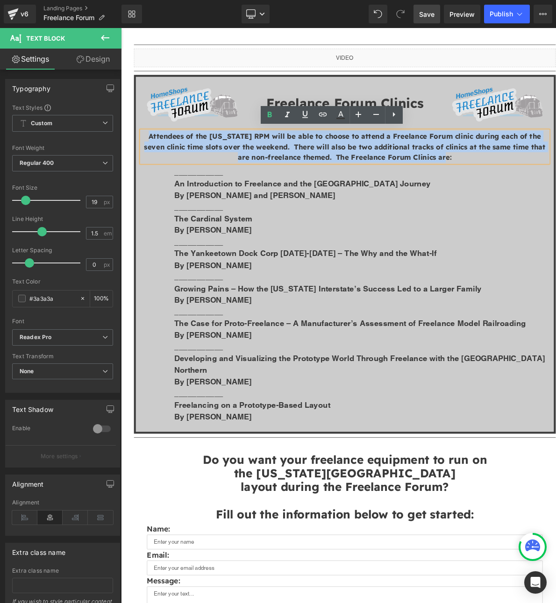
drag, startPoint x: 530, startPoint y: 187, endPoint x: 40, endPoint y: 140, distance: 492.5
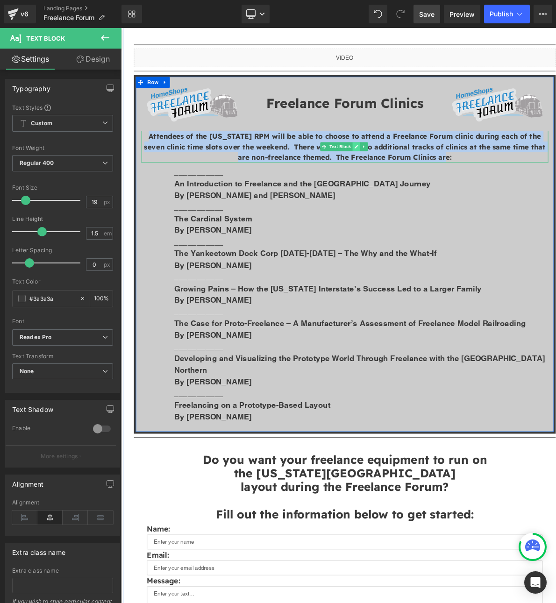
click at [416, 176] on icon at bounding box center [417, 178] width 5 height 5
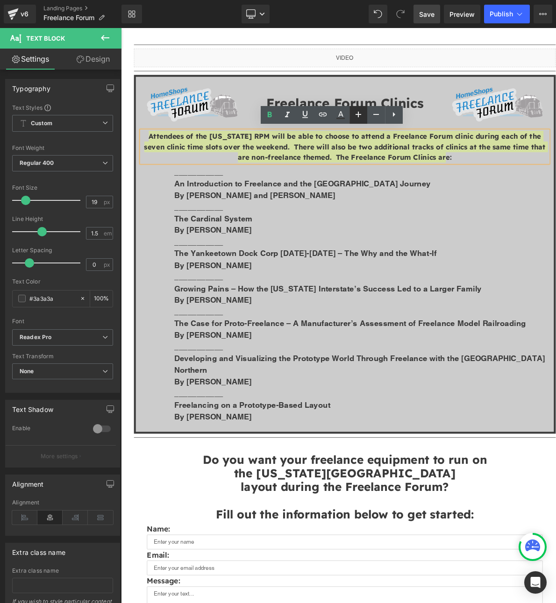
click at [357, 113] on icon at bounding box center [357, 114] width 11 height 11
type input "21"
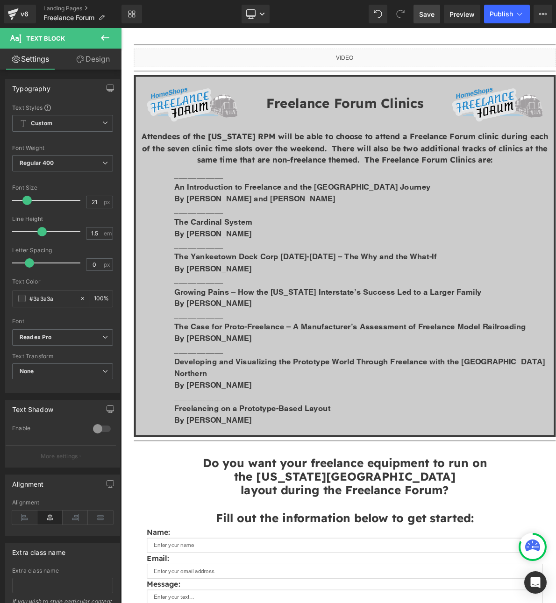
click at [433, 14] on span "Save" at bounding box center [426, 14] width 15 height 10
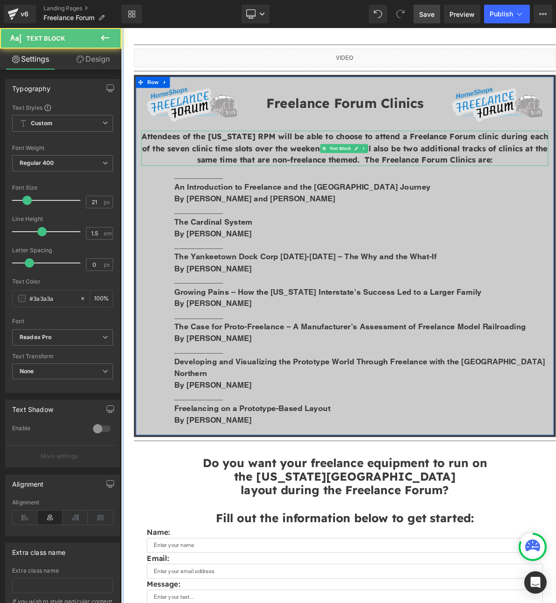
click at [436, 162] on strong "Attendees of the [US_STATE] RPM will be able to choose to attend a Freelance Fo…" at bounding box center [403, 180] width 513 height 42
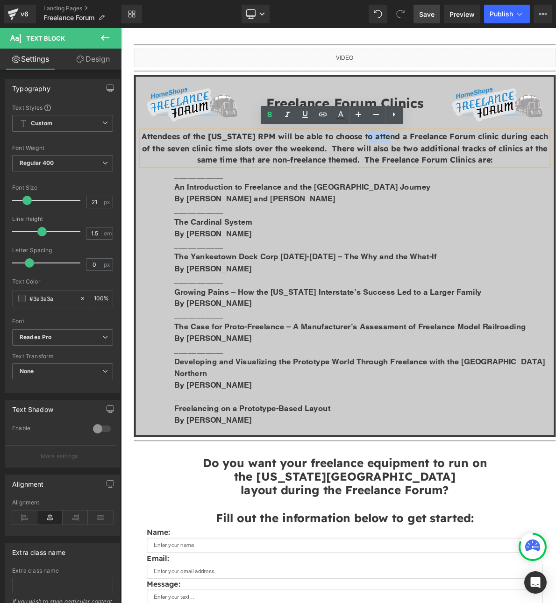
drag, startPoint x: 433, startPoint y: 162, endPoint x: 461, endPoint y: 163, distance: 27.6
click at [461, 163] on strong "Attendees of the [US_STATE] RPM will be able to choose to attend a Freelance Fo…" at bounding box center [403, 180] width 513 height 42
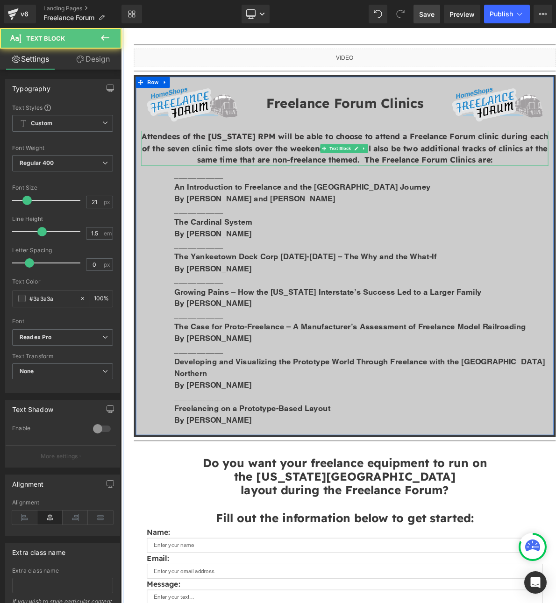
click at [198, 159] on strong "Attendees of the [US_STATE] RPM will be able to choose to attend a Freelance Fo…" at bounding box center [403, 180] width 513 height 42
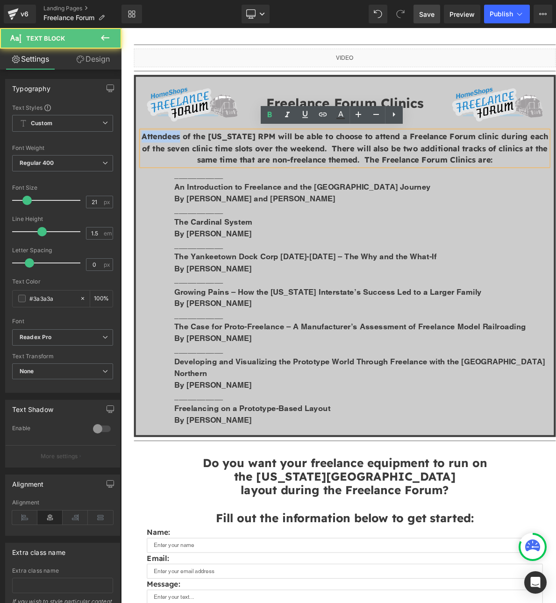
drag, startPoint x: 197, startPoint y: 159, endPoint x: 231, endPoint y: 156, distance: 34.7
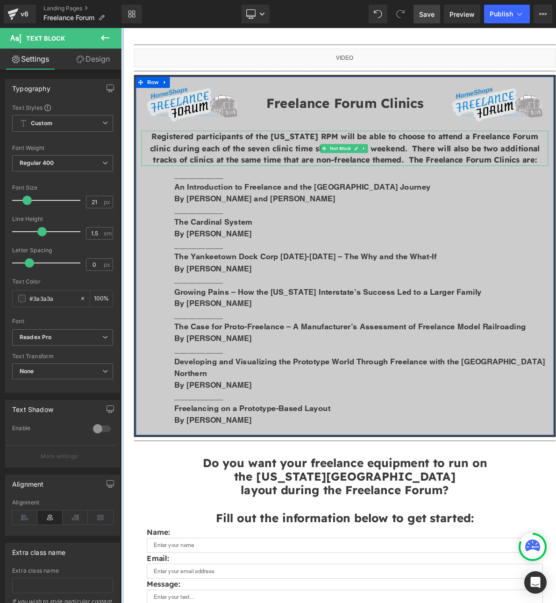
click at [325, 182] on strong "Registered participants of the [US_STATE] RPM will be able to choose to attend …" at bounding box center [403, 180] width 492 height 42
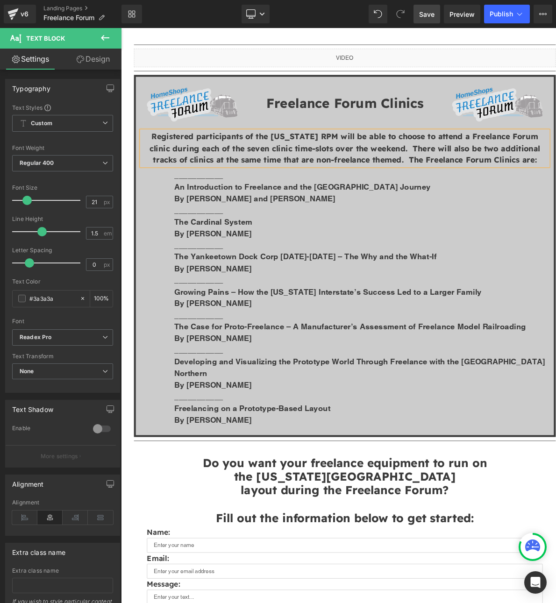
click at [371, 171] on strong "Registered participants of the [US_STATE] RPM will be able to choose to attend …" at bounding box center [403, 180] width 493 height 42
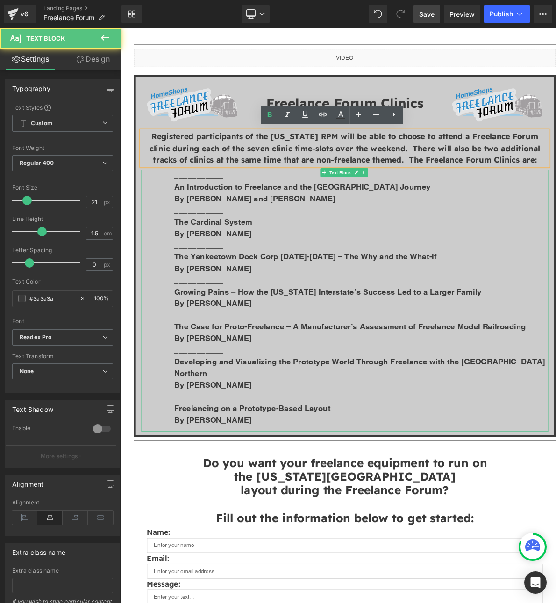
click at [511, 237] on p "By [PERSON_NAME] and [PERSON_NAME]" at bounding box center [424, 243] width 472 height 15
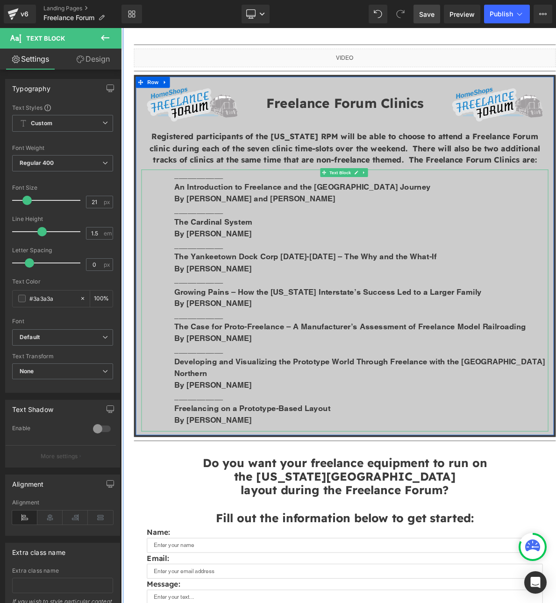
click at [317, 515] on p "By [PERSON_NAME]" at bounding box center [424, 522] width 472 height 15
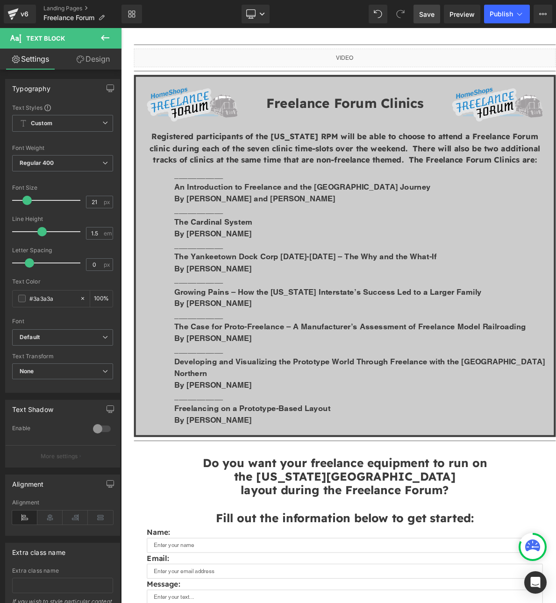
click at [427, 17] on span "Save" at bounding box center [426, 14] width 15 height 10
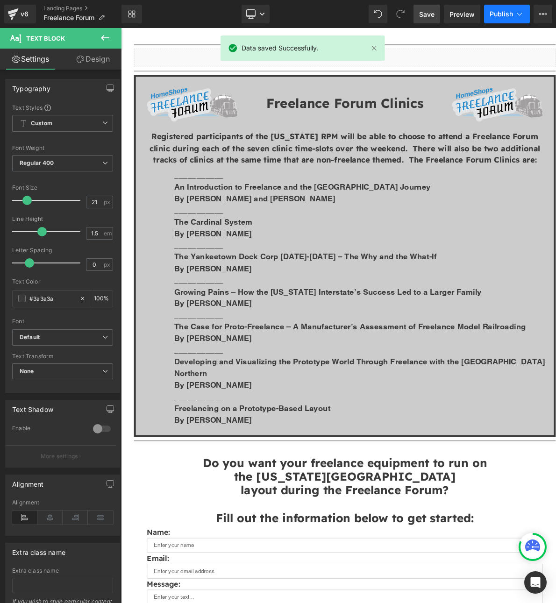
click at [499, 7] on button "Publish" at bounding box center [507, 14] width 46 height 19
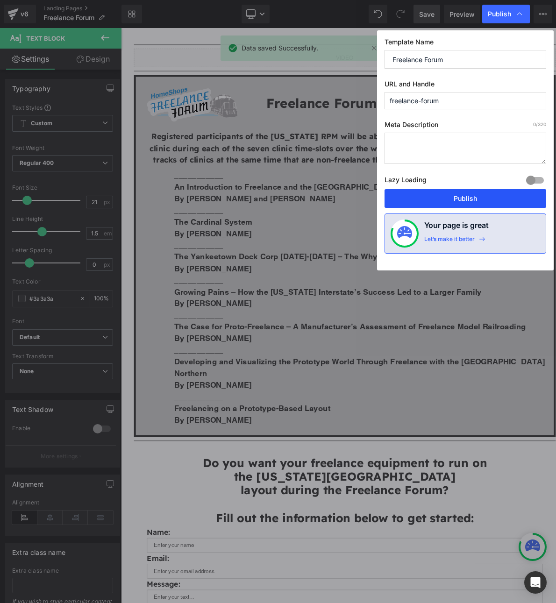
click at [474, 198] on button "Publish" at bounding box center [465, 198] width 162 height 19
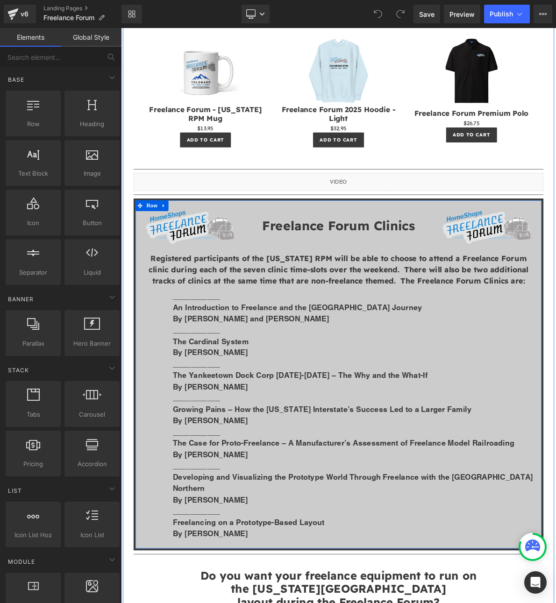
scroll to position [872, 0]
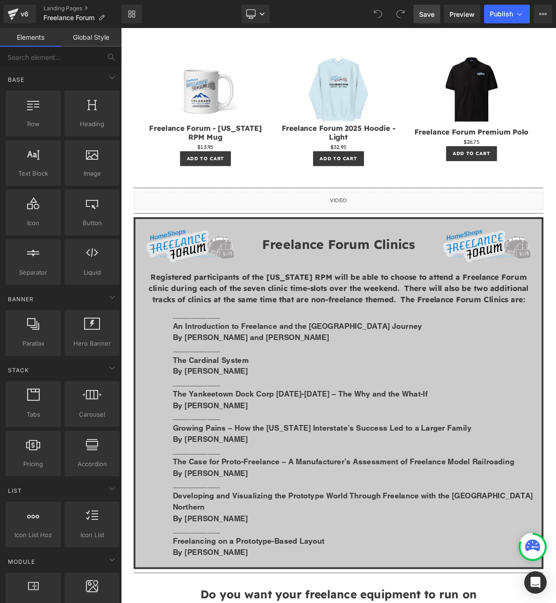
click at [420, 15] on span "Save" at bounding box center [426, 14] width 15 height 10
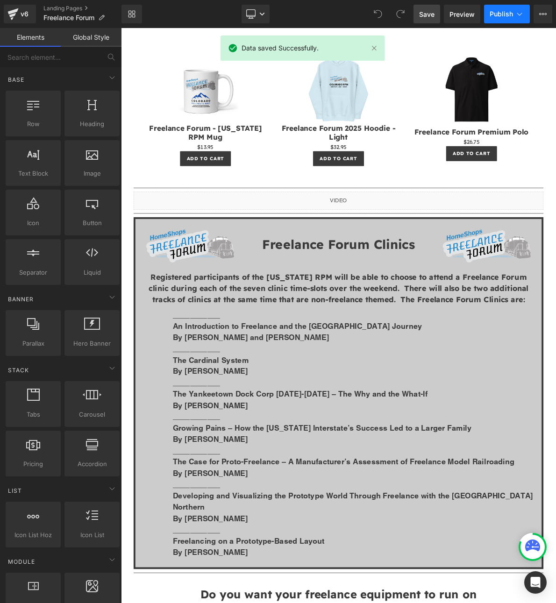
click at [524, 21] on button "Publish" at bounding box center [507, 14] width 46 height 19
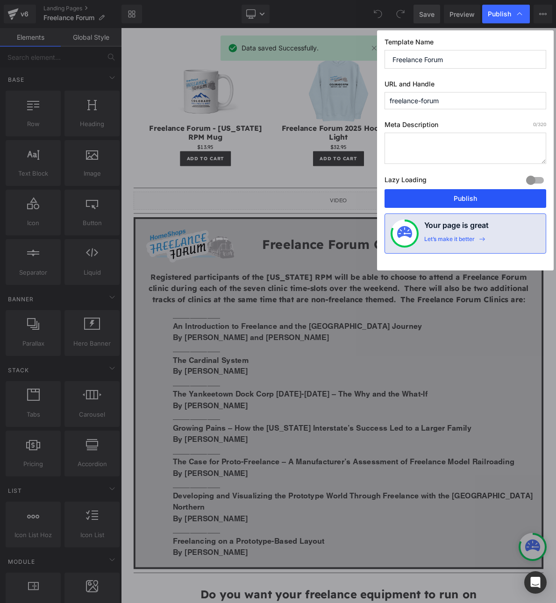
drag, startPoint x: 429, startPoint y: 190, endPoint x: 431, endPoint y: 230, distance: 40.2
click at [429, 190] on button "Publish" at bounding box center [465, 198] width 162 height 19
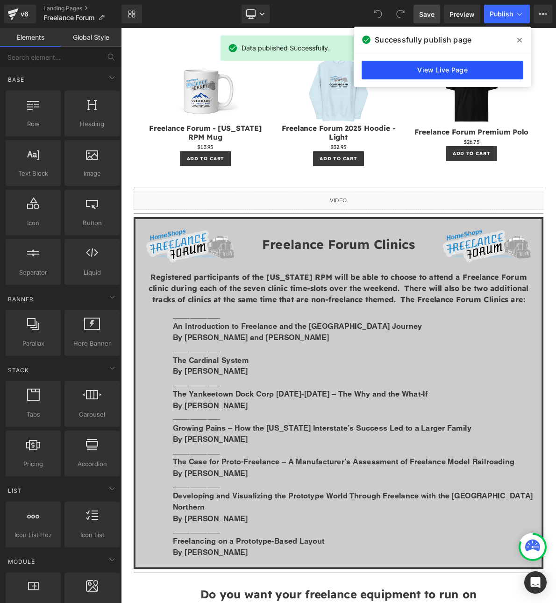
click at [391, 67] on link "View Live Page" at bounding box center [442, 70] width 162 height 19
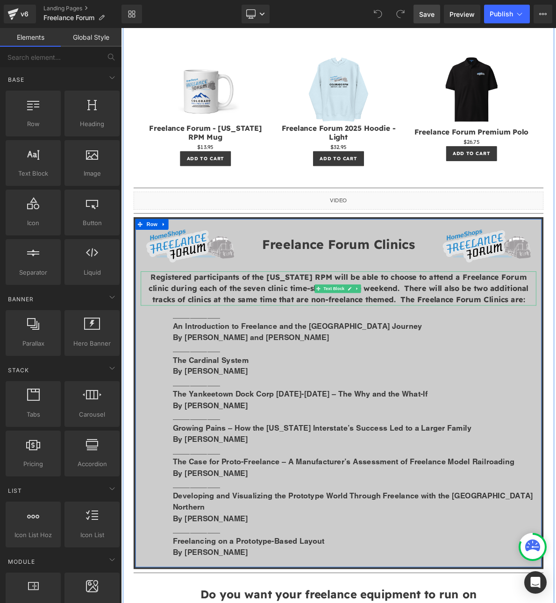
click at [191, 374] on strong "Registered participants of the [US_STATE] RPM will be able to choose to attend …" at bounding box center [403, 366] width 493 height 42
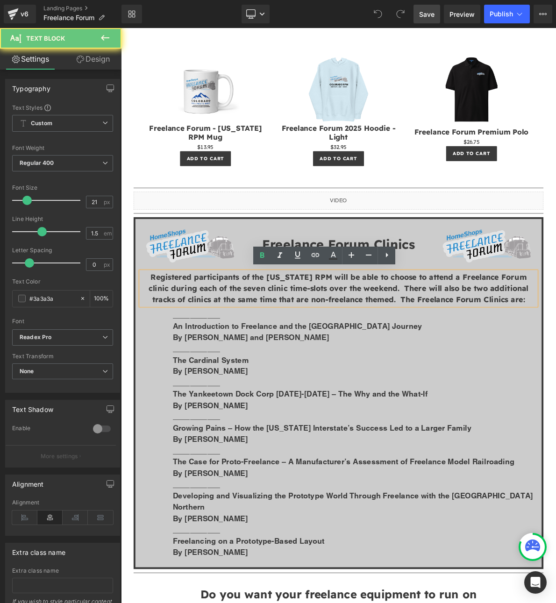
click at [185, 375] on strong "Registered participants of the [US_STATE] RPM will be able to choose to attend …" at bounding box center [403, 366] width 493 height 42
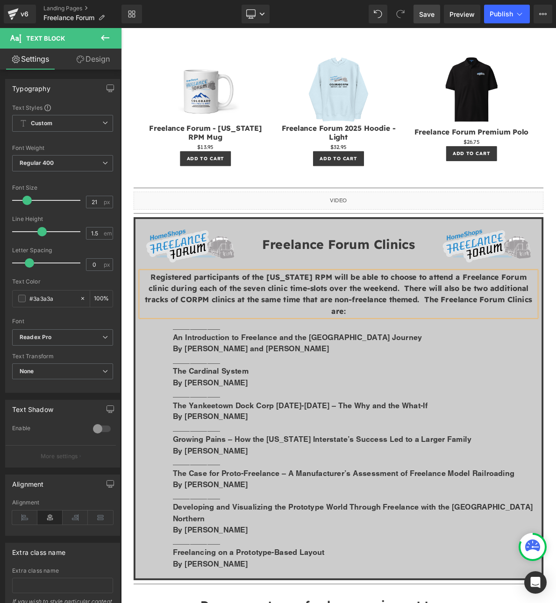
click at [432, 14] on span "Save" at bounding box center [426, 14] width 15 height 10
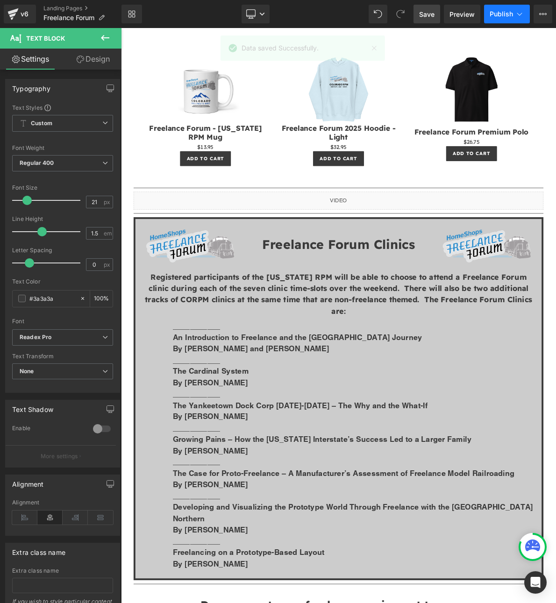
click at [490, 6] on button "Publish" at bounding box center [507, 14] width 46 height 19
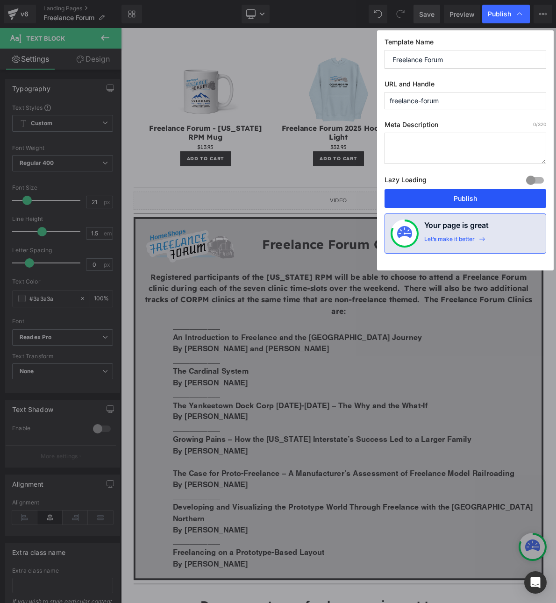
click at [457, 203] on button "Publish" at bounding box center [465, 198] width 162 height 19
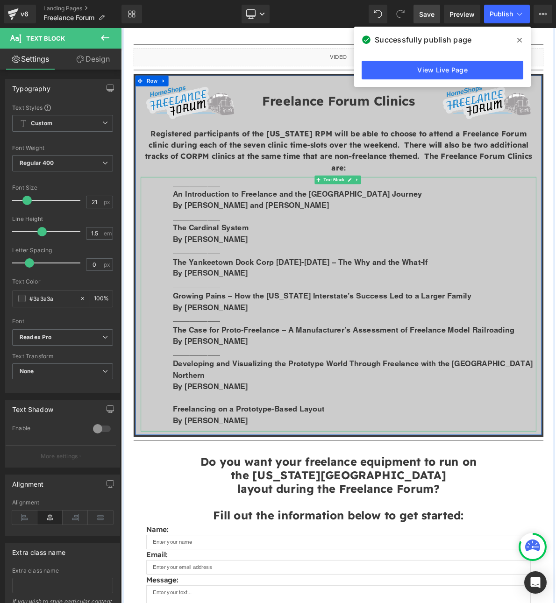
scroll to position [809, 0]
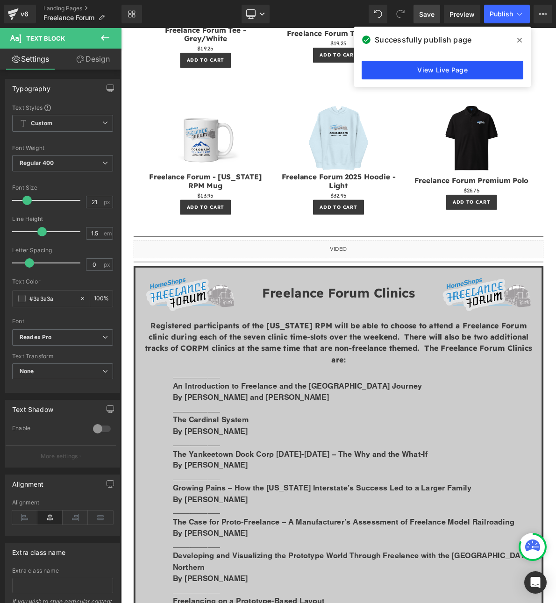
click at [462, 68] on link "View Live Page" at bounding box center [442, 70] width 162 height 19
